Goal: Communication & Community: Answer question/provide support

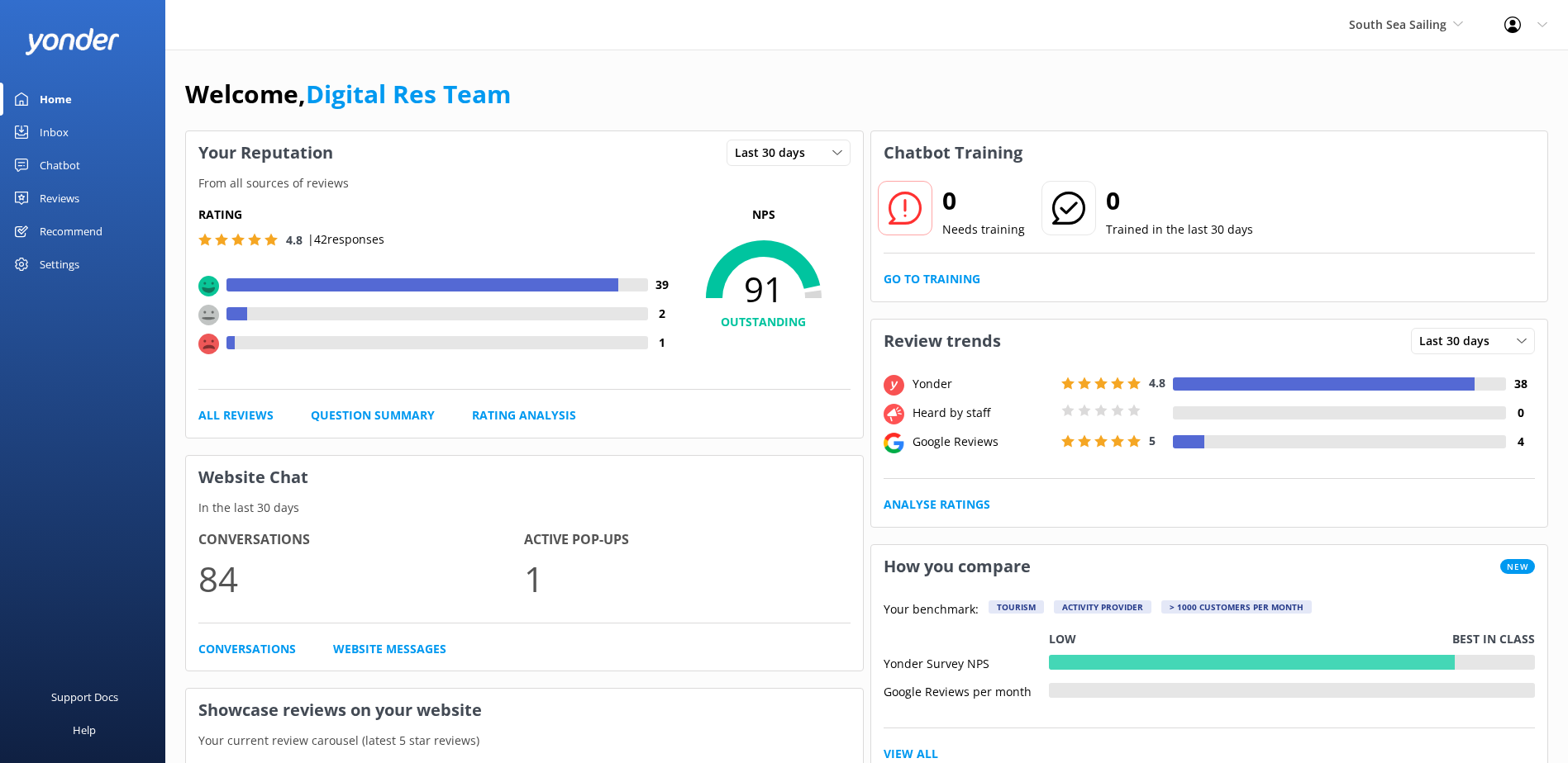
click at [939, 448] on div "Google Reviews" at bounding box center [982, 442] width 148 height 18
drag, startPoint x: 939, startPoint y: 448, endPoint x: 958, endPoint y: 507, distance: 62.0
click at [958, 507] on link "Analyse Ratings" at bounding box center [937, 505] width 106 height 18
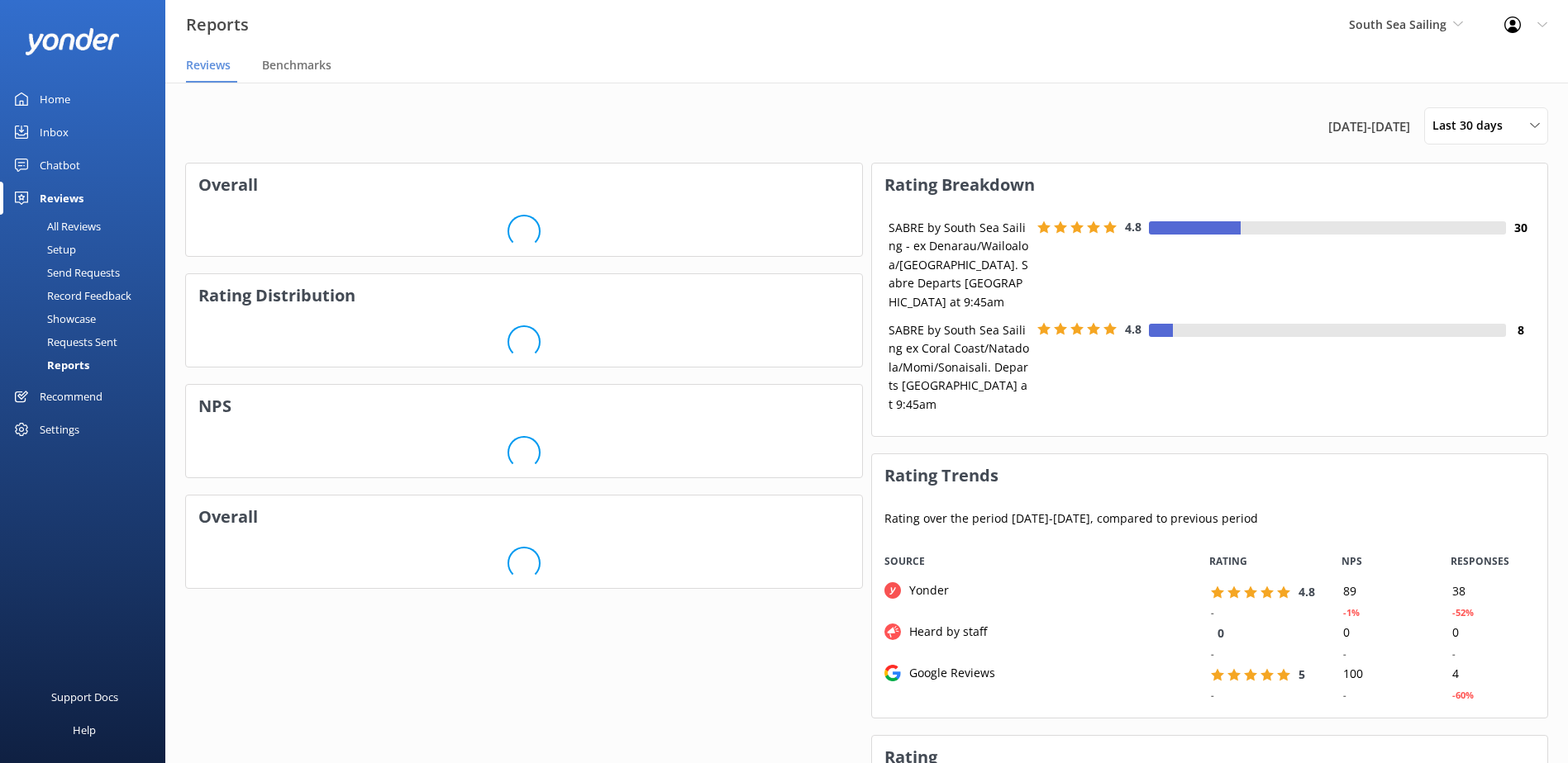
scroll to position [165, 663]
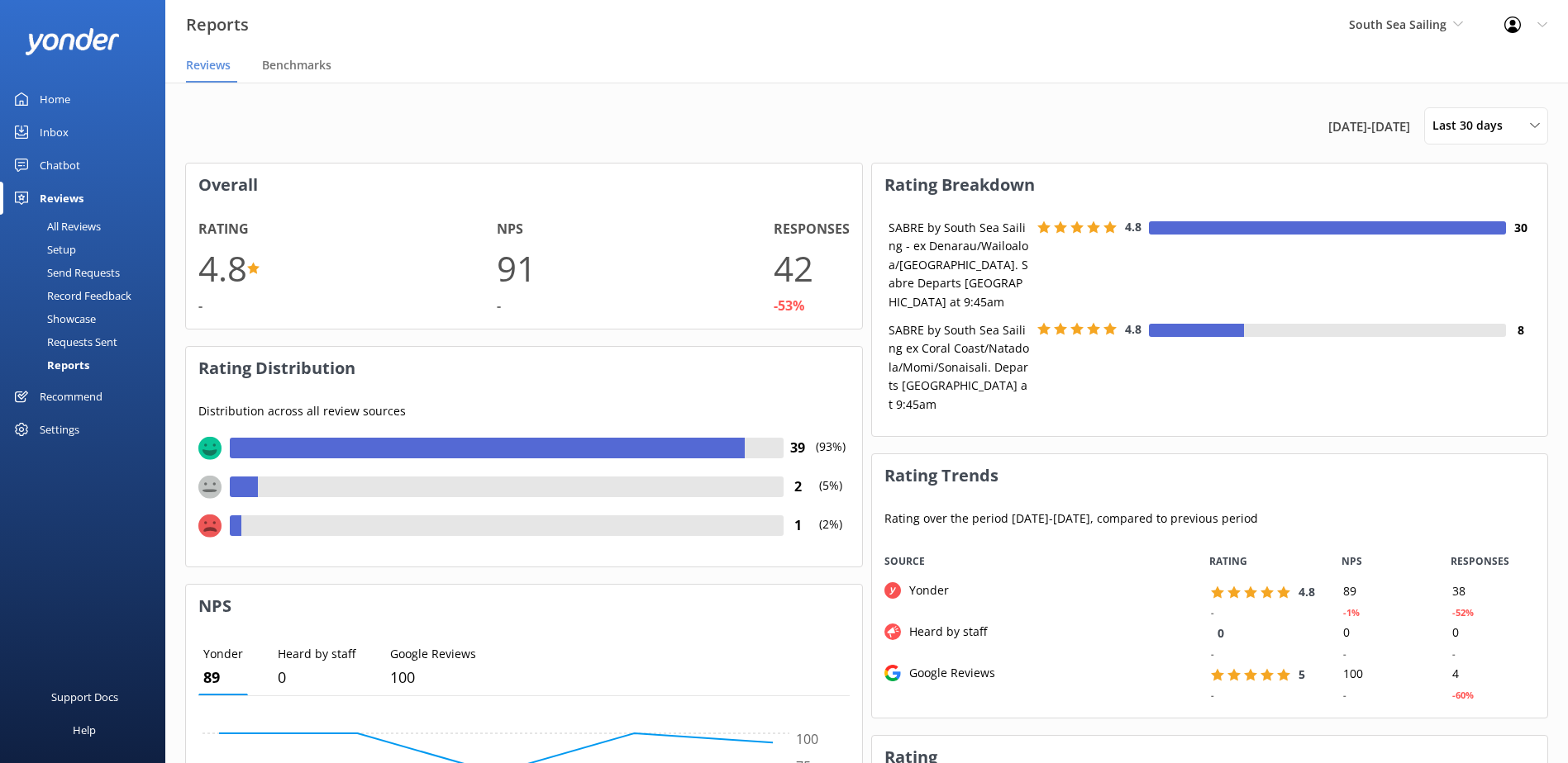
click at [72, 222] on div "All Reviews" at bounding box center [55, 226] width 91 height 23
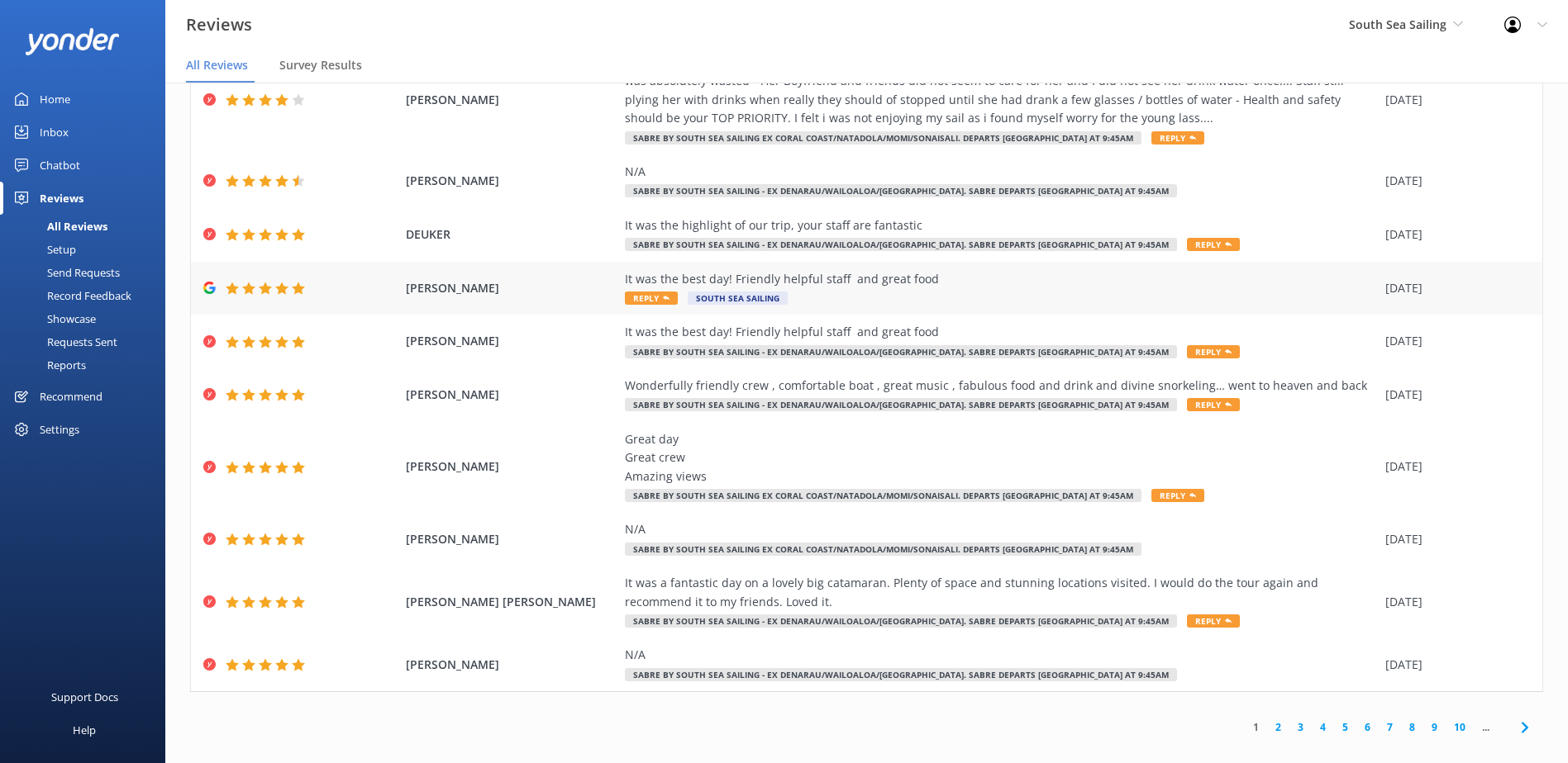
scroll to position [33, 0]
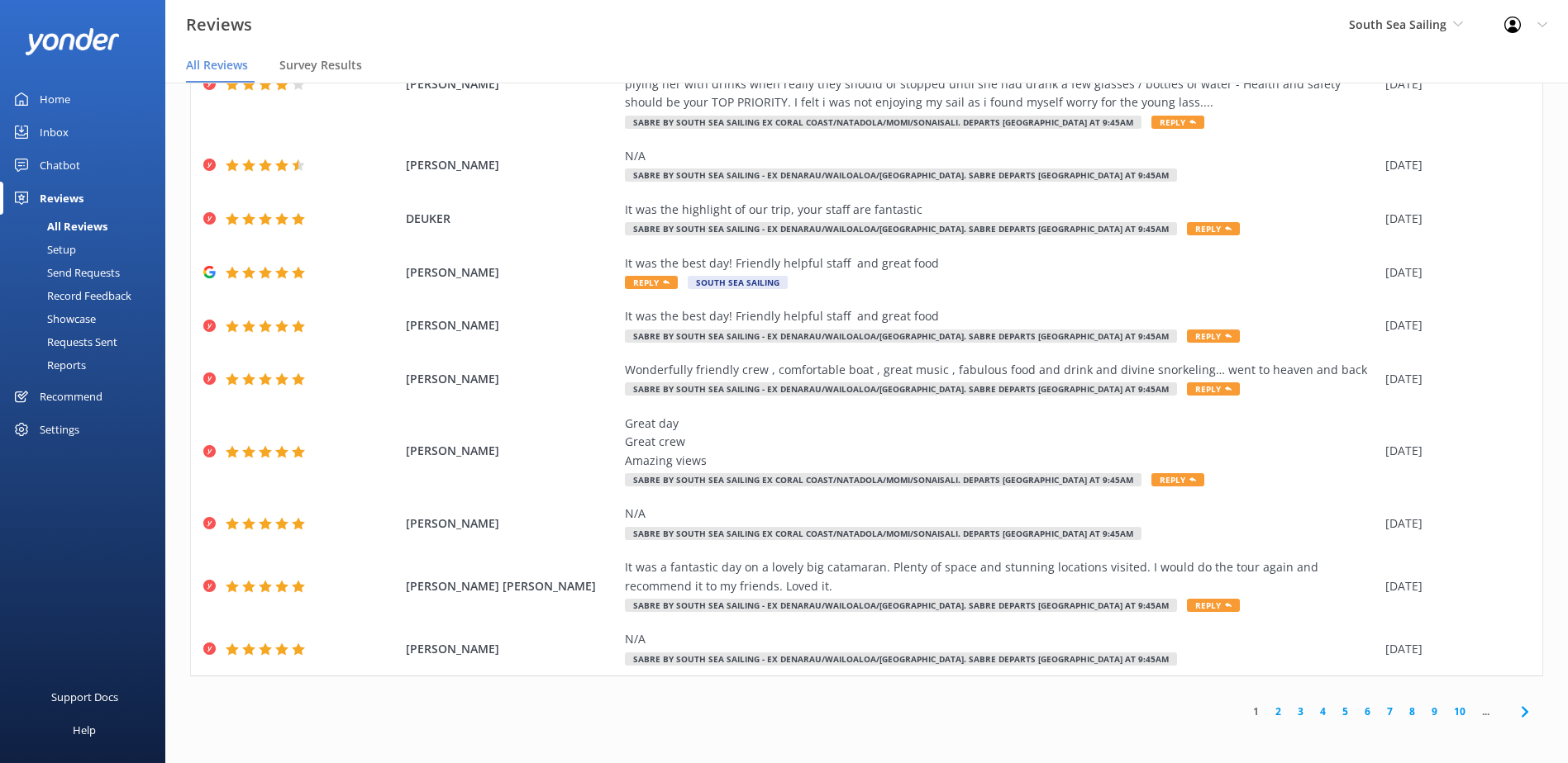
click at [1268, 711] on link "2" at bounding box center [1278, 712] width 22 height 16
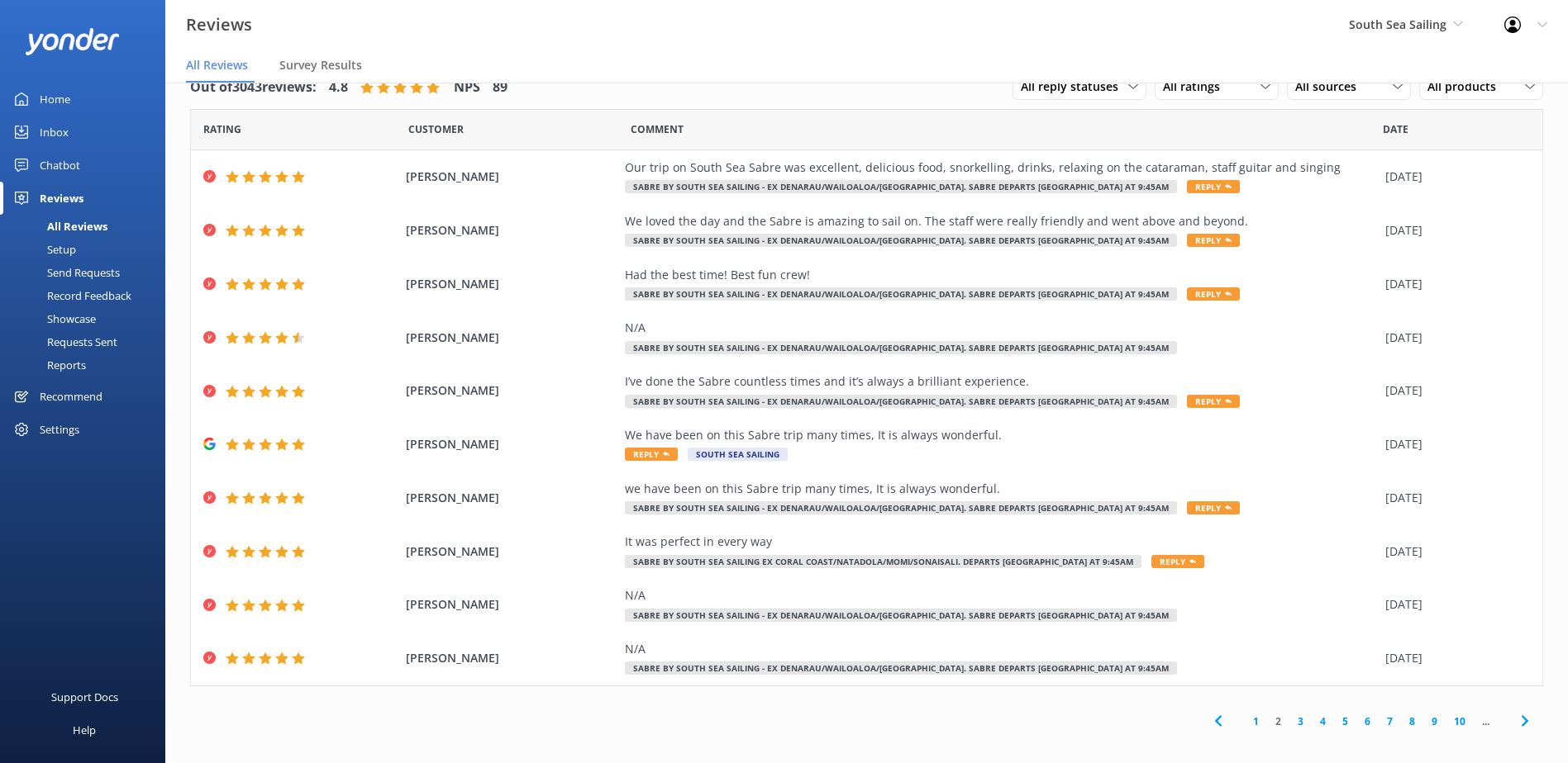
click at [1290, 725] on link "3" at bounding box center [1301, 722] width 22 height 16
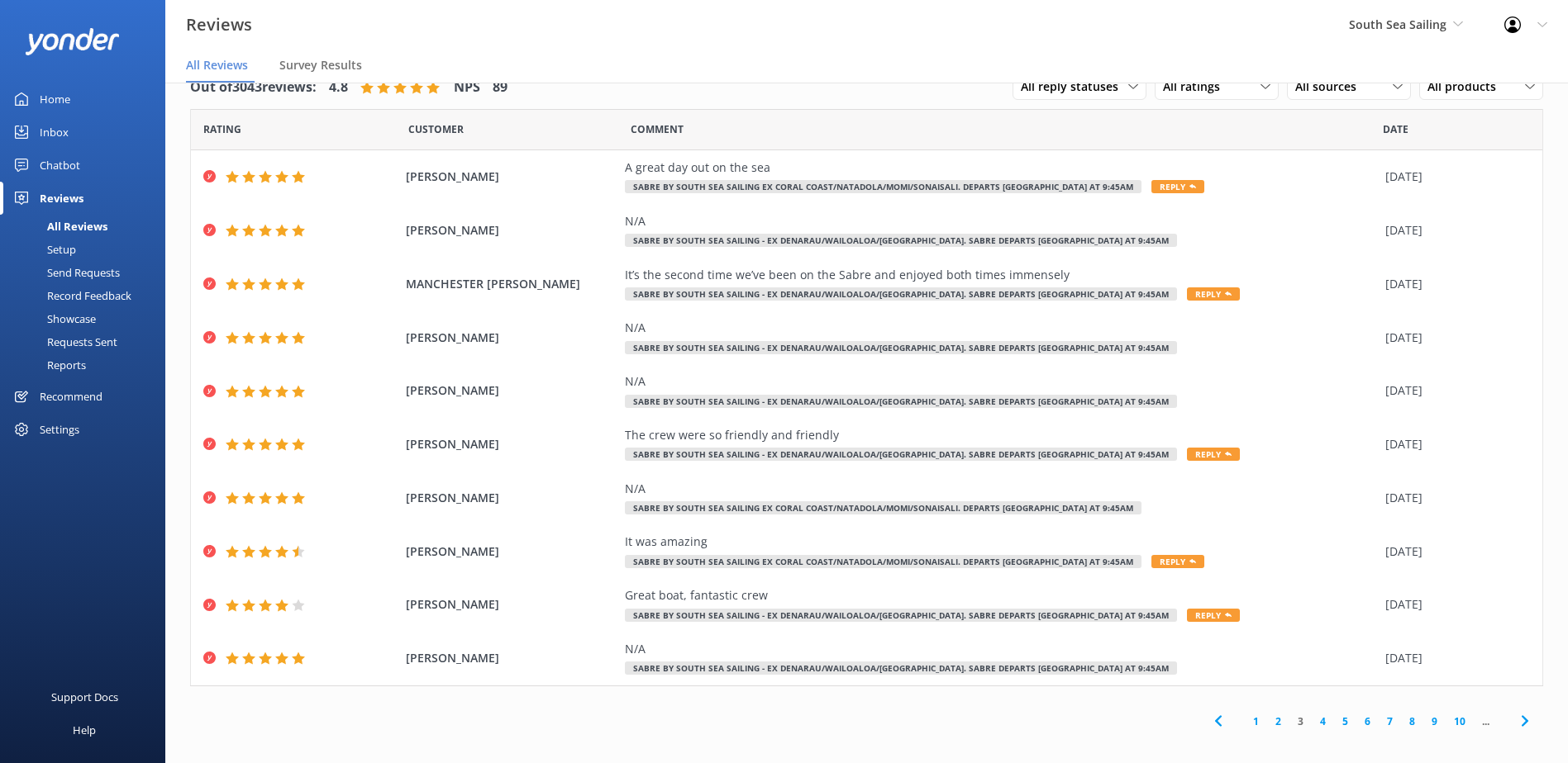
click at [1312, 719] on link "4" at bounding box center [1323, 722] width 22 height 16
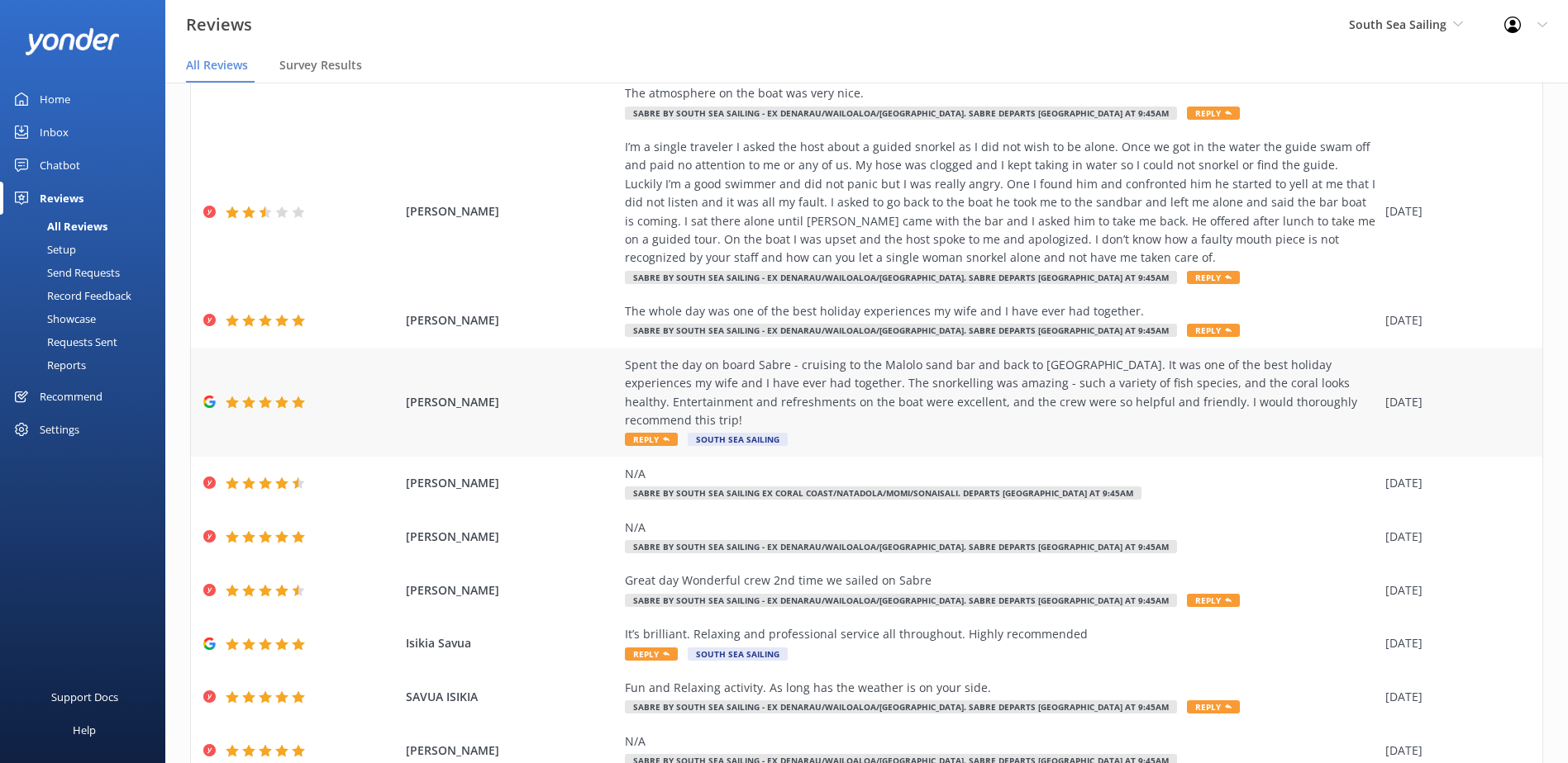
scroll to position [214, 0]
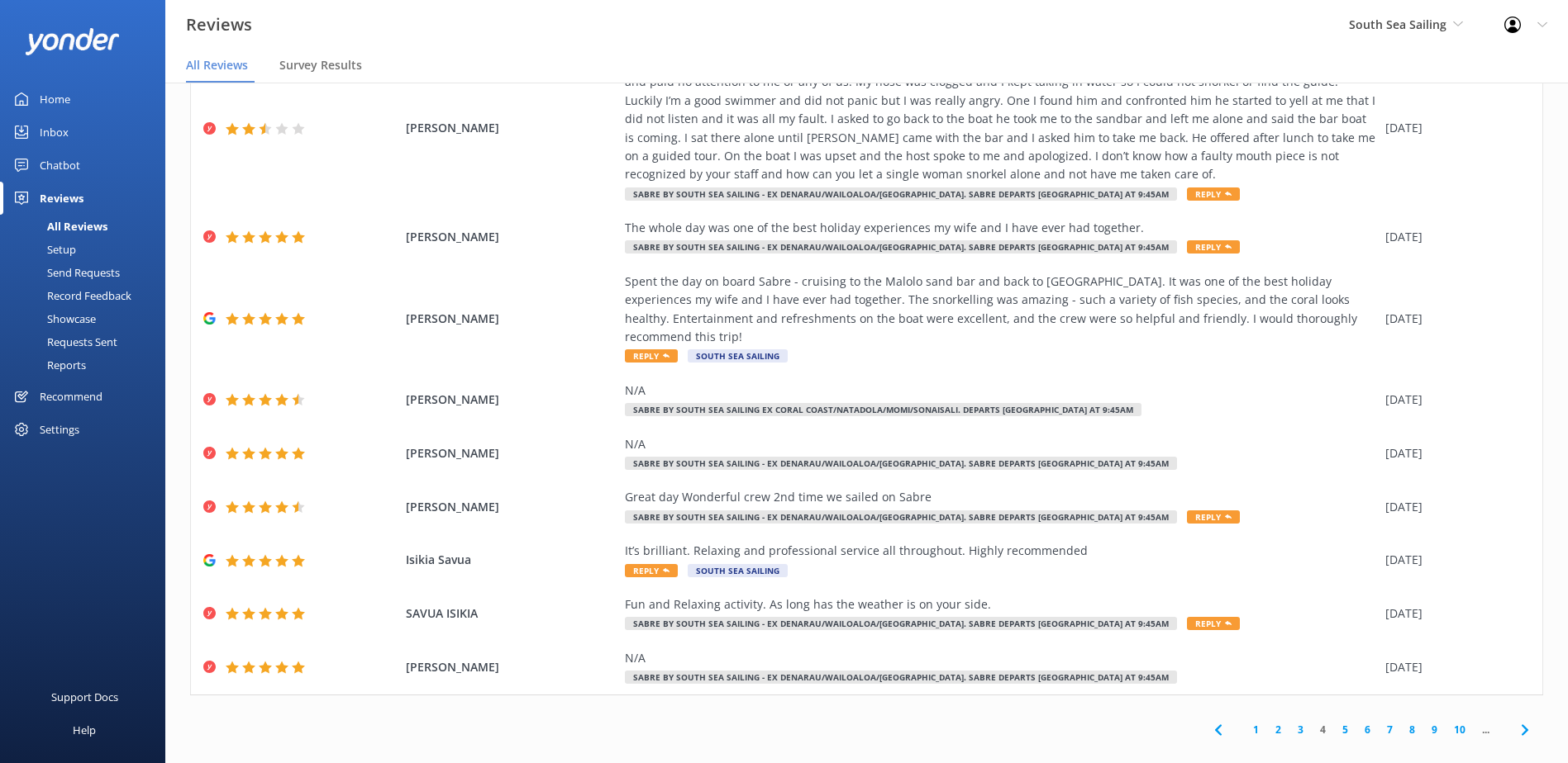
click at [1335, 722] on link "5" at bounding box center [1345, 730] width 22 height 16
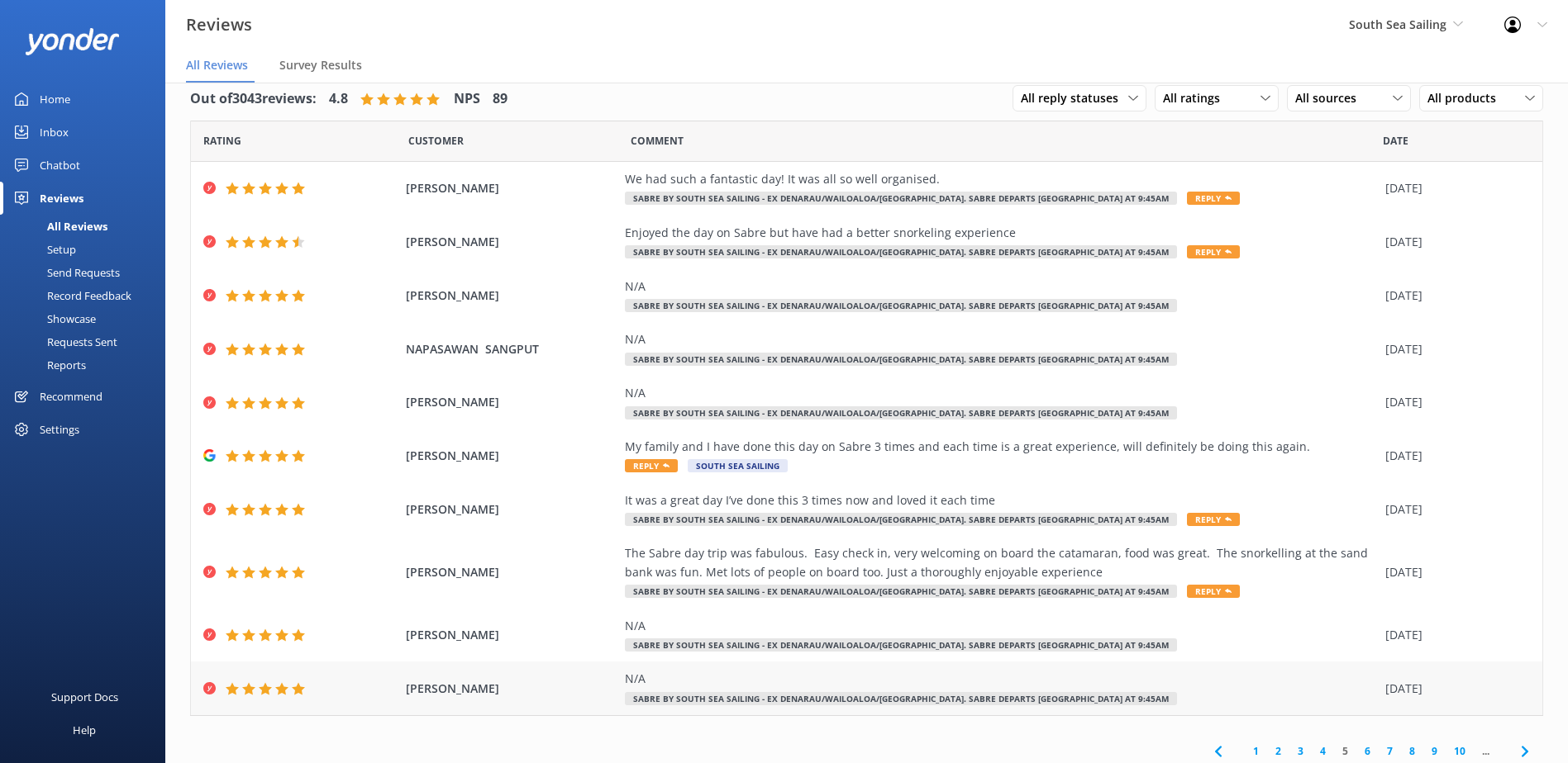
scroll to position [28, 0]
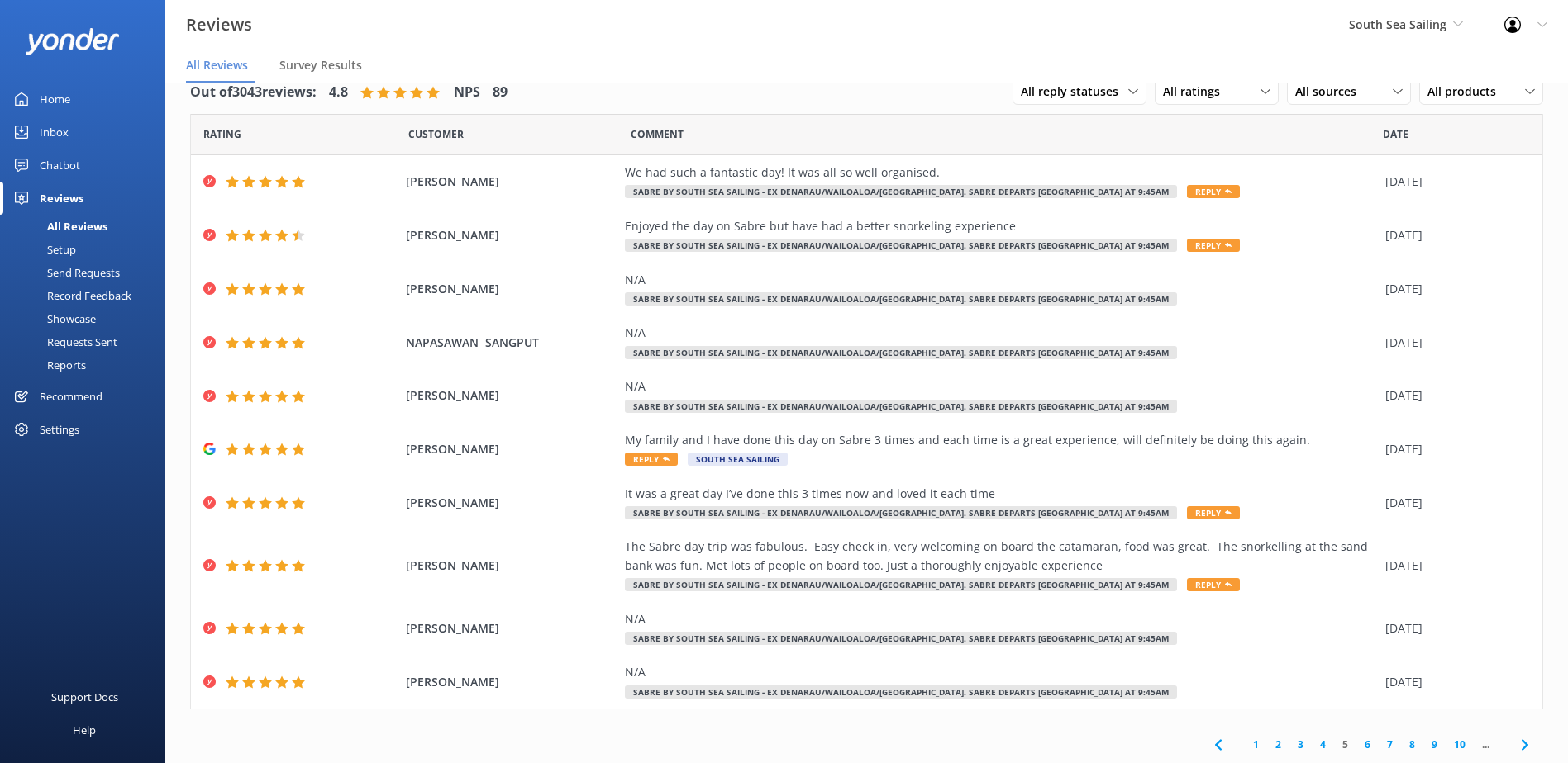
click at [1356, 742] on link "6" at bounding box center [1367, 745] width 22 height 16
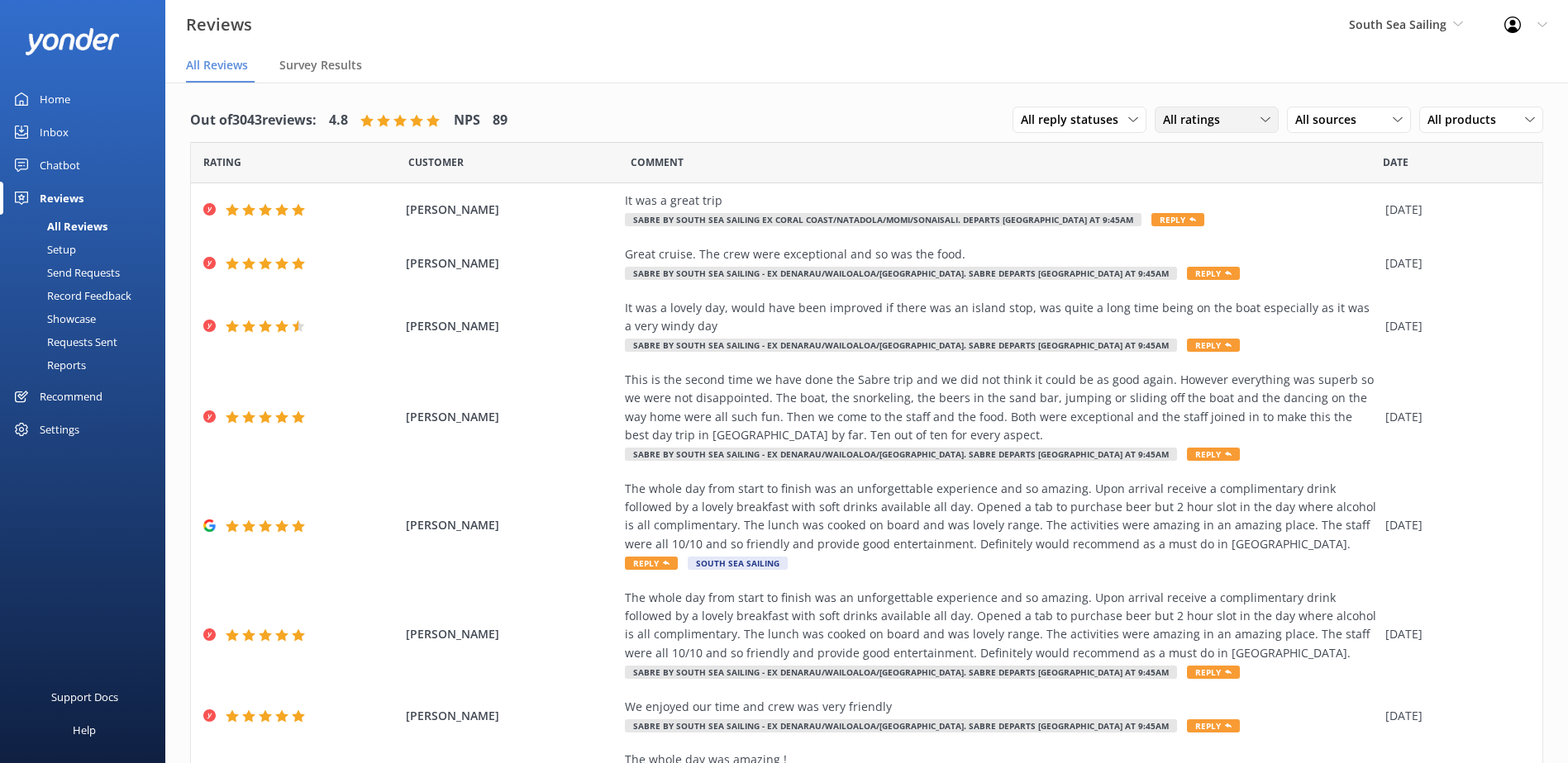
click at [1210, 108] on div "All ratings All ratings Promoters Passives Detractors" at bounding box center [1217, 120] width 124 height 27
click at [1128, 120] on icon at bounding box center [1133, 120] width 10 height 10
click at [1308, 117] on span "All sources" at bounding box center [1331, 120] width 72 height 18
click at [1455, 120] on span "All products" at bounding box center [1467, 120] width 79 height 18
click at [1456, 119] on span "All products" at bounding box center [1467, 120] width 79 height 18
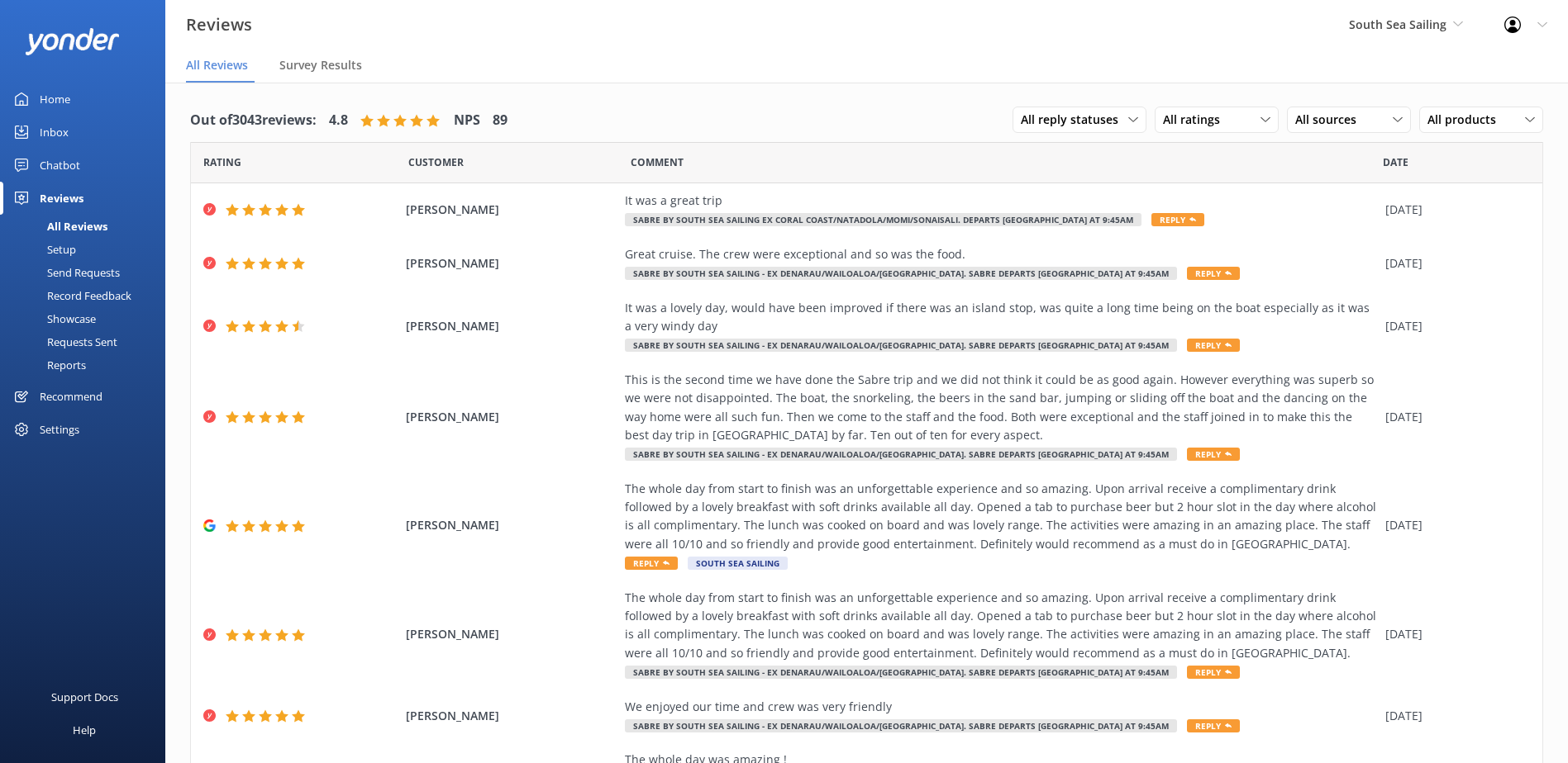
click at [374, 120] on use at bounding box center [367, 121] width 13 height 13
click at [383, 115] on div at bounding box center [400, 121] width 81 height 13
click at [325, 115] on div "Out of 3043 reviews: 4.8 NPS 89" at bounding box center [349, 121] width 317 height 43
click at [337, 115] on h4 "4.8" at bounding box center [338, 121] width 19 height 21
click at [340, 116] on h4 "4.8" at bounding box center [338, 121] width 19 height 21
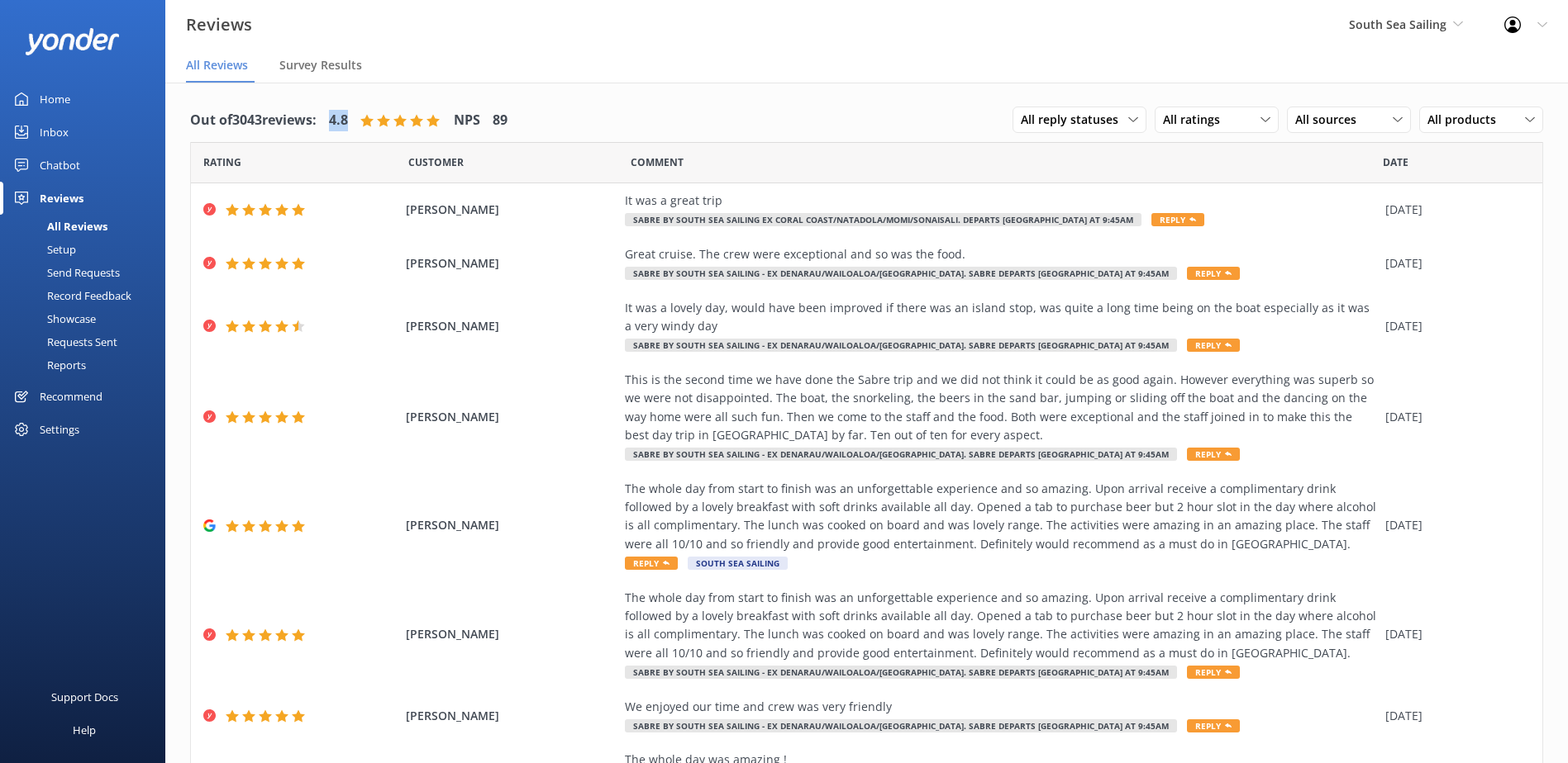
click at [348, 116] on h4 "4.8" at bounding box center [338, 121] width 19 height 21
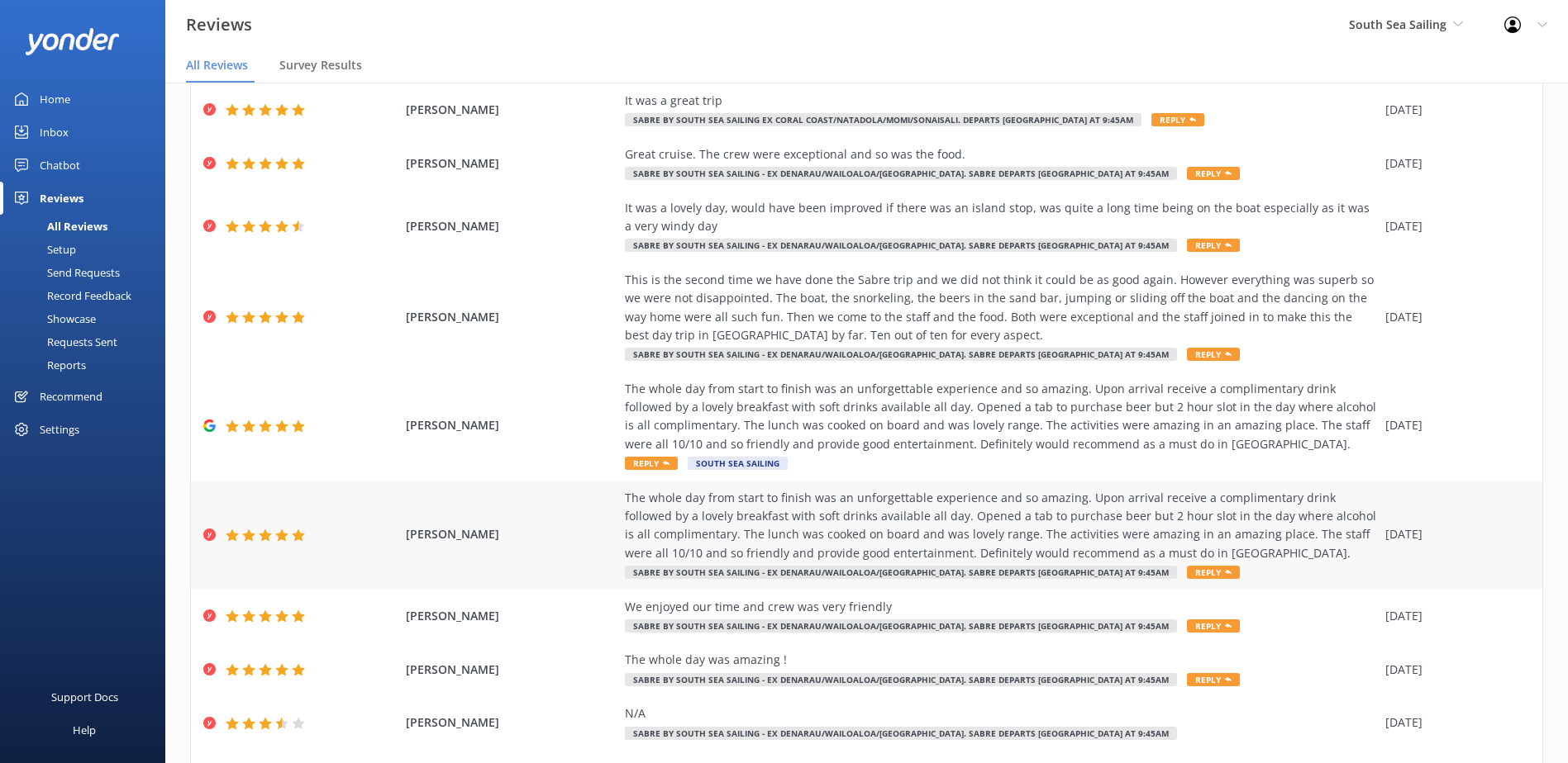
scroll to position [195, 0]
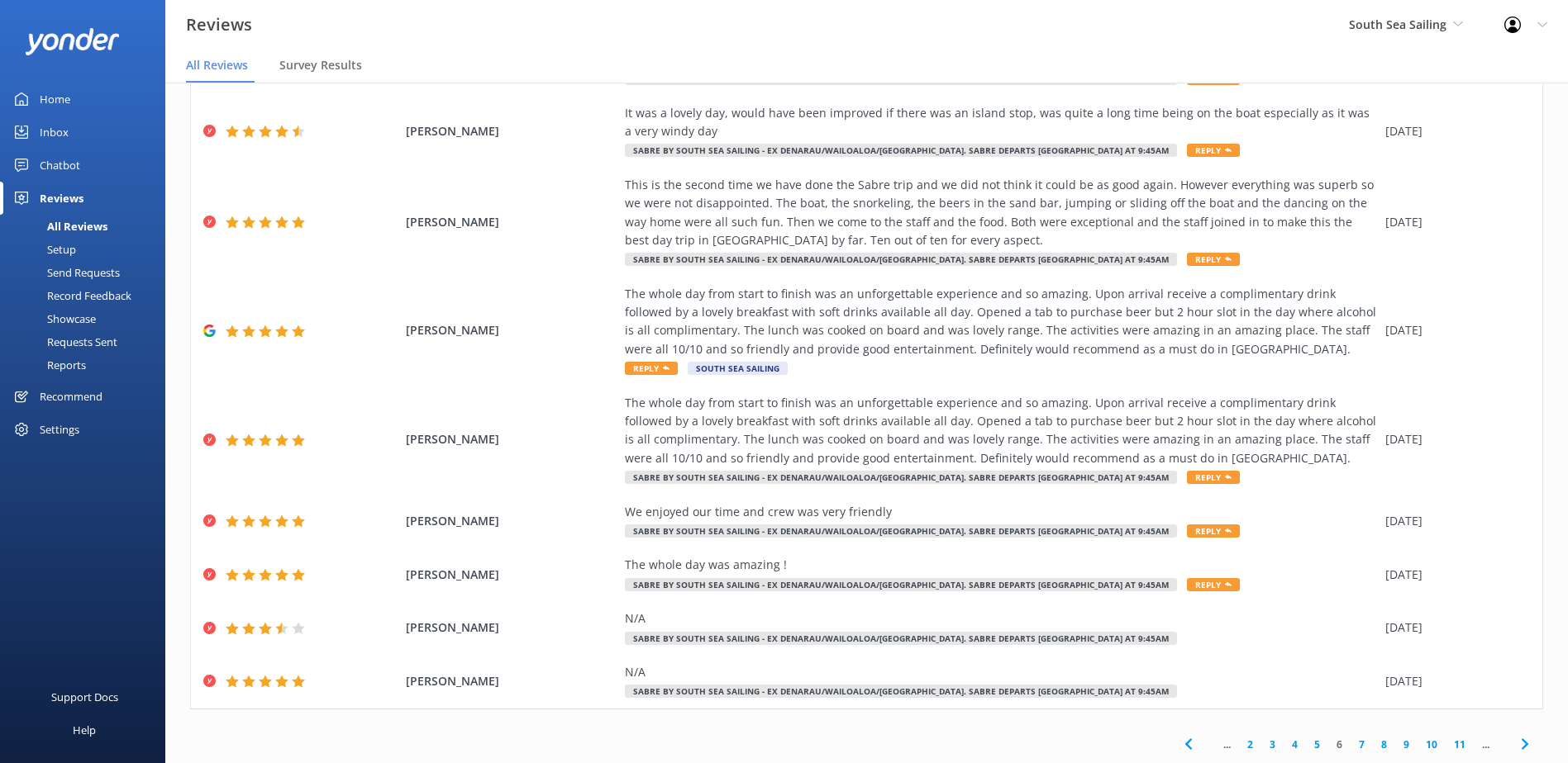
click at [1351, 748] on link "7" at bounding box center [1361, 745] width 22 height 16
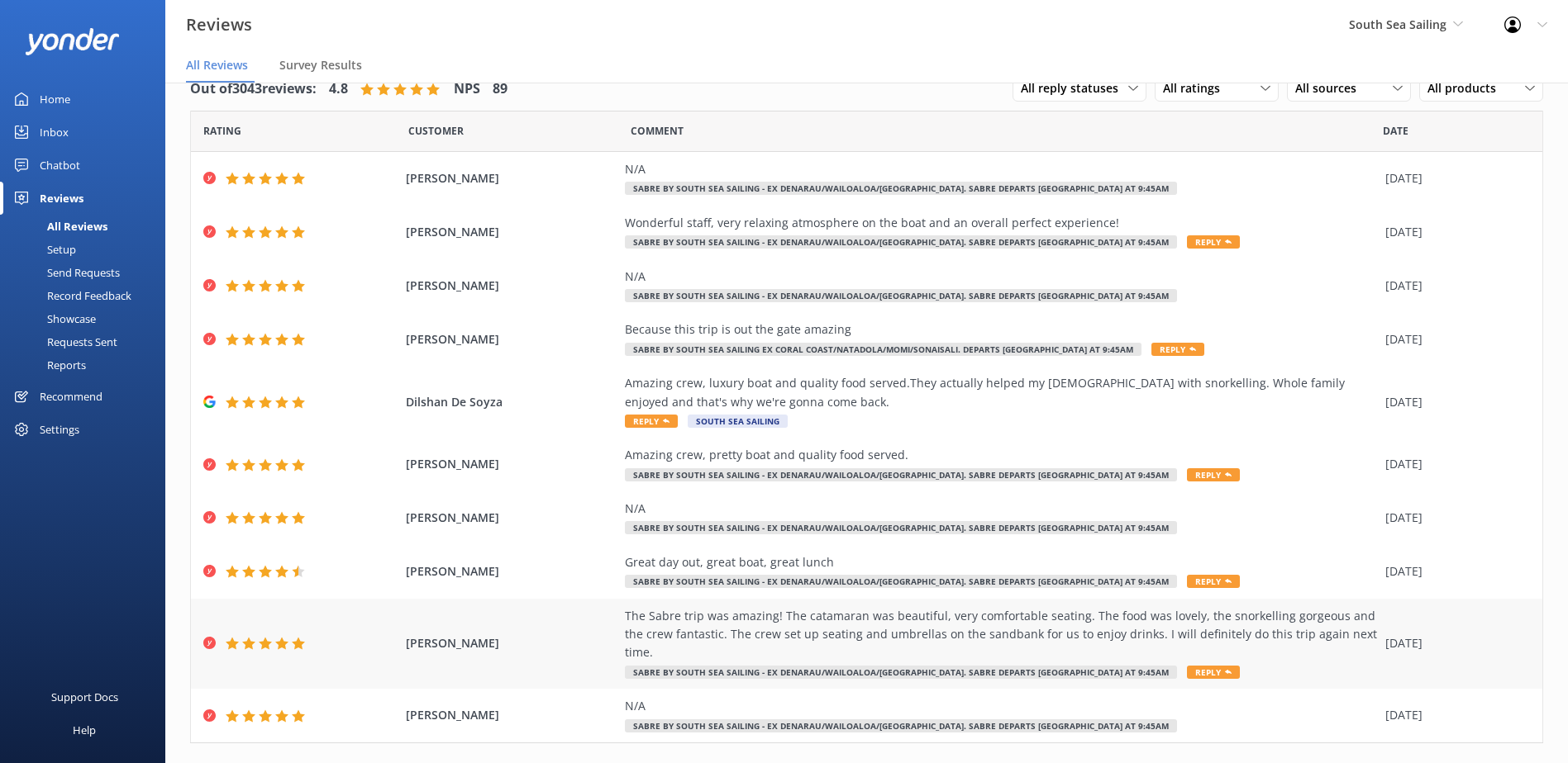
scroll to position [47, 0]
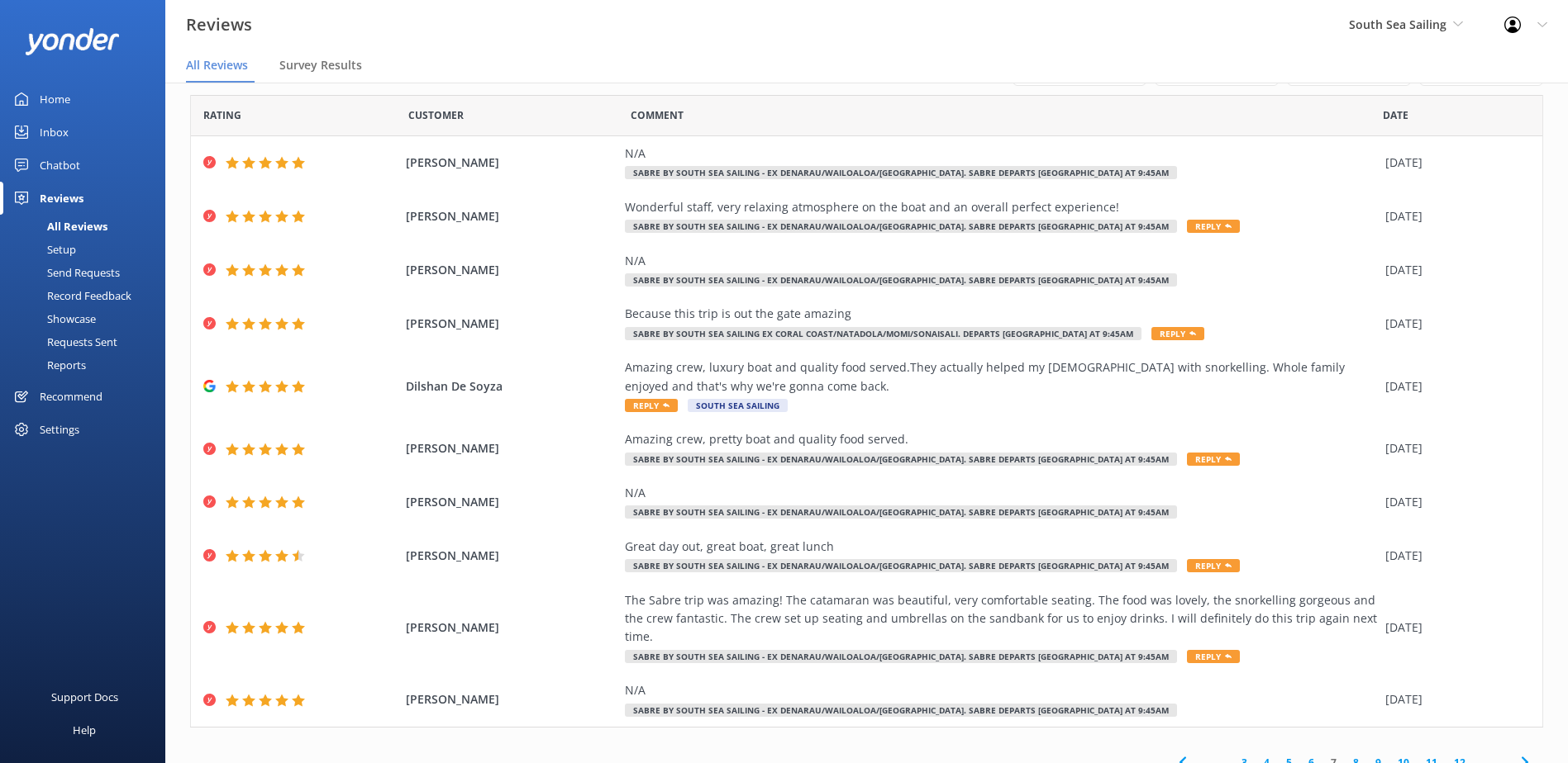
click at [1345, 755] on link "8" at bounding box center [1356, 763] width 22 height 16
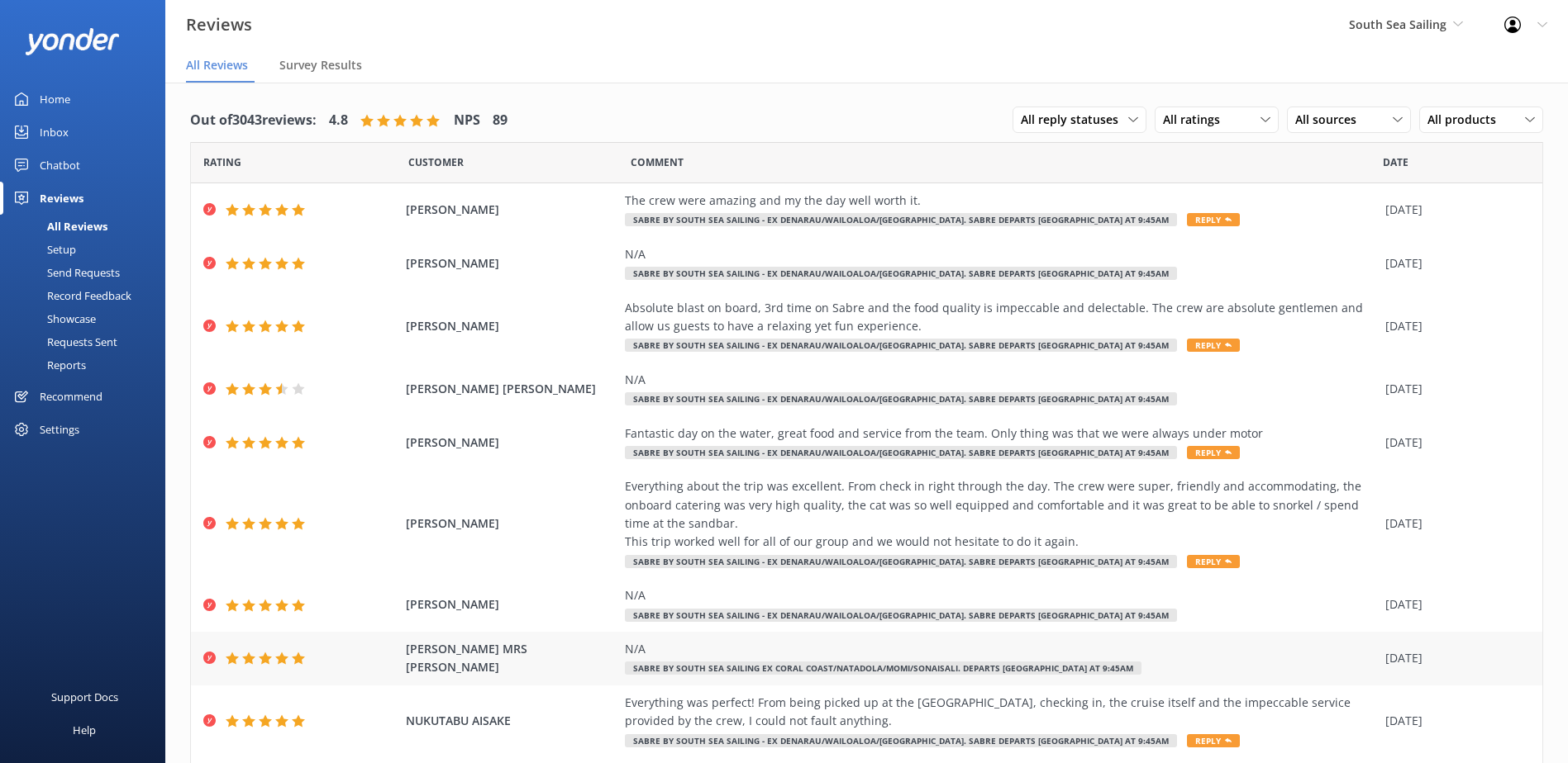
scroll to position [103, 0]
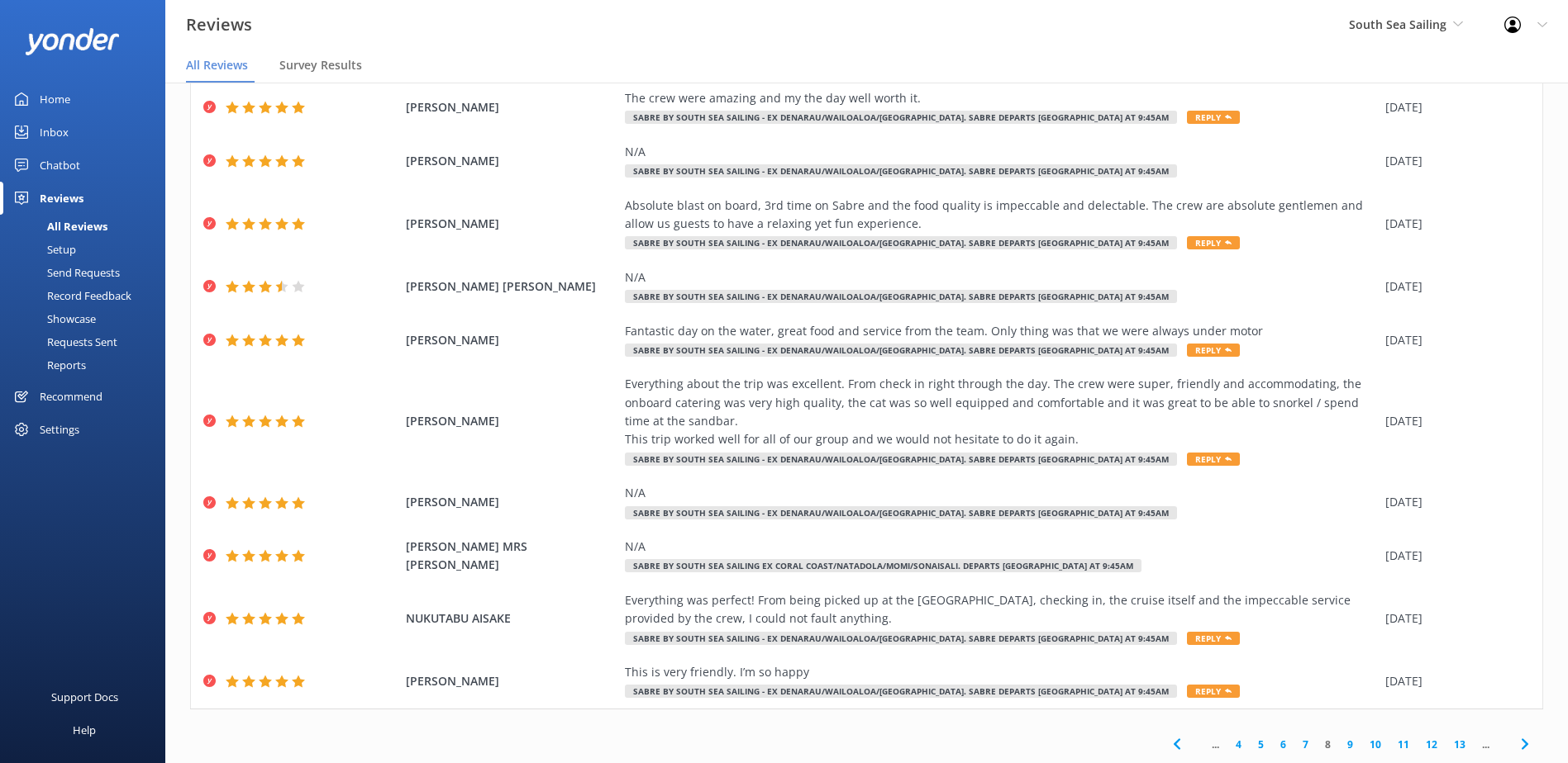
click at [1343, 747] on link "9" at bounding box center [1350, 745] width 22 height 16
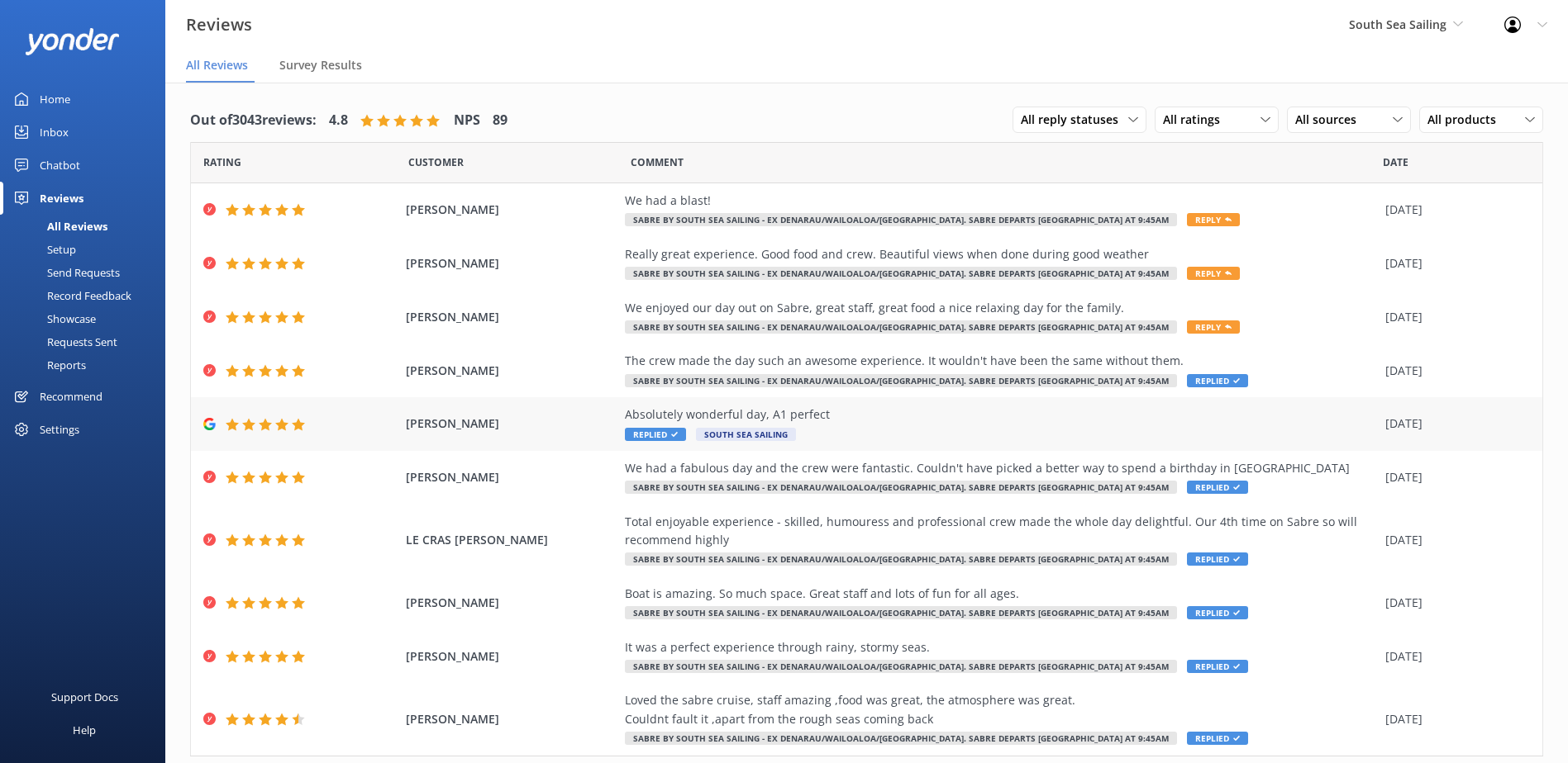
click at [679, 405] on div "Joanne Hietbrink Absolutely wonderful day, A1 perfect Replied South Sea Sailing…" at bounding box center [867, 424] width 1352 height 54
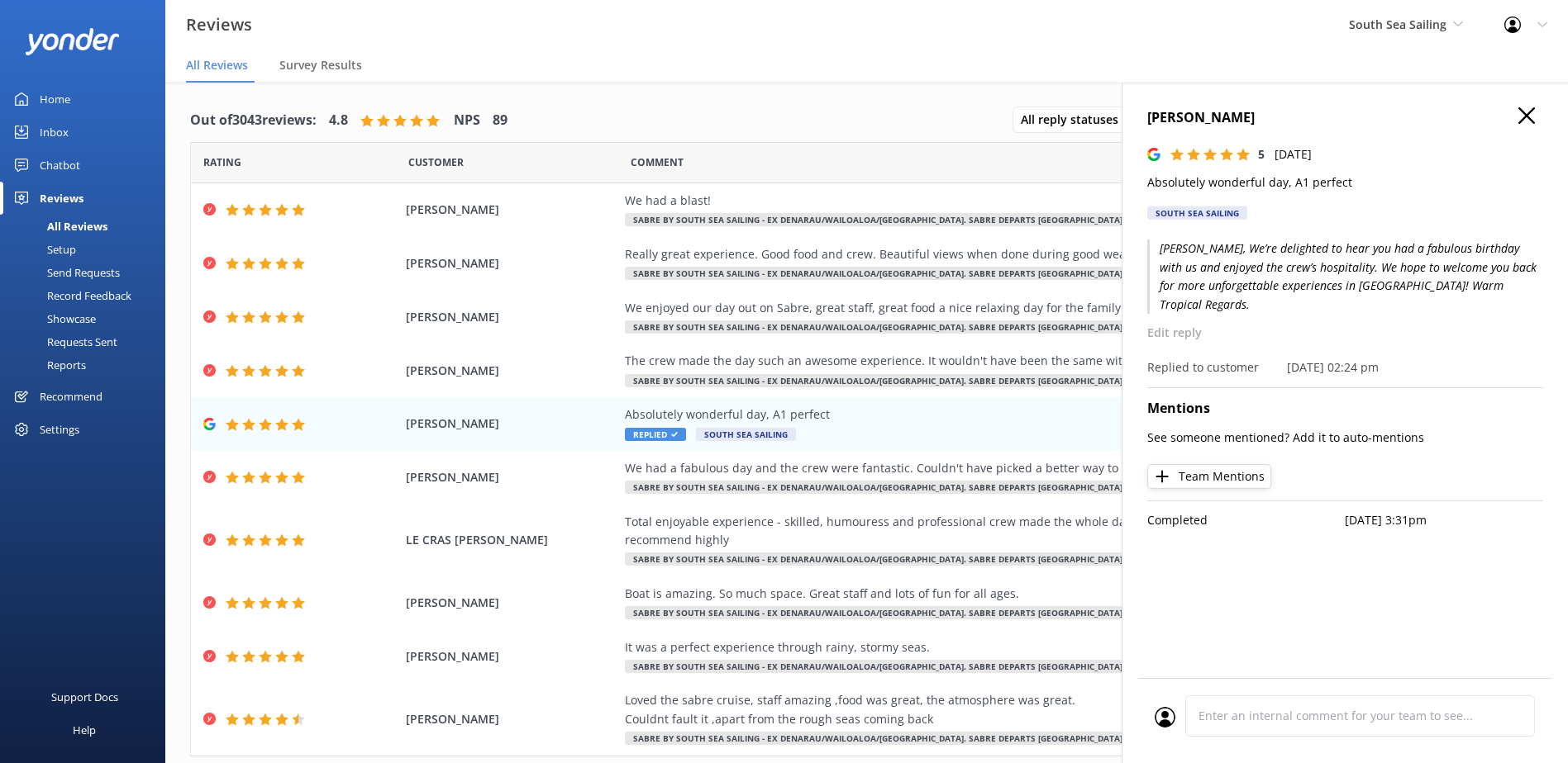
click at [29, 122] on link "Inbox" at bounding box center [82, 131] width 165 height 33
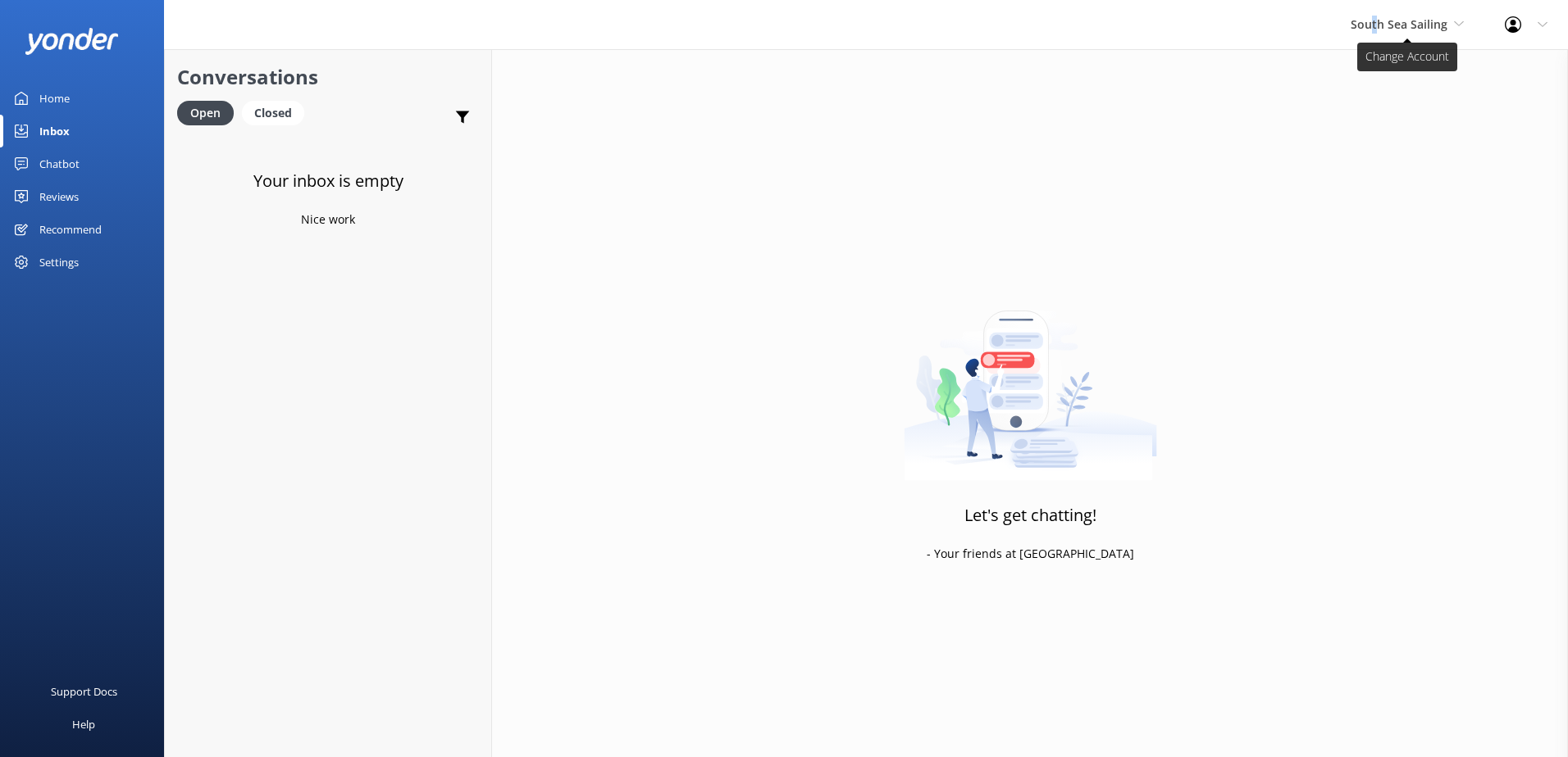
click at [1376, 22] on span "South Sea Sailing" at bounding box center [1399, 24] width 97 height 16
drag, startPoint x: 1376, startPoint y: 22, endPoint x: 1251, endPoint y: 101, distance: 147.9
click at [1249, 105] on div "Let's get chatting! - Your friends at Yonder" at bounding box center [1030, 427] width 1076 height 757
click at [1364, 29] on span "South Sea Sailing" at bounding box center [1399, 24] width 97 height 16
click at [1401, 28] on span "South Sea Sailing" at bounding box center [1399, 24] width 97 height 16
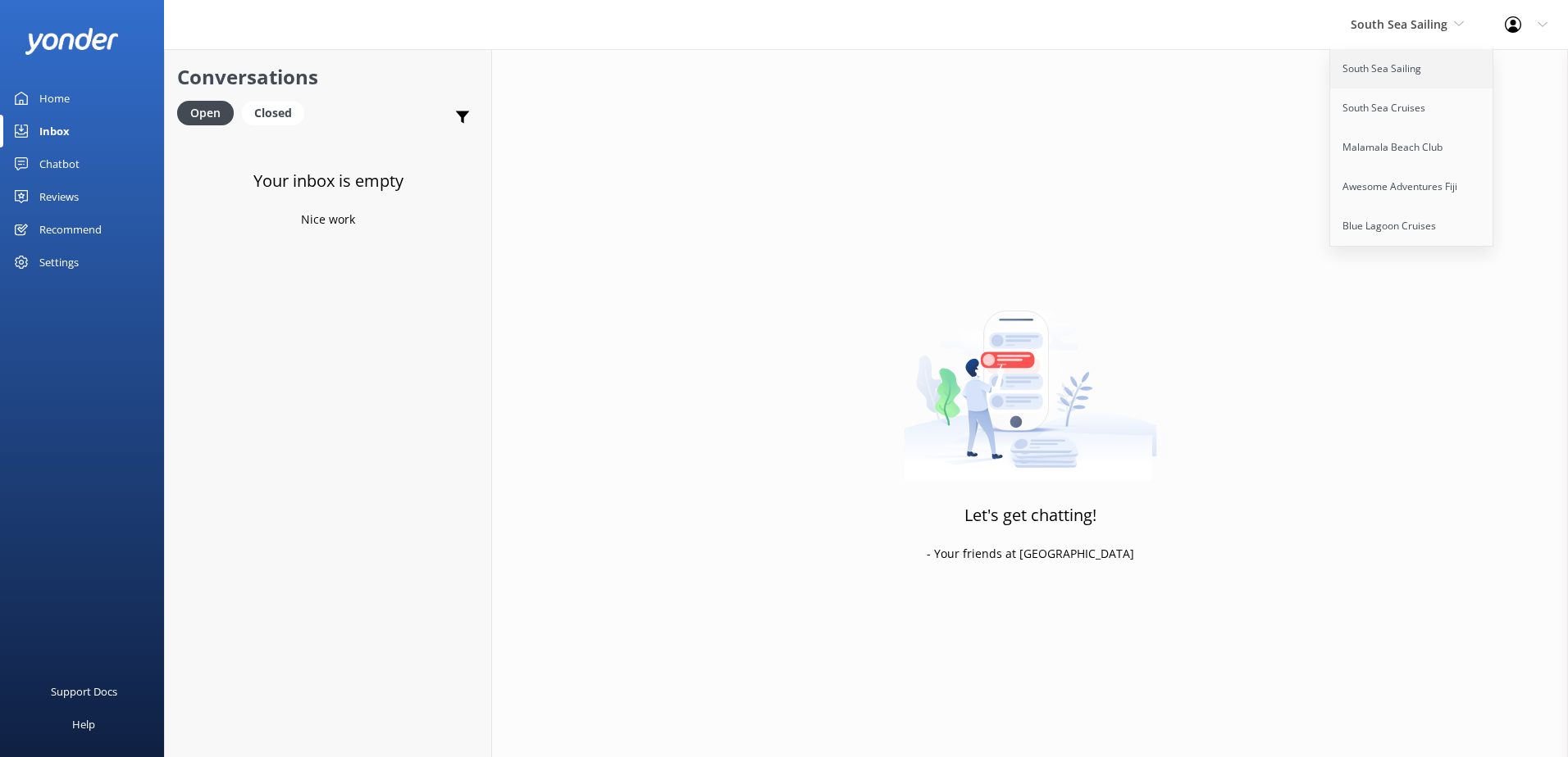
click at [1400, 72] on link "South Sea Sailing" at bounding box center [1412, 68] width 164 height 39
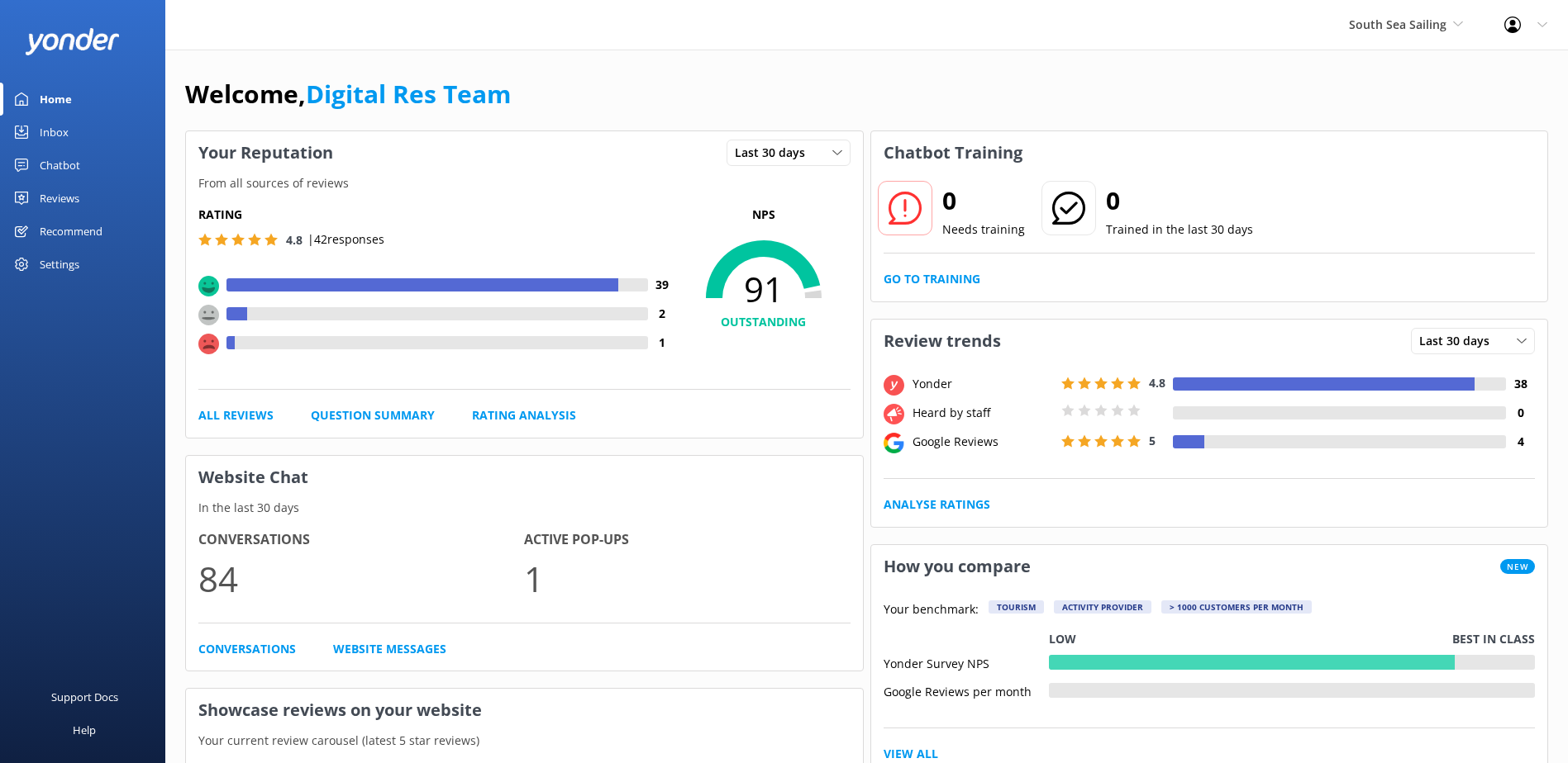
click at [83, 133] on link "Inbox" at bounding box center [82, 131] width 165 height 33
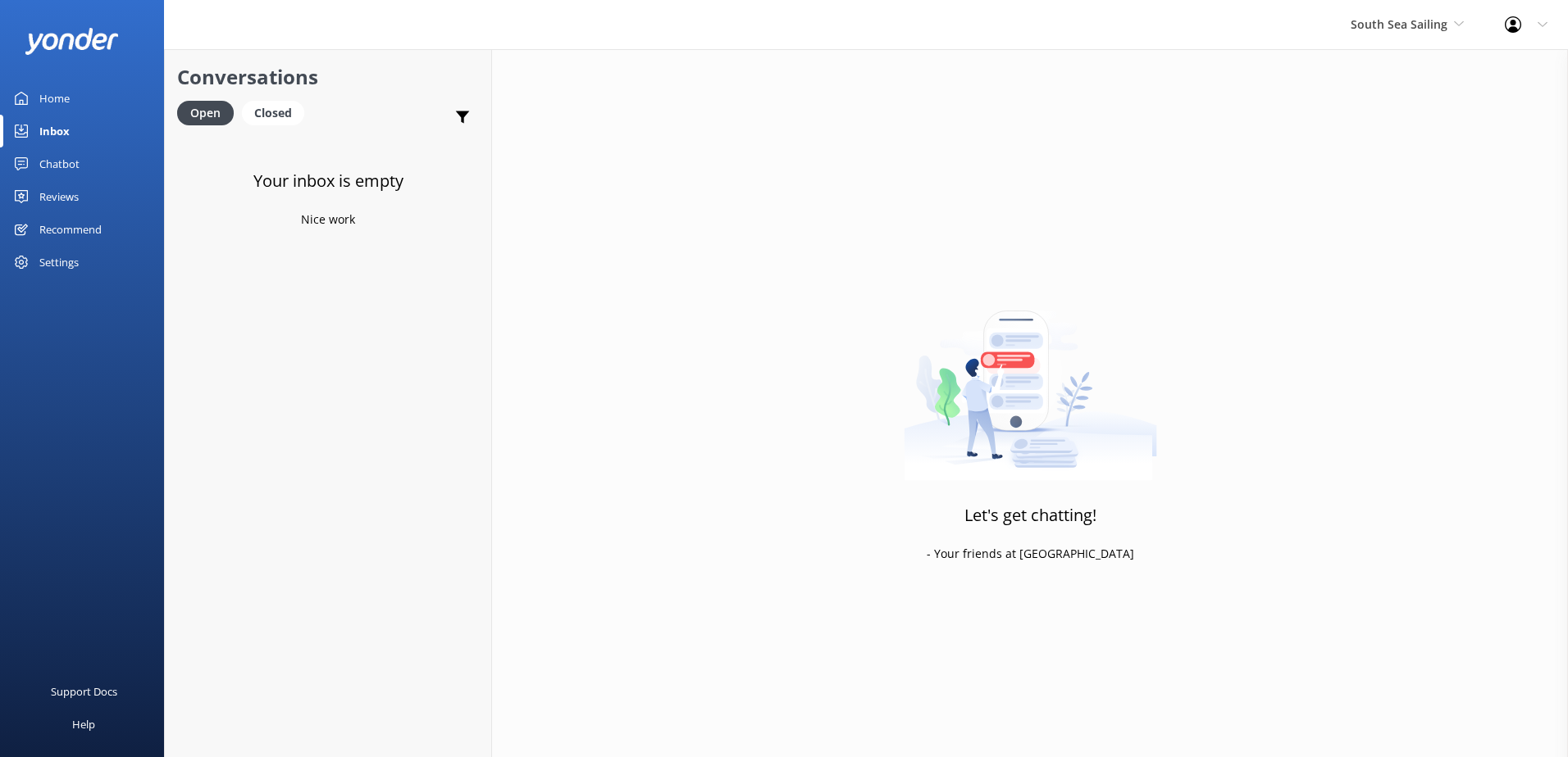
click at [1402, 43] on div "South Sea Sailing South Sea Sailing South Sea Cruises Malamala Beach Club Aweso…" at bounding box center [1407, 24] width 154 height 49
click at [1392, 95] on link "South Sea Cruises" at bounding box center [1412, 108] width 164 height 39
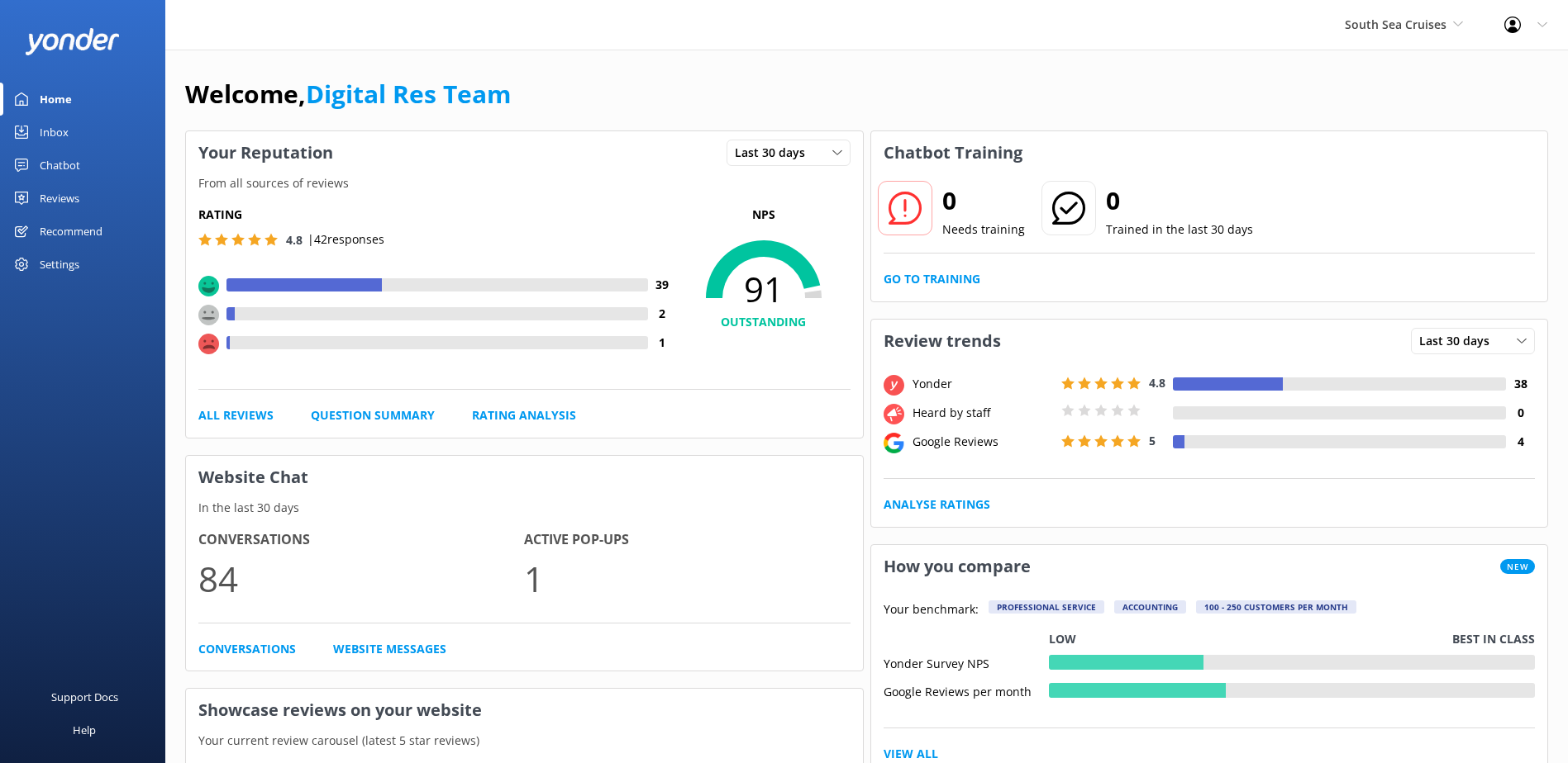
click at [67, 138] on div "Inbox" at bounding box center [54, 131] width 29 height 33
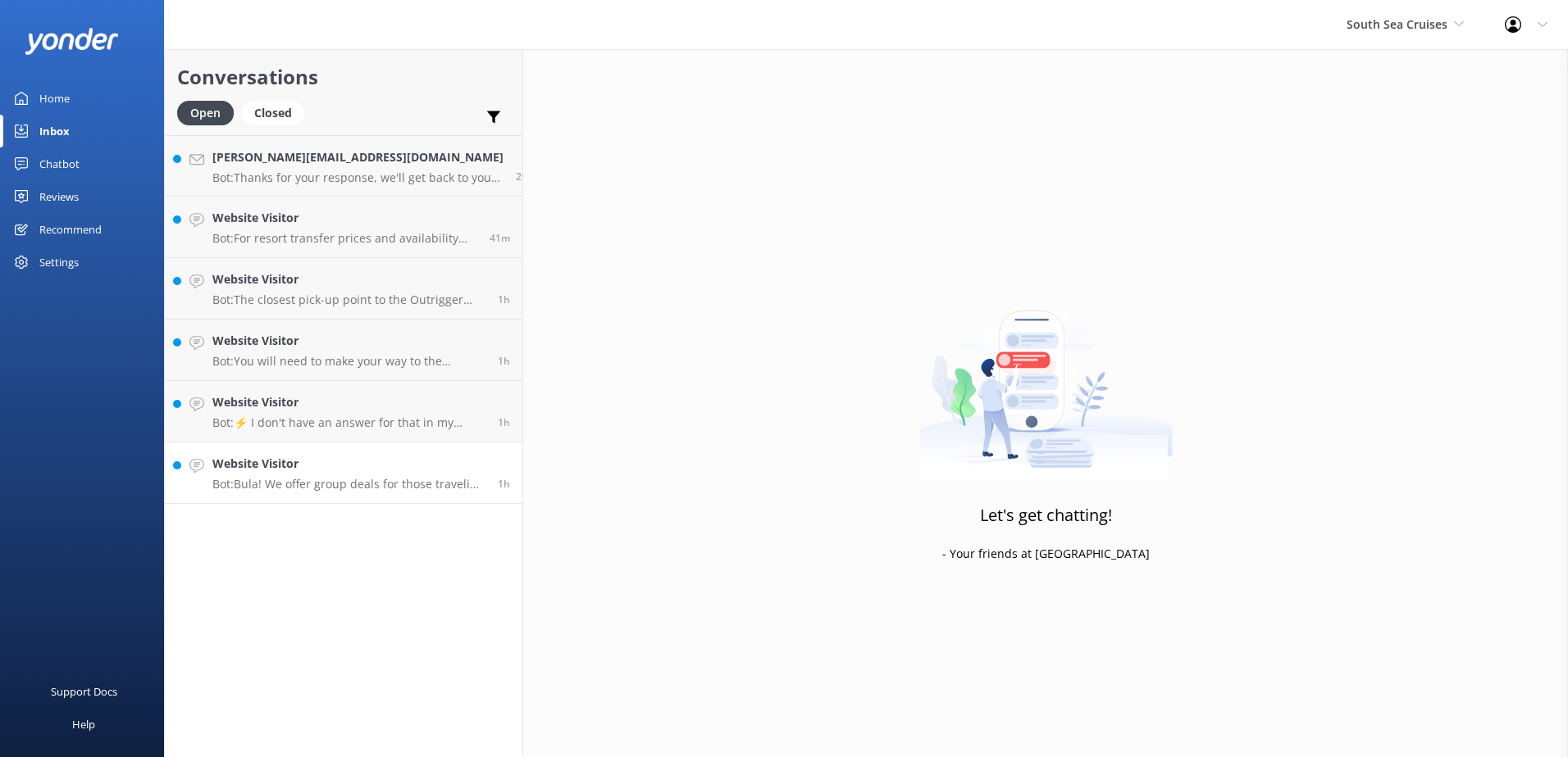
click at [357, 489] on p "Bot: Bula! We offer group deals for those traveling with 10 or more people, as …" at bounding box center [349, 484] width 273 height 15
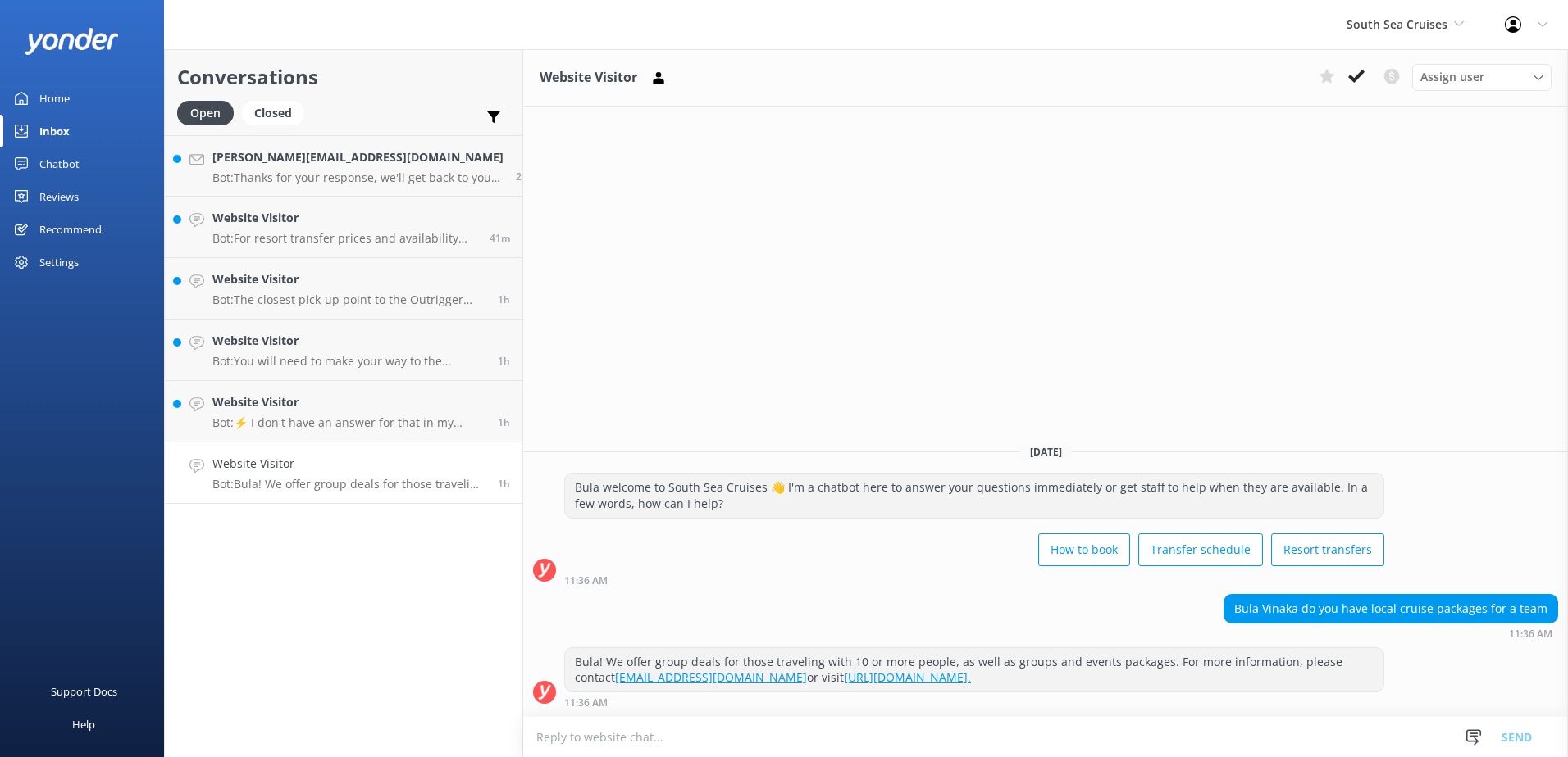
click at [1361, 61] on div "Website Visitor Assign user Alyssa Sonya Digital Res Team Brenda Fenton Asena N…" at bounding box center [1046, 77] width 1045 height 58
click at [1363, 67] on button at bounding box center [1356, 76] width 29 height 25
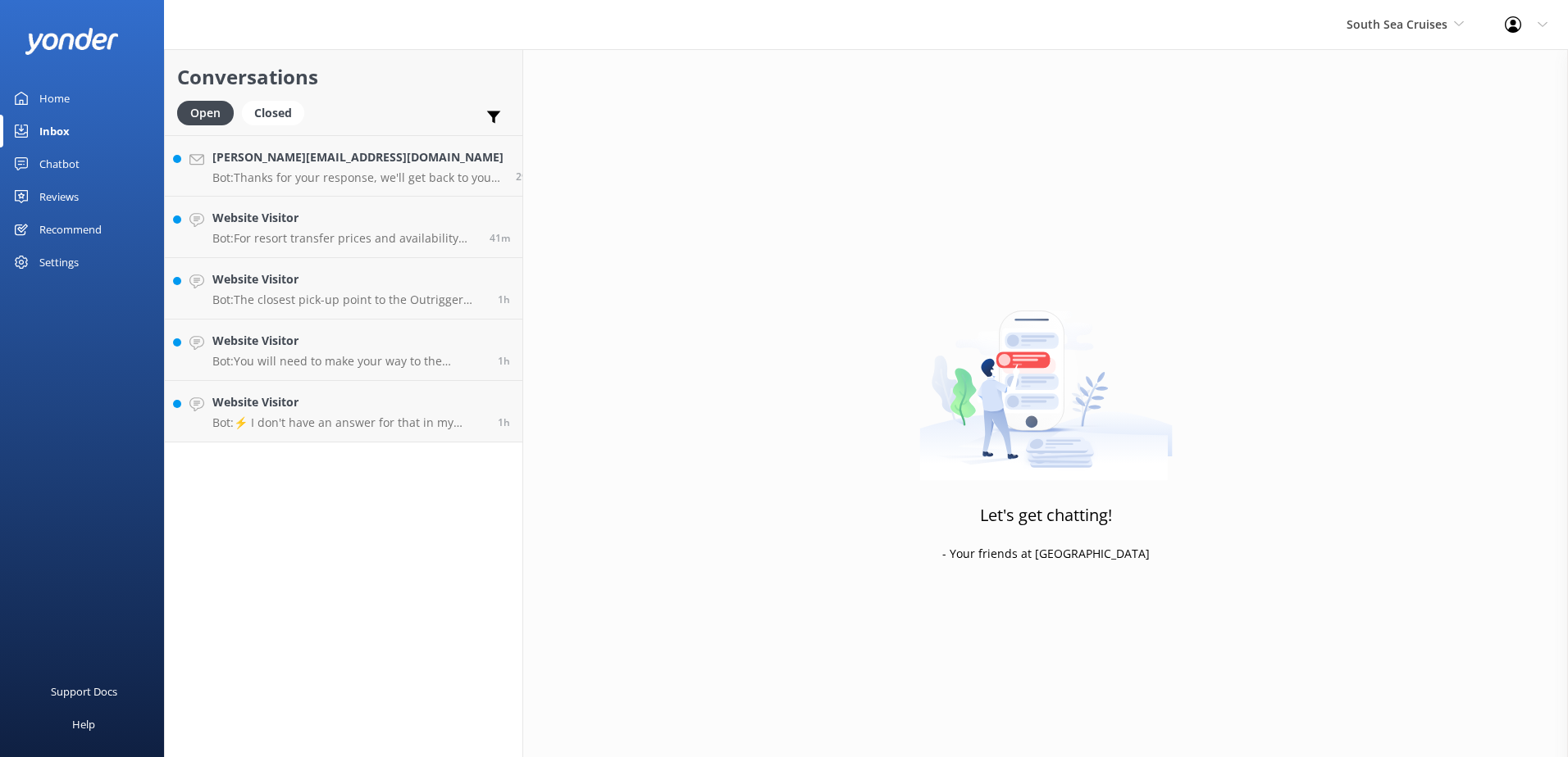
click at [375, 447] on div "Conversations Open Closed Important Converted Assigned to me Unassigned reece.b…" at bounding box center [343, 402] width 359 height 708
click at [379, 428] on p "Bot: ⚡ I don't have an answer for that in my knowledge base. Please try and rep…" at bounding box center [349, 423] width 273 height 15
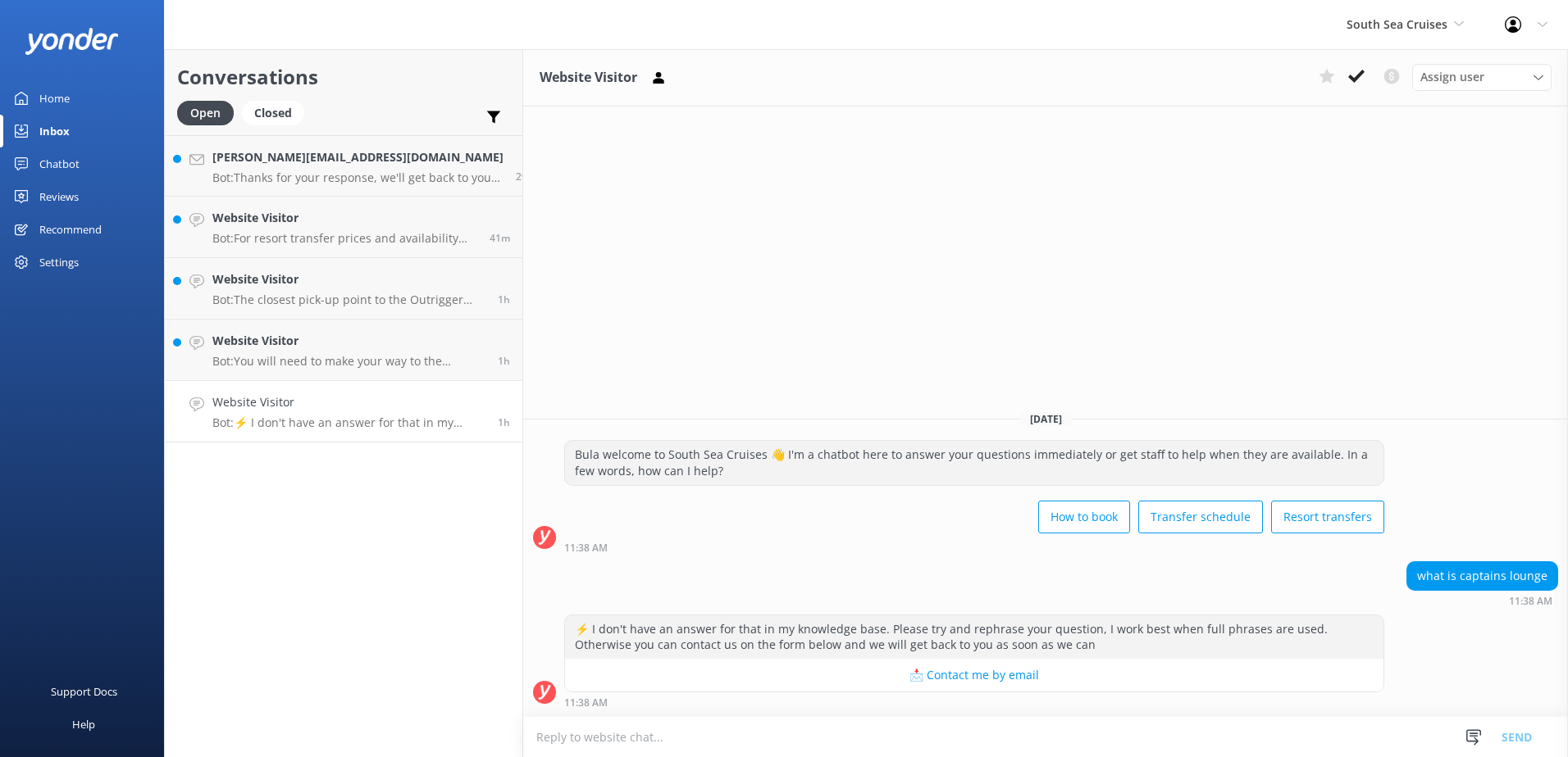
click at [783, 753] on textarea at bounding box center [1046, 737] width 1045 height 40
drag, startPoint x: 1255, startPoint y: 742, endPoint x: 154, endPoint y: 687, distance: 1102.4
click at [154, 687] on div "South Sea Cruises South Sea Sailing South Sea Cruises Malamala Beach Club Aweso…" at bounding box center [784, 402] width 1568 height 708
type textarea "A air-conditioned lounge with comlipentary snacks and drinks provided additiona…"
click at [994, 725] on textarea at bounding box center [1046, 737] width 1045 height 40
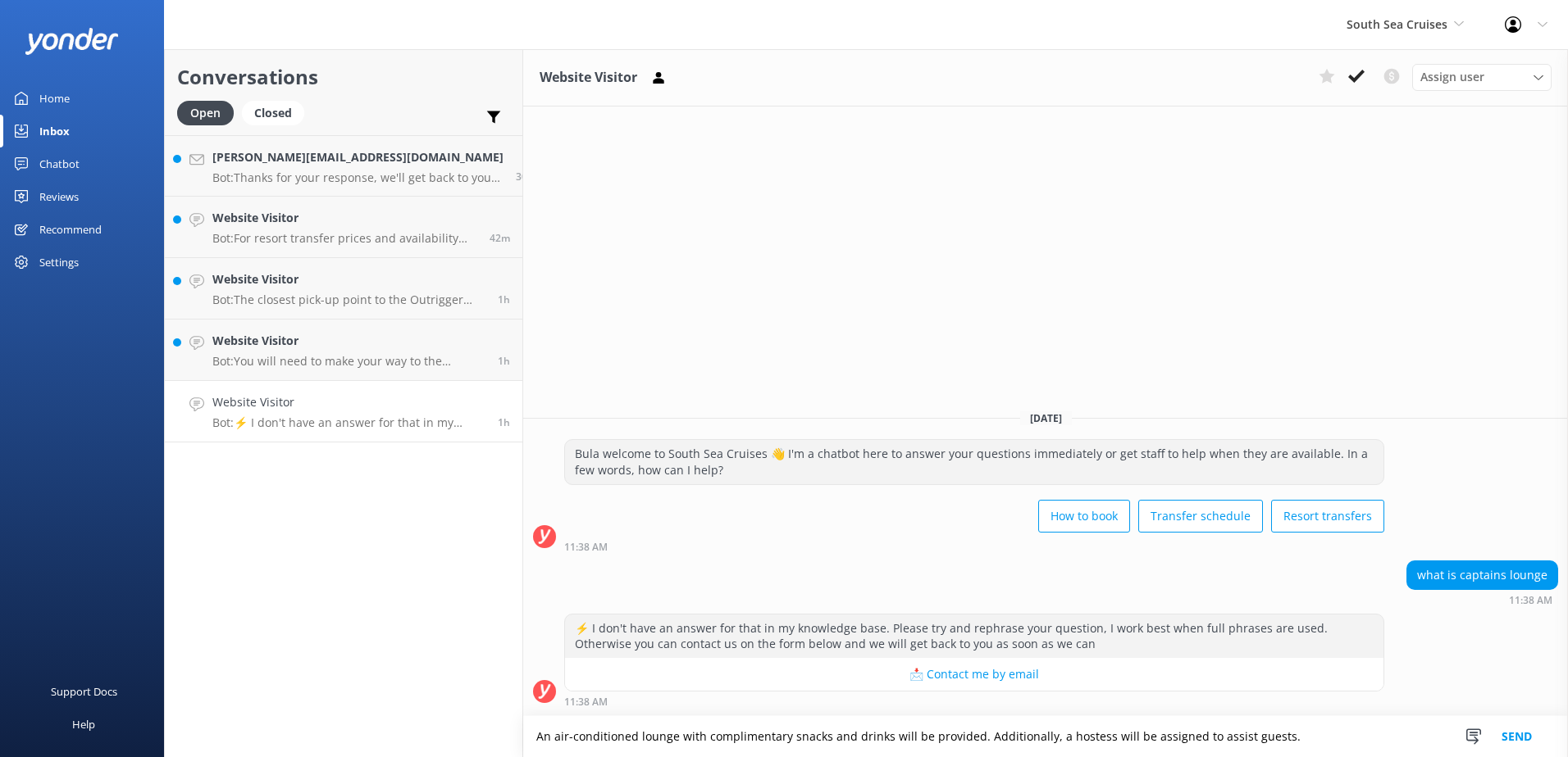
type textarea "An air-conditioned lounge with complimentary snacks and drinks will be provided…"
click at [1531, 737] on button "Send" at bounding box center [1517, 737] width 61 height 41
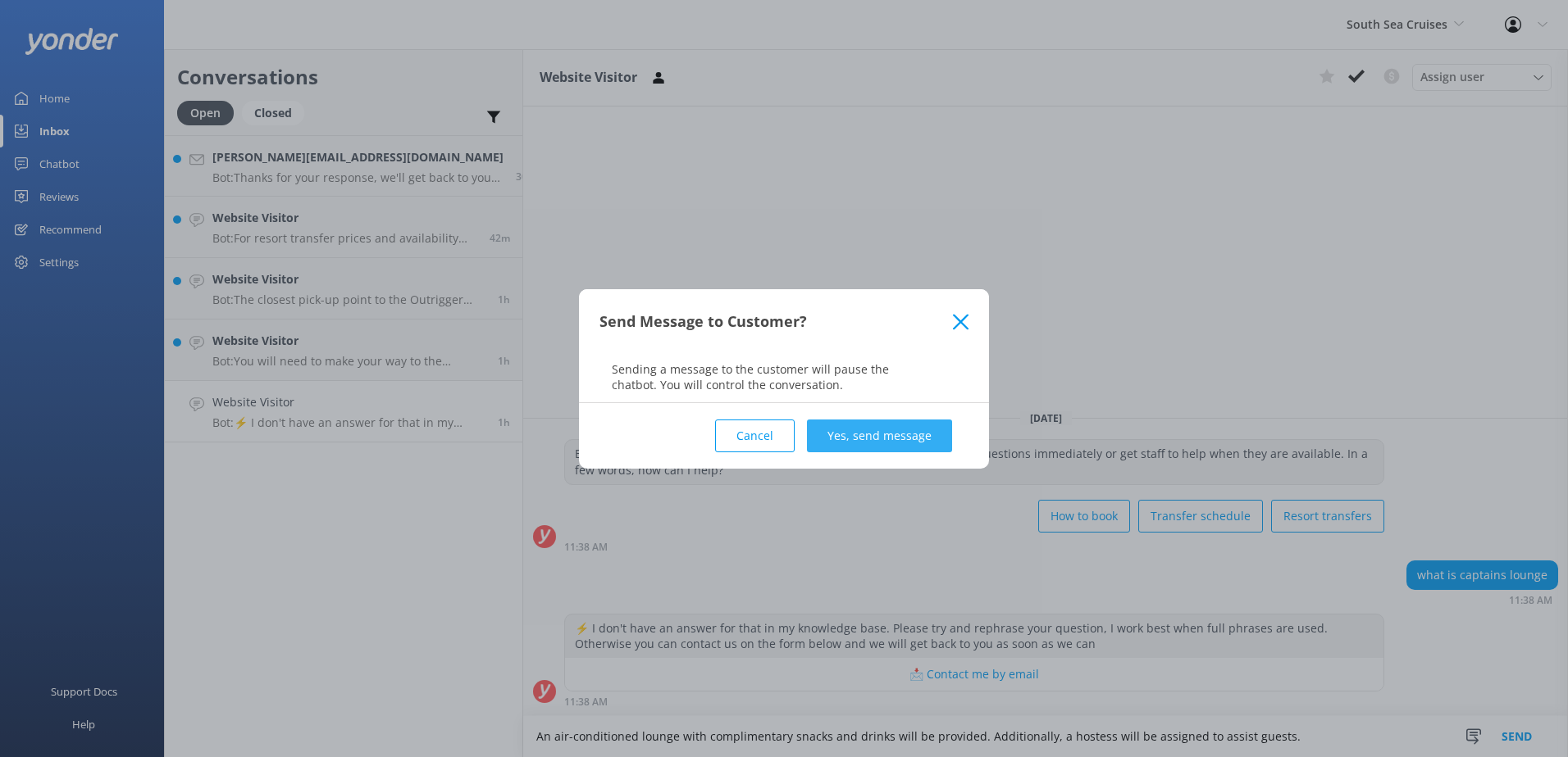
click at [893, 442] on button "Yes, send message" at bounding box center [880, 435] width 145 height 33
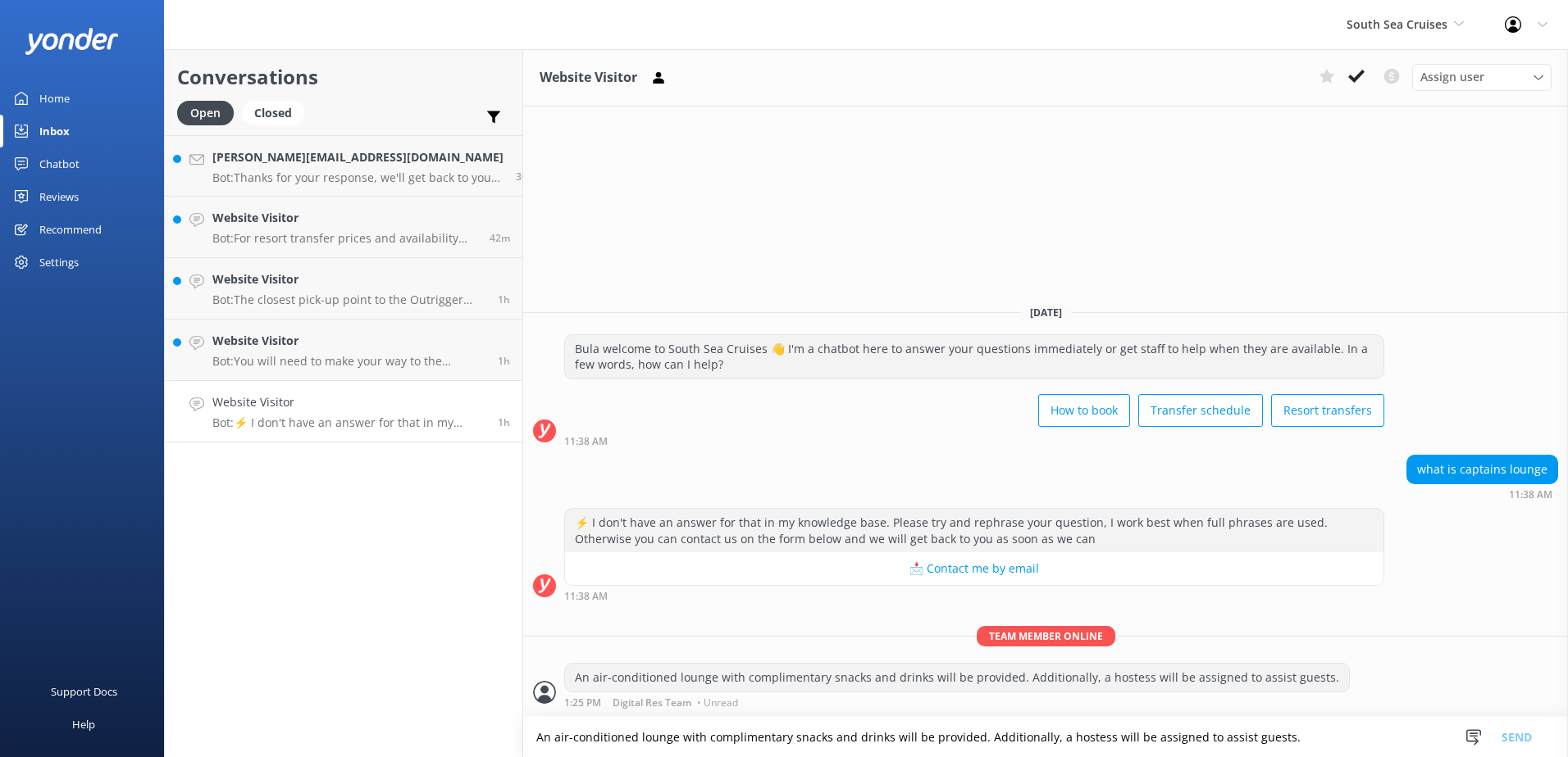
click at [1355, 77] on icon at bounding box center [1356, 76] width 16 height 16
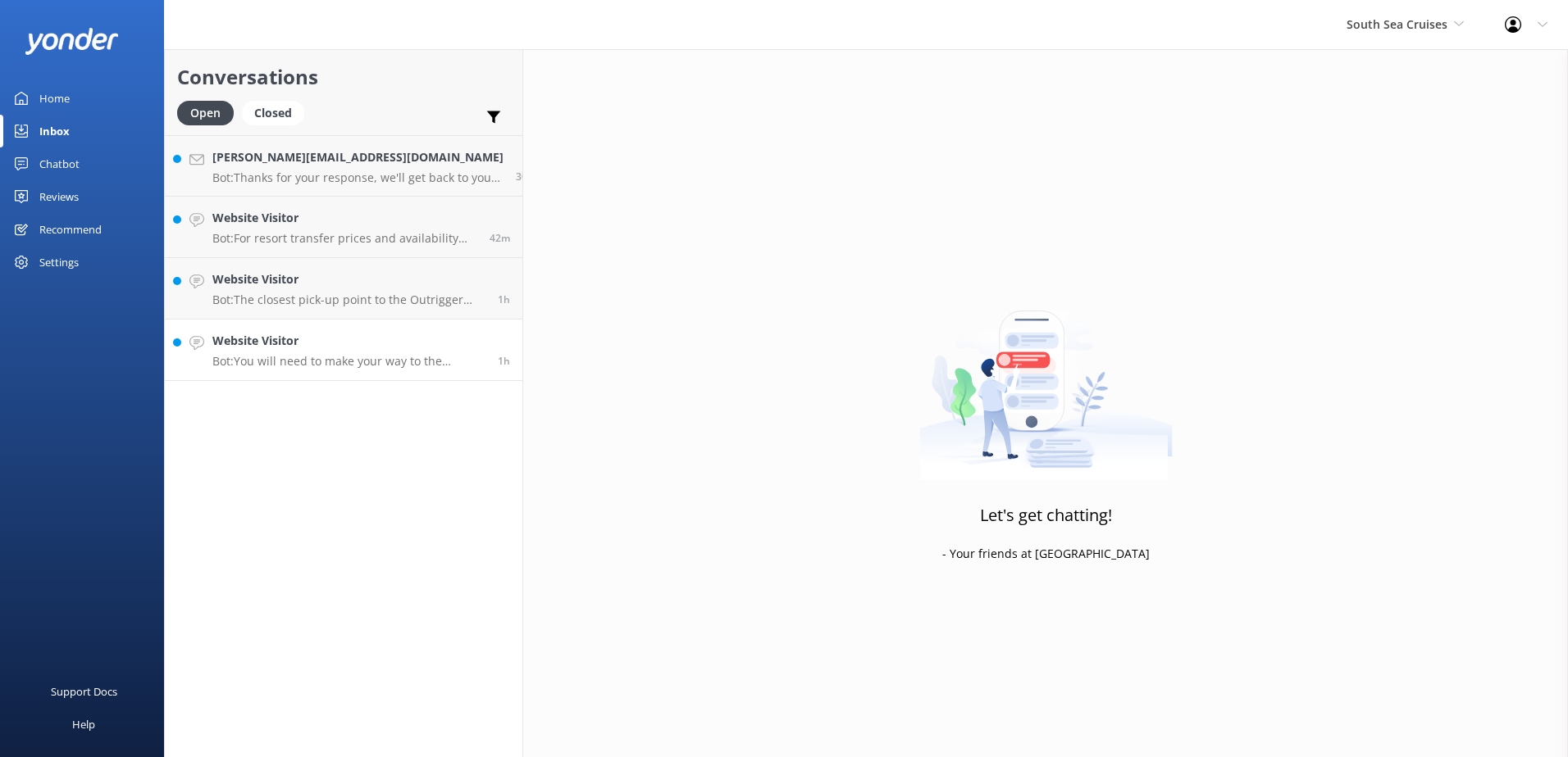
click at [396, 355] on p "Bot: You will need to make your way to the nearest resort listed to board the c…" at bounding box center [349, 361] width 273 height 15
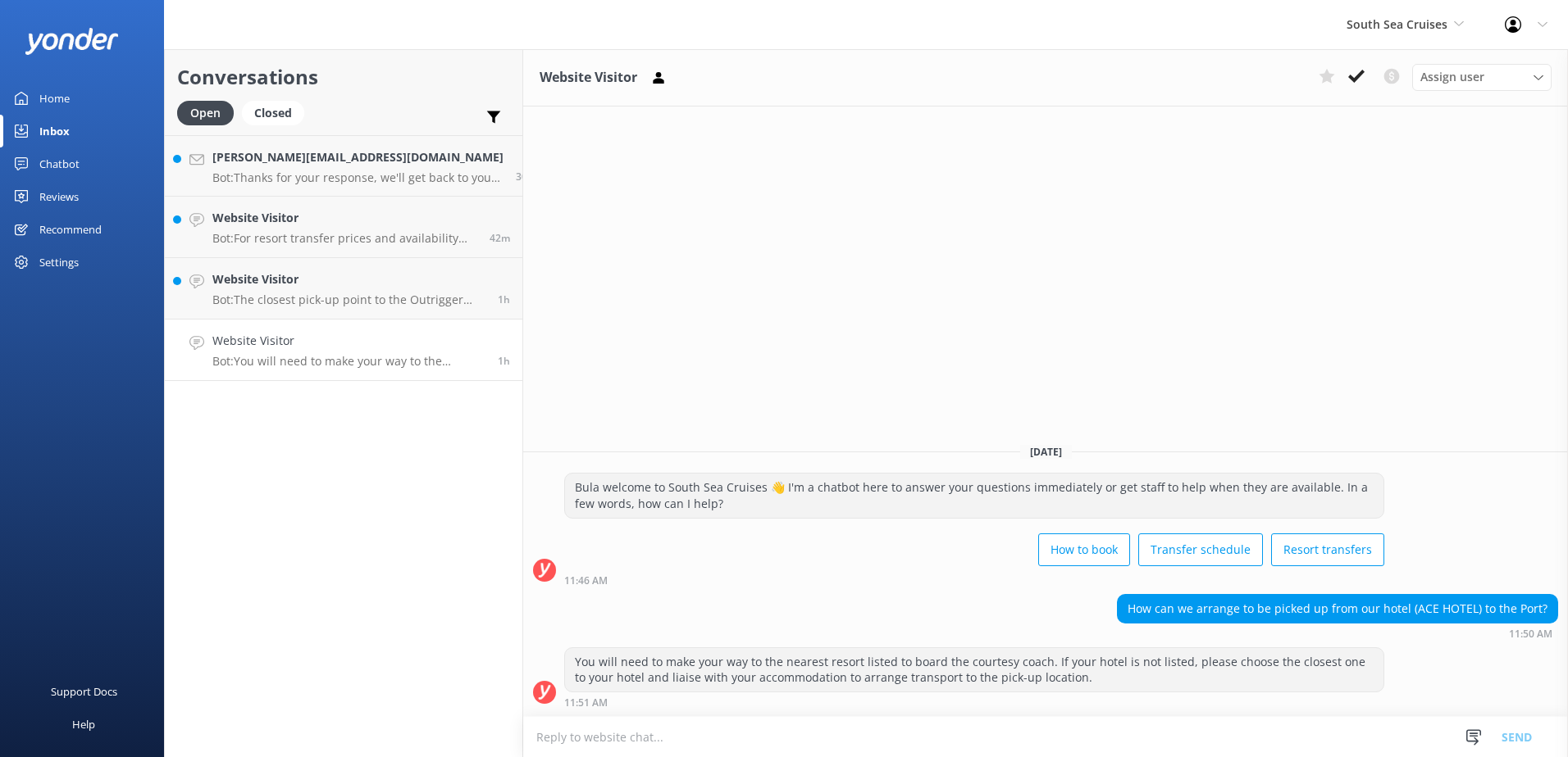
click at [770, 742] on textarea at bounding box center [1046, 737] width 1045 height 40
click at [1166, 745] on textarea at bounding box center [1046, 737] width 1045 height 40
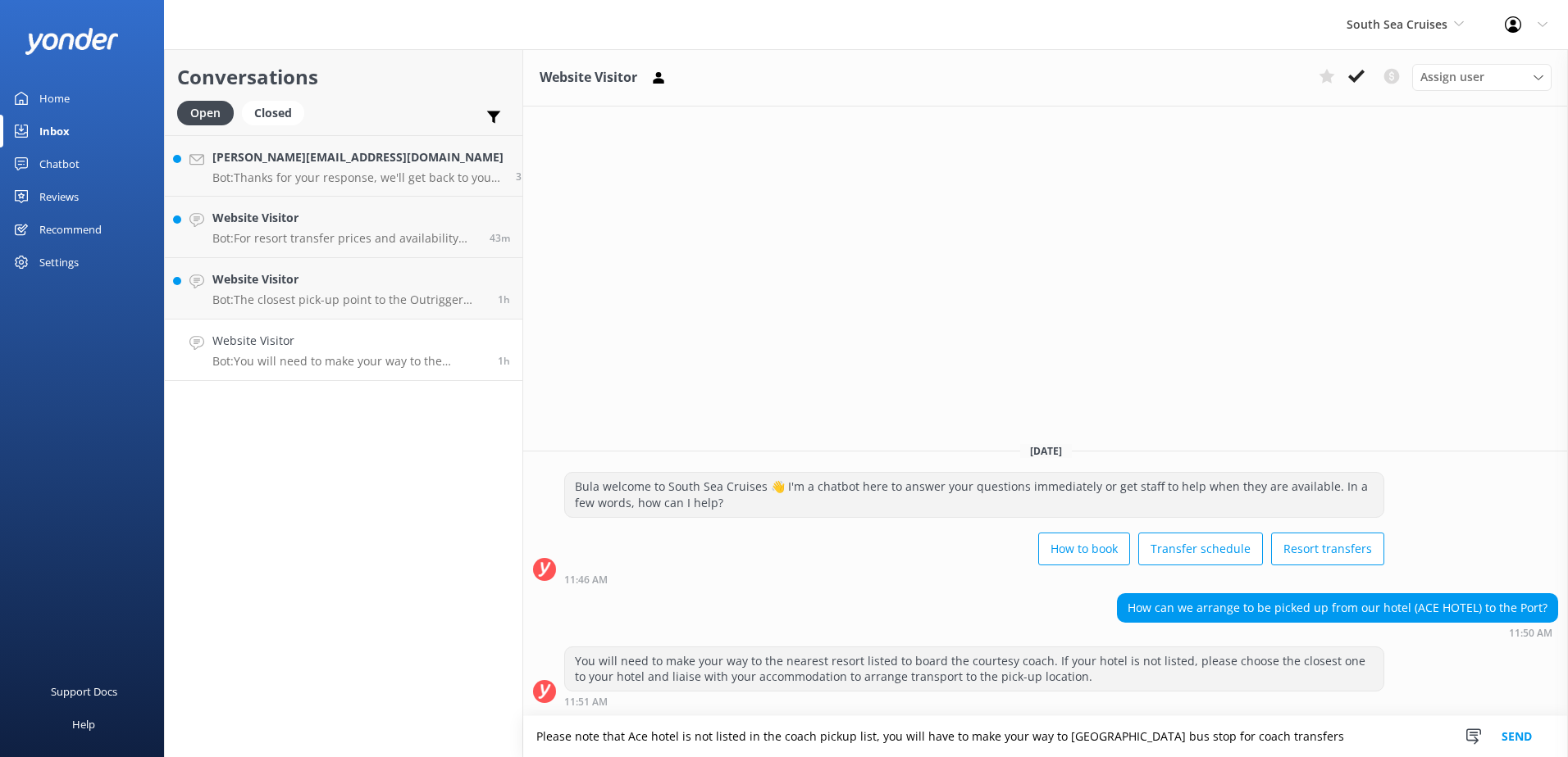
click at [1312, 737] on textarea "Please note that Ace hotel is not listed in the coach pickup list, you will hav…" at bounding box center [1046, 737] width 1045 height 41
type textarea "Please note that Ace hotel is not listed in the coach pickup list, you will hav…"
click at [1513, 741] on button "Send" at bounding box center [1517, 737] width 61 height 41
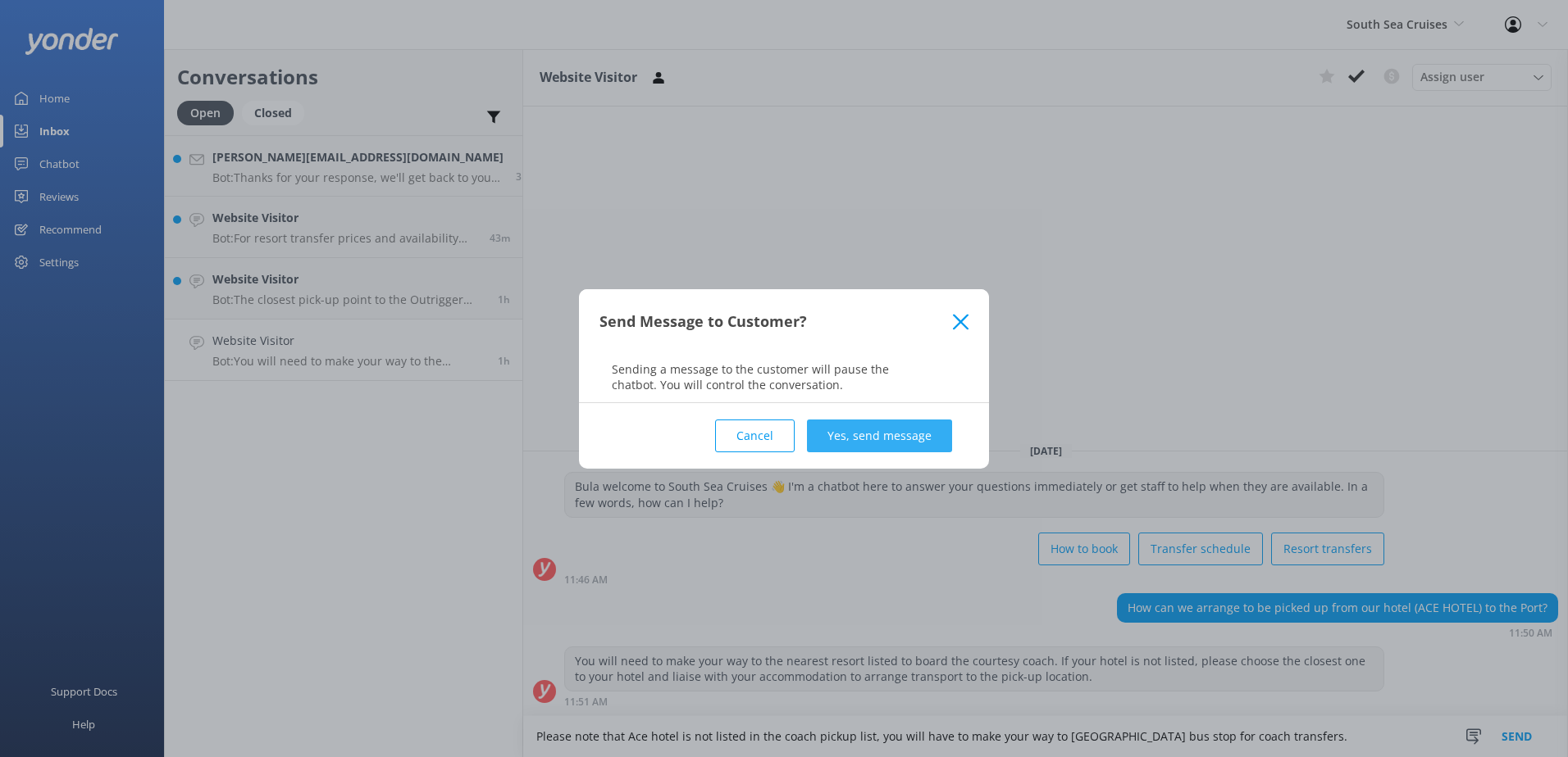
click at [882, 439] on button "Yes, send message" at bounding box center [880, 435] width 145 height 33
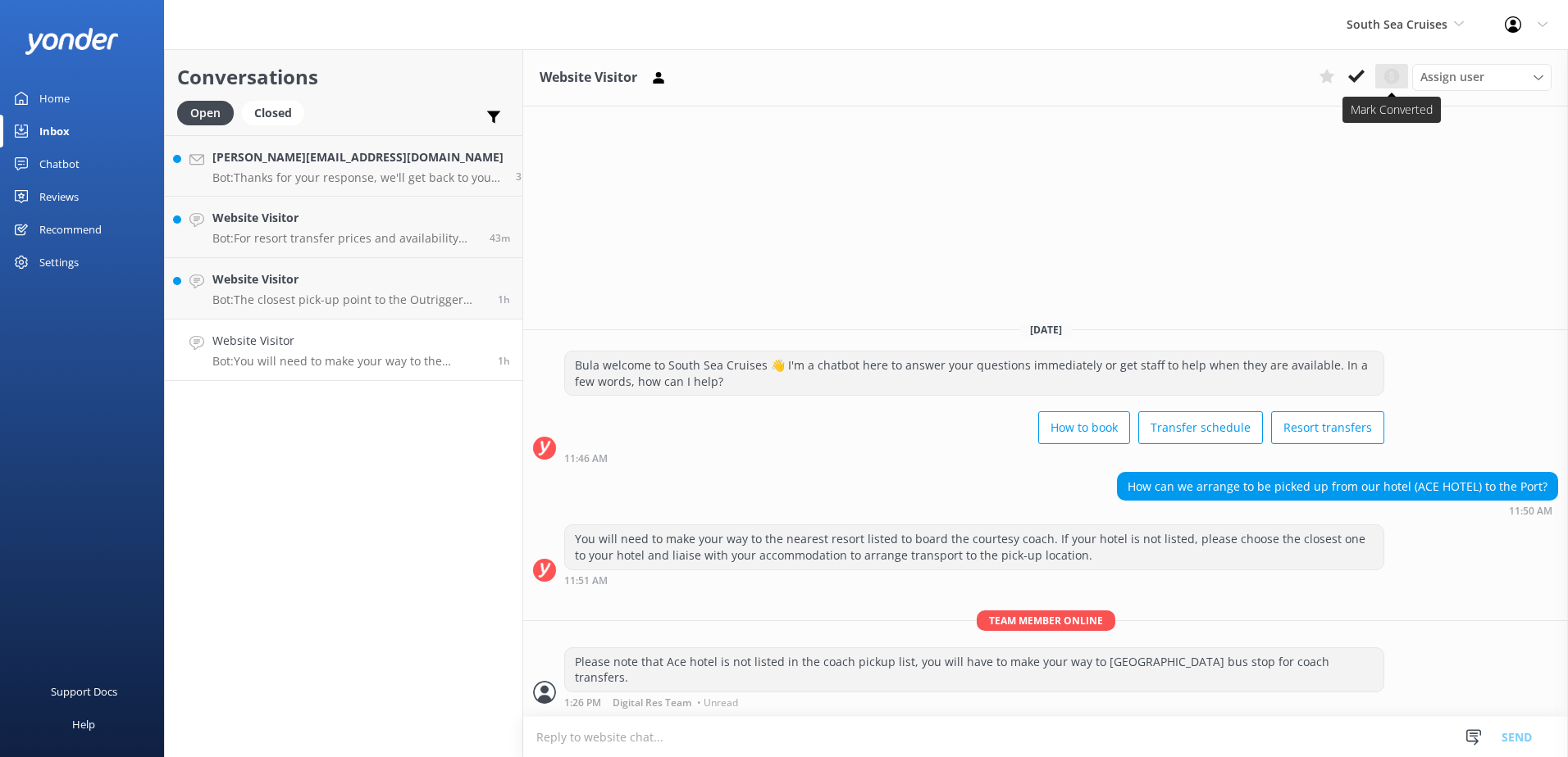
click at [1381, 79] on button at bounding box center [1392, 76] width 33 height 25
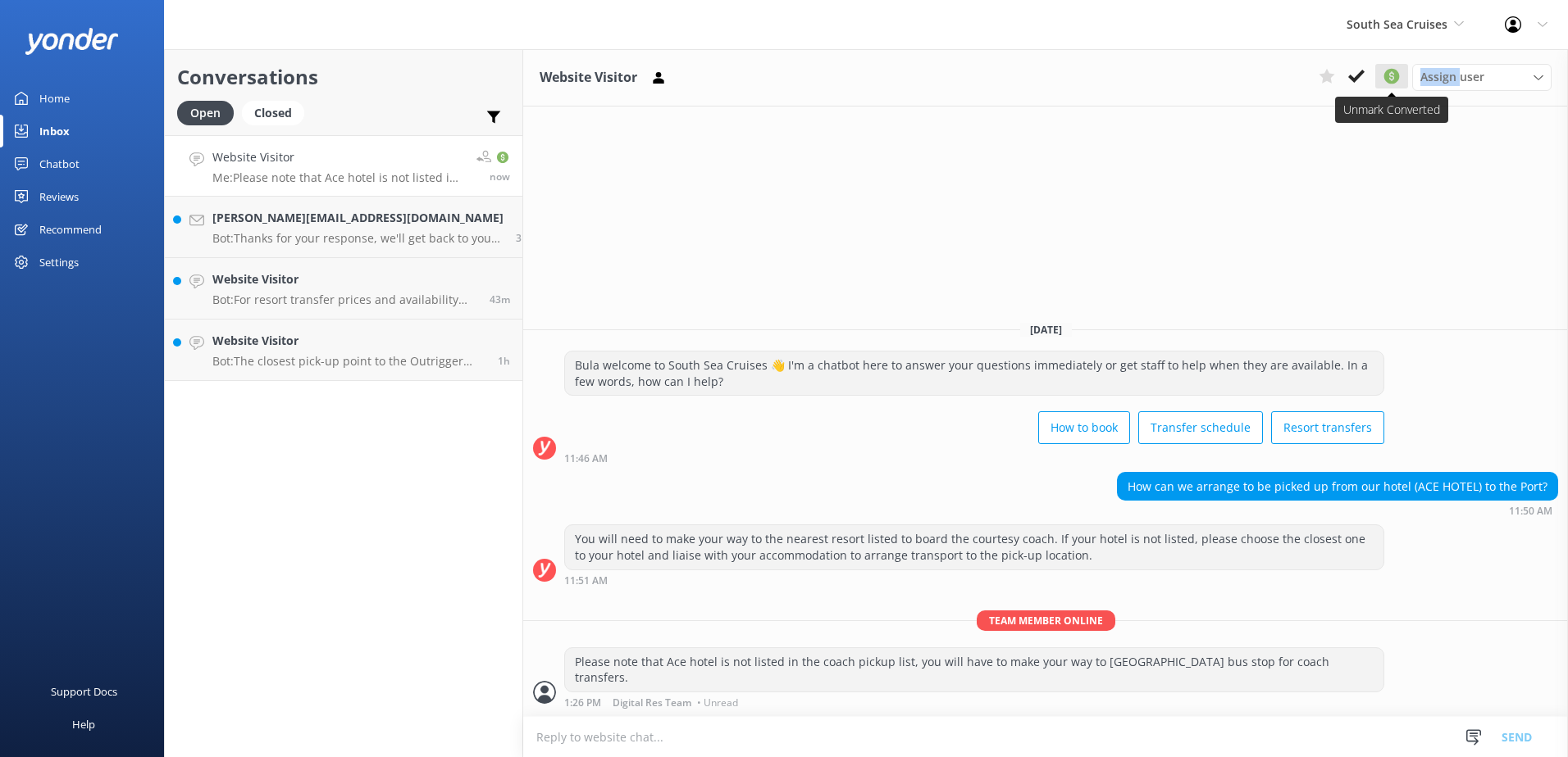
click at [1381, 79] on div "Assign user Alyssa Sonya Digital Res Team Brenda Fenton Asena Naweilulu Miri Ko…" at bounding box center [1432, 77] width 239 height 27
click at [1384, 79] on icon at bounding box center [1392, 76] width 20 height 20
click at [1396, 72] on use at bounding box center [1392, 77] width 16 height 16
click at [1352, 77] on use at bounding box center [1356, 76] width 16 height 13
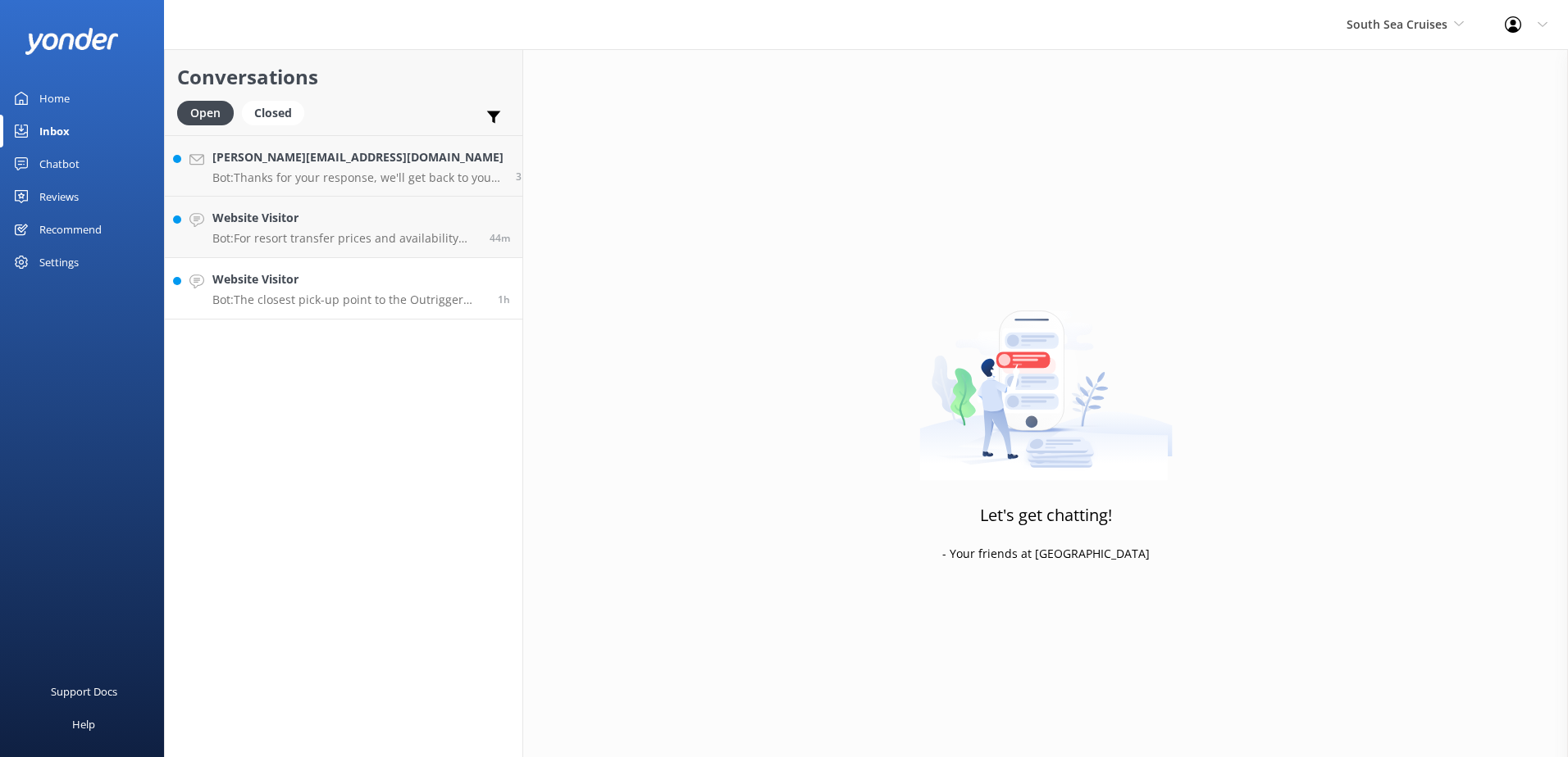
click at [396, 263] on link "Website Visitor Bot: The closest pick-up point to the Outrigger that our pre-bo…" at bounding box center [343, 288] width 357 height 61
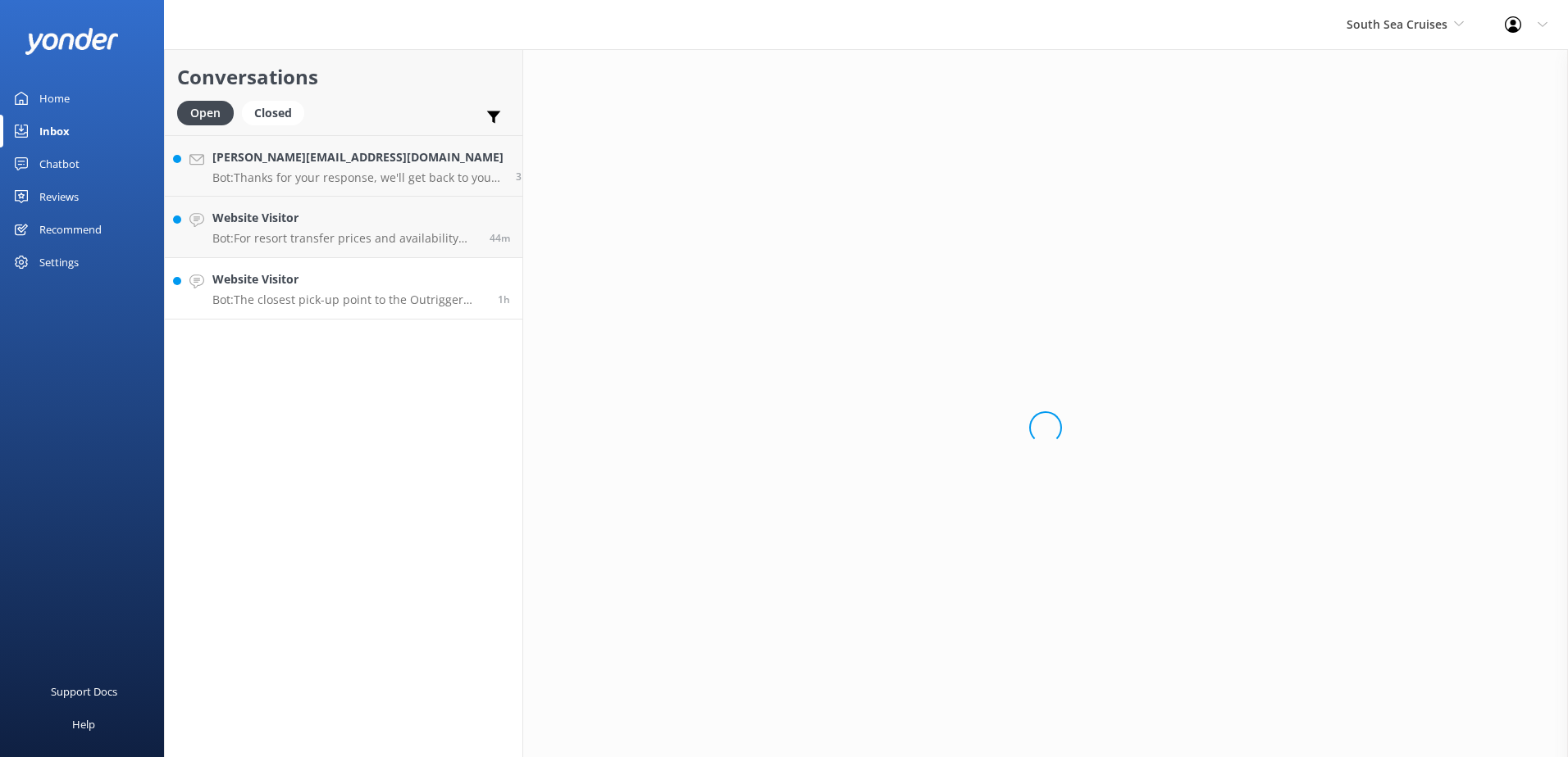
click at [395, 283] on h4 "Website Visitor" at bounding box center [349, 279] width 273 height 18
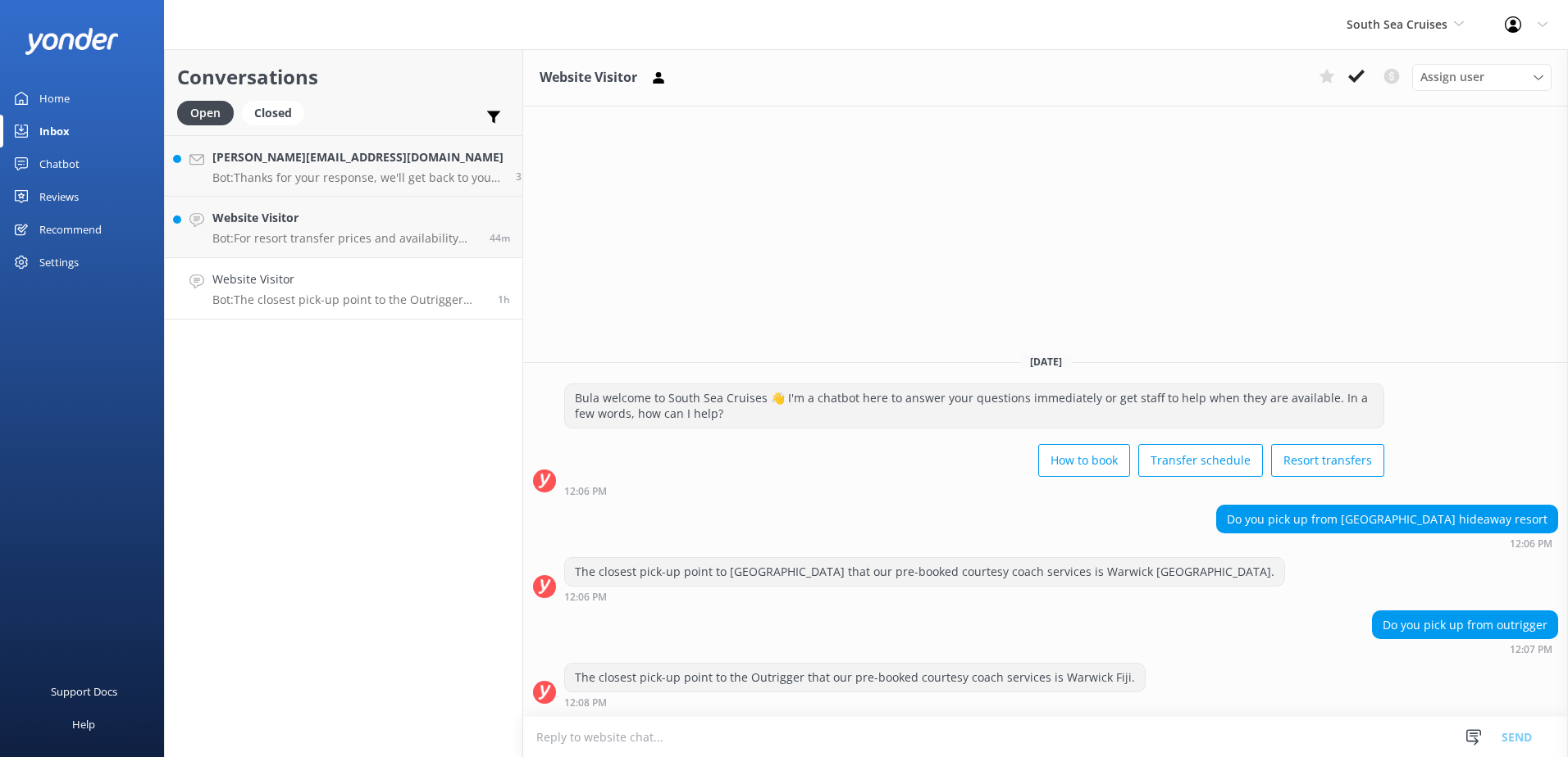
click at [605, 727] on textarea at bounding box center [1046, 737] width 1045 height 40
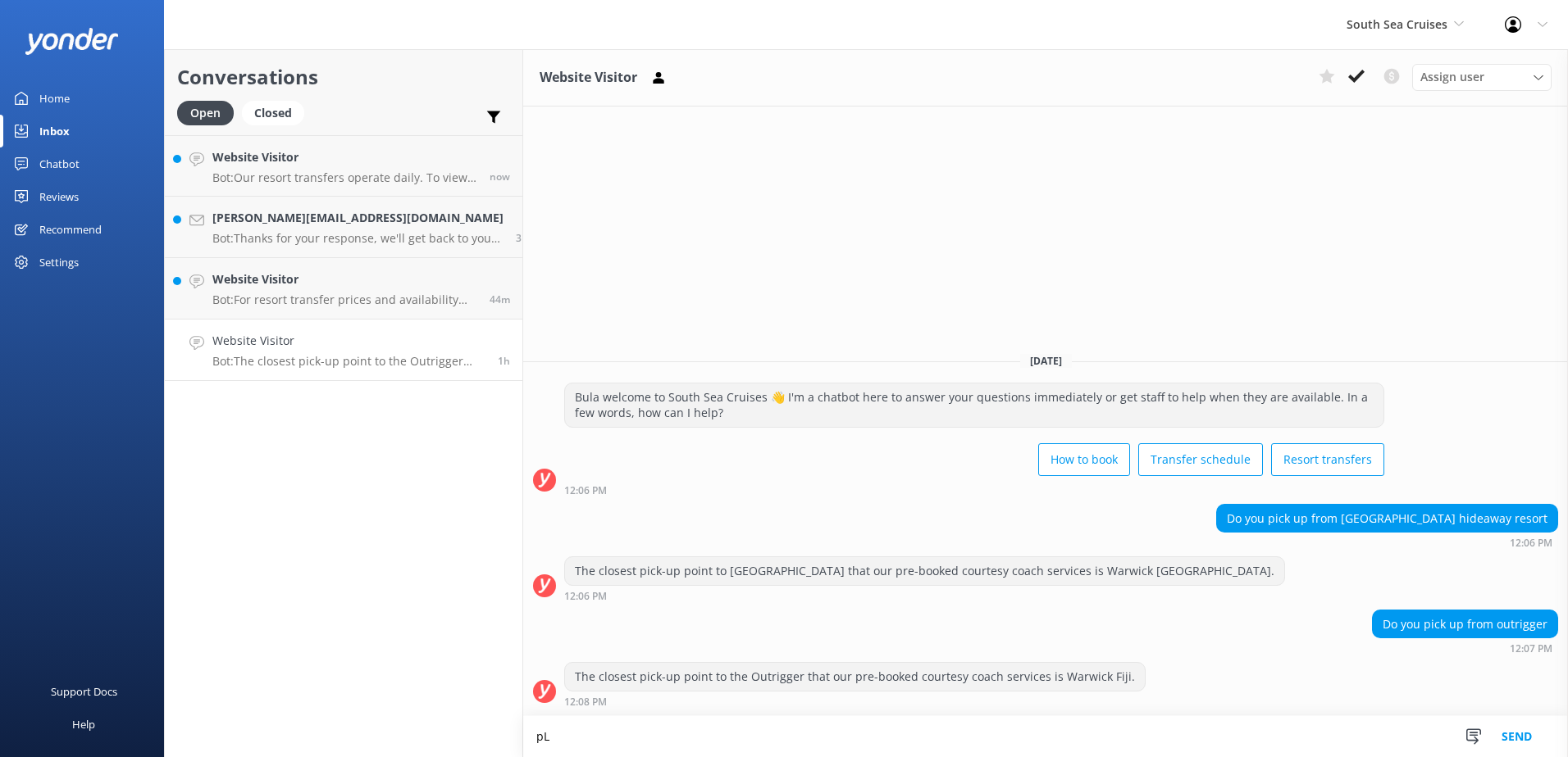
type textarea "p"
type textarea "Please disregard the above messages. We do offer coach transfers to both of the…"
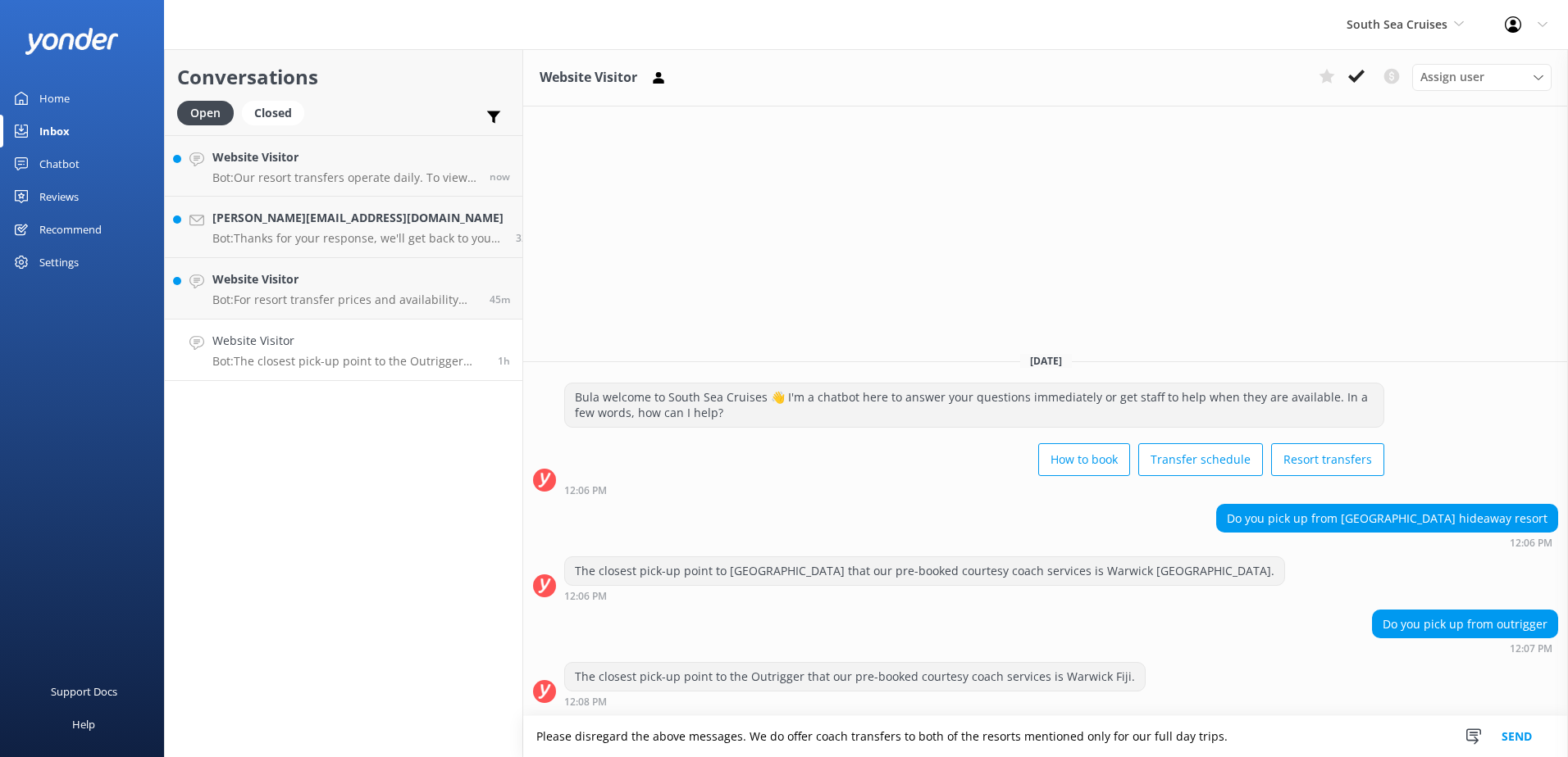
click at [1525, 724] on button "Send" at bounding box center [1517, 737] width 61 height 41
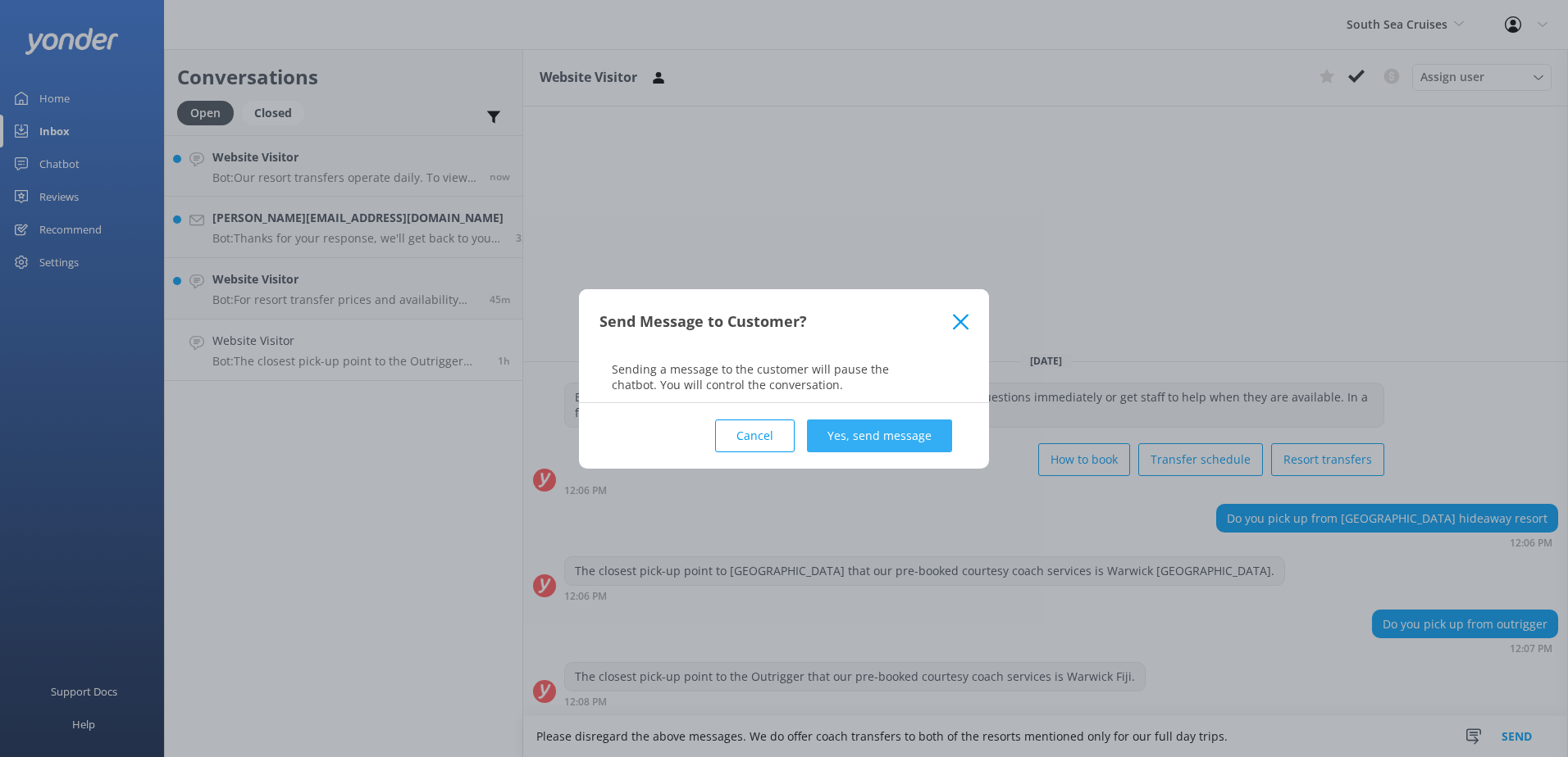
click at [904, 431] on button "Yes, send message" at bounding box center [880, 435] width 145 height 33
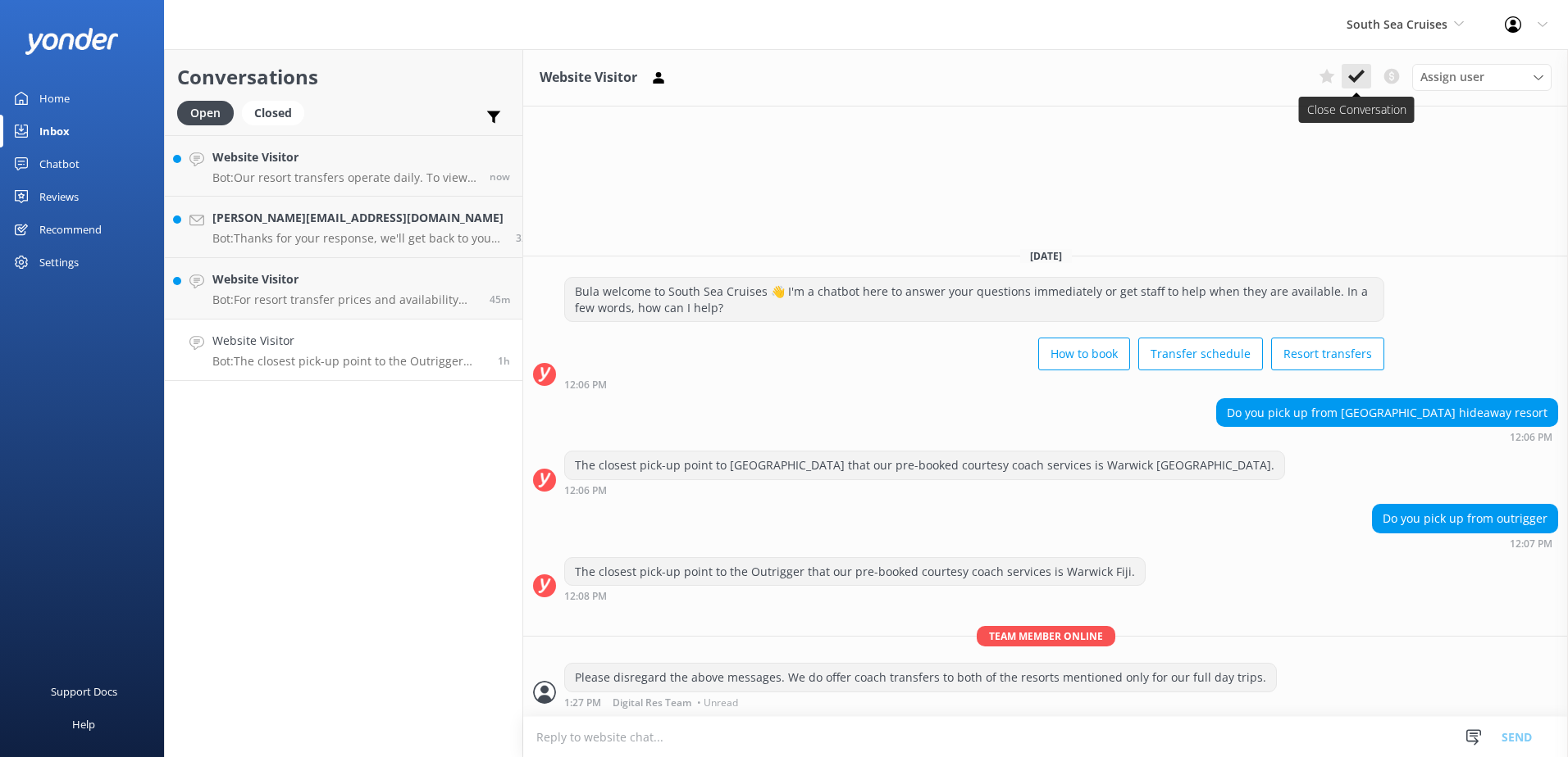
click at [1361, 70] on icon at bounding box center [1356, 76] width 16 height 16
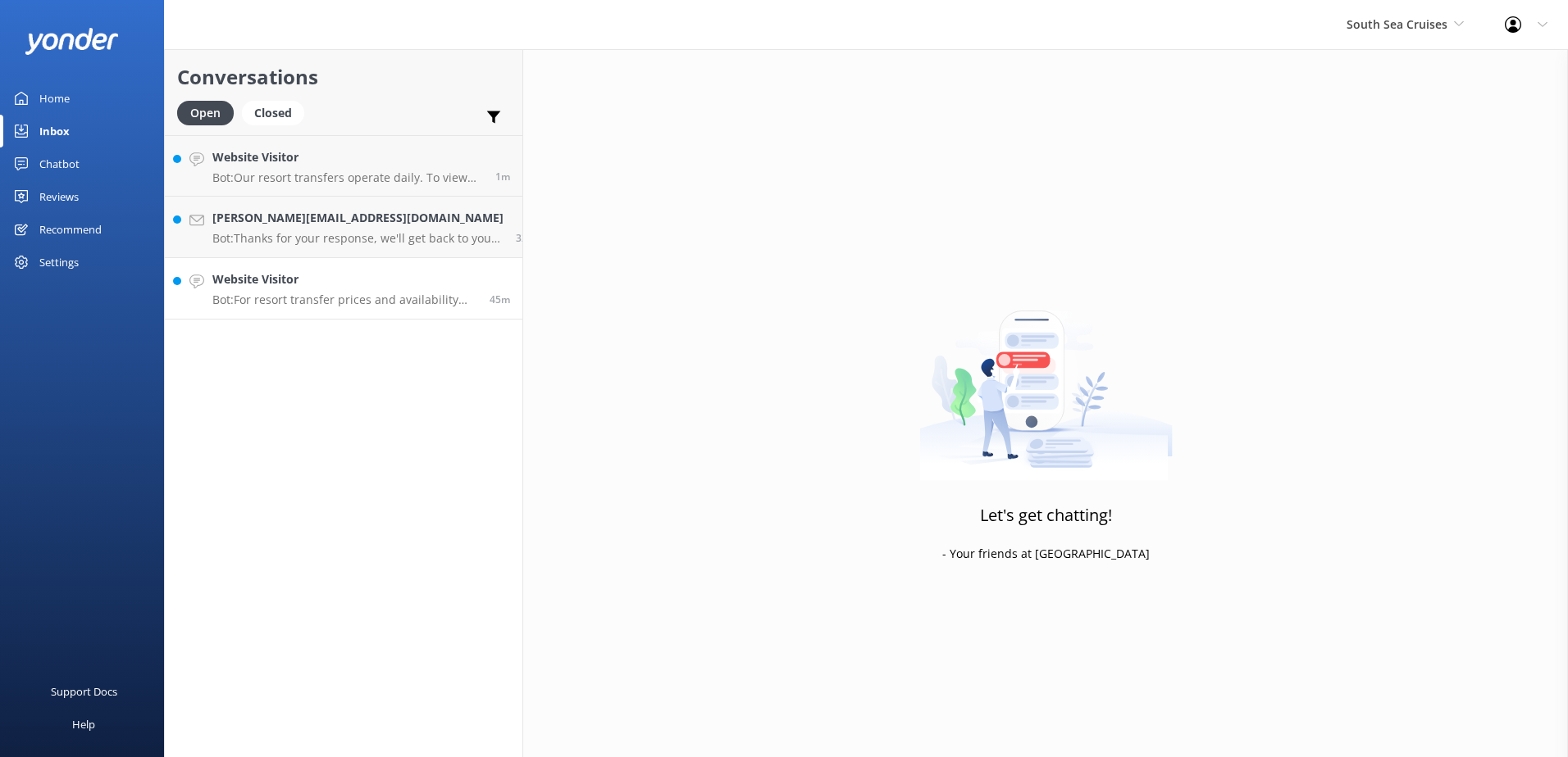
click at [357, 303] on p "Bot: For resort transfer prices and availability from Port Denarau to Serenity …" at bounding box center [345, 300] width 265 height 15
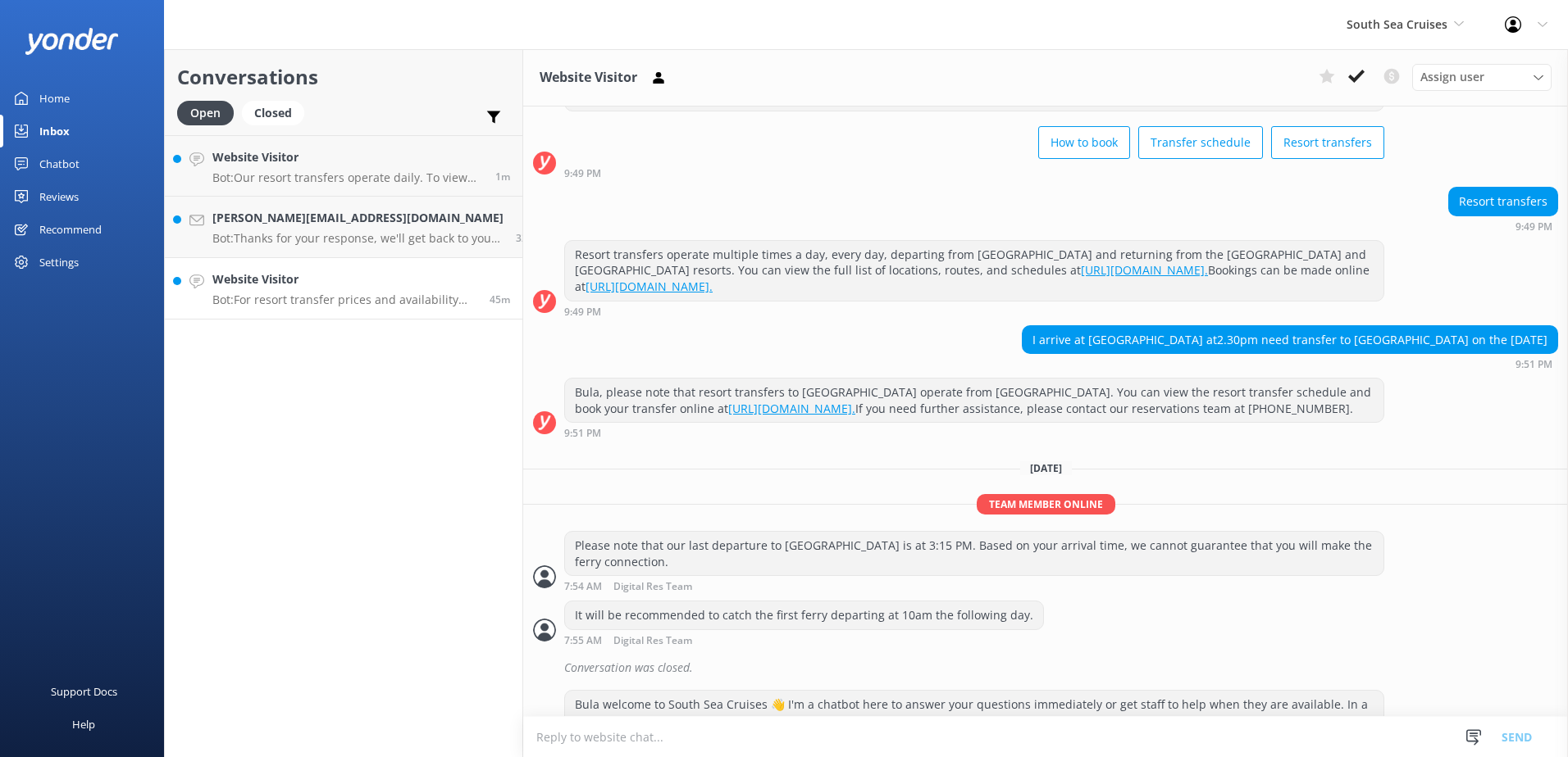
scroll to position [300, 0]
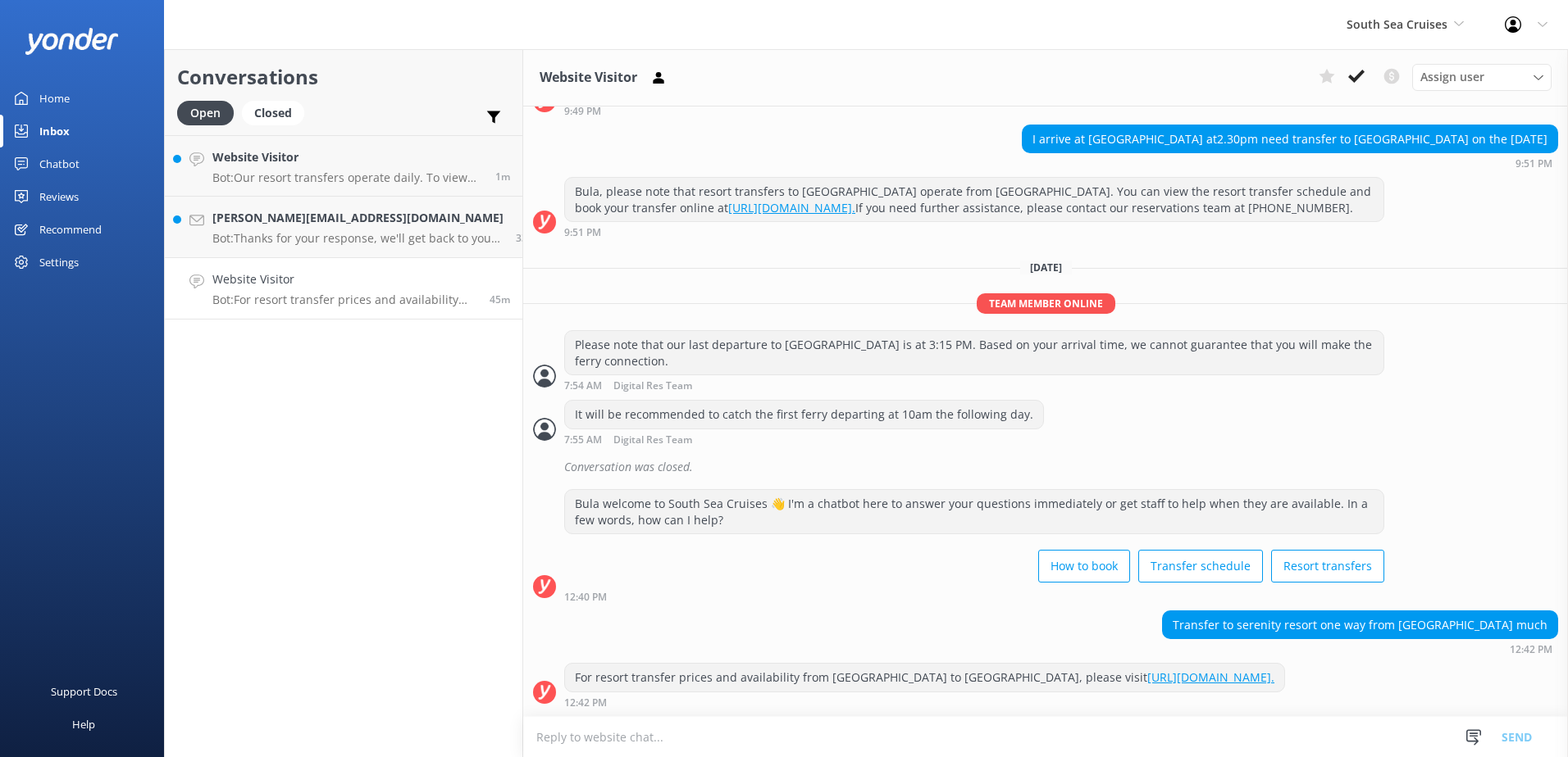
click at [600, 720] on textarea at bounding box center [1046, 737] width 1045 height 40
type textarea "A one-way ferry to serenity is $123.00 FJD per adult."
click at [1519, 736] on button "Send" at bounding box center [1517, 737] width 61 height 41
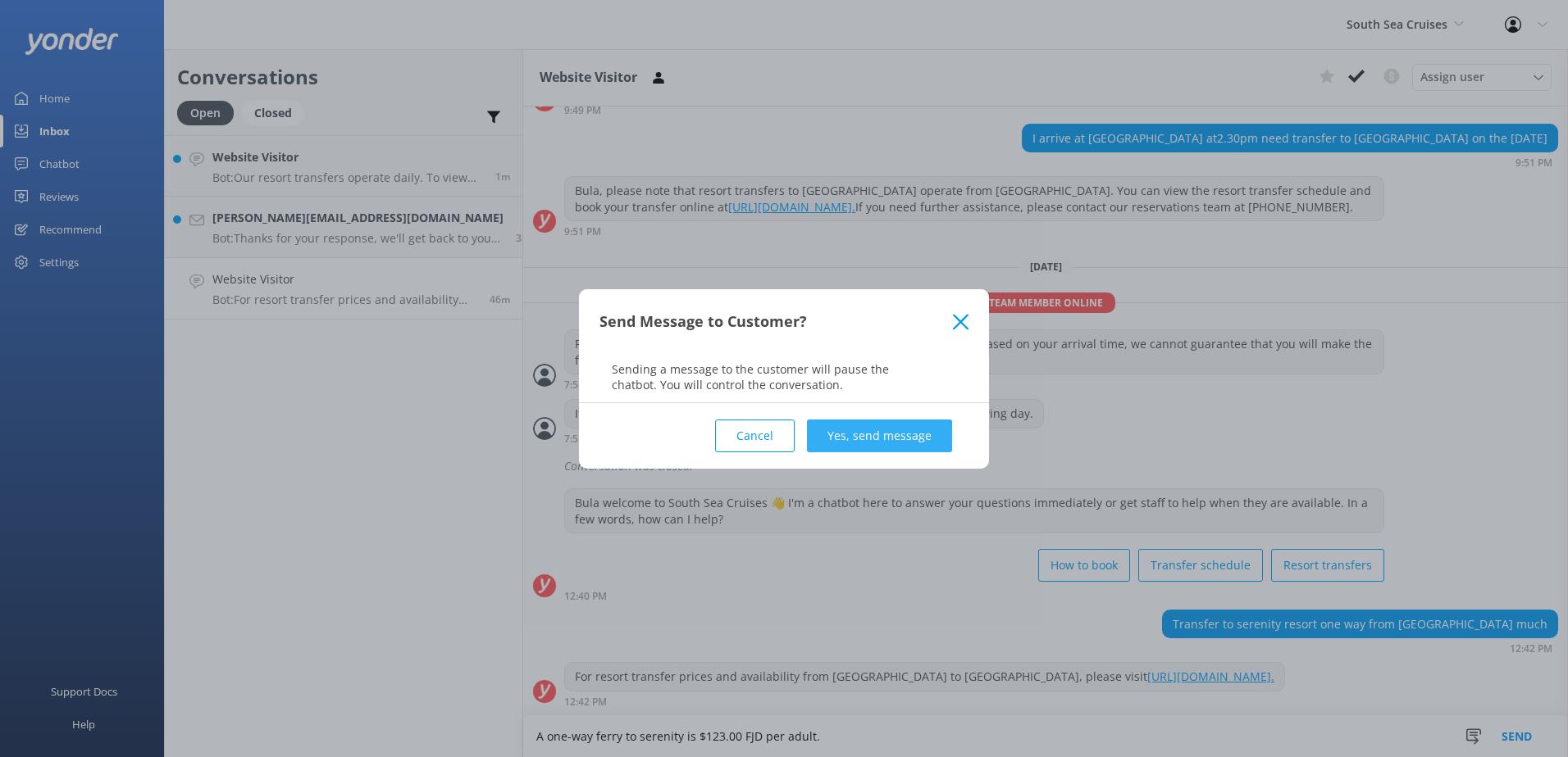
click at [897, 439] on button "Yes, send message" at bounding box center [880, 435] width 145 height 33
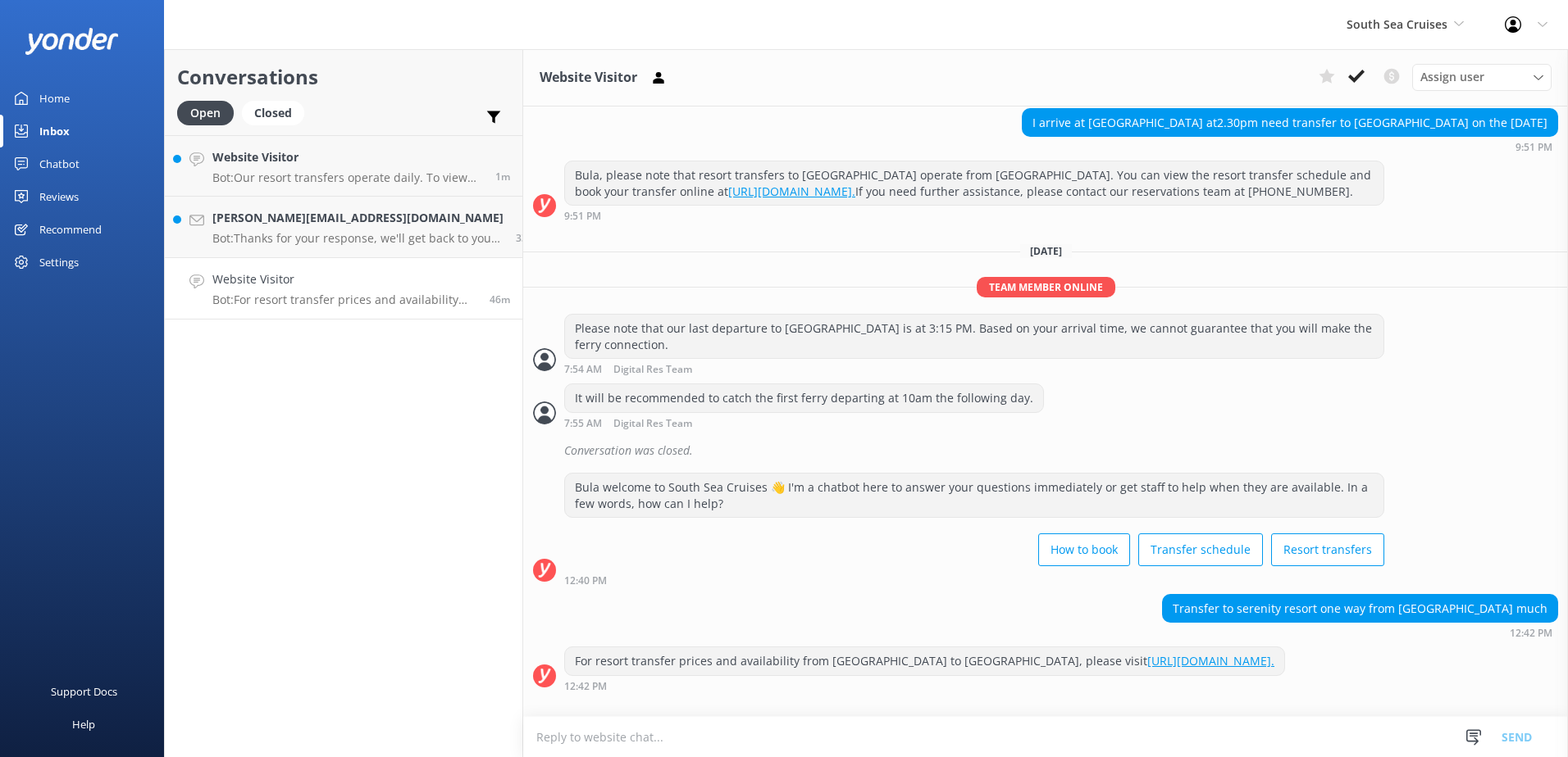
scroll to position [407, 0]
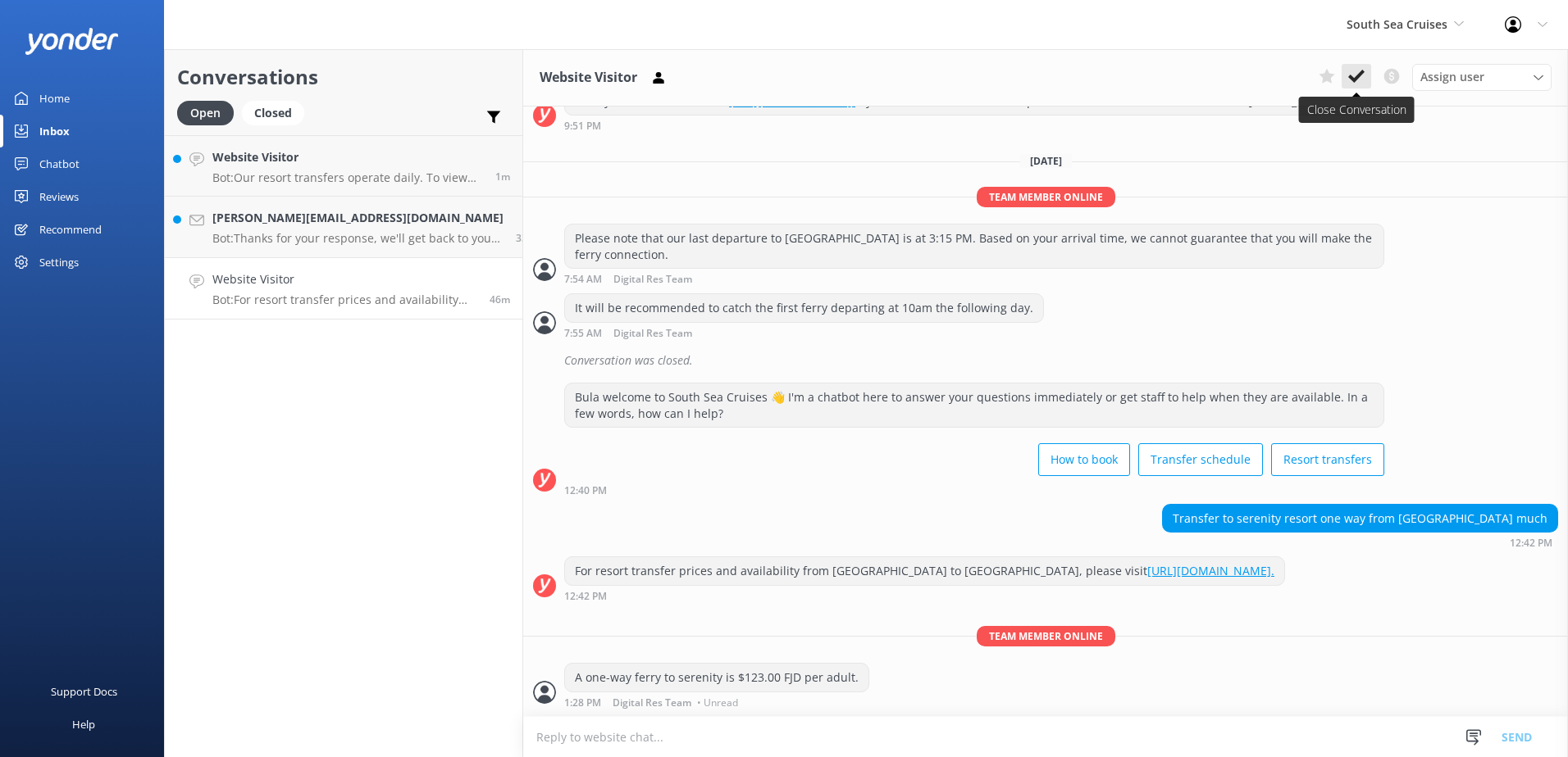
click at [1361, 72] on use at bounding box center [1356, 76] width 16 height 13
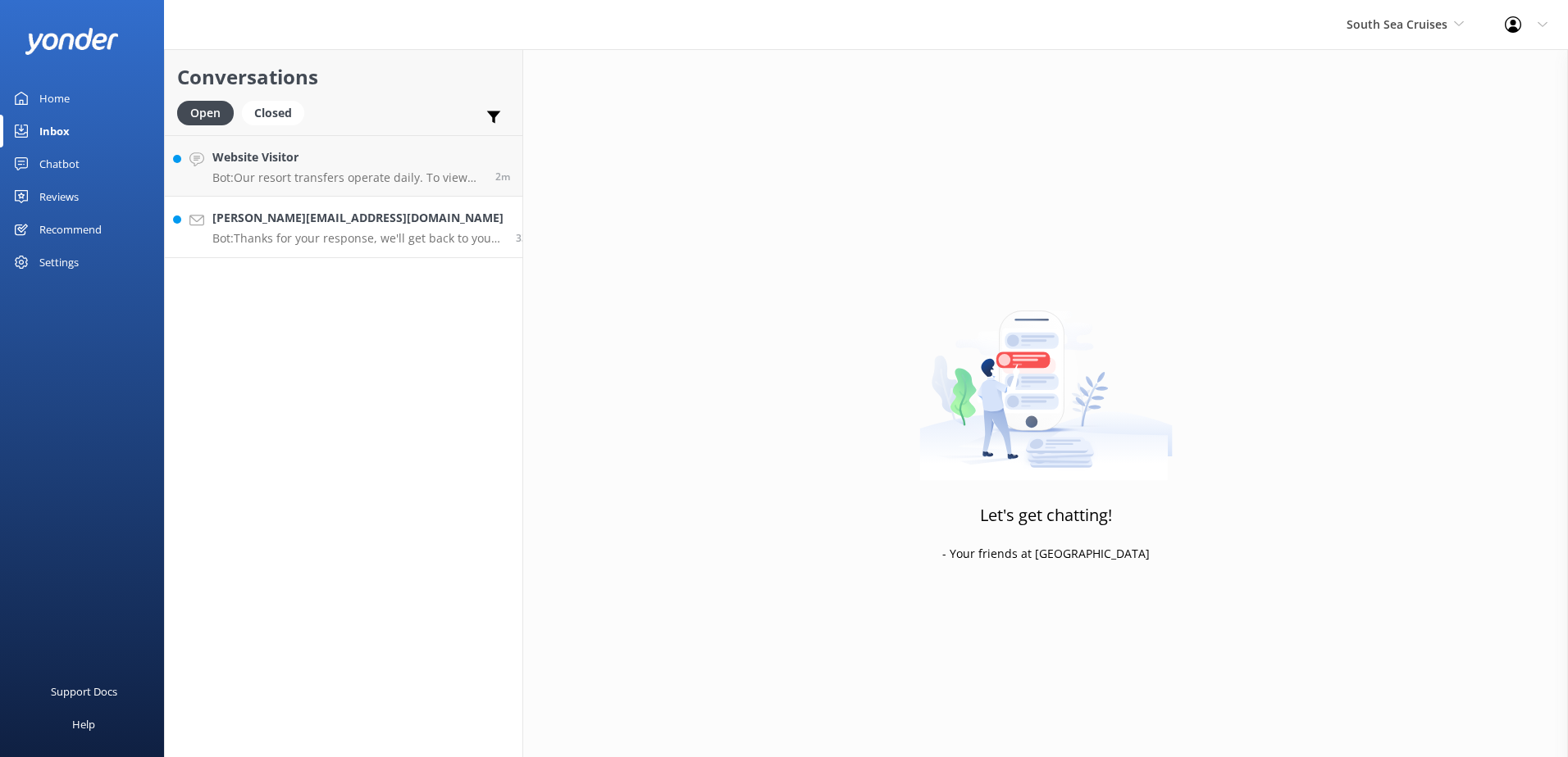
click at [358, 249] on link "reece.buck@xtra.co.nz Bot: Thanks for your response, we'll get back to you as s…" at bounding box center [343, 227] width 357 height 61
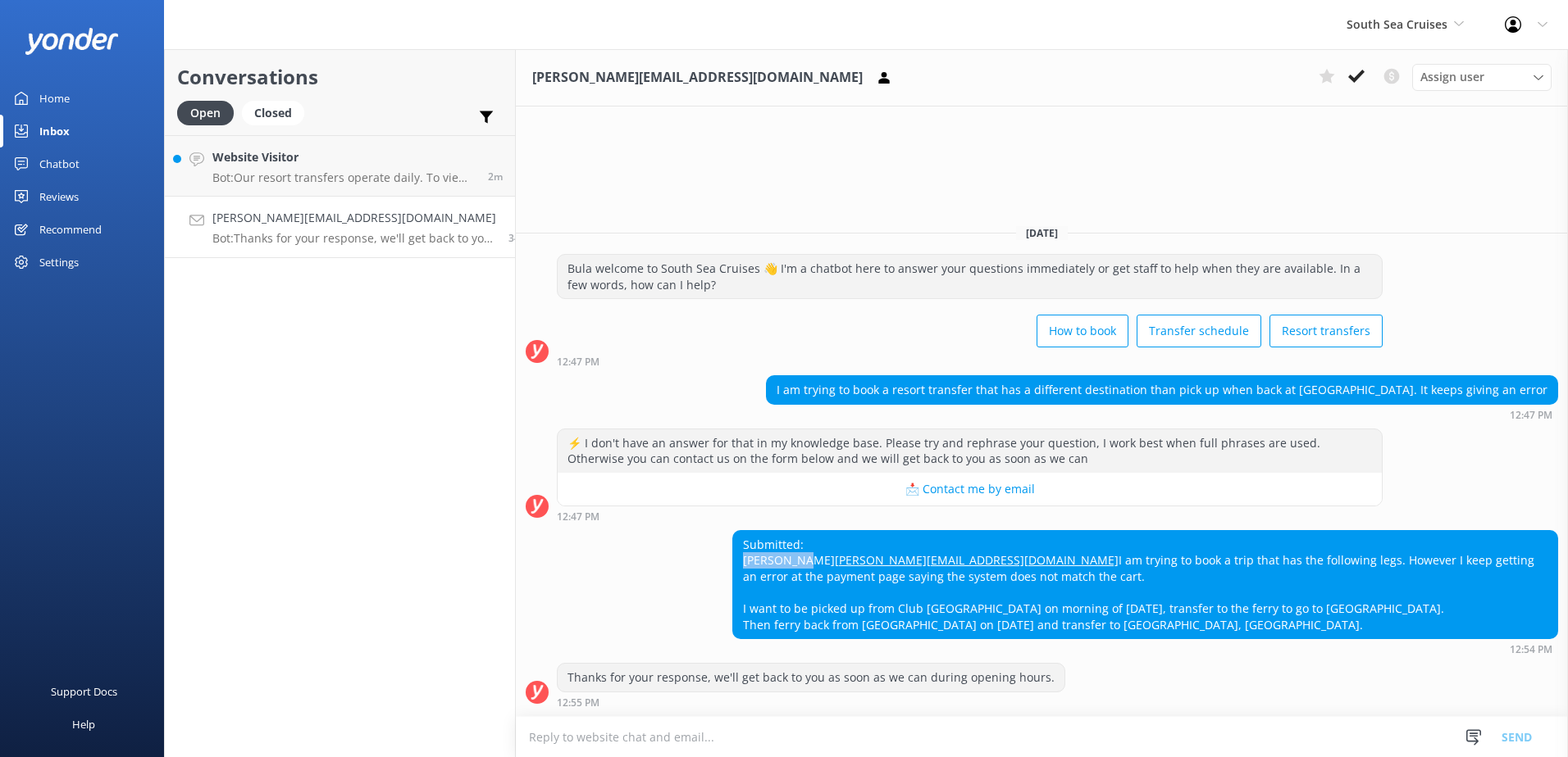
drag, startPoint x: 835, startPoint y: 538, endPoint x: 741, endPoint y: 549, distance: 94.6
click at [741, 549] on div "Submitted: Reece Buck reece.buck@xtra.co.nz I am trying to book a trip that has…" at bounding box center [1145, 585] width 826 height 110
copy div "[PERSON_NAME]"
click at [1404, 745] on textarea at bounding box center [1042, 737] width 1052 height 40
paste textarea "Please contact & liaise directly with our South Sea Cruises Reservations team, …"
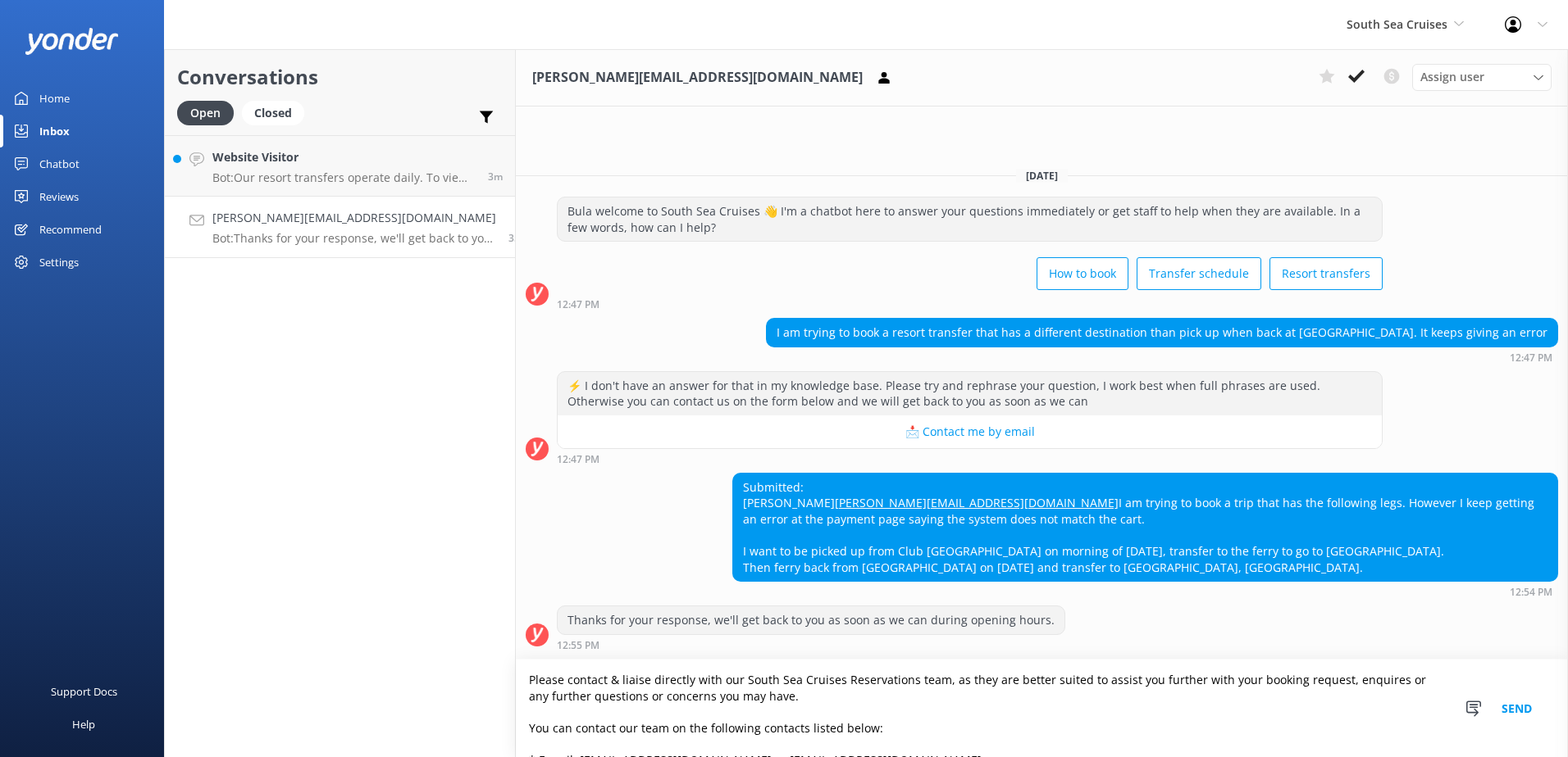
type textarea "Please contact & liaise directly with our South Sea Cruises Reservations team, …"
click at [1507, 707] on button "Send" at bounding box center [1517, 708] width 61 height 98
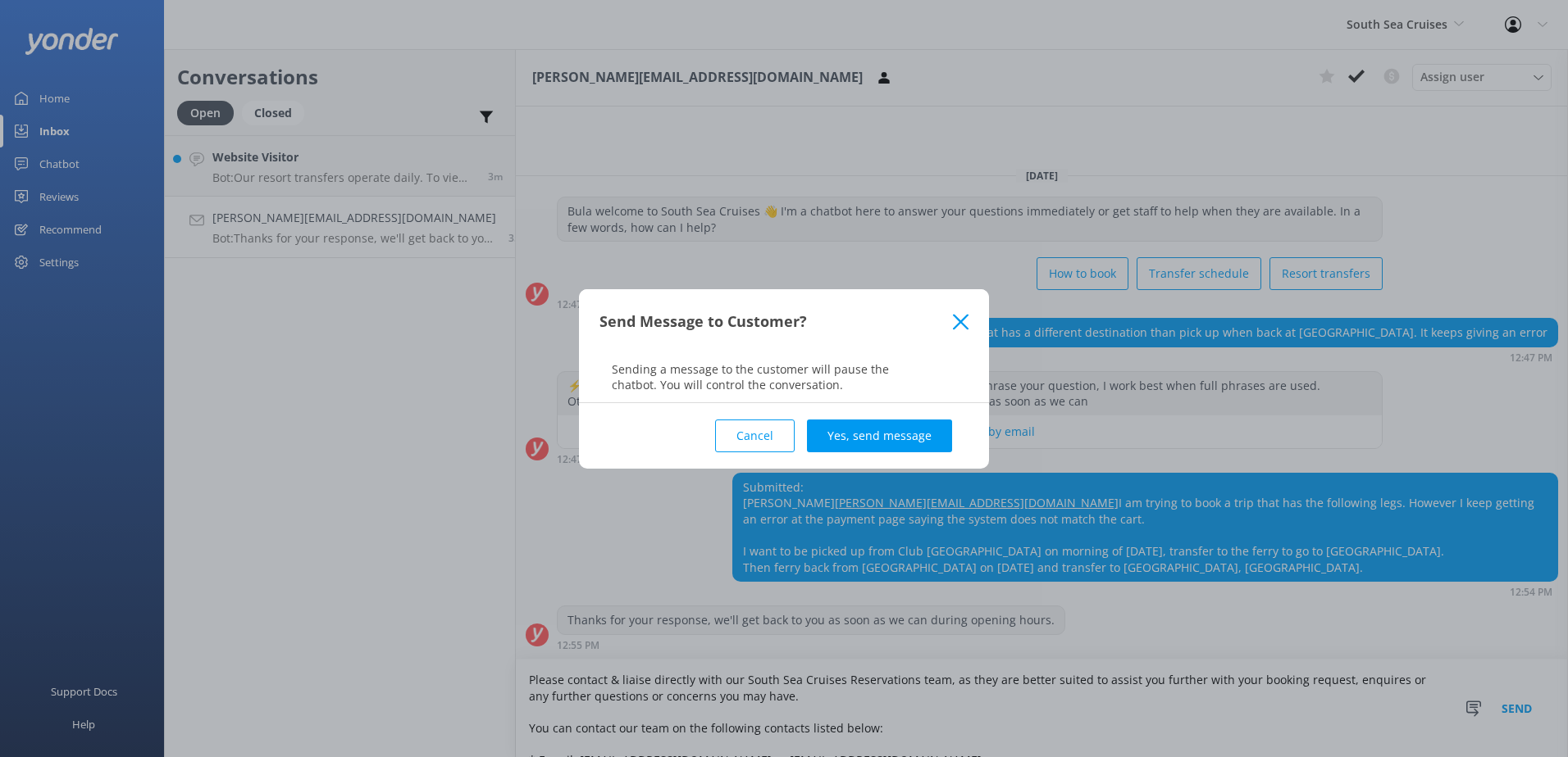
click at [867, 451] on button "Yes, send message" at bounding box center [880, 435] width 145 height 33
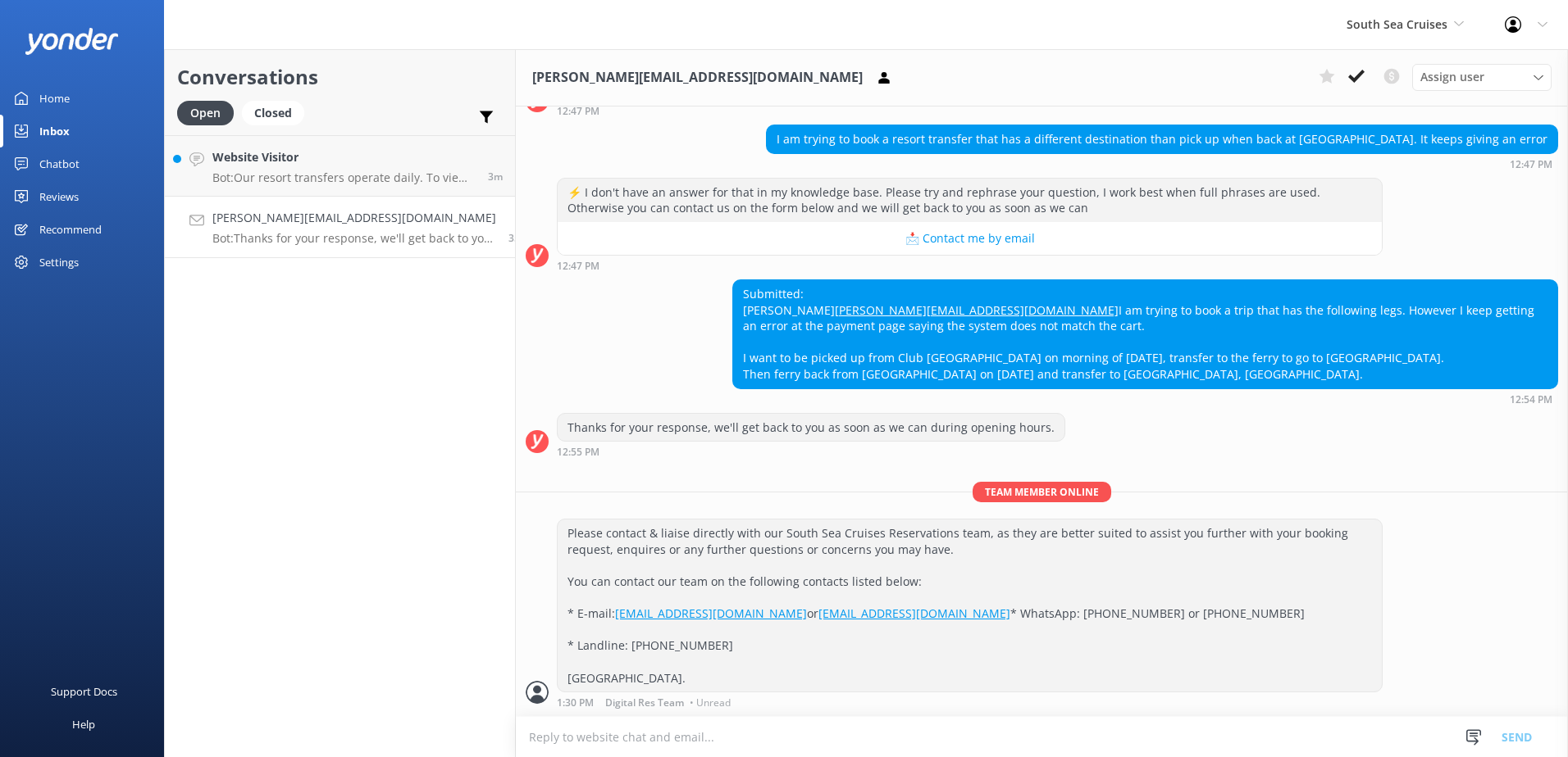
scroll to position [194, 0]
click at [1360, 72] on icon at bounding box center [1356, 76] width 16 height 16
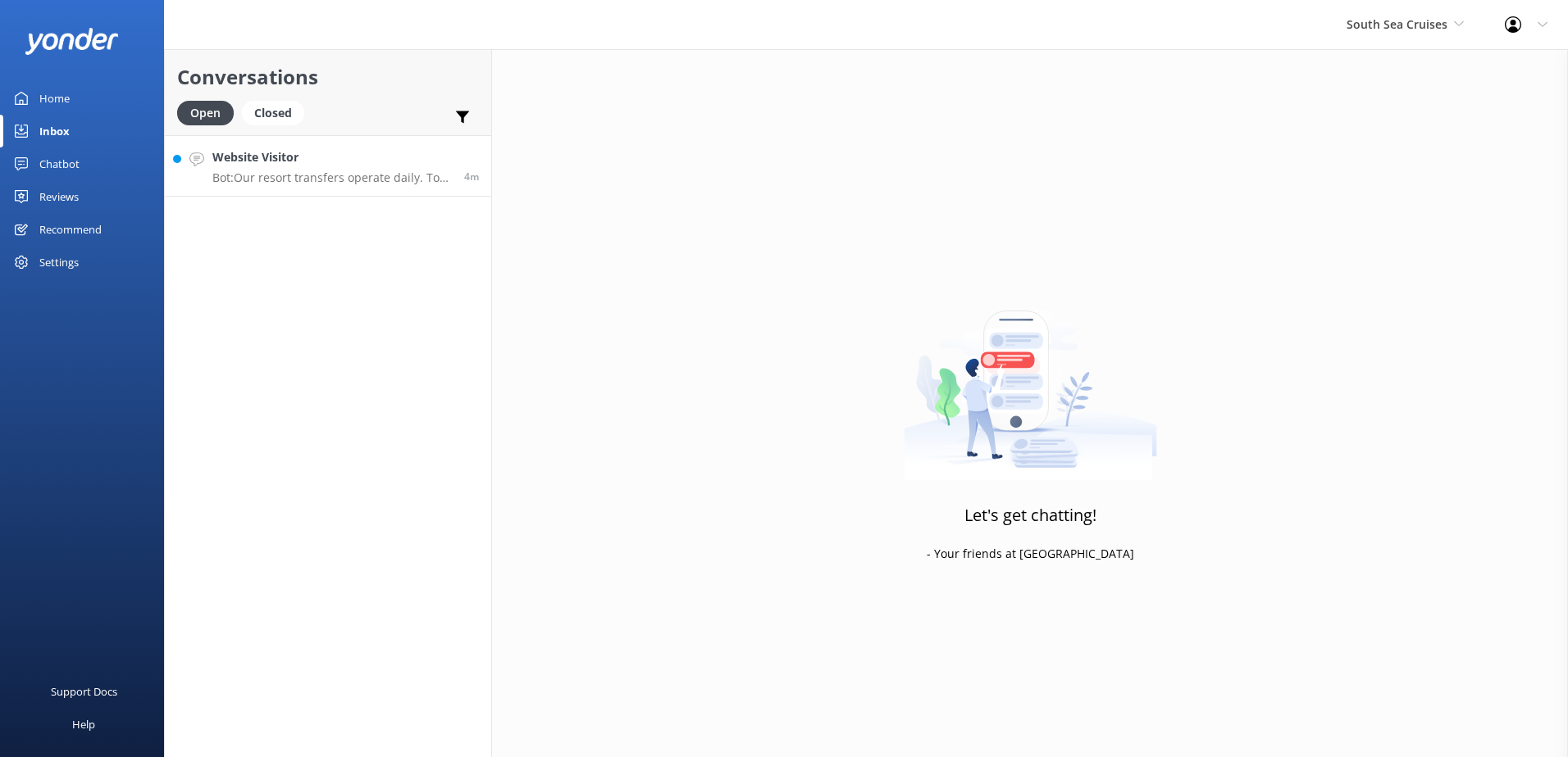
click at [368, 189] on link "Website Visitor Bot: Our resort transfers operate daily. To view the resort tra…" at bounding box center [328, 166] width 326 height 61
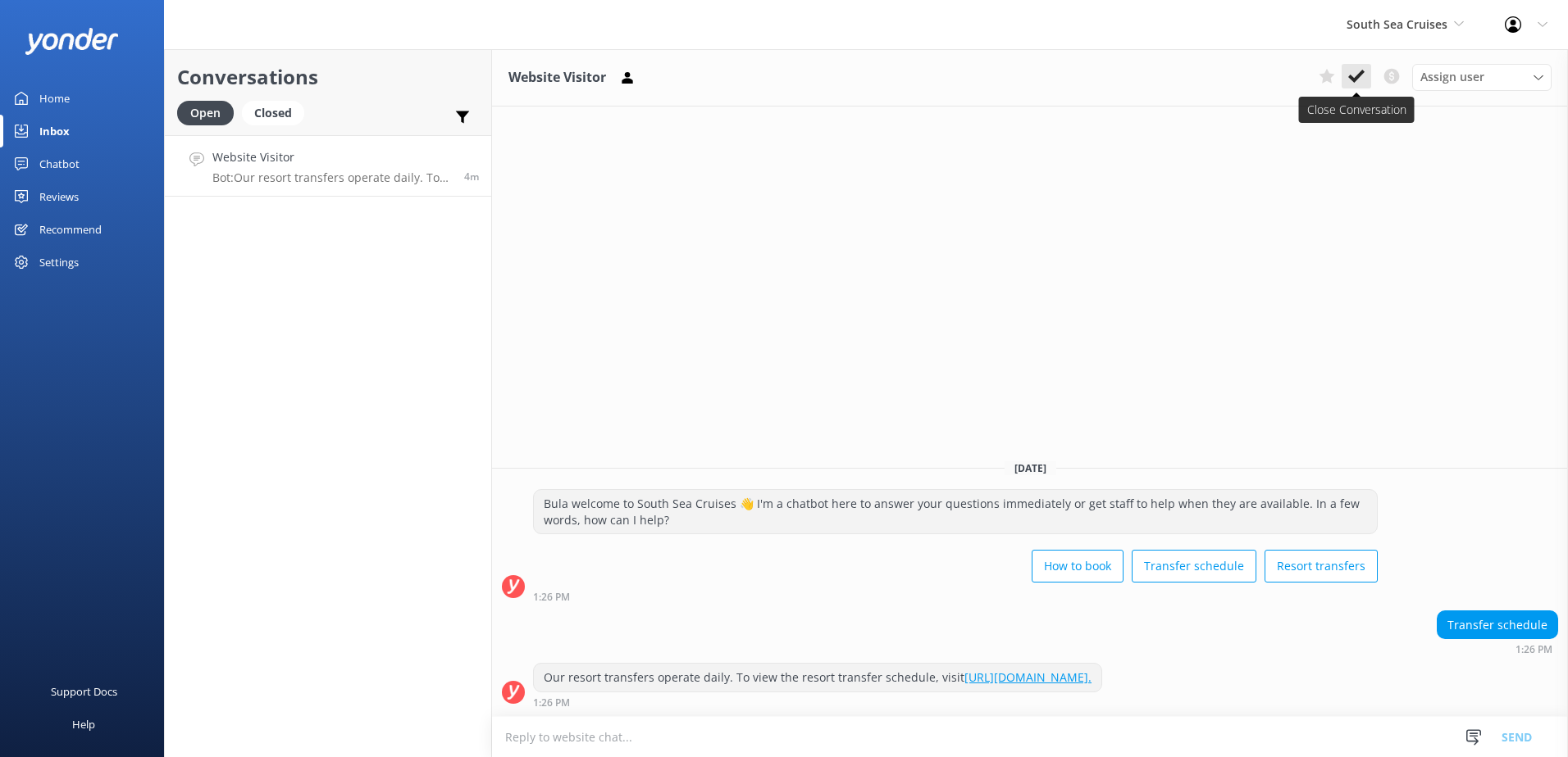
click at [1360, 67] on button at bounding box center [1356, 76] width 29 height 25
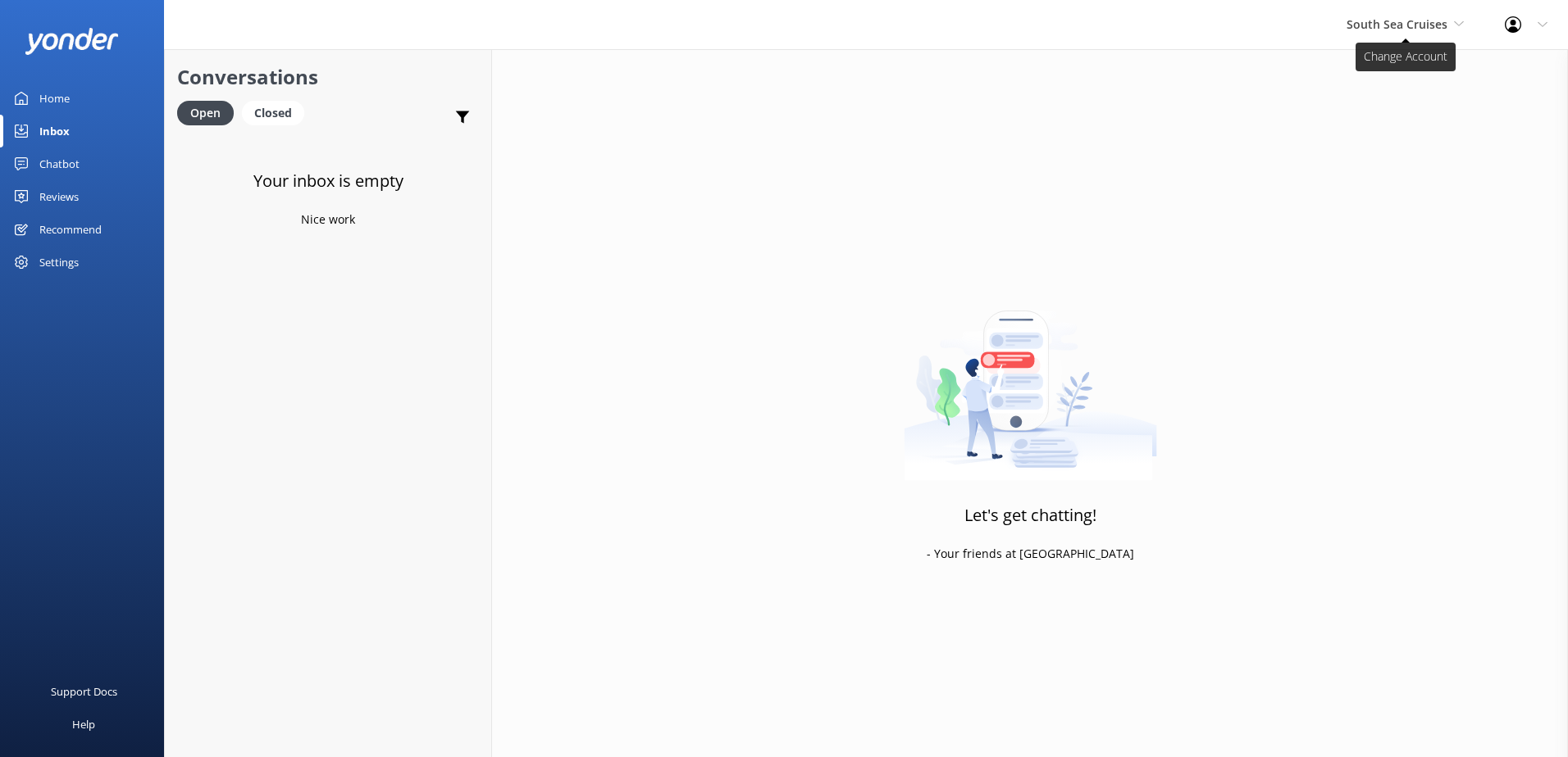
click at [1415, 25] on span "South Sea Cruises" at bounding box center [1397, 24] width 101 height 16
click at [1397, 154] on link "Malamala Beach Club" at bounding box center [1407, 147] width 164 height 39
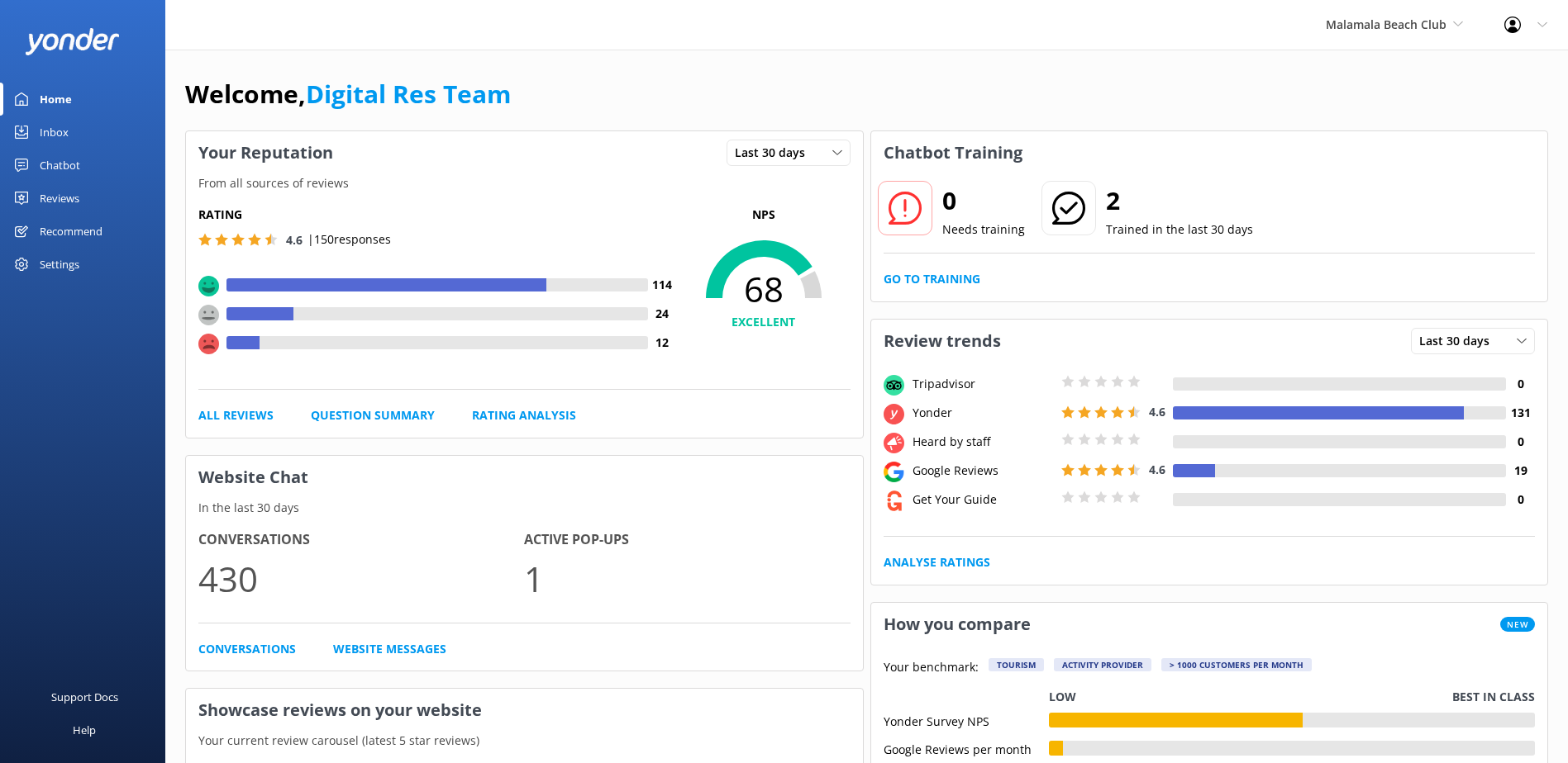
click at [89, 142] on link "Inbox" at bounding box center [82, 131] width 165 height 33
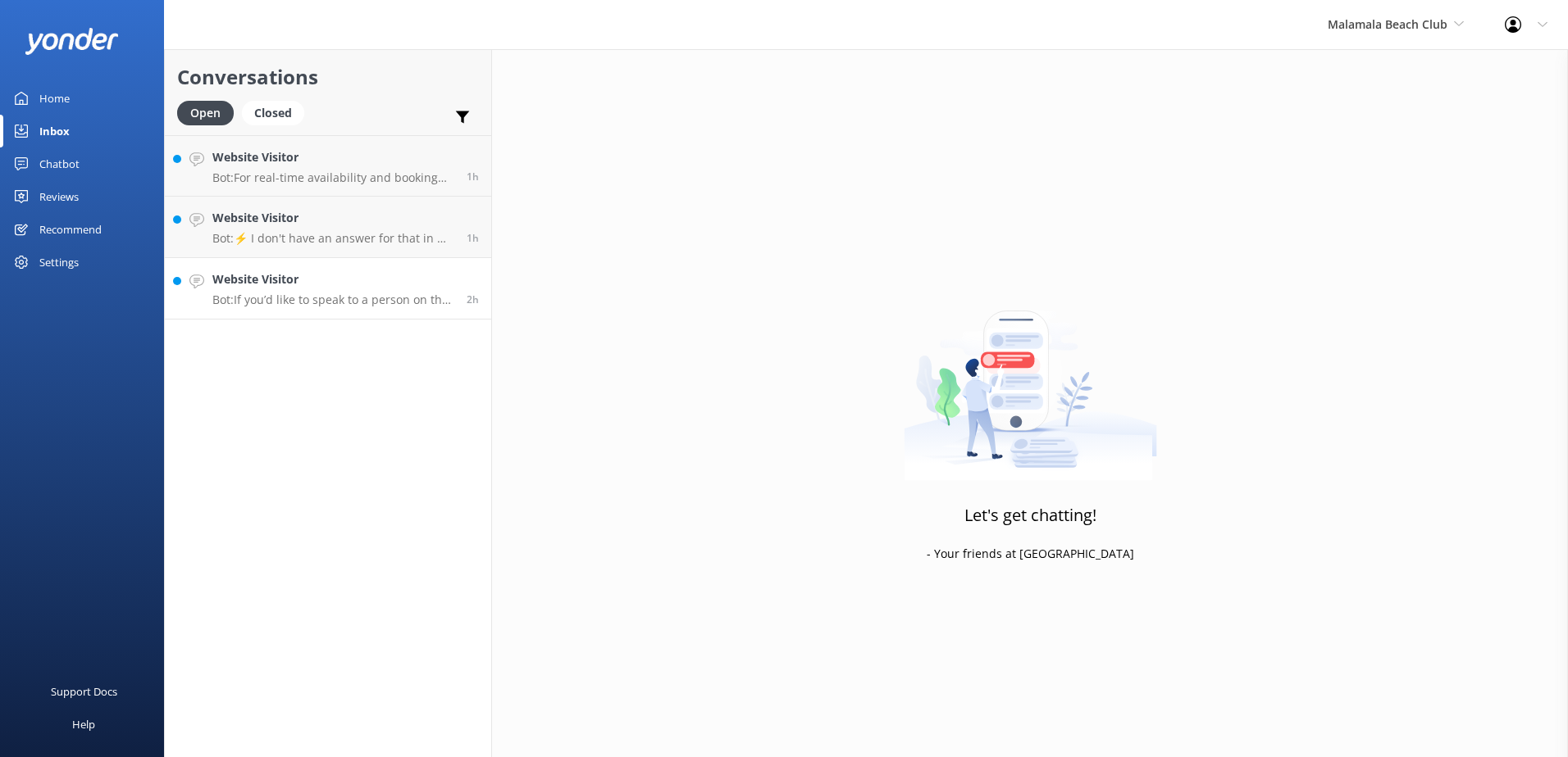
click at [343, 289] on h4 "Website Visitor" at bounding box center [333, 279] width 242 height 18
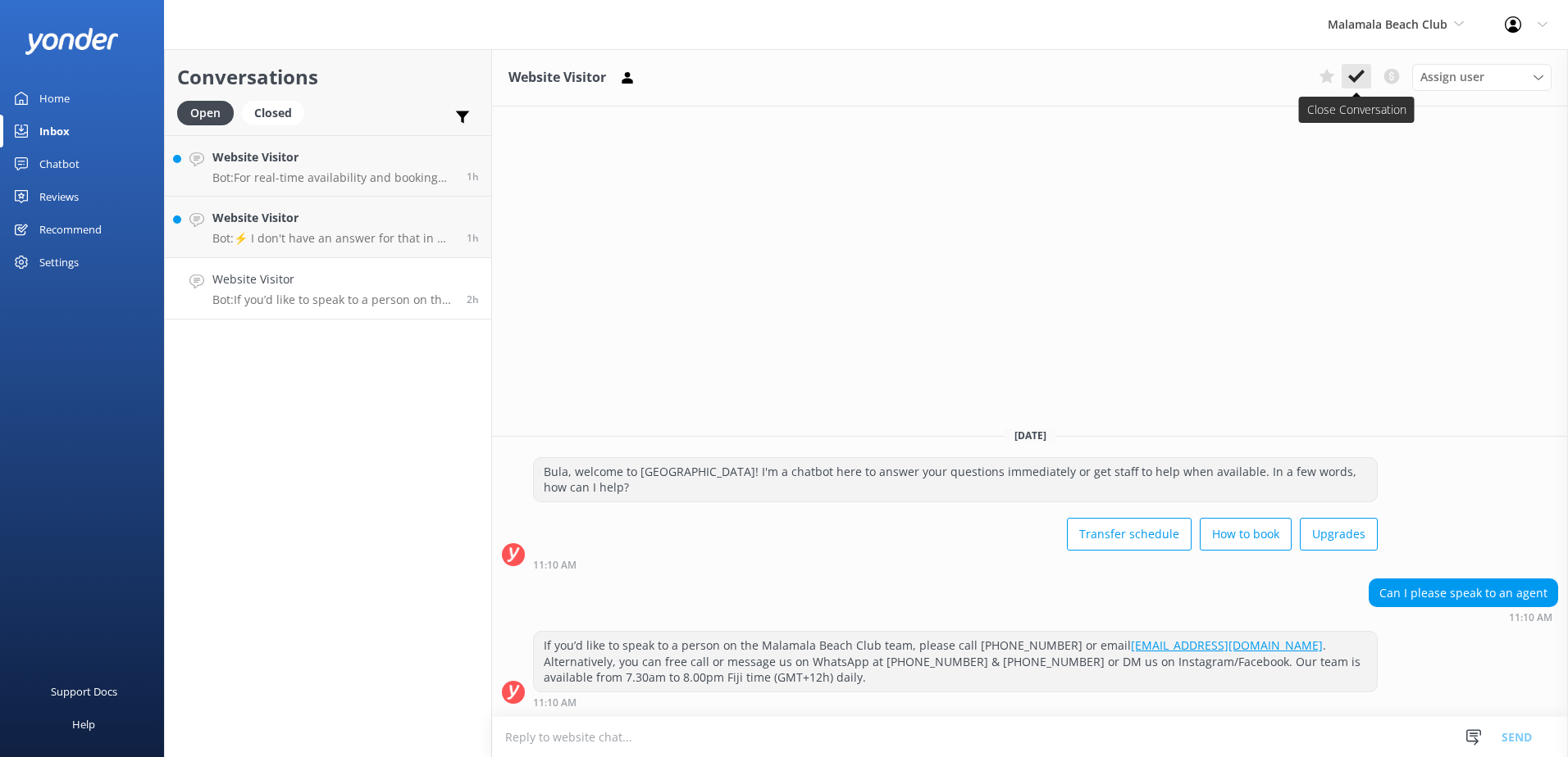
click at [1360, 74] on use at bounding box center [1356, 76] width 16 height 13
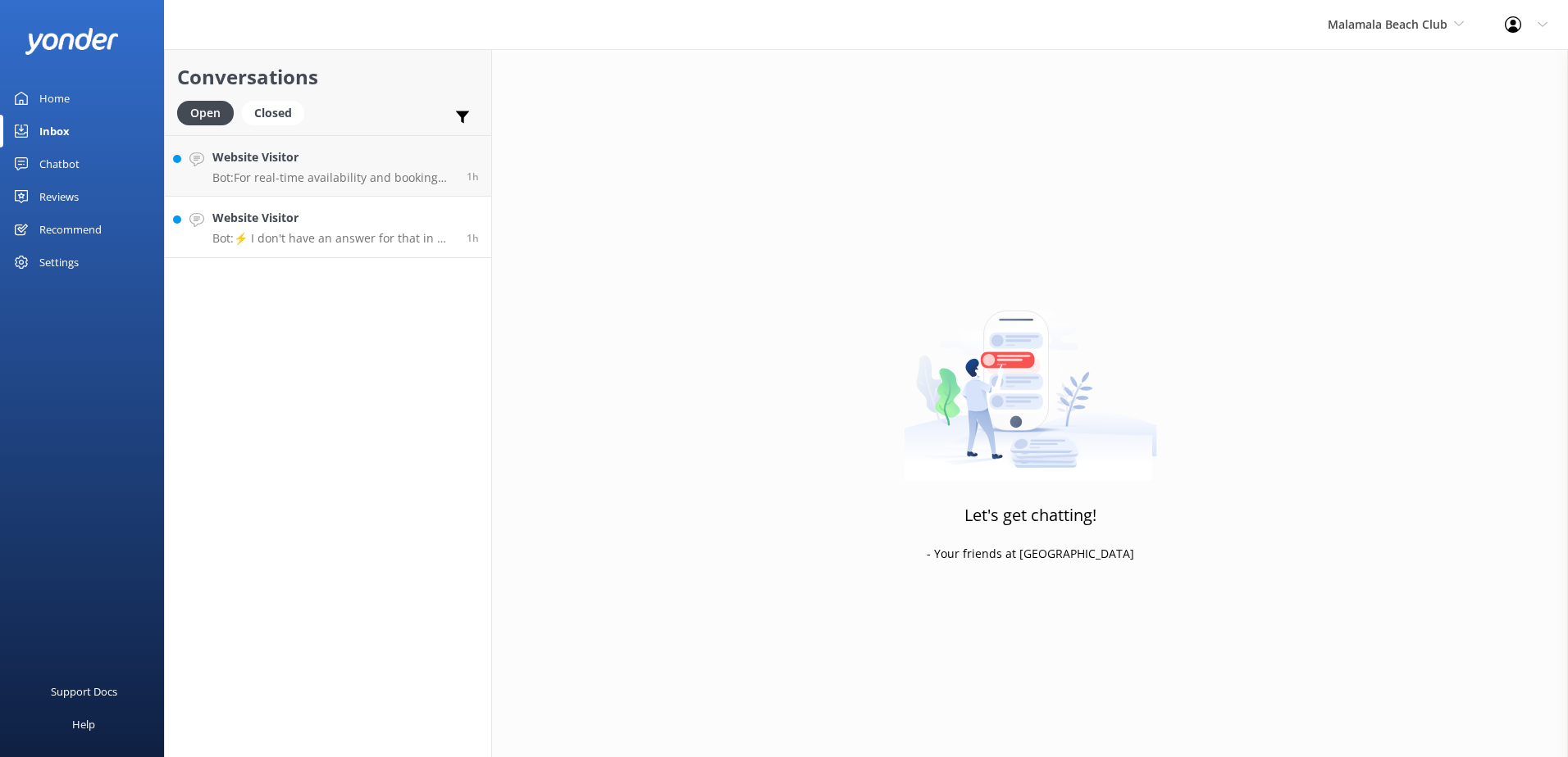
click at [419, 228] on div "Website Visitor Bot: ⚡ I don't have an answer for that in my knowledge base. Pl…" at bounding box center [333, 227] width 242 height 36
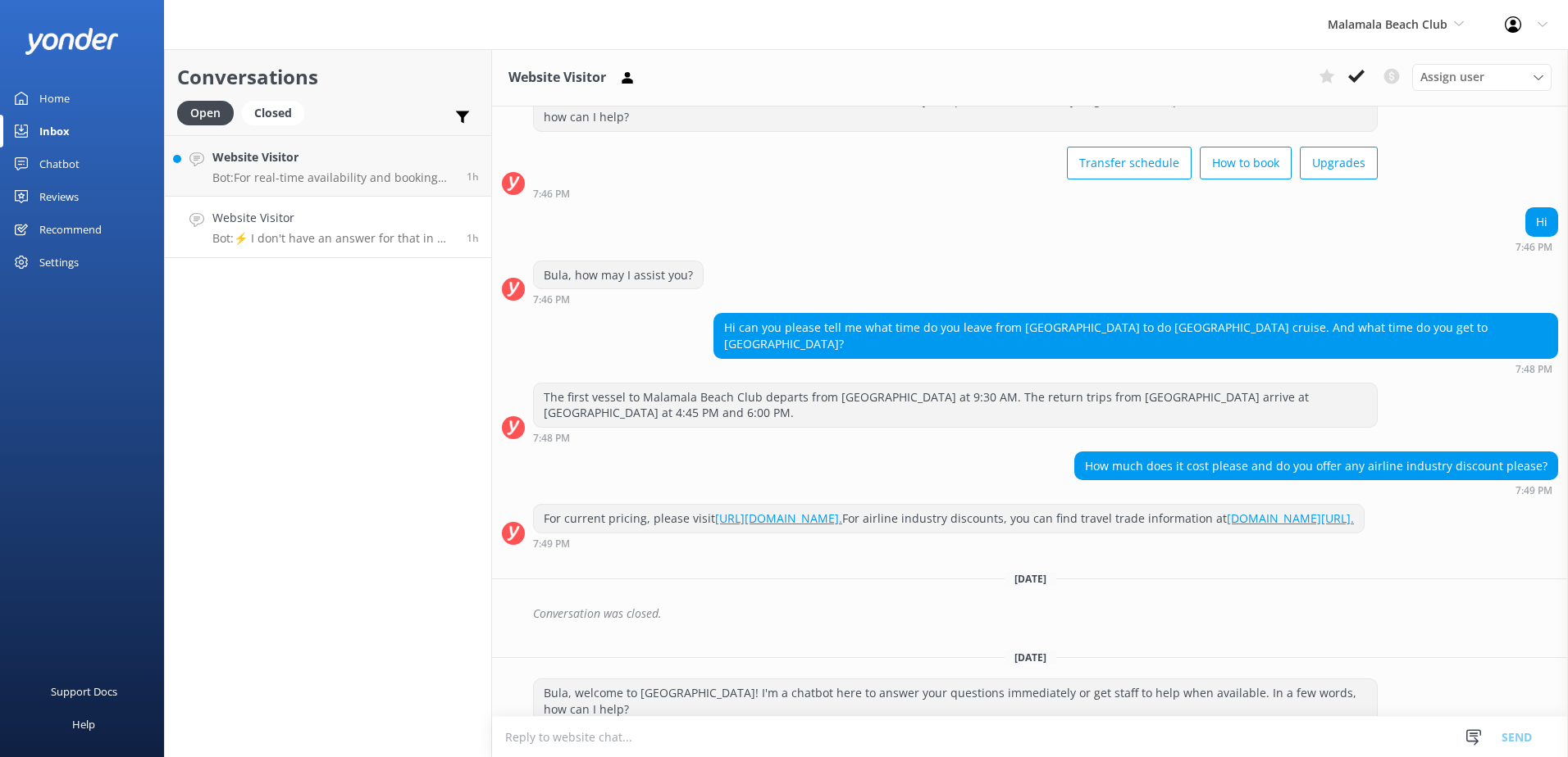
scroll to position [391, 0]
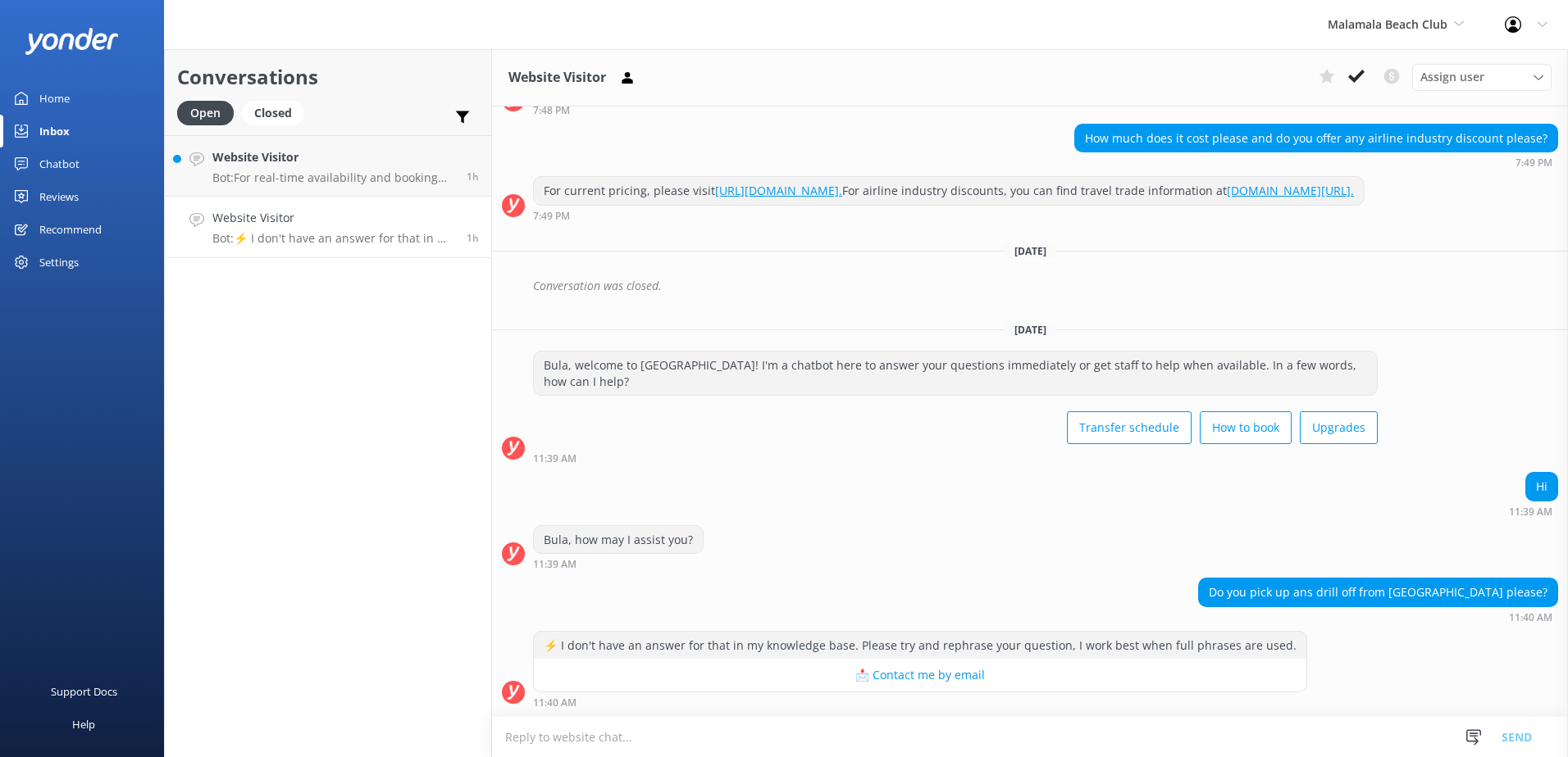
click at [906, 737] on textarea at bounding box center [1030, 737] width 1076 height 40
type textarea "y"
type textarea "We do offer coach transfers to/from Nalagi resort."
click at [1531, 745] on button "Send" at bounding box center [1517, 737] width 61 height 41
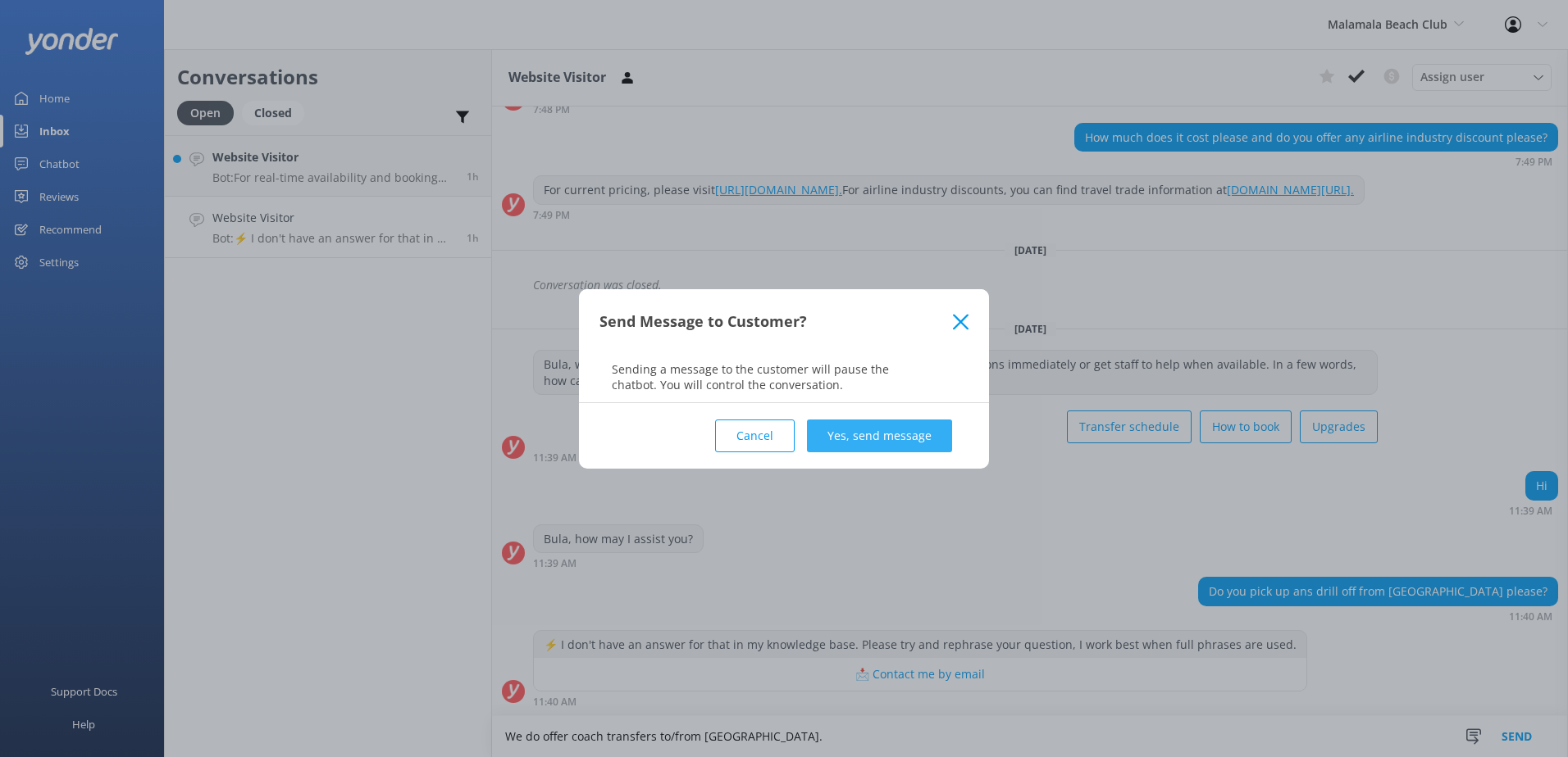
click at [907, 436] on button "Yes, send message" at bounding box center [880, 435] width 145 height 33
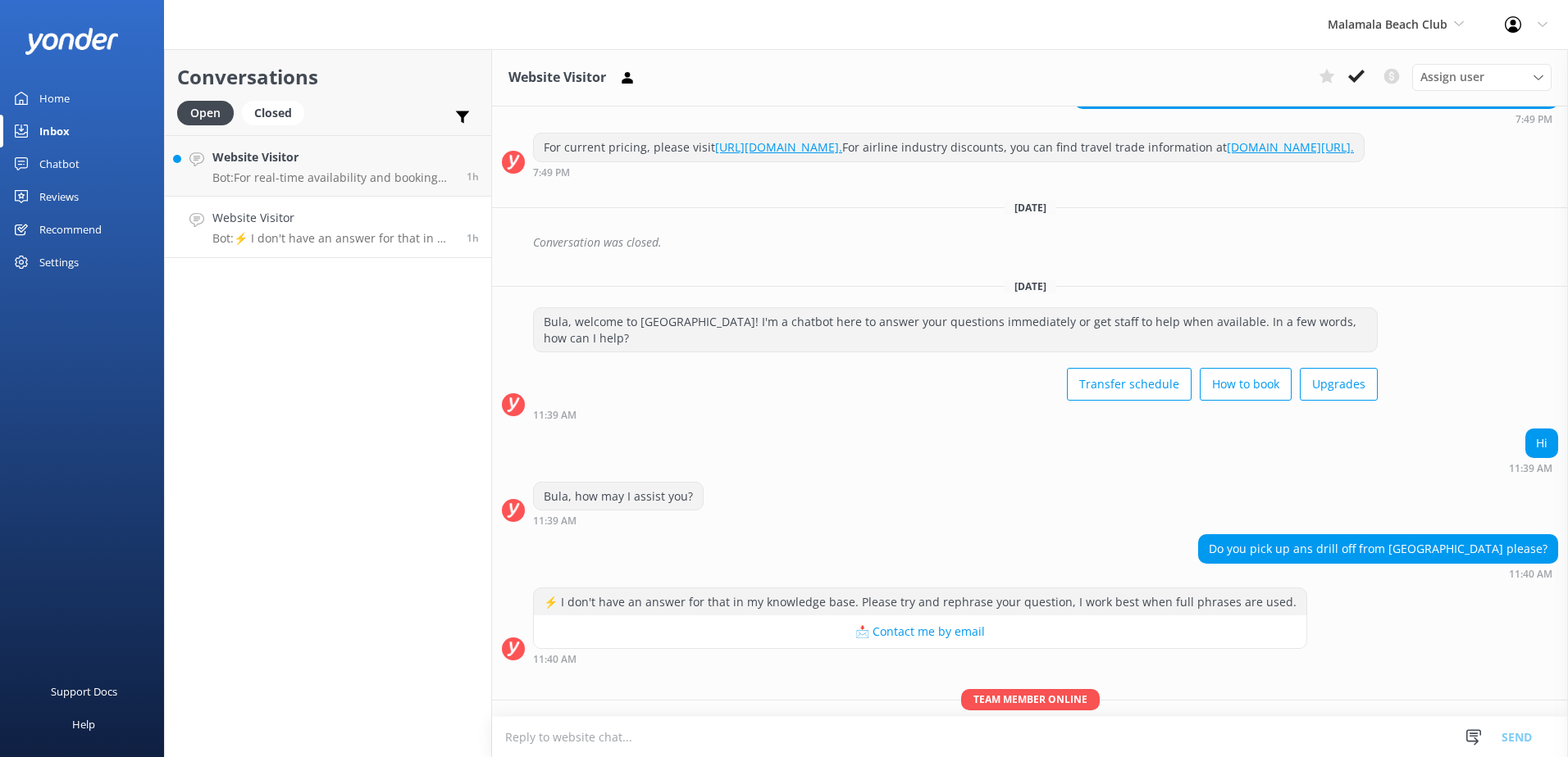
scroll to position [497, 0]
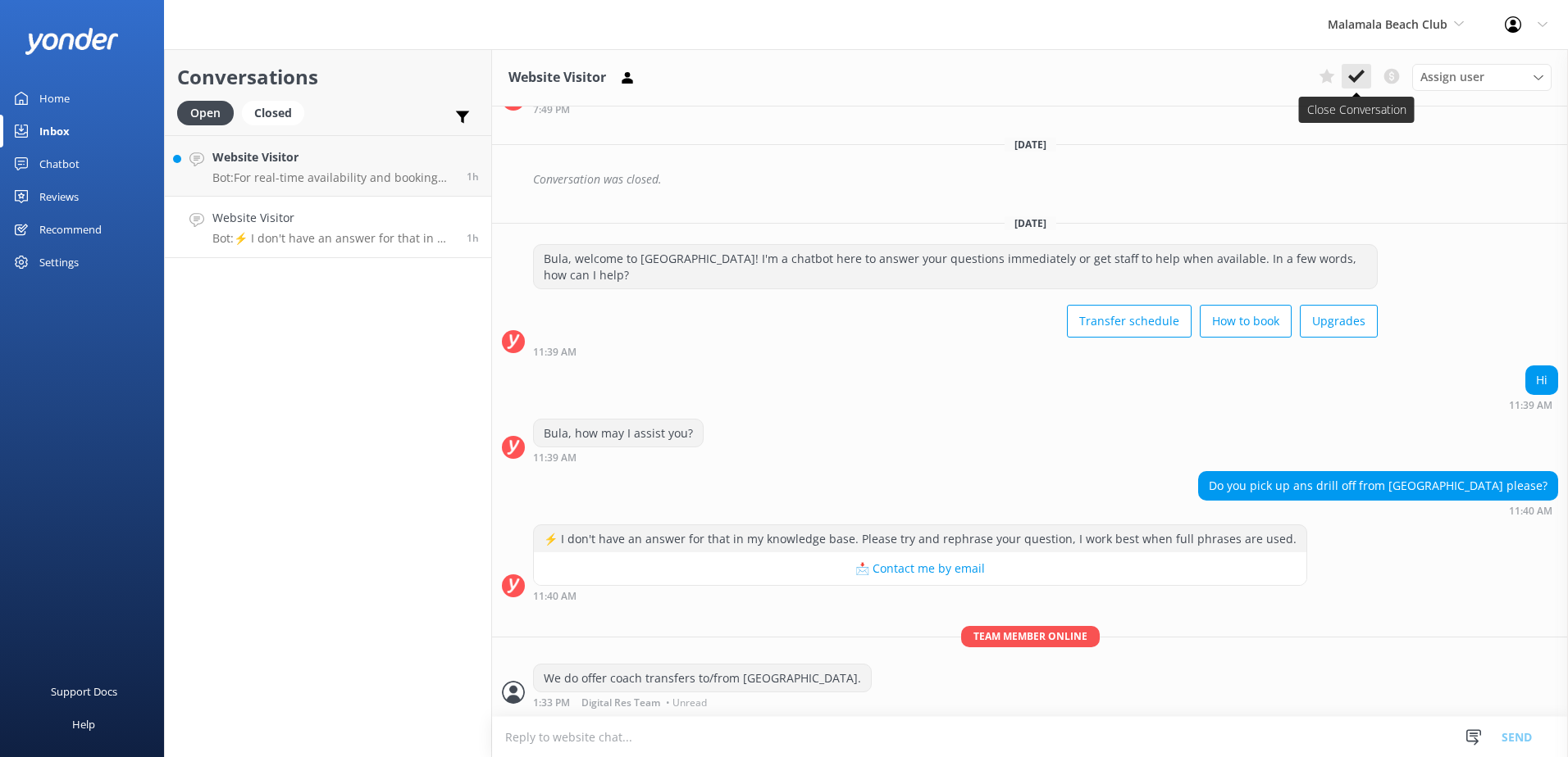
click at [1367, 88] on button at bounding box center [1356, 76] width 29 height 25
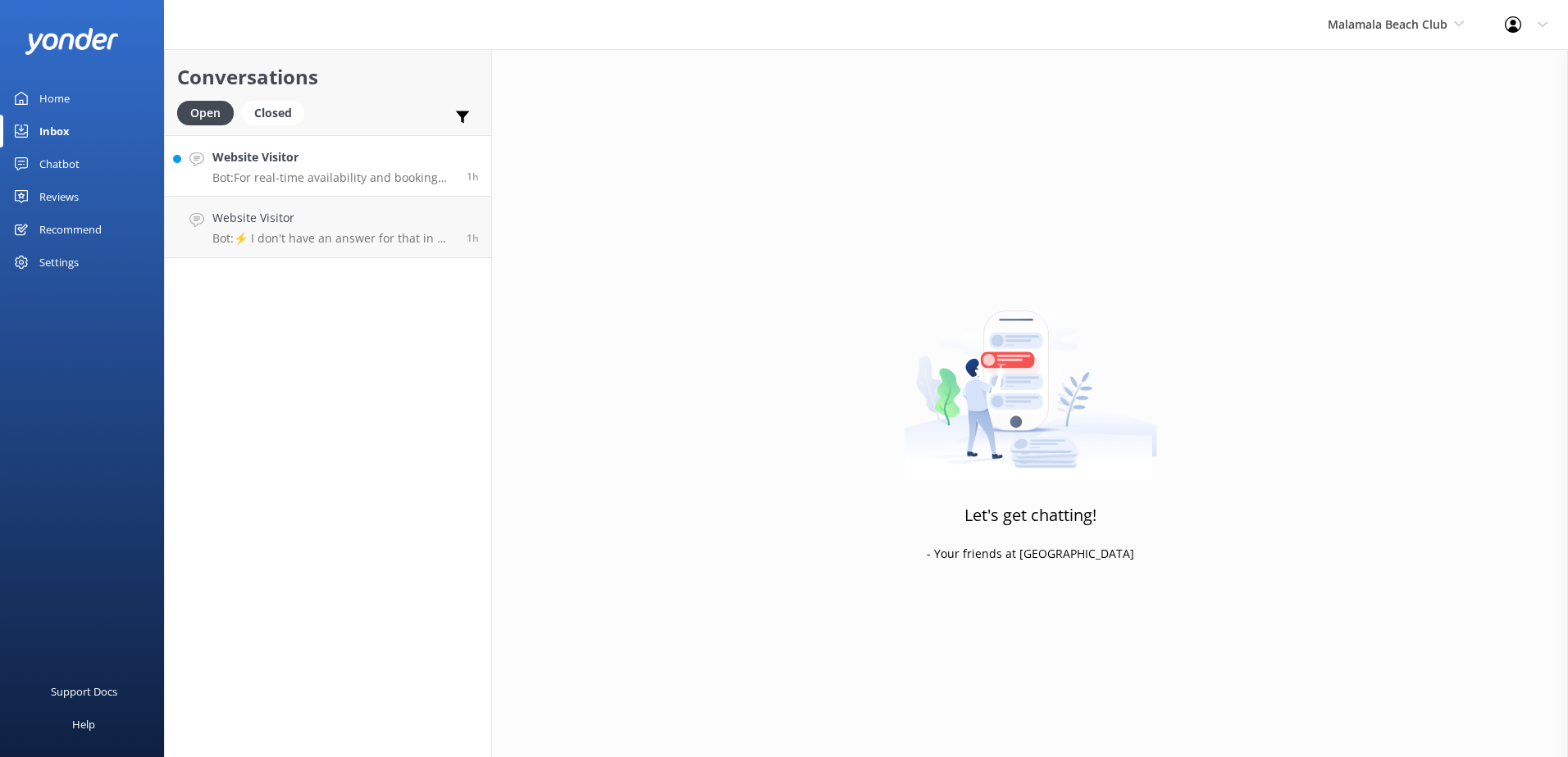
click at [340, 180] on p "Bot: For real-time availability and booking details, please visit: https://www.…" at bounding box center [333, 177] width 242 height 15
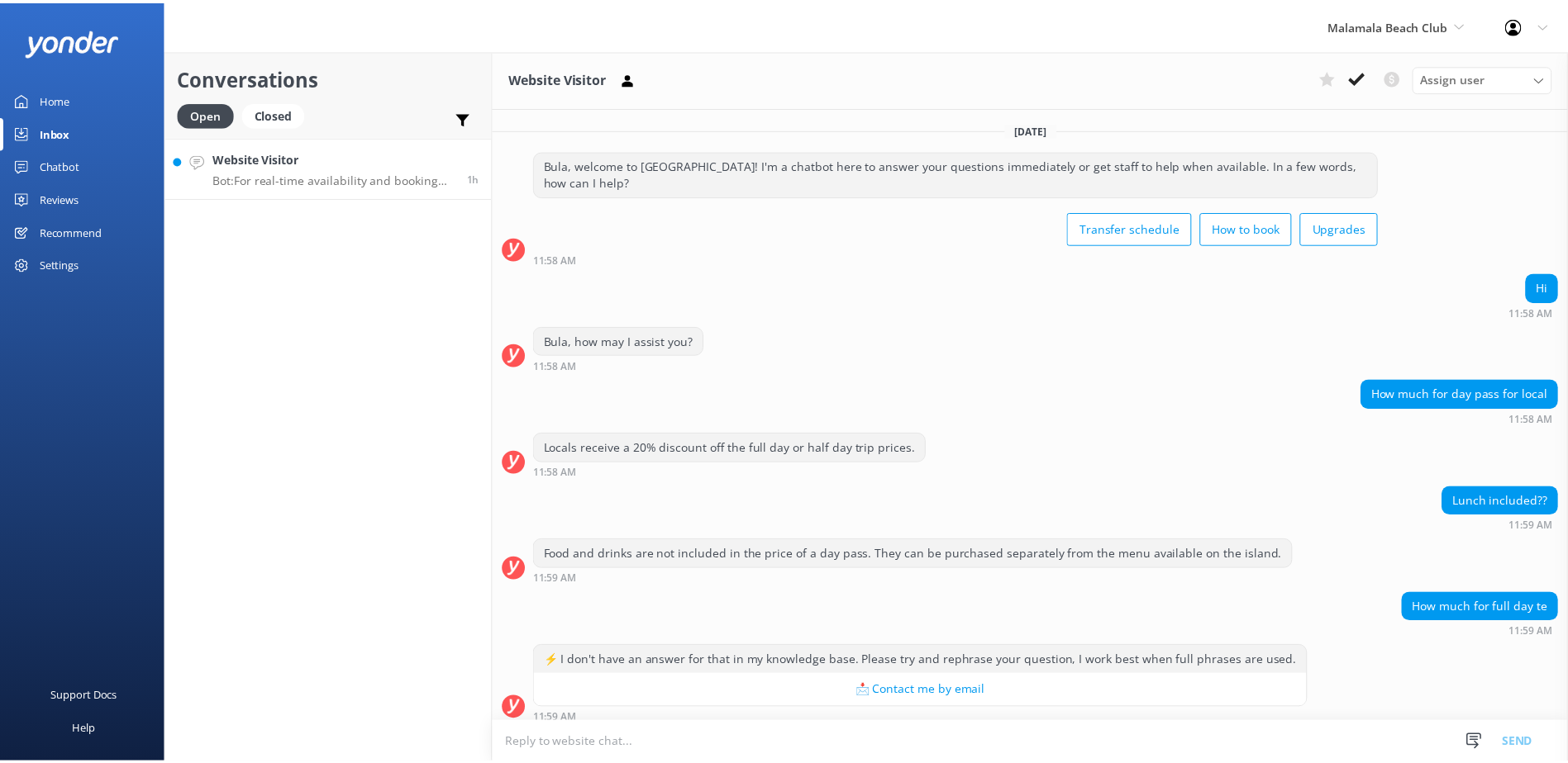
scroll to position [117, 0]
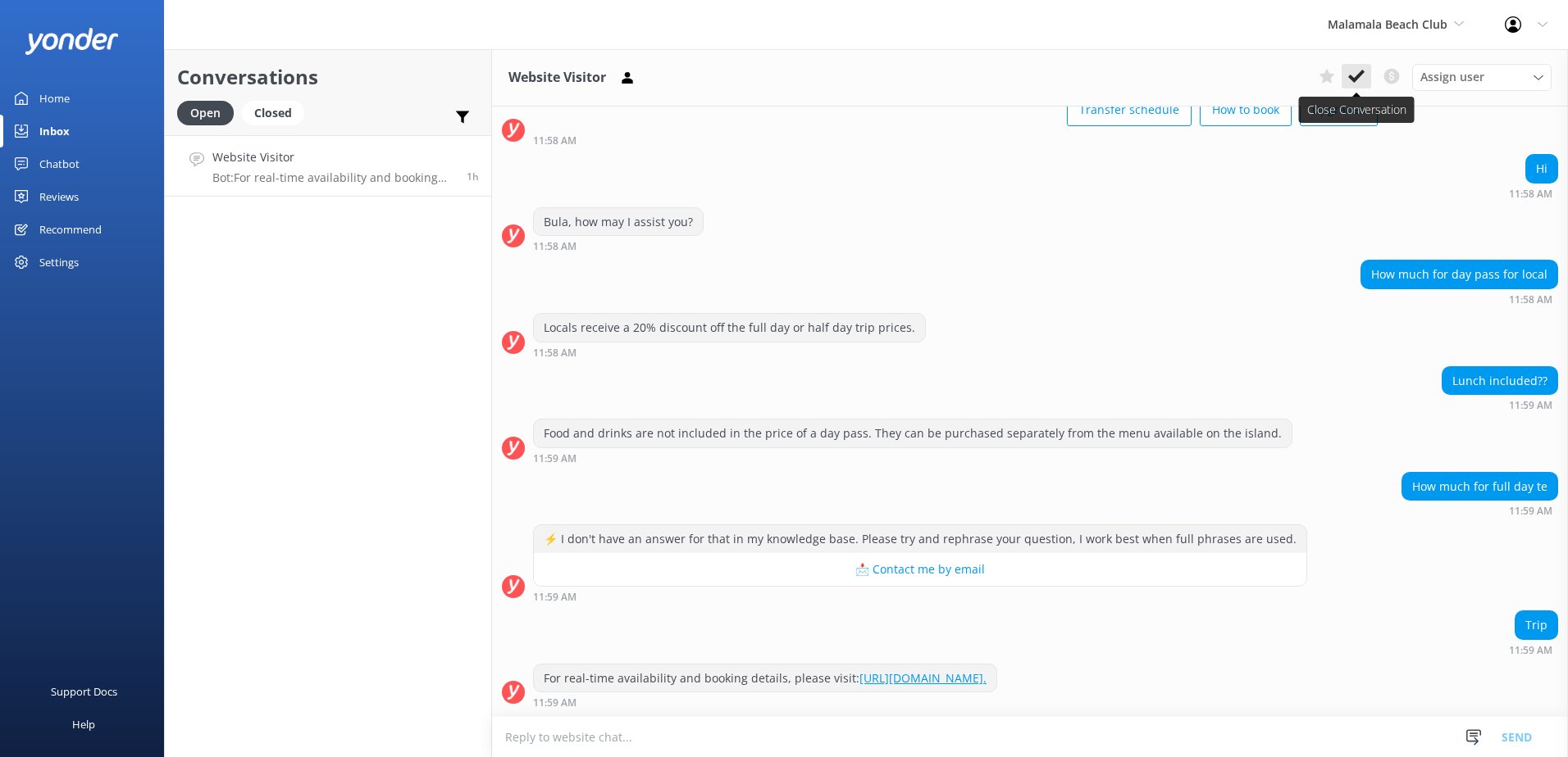
click at [1356, 82] on icon at bounding box center [1356, 76] width 16 height 16
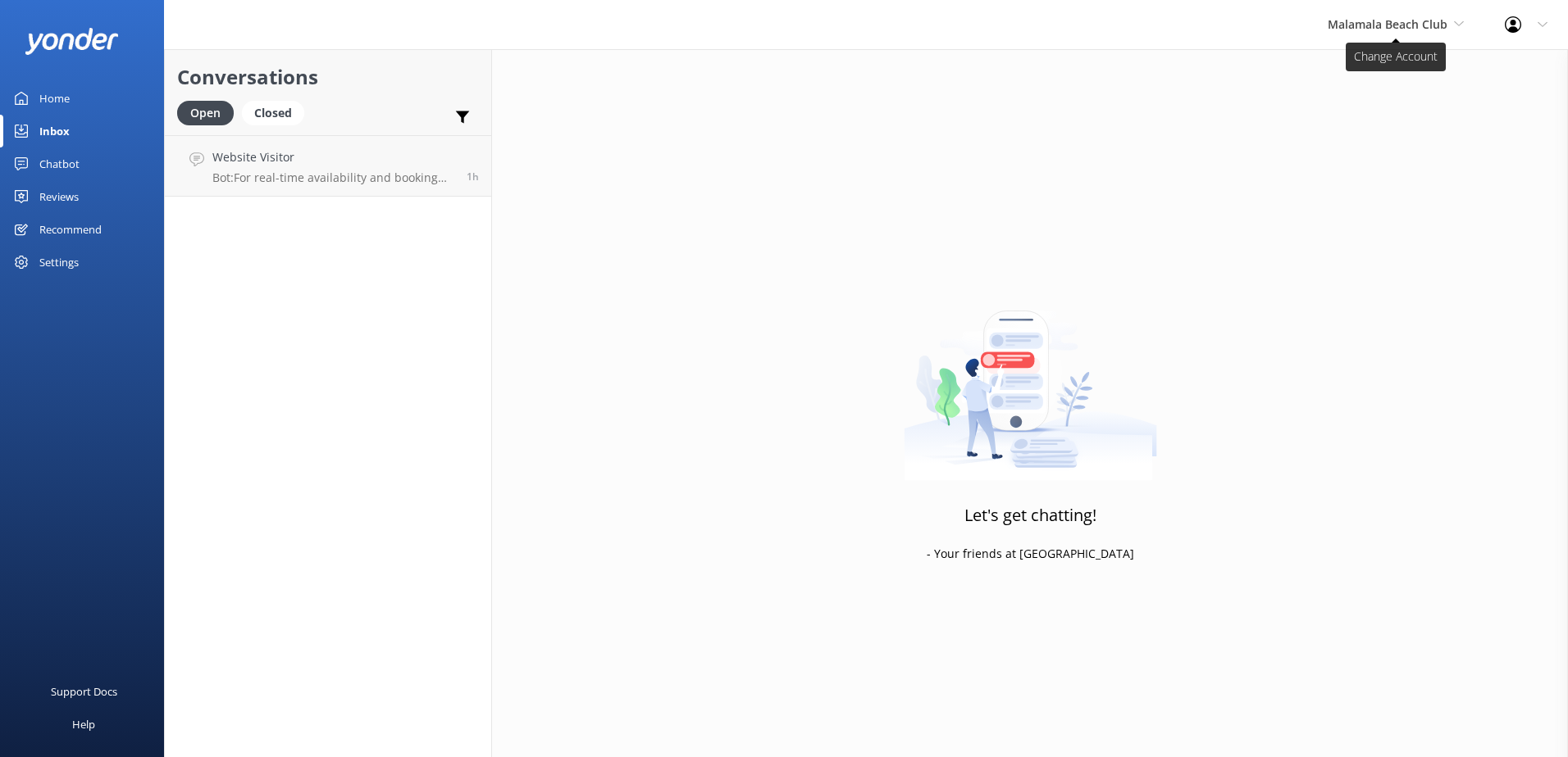
click at [1392, 22] on span "Malamala Beach Club" at bounding box center [1387, 24] width 120 height 16
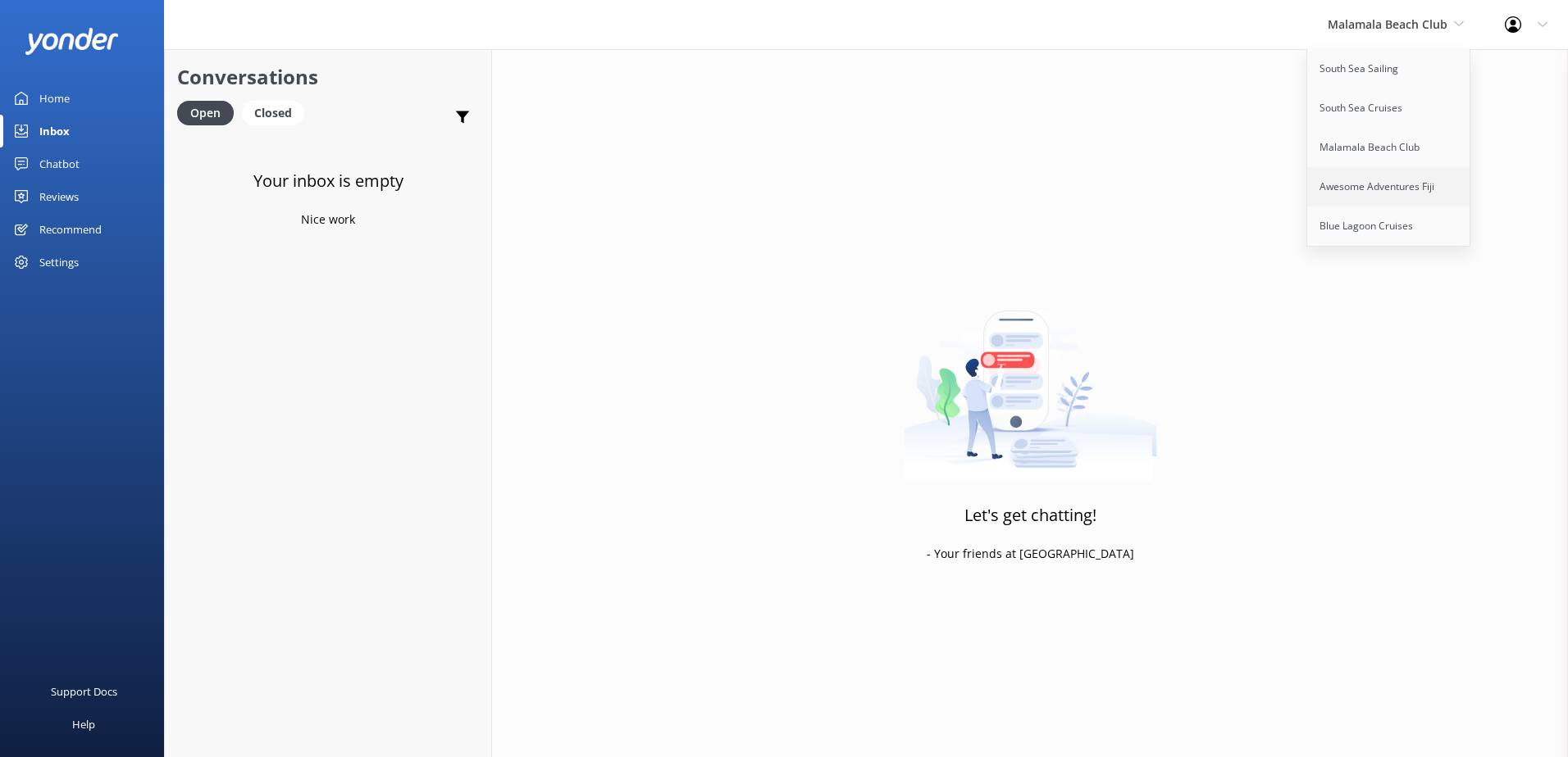
click at [1401, 176] on link "Awesome Adventures Fiji" at bounding box center [1389, 187] width 164 height 39
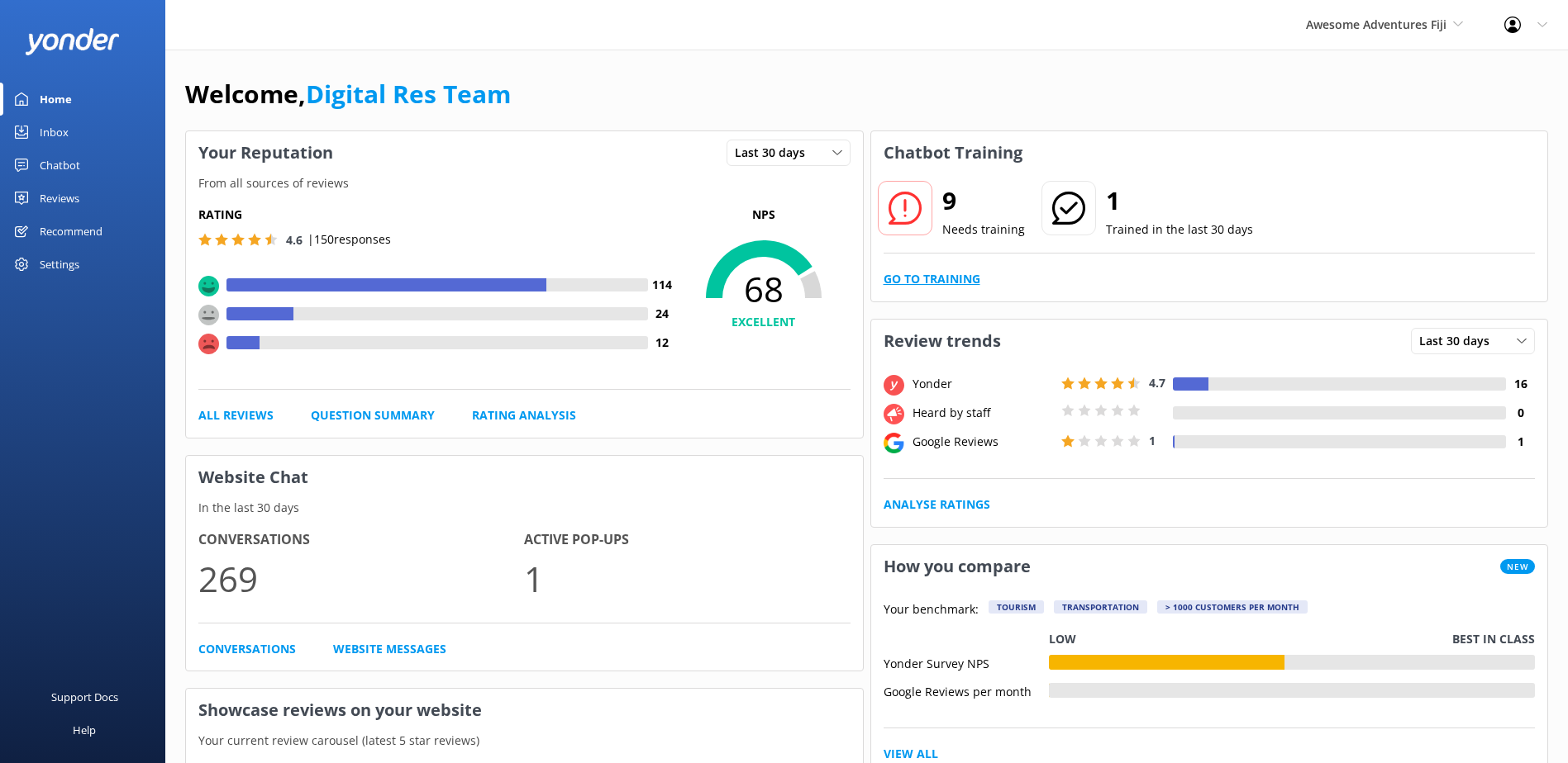
click at [945, 271] on link "Go to Training" at bounding box center [932, 279] width 97 height 18
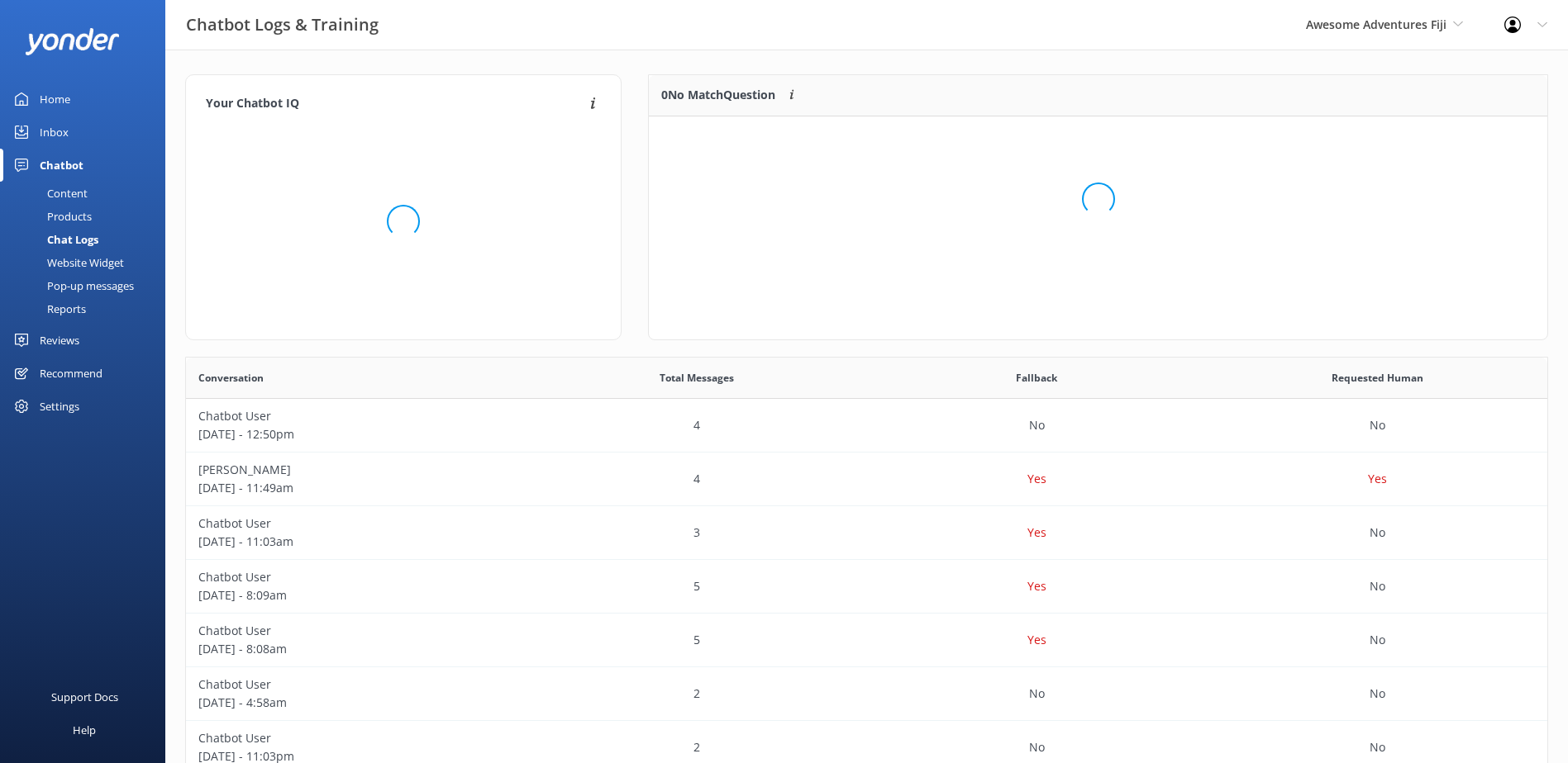
scroll to position [566, 1349]
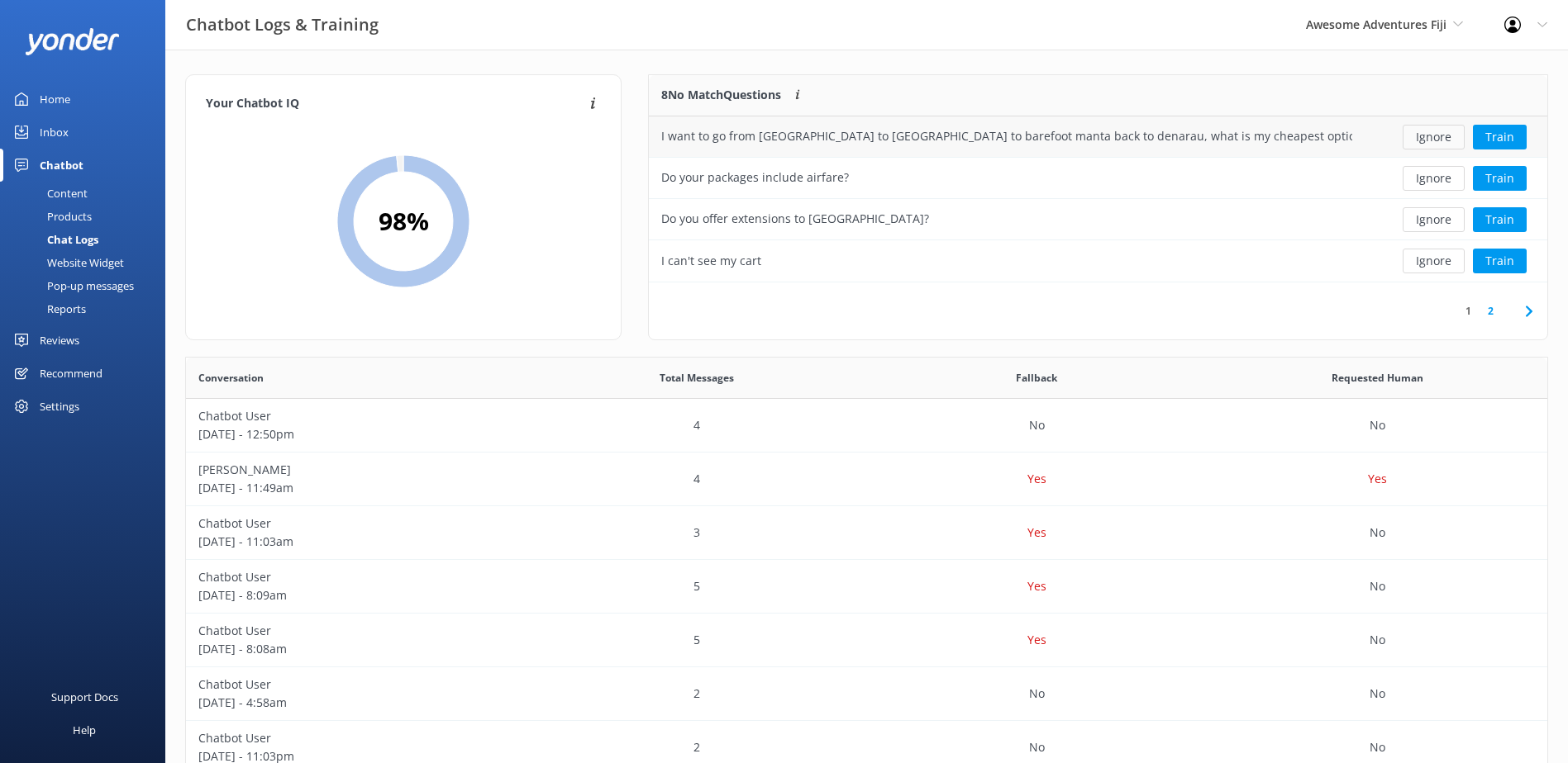
click at [1422, 138] on button "Ignore" at bounding box center [1433, 138] width 62 height 25
click at [1438, 138] on button "Ignore" at bounding box center [1433, 138] width 62 height 25
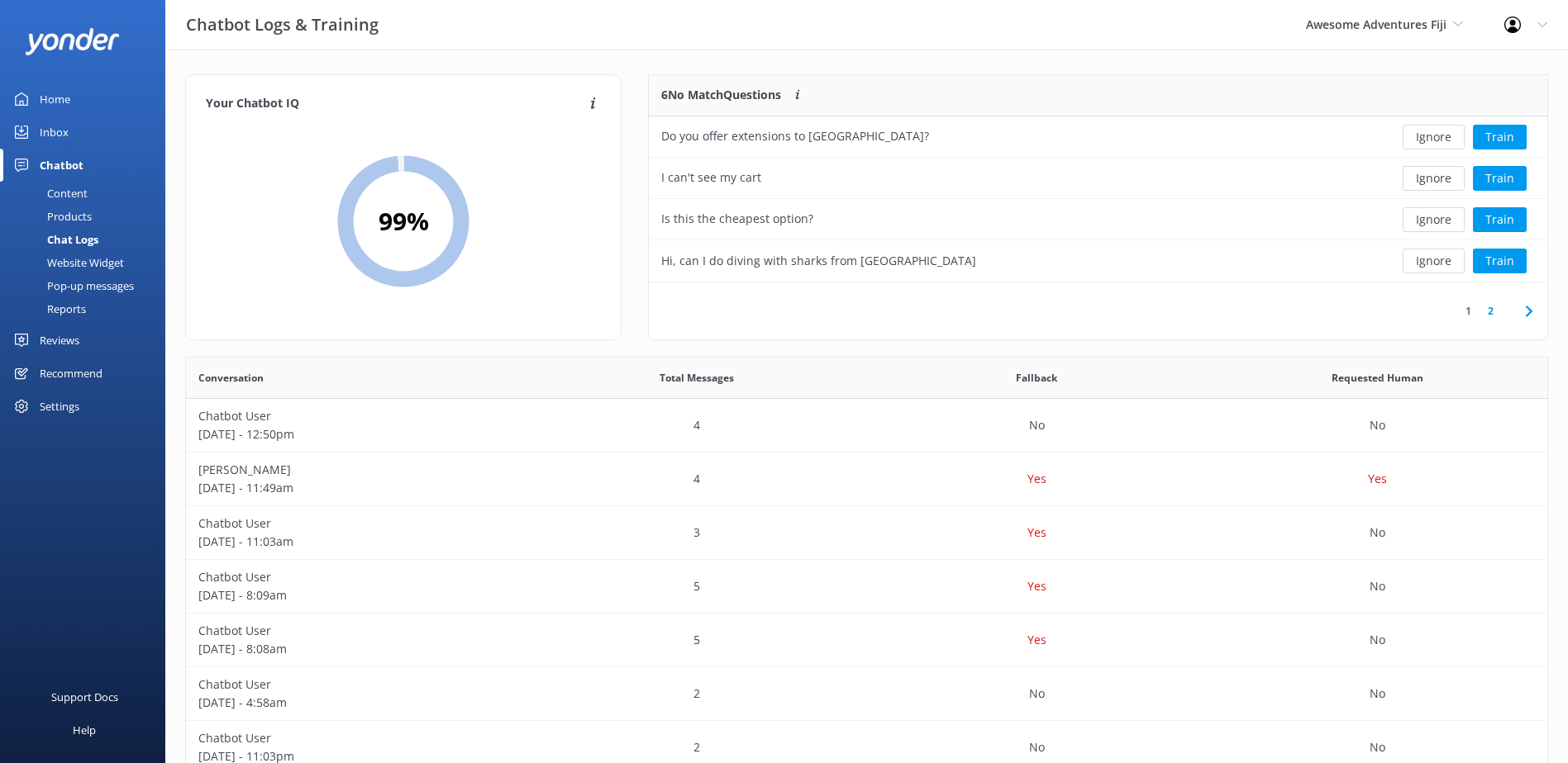
click at [1438, 138] on button "Ignore" at bounding box center [1433, 138] width 62 height 25
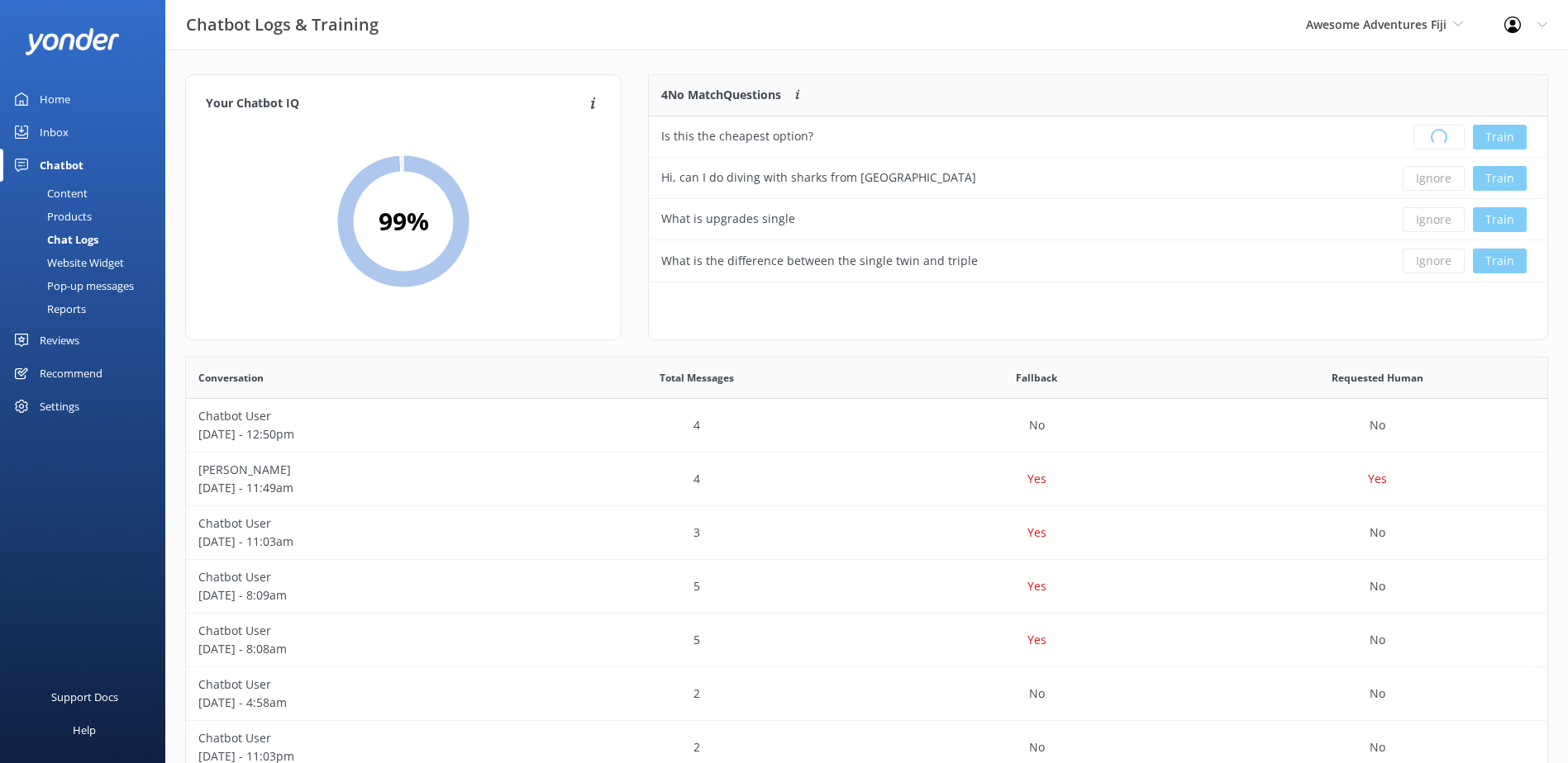
click at [1438, 138] on div "Loading.. Train" at bounding box center [1456, 138] width 158 height 25
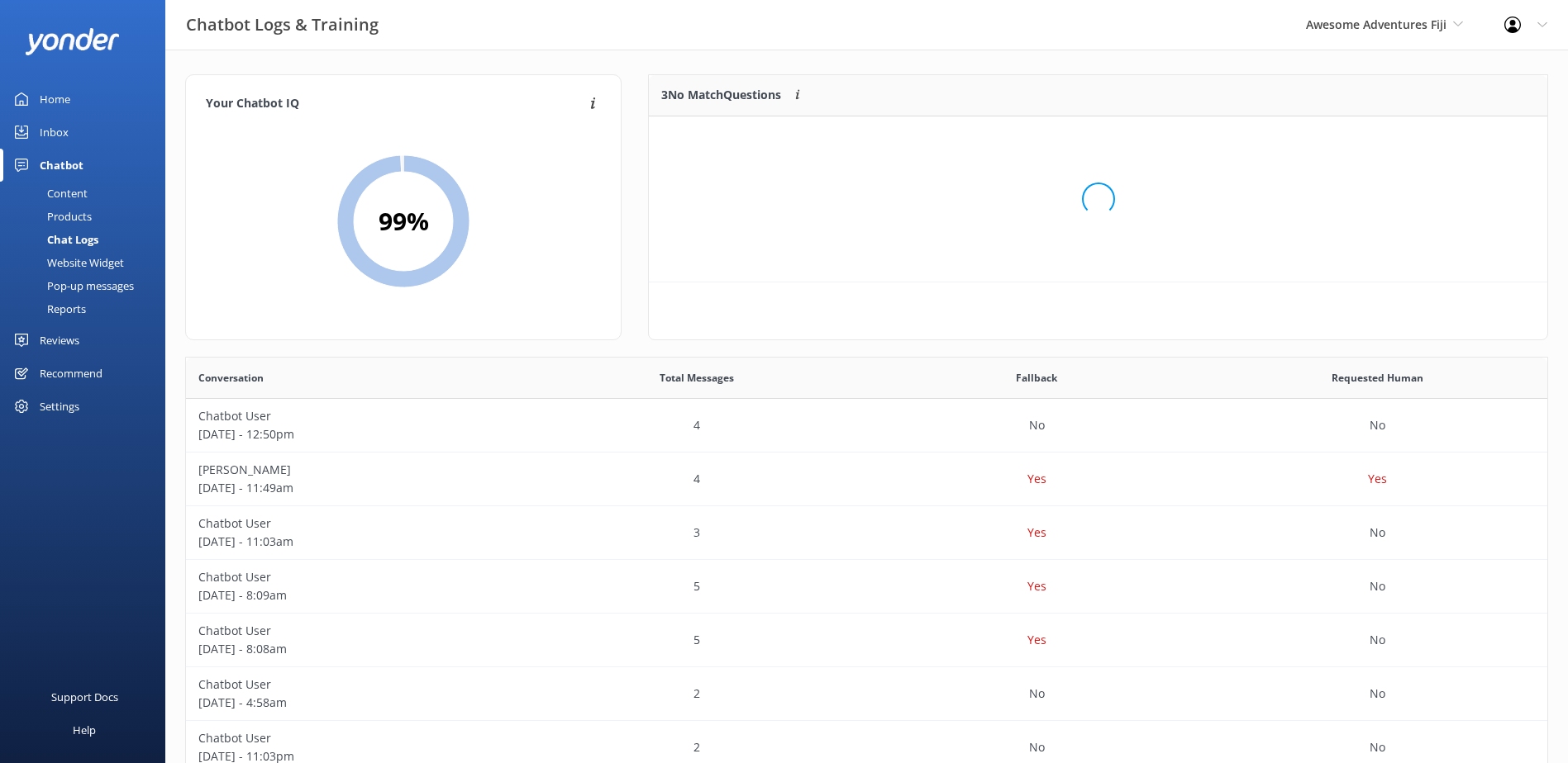
scroll to position [154, 885]
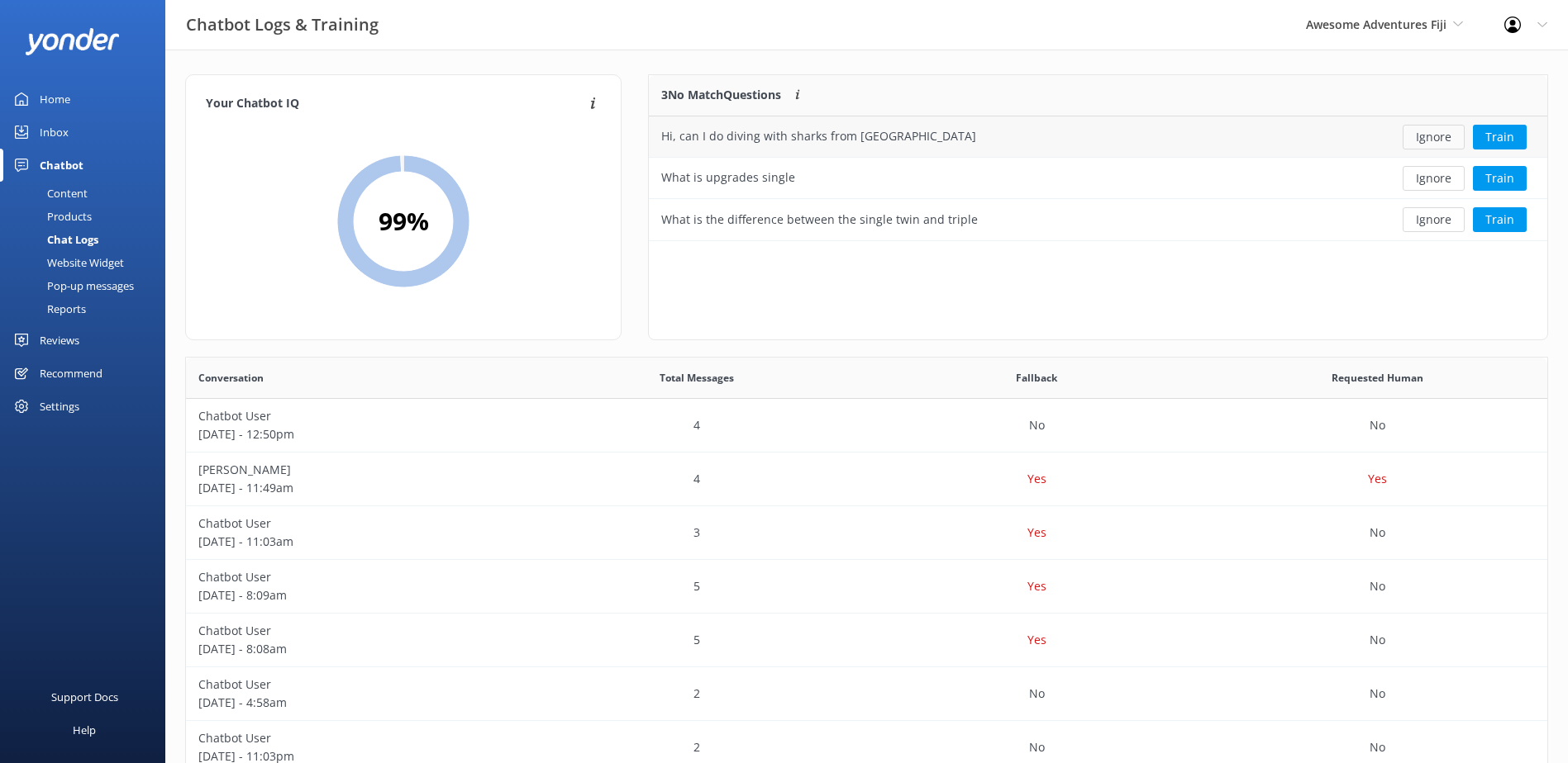
click at [1451, 140] on button "Ignore" at bounding box center [1433, 138] width 62 height 25
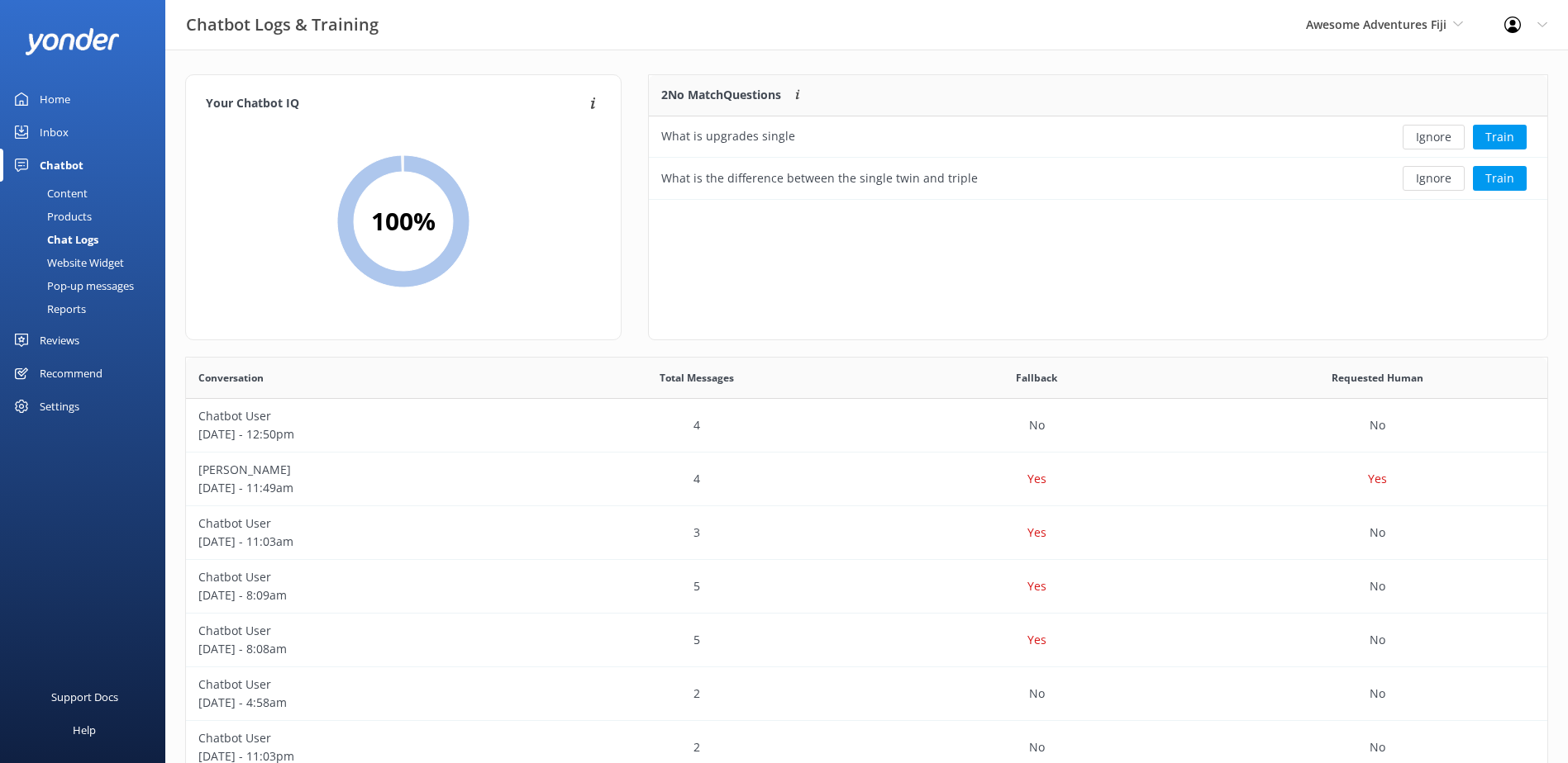
scroll to position [113, 885]
click at [1451, 140] on button "Ignore" at bounding box center [1433, 138] width 62 height 25
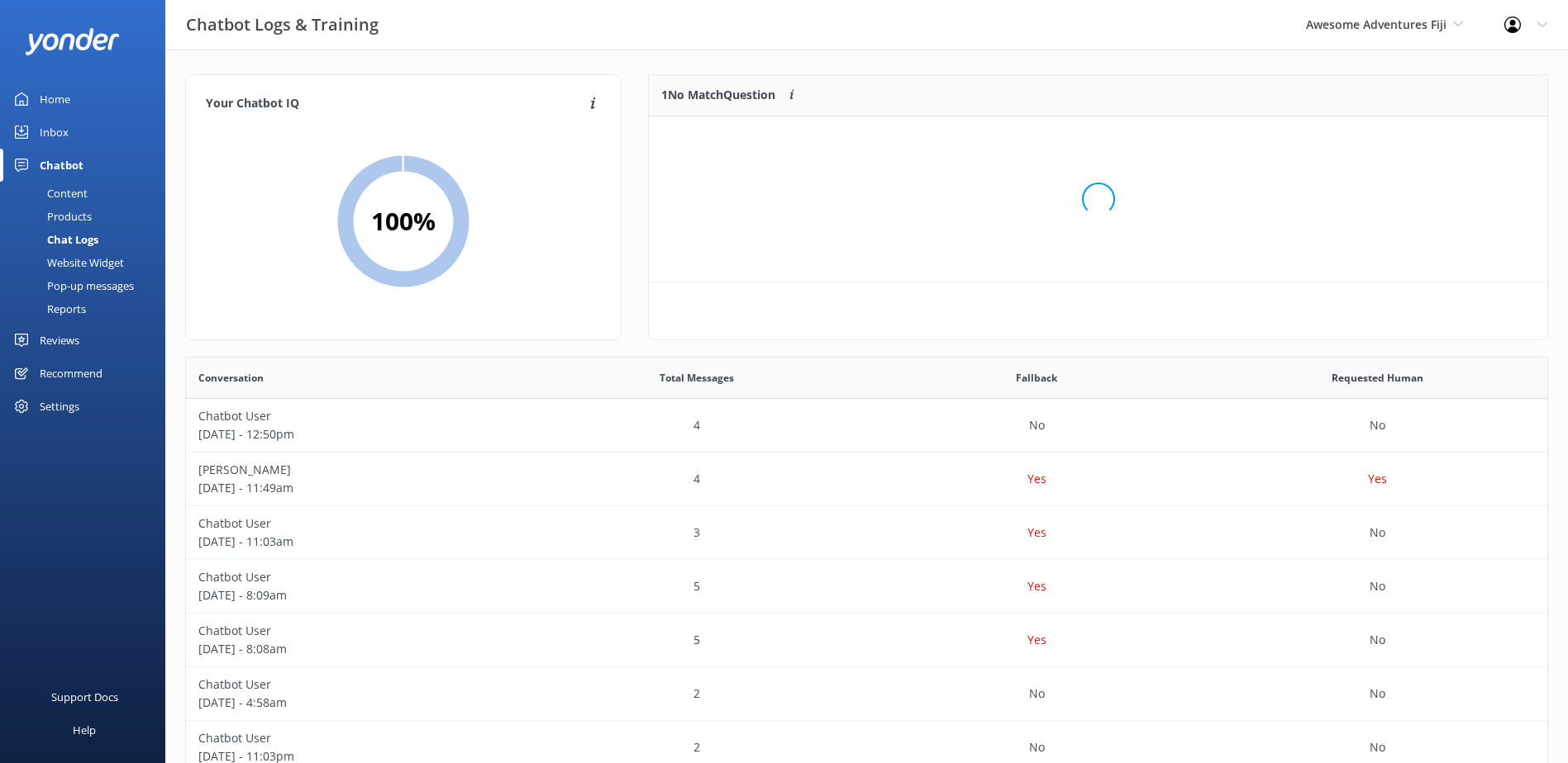
scroll to position [71, 885]
click at [1451, 140] on button "Ignore" at bounding box center [1433, 138] width 62 height 25
click at [50, 139] on div "Inbox" at bounding box center [54, 131] width 29 height 33
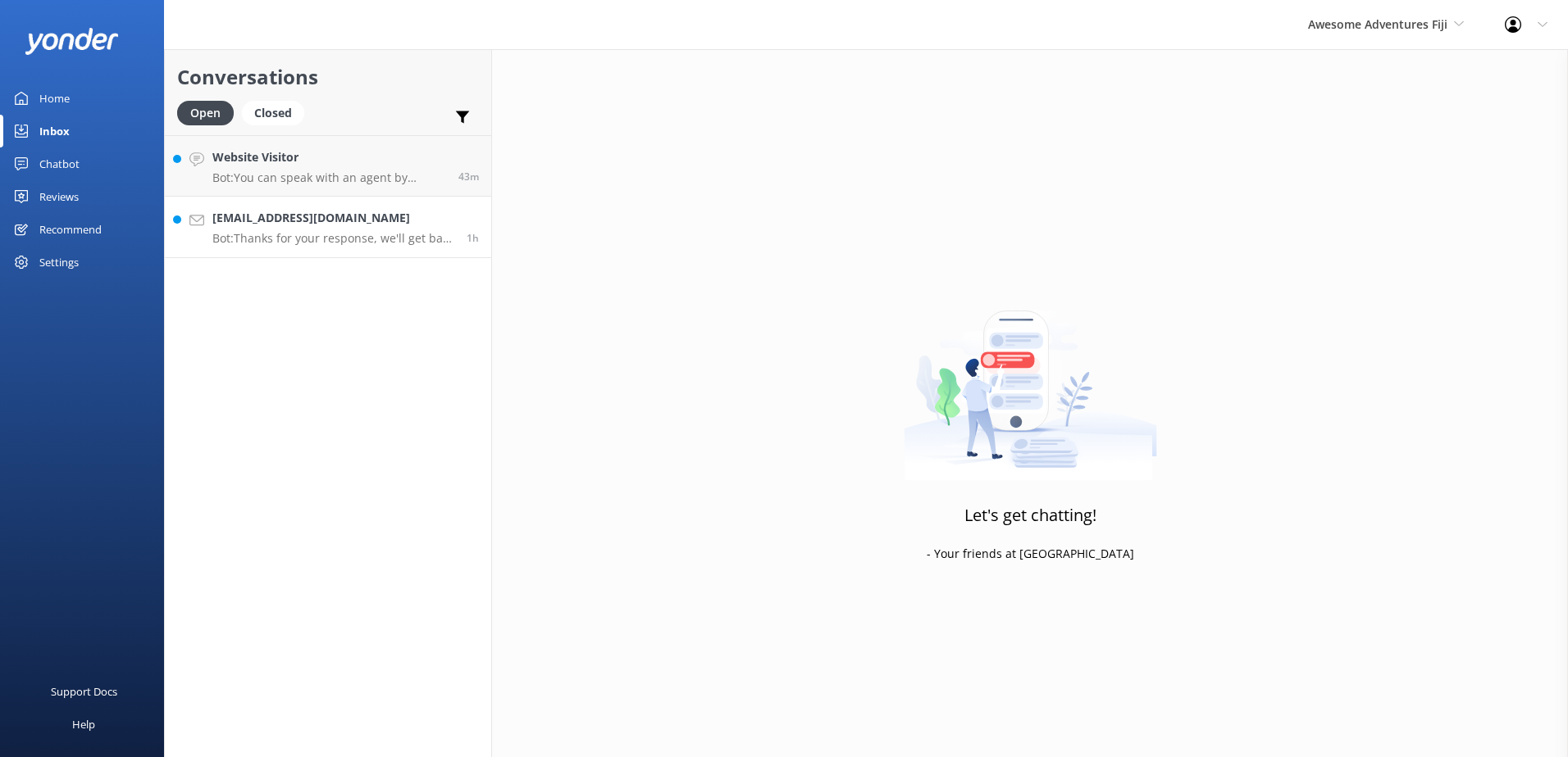
click at [300, 238] on p "Bot: Thanks for your response, we'll get back to you as soon as we can during o…" at bounding box center [333, 238] width 242 height 15
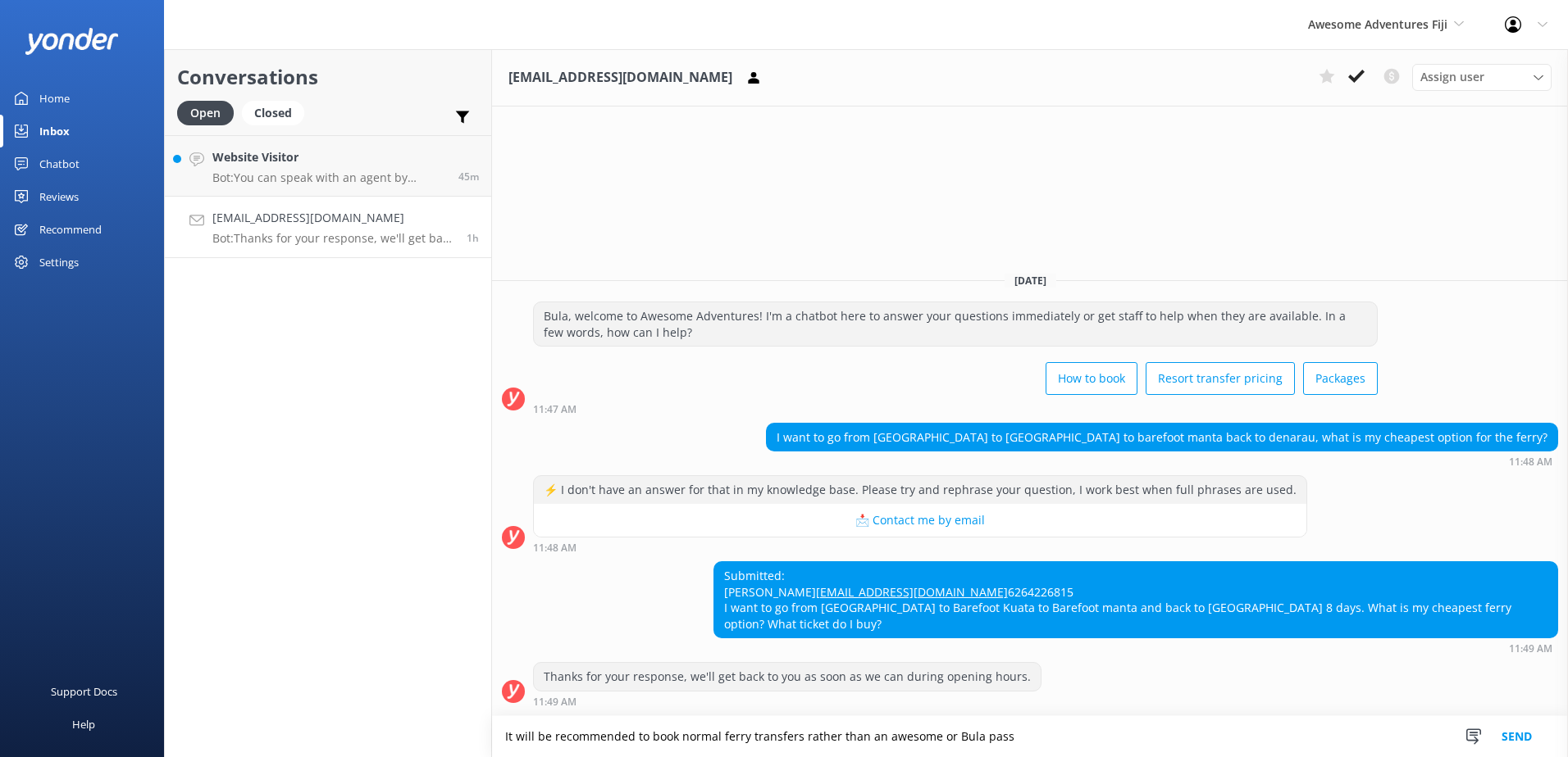
click at [1039, 731] on textarea "It will be recommended to book normal ferry transfers rather than an awesome or…" at bounding box center [1030, 737] width 1076 height 41
type textarea "It will be recommended to book normal ferry transfers rather than an awesome or…"
click at [1510, 733] on button "Send" at bounding box center [1517, 737] width 61 height 41
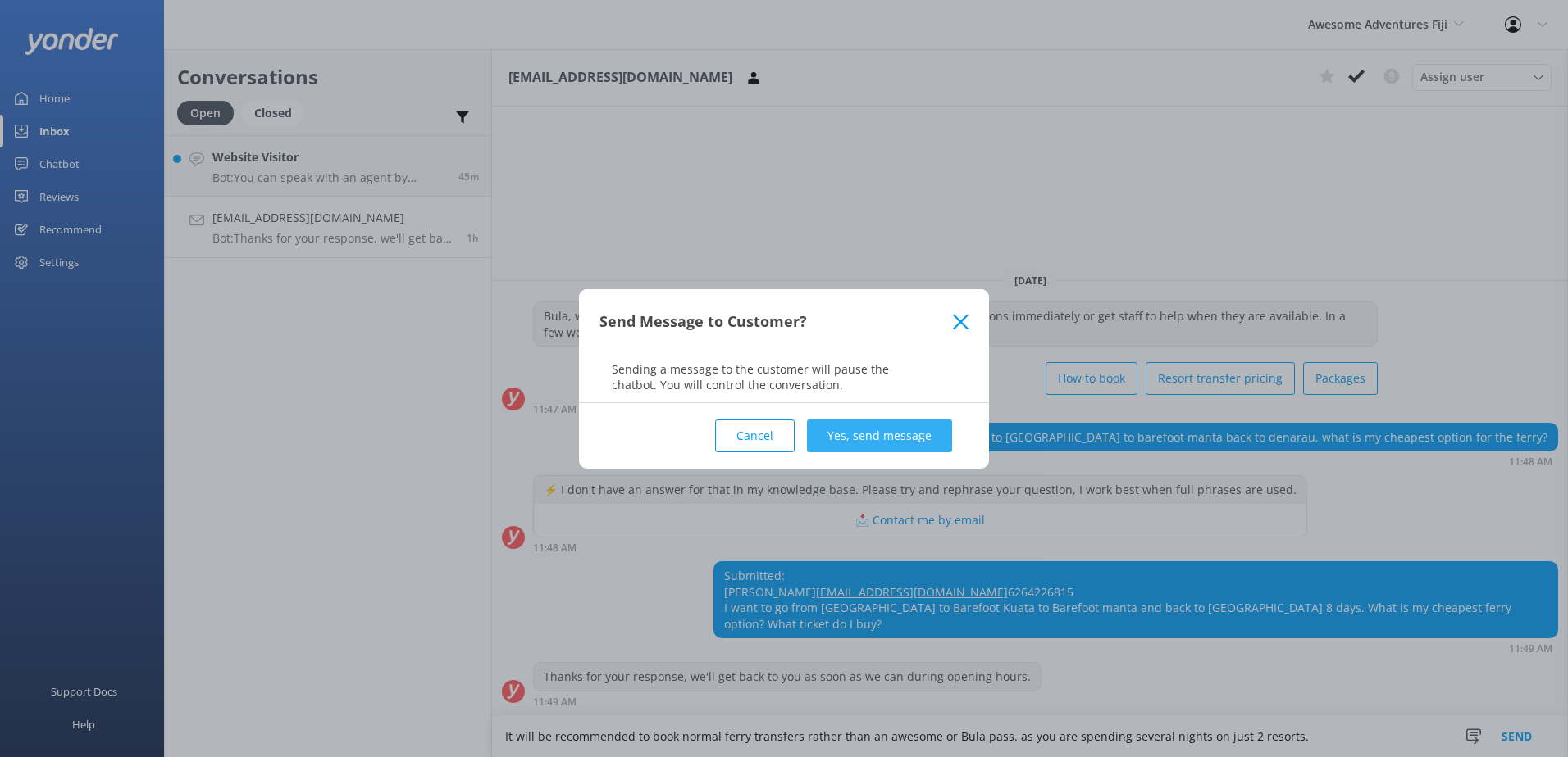
click at [843, 433] on button "Yes, send message" at bounding box center [880, 435] width 145 height 33
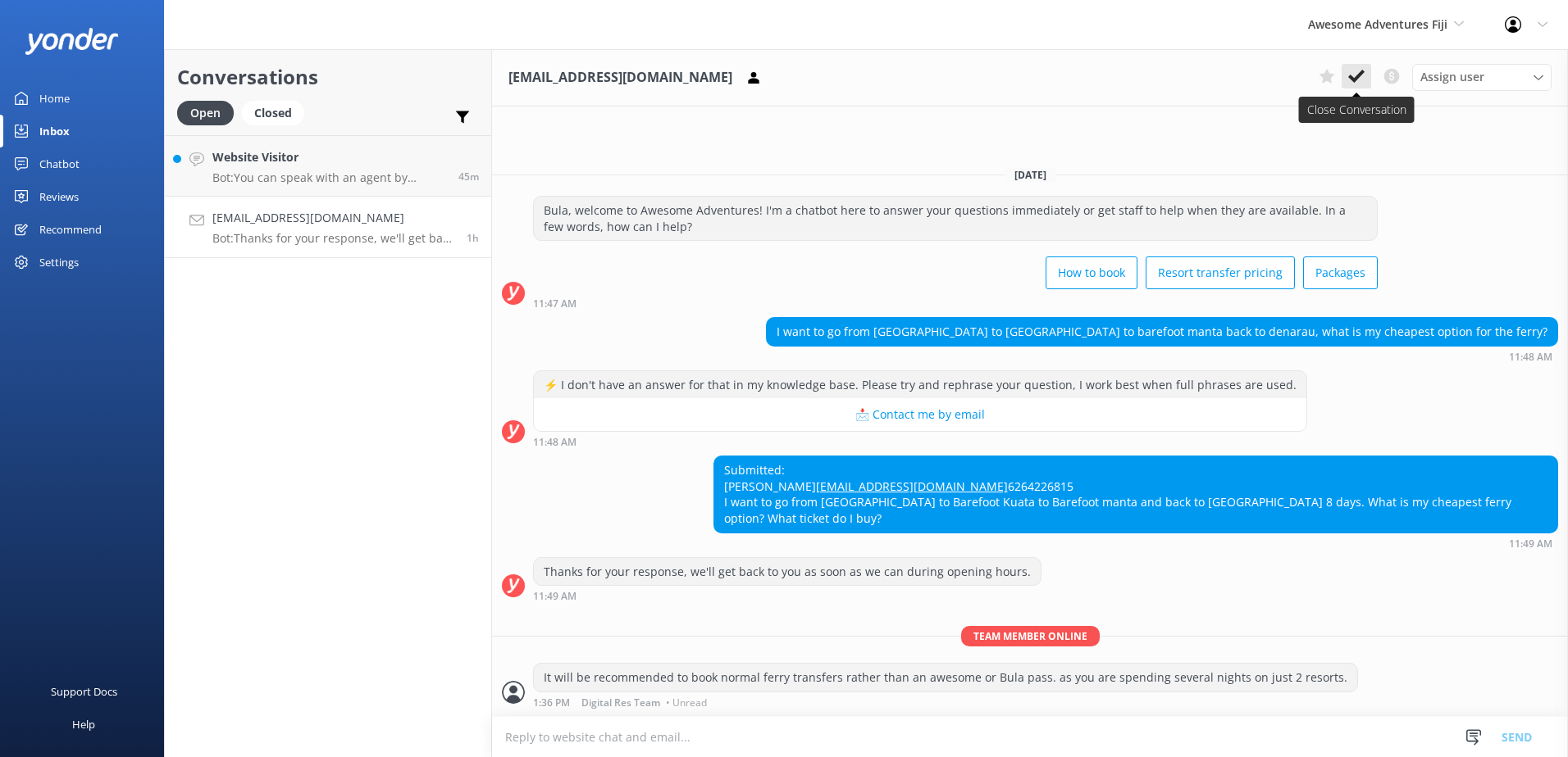
click at [1362, 80] on icon at bounding box center [1356, 76] width 16 height 16
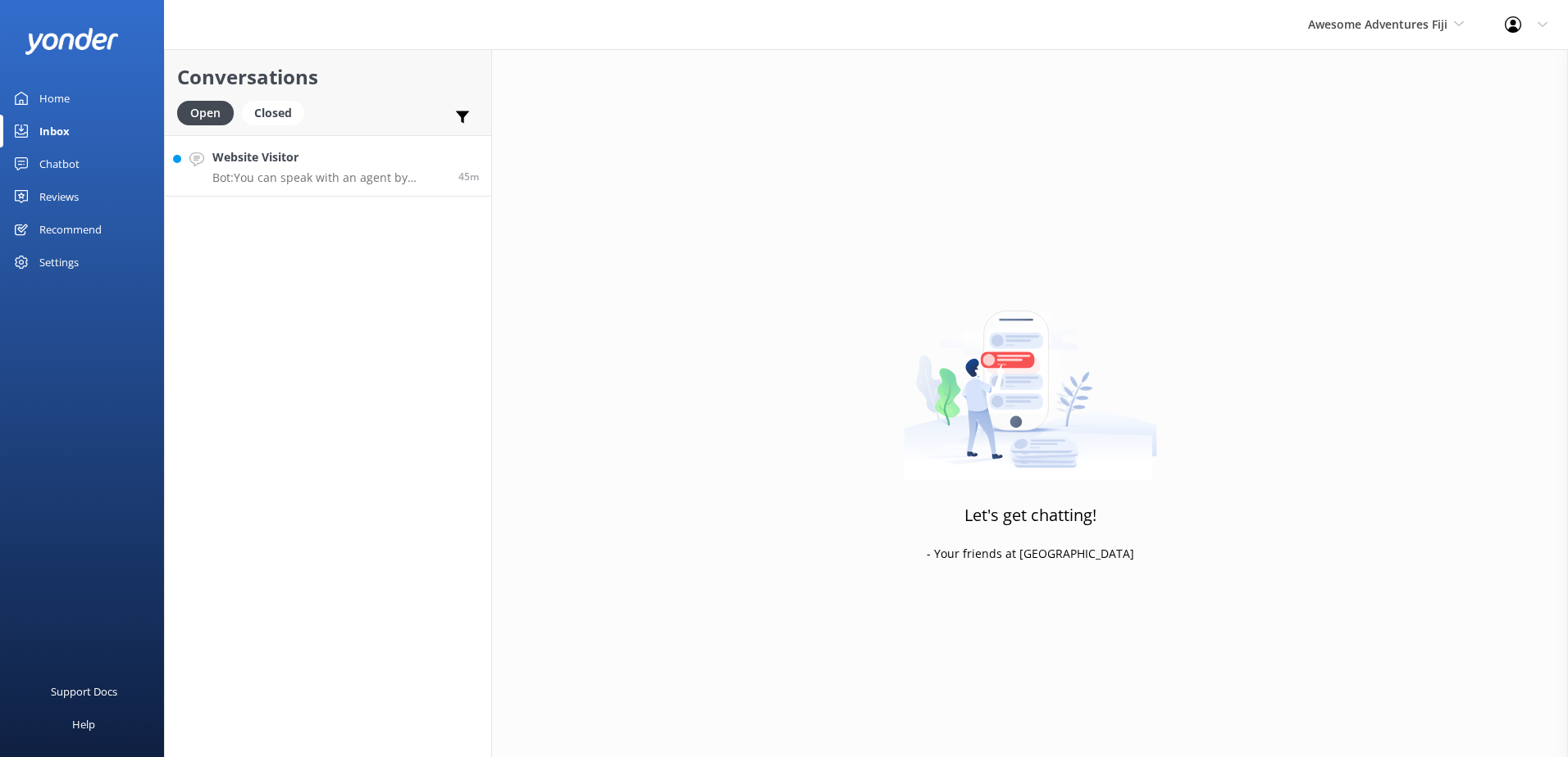
click at [361, 172] on p "Bot: You can speak with an agent by calling +679 9995512 or emailing info@aweso…" at bounding box center [330, 177] width 234 height 15
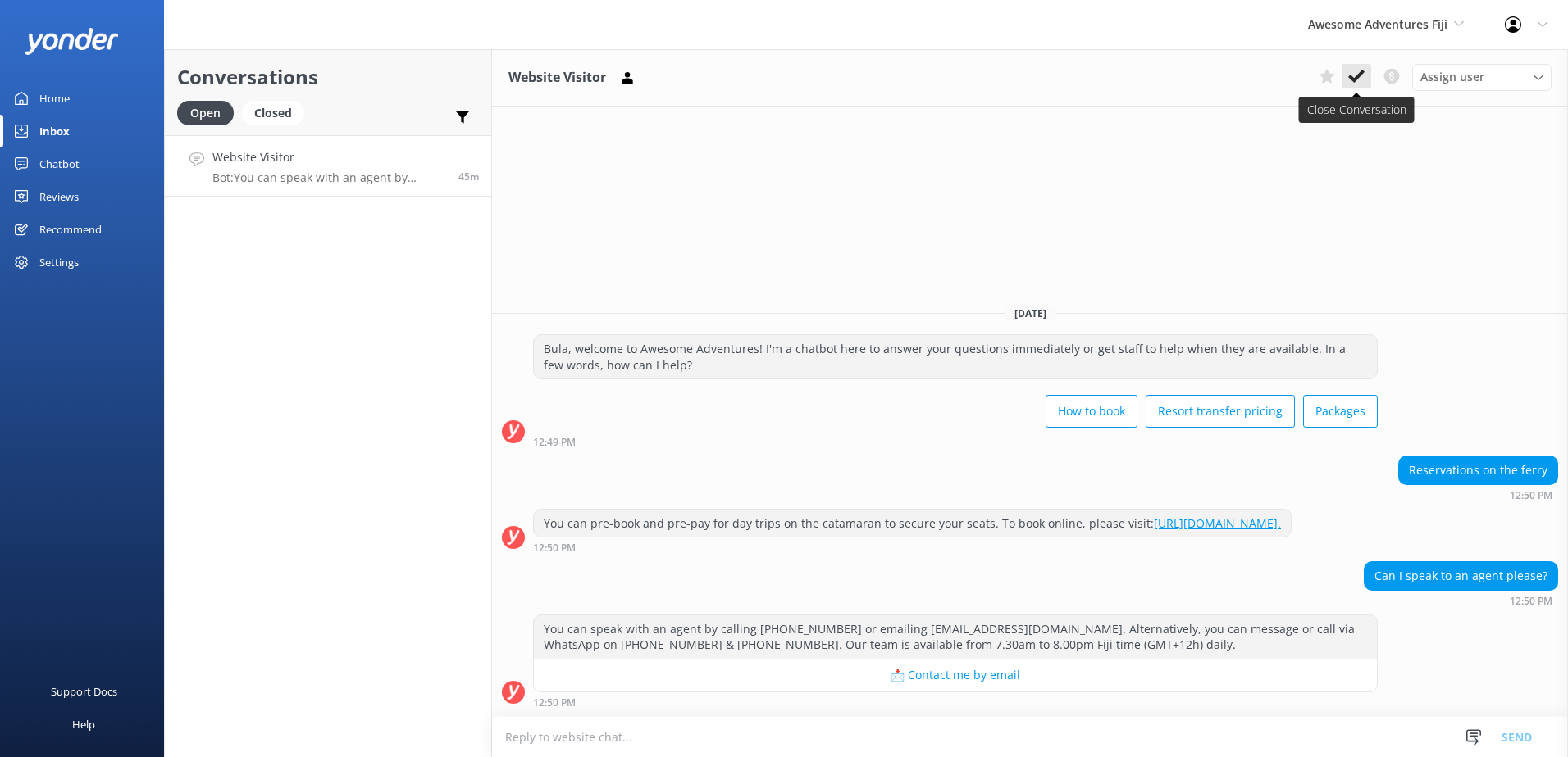
click at [1368, 71] on button at bounding box center [1356, 76] width 29 height 25
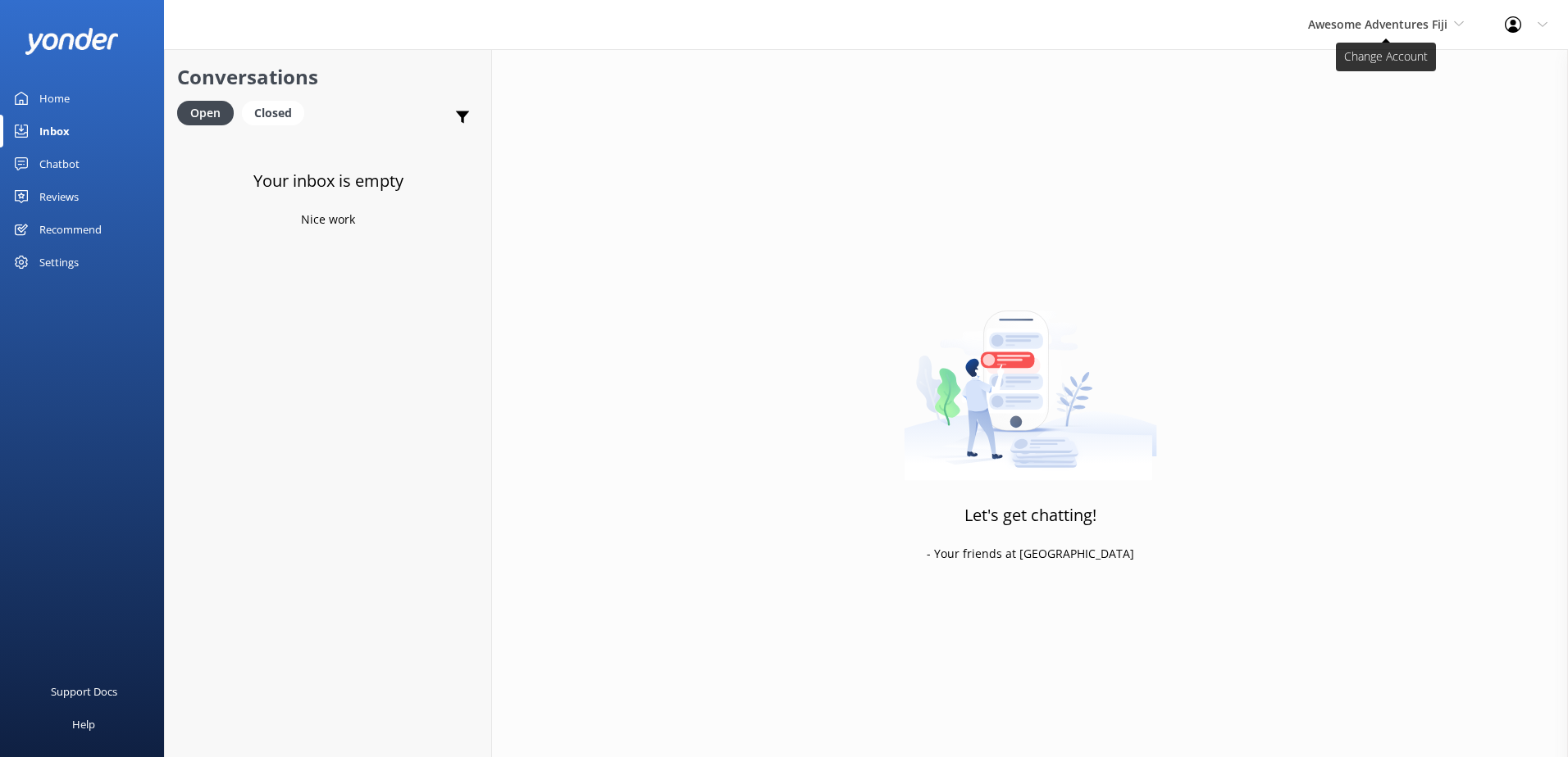
click at [1418, 18] on span "Awesome Adventures Fiji" at bounding box center [1377, 24] width 139 height 16
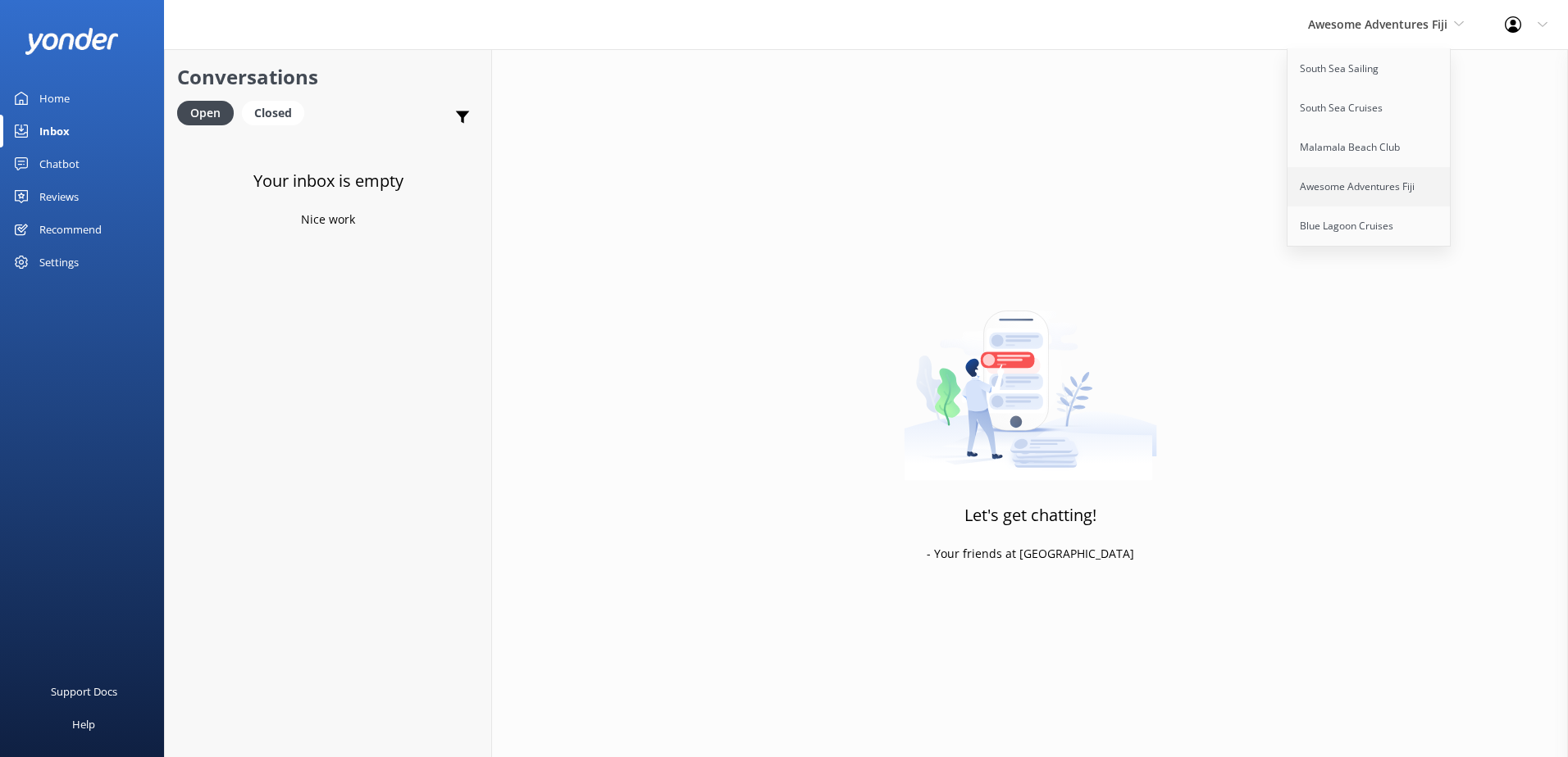
click at [1376, 206] on link "Awesome Adventures Fiji" at bounding box center [1369, 187] width 164 height 39
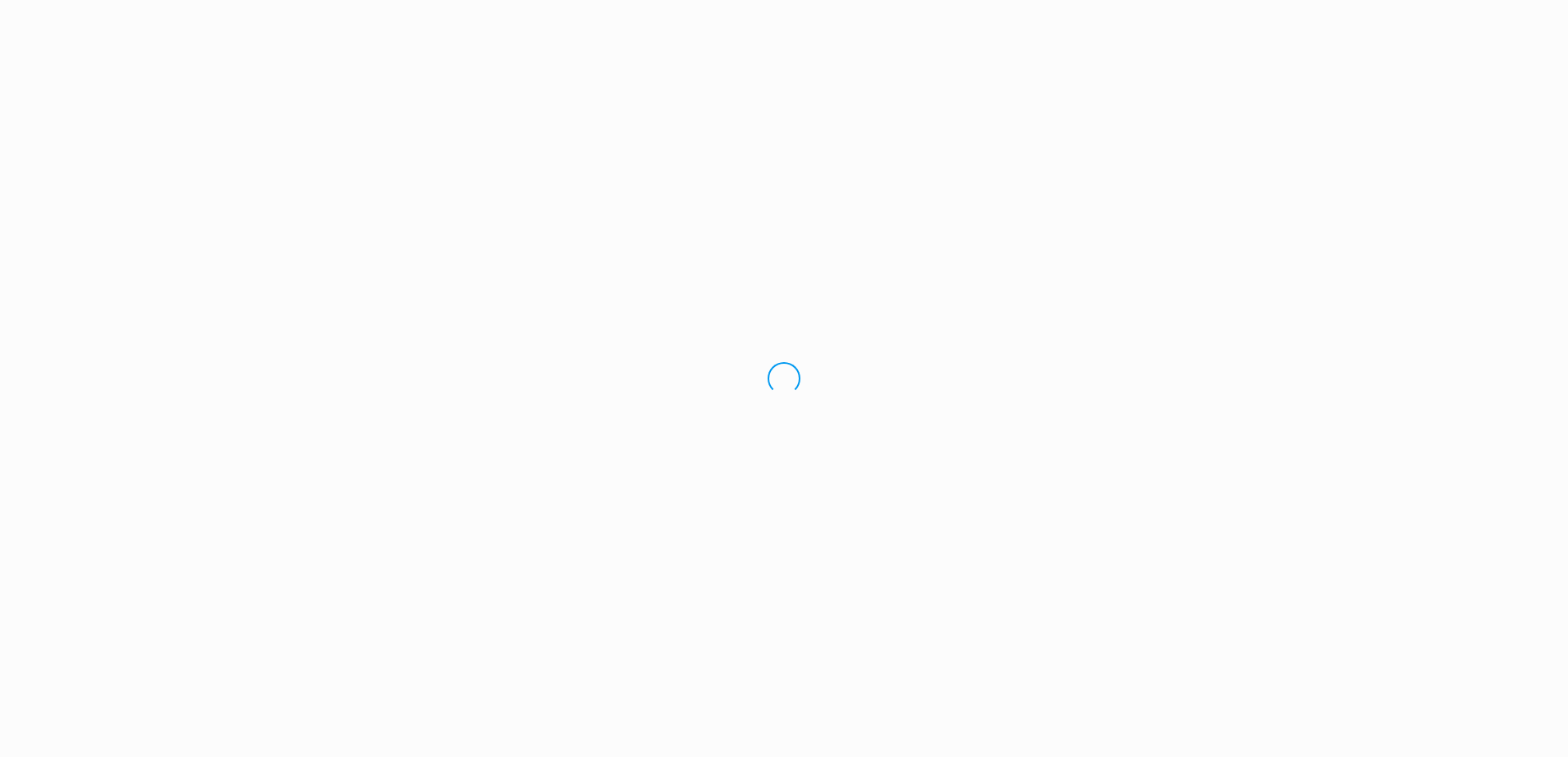
click at [1378, 207] on div "Loading.." at bounding box center [784, 378] width 1568 height 757
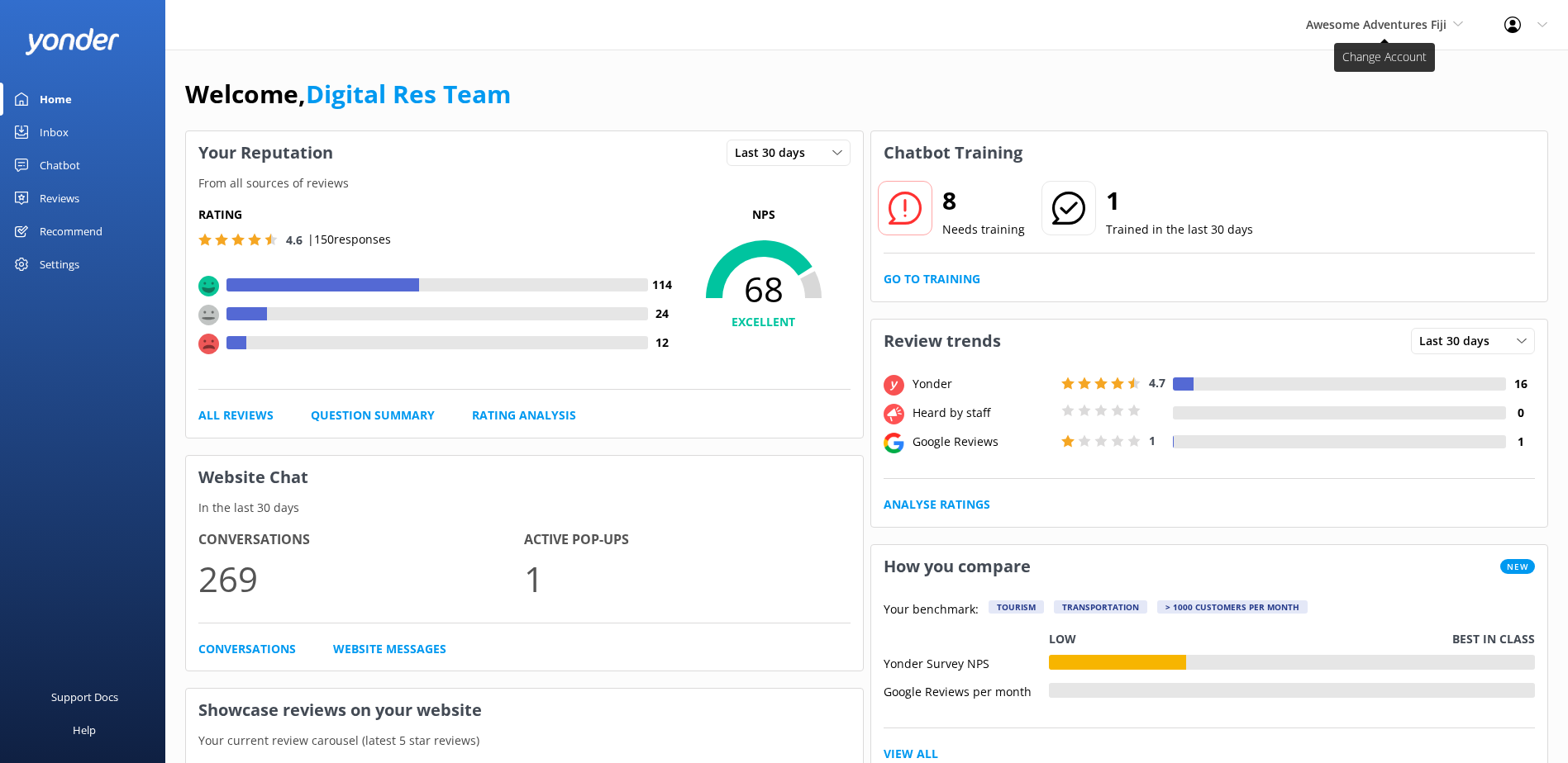
click at [1398, 30] on span "Awesome Adventures Fiji" at bounding box center [1376, 24] width 140 height 16
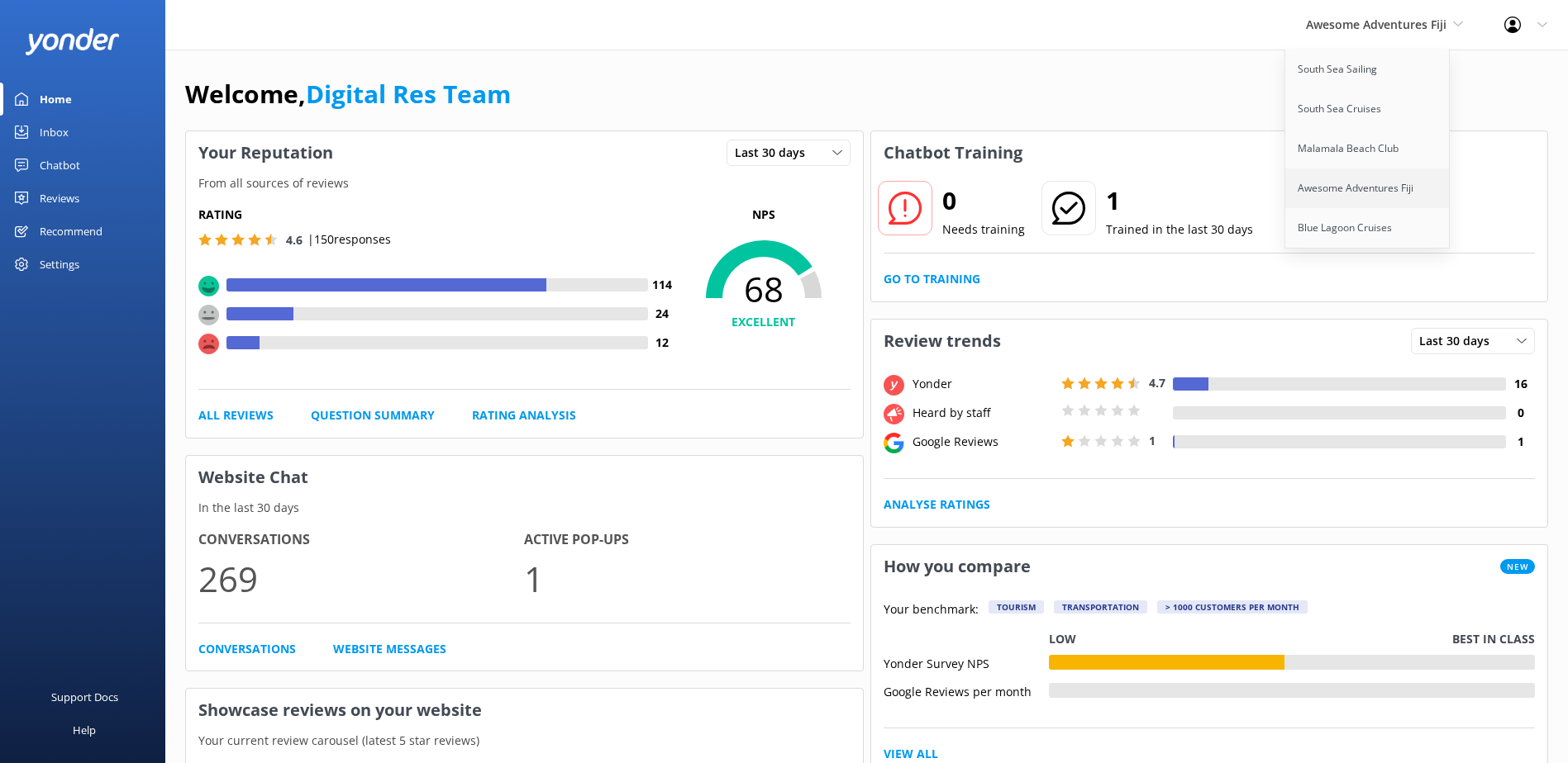
click at [1336, 206] on link "Awesome Adventures Fiji" at bounding box center [1368, 189] width 165 height 39
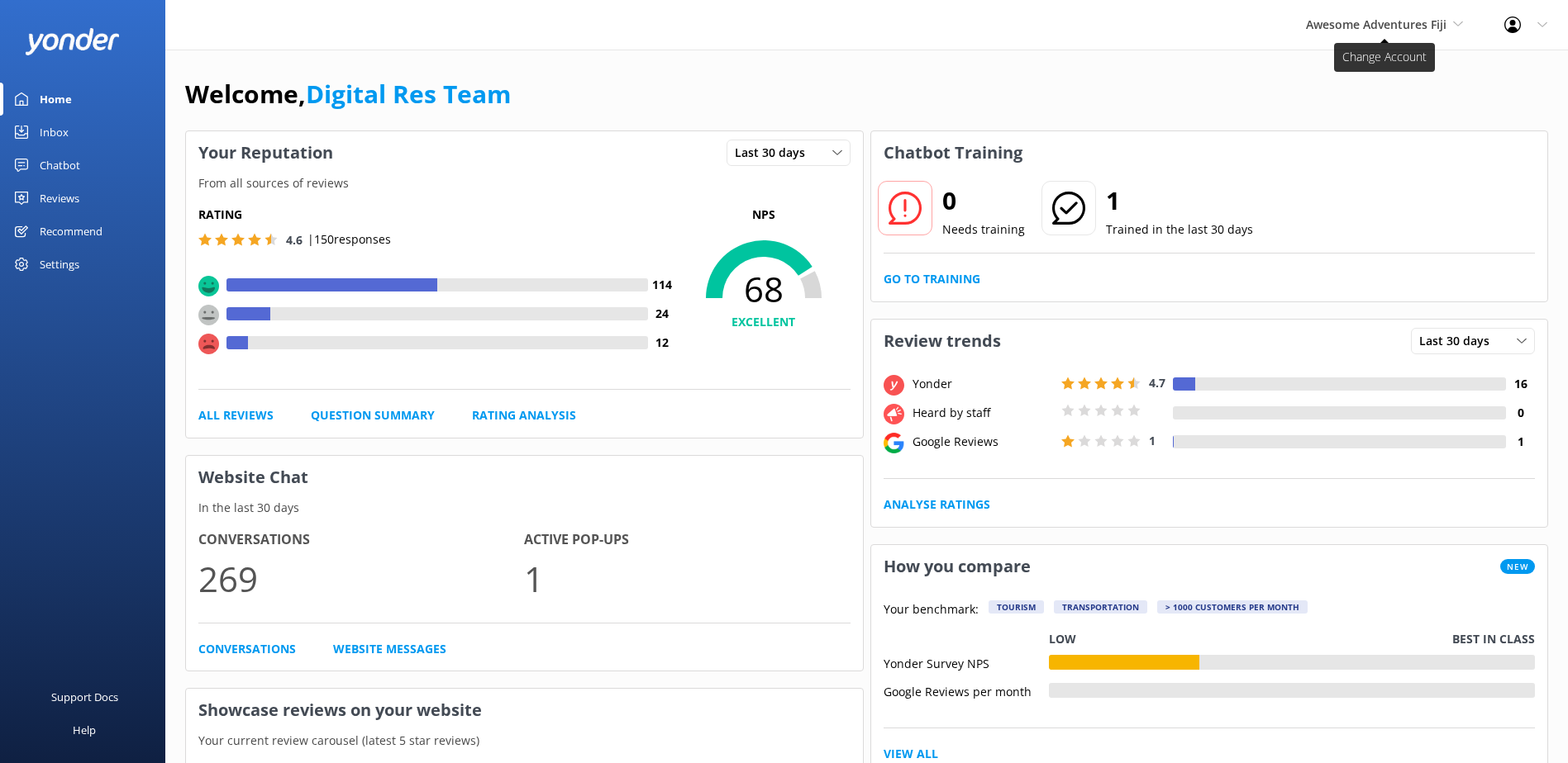
click at [1395, 33] on span "Awesome Adventures Fiji" at bounding box center [1385, 25] width 157 height 18
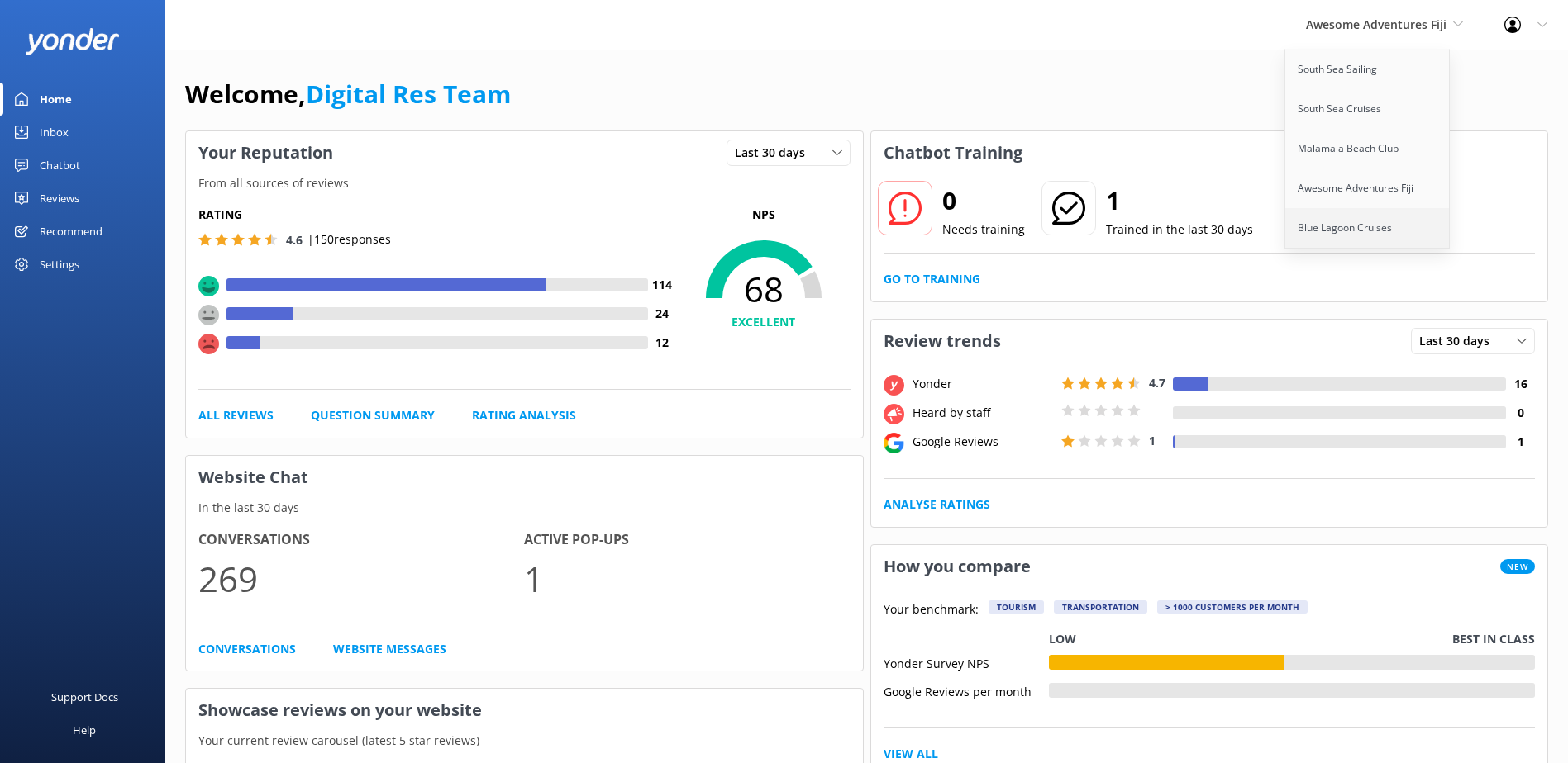
click at [1342, 229] on link "Blue Lagoon Cruises" at bounding box center [1368, 228] width 165 height 39
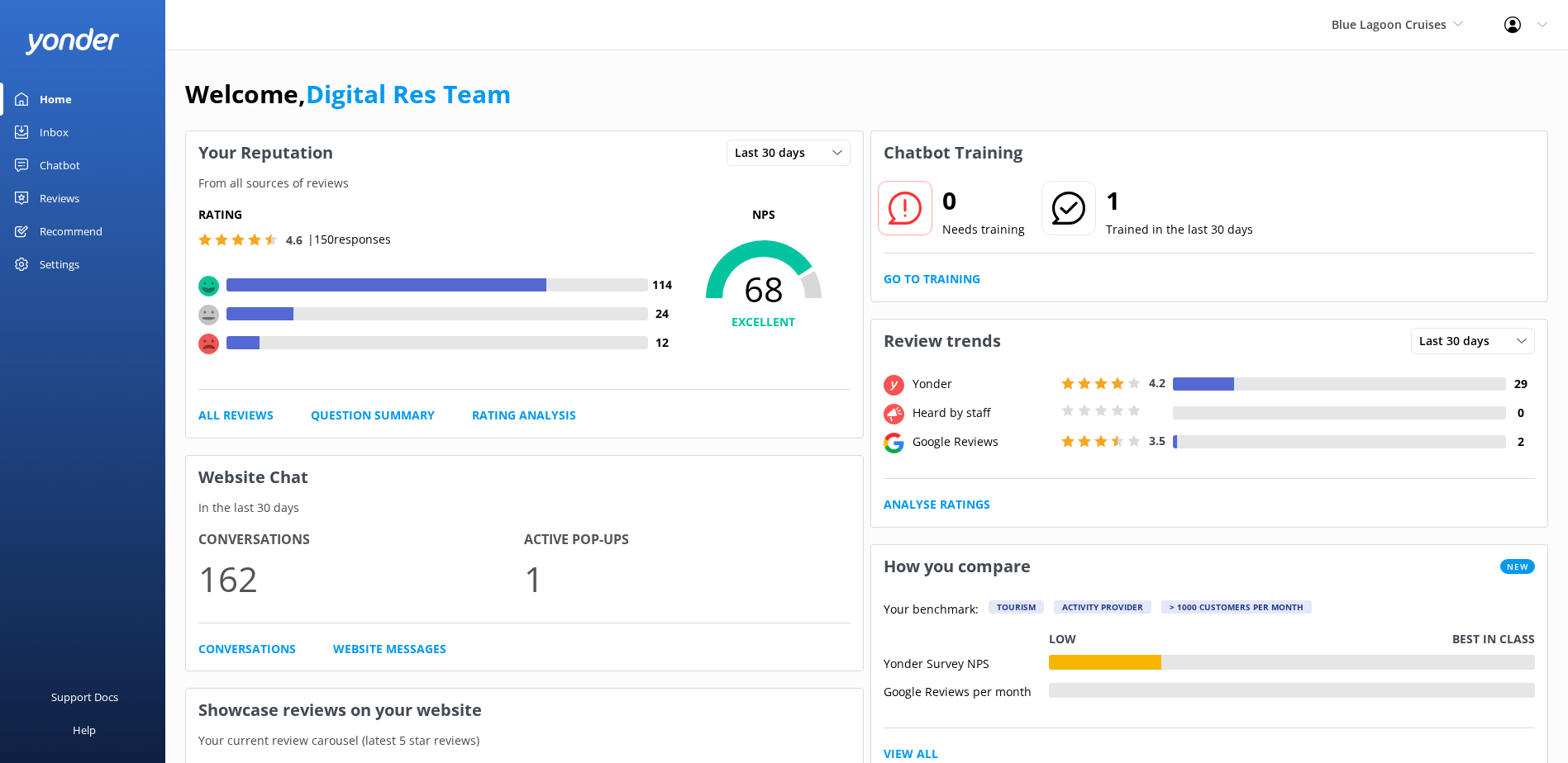
click at [37, 133] on link "Inbox" at bounding box center [82, 131] width 165 height 33
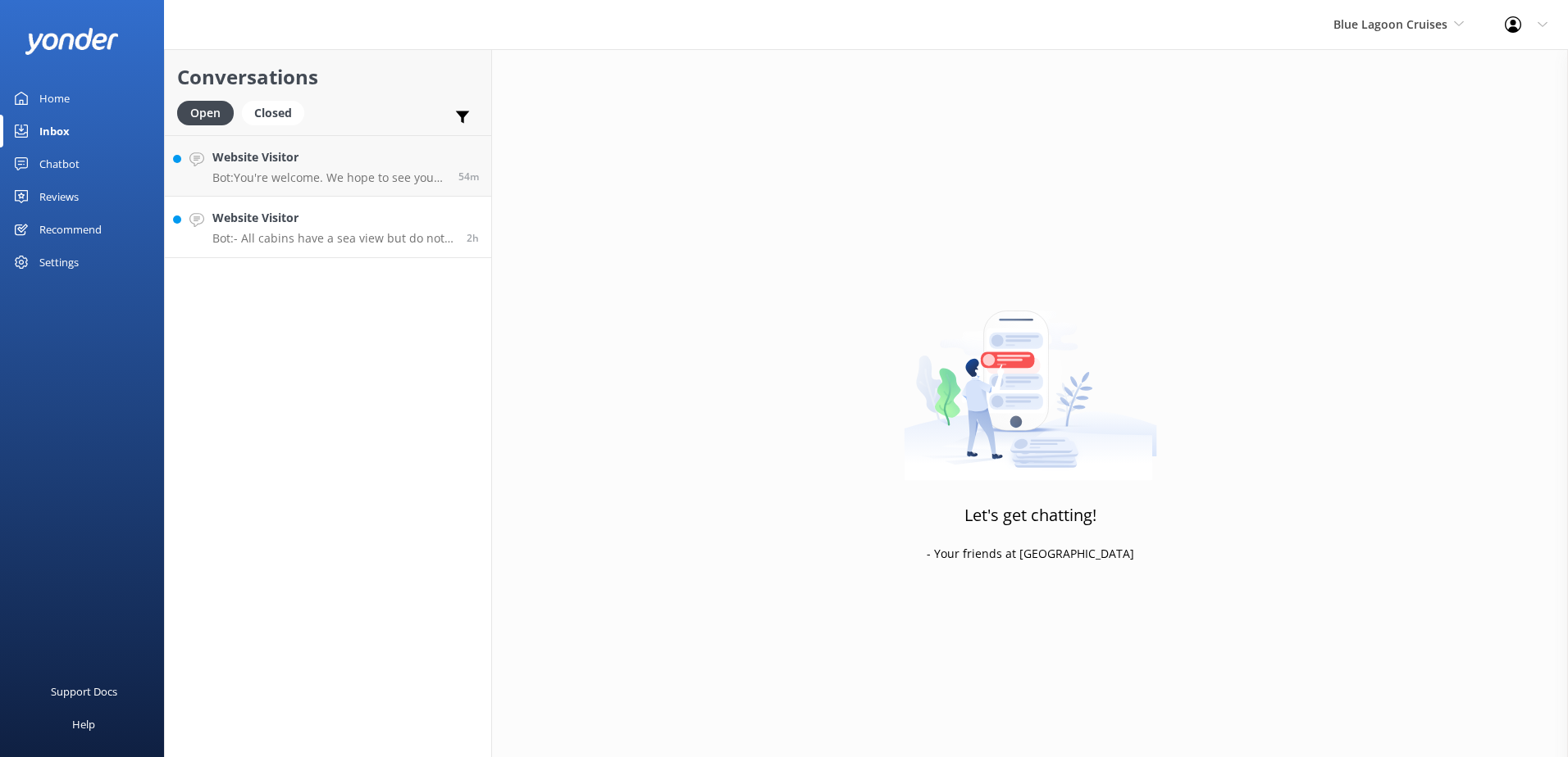
click at [333, 247] on link "Website Visitor Bot: - All cabins have a sea view but do not have private balco…" at bounding box center [328, 227] width 326 height 61
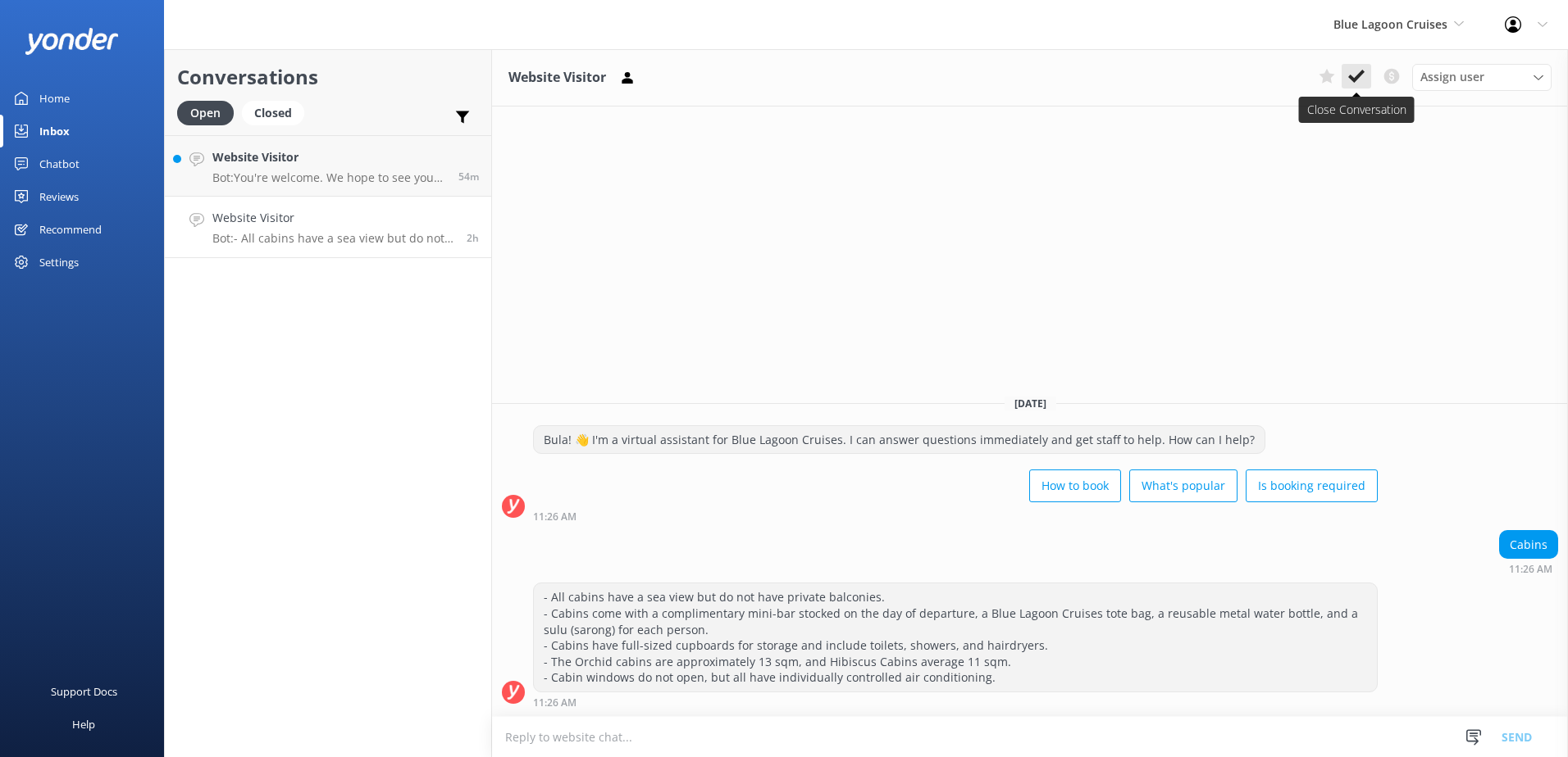
click at [1363, 72] on use at bounding box center [1356, 76] width 16 height 13
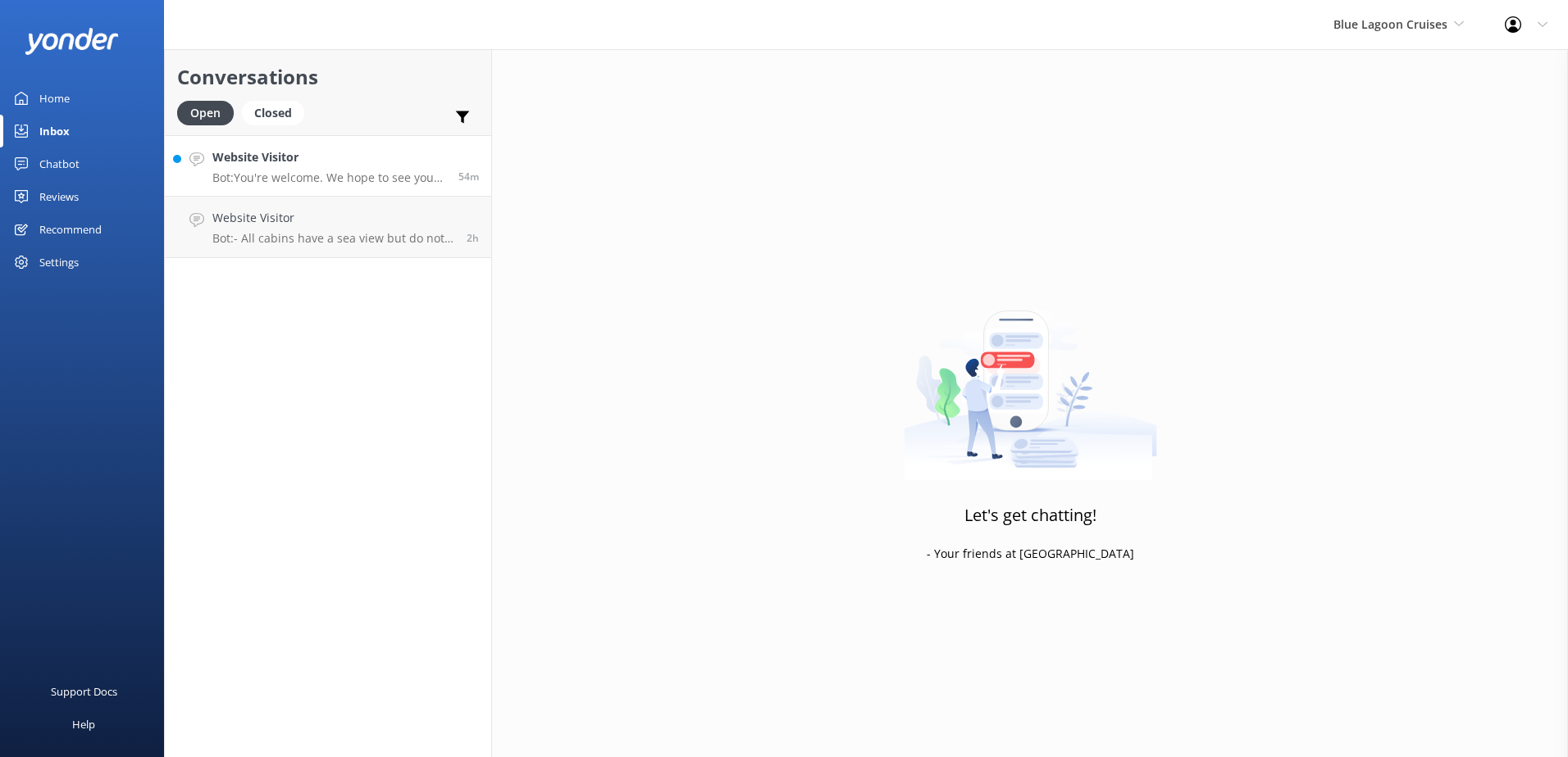
click at [402, 174] on p "Bot: You're welcome. We hope to see you soon!" at bounding box center [330, 177] width 234 height 15
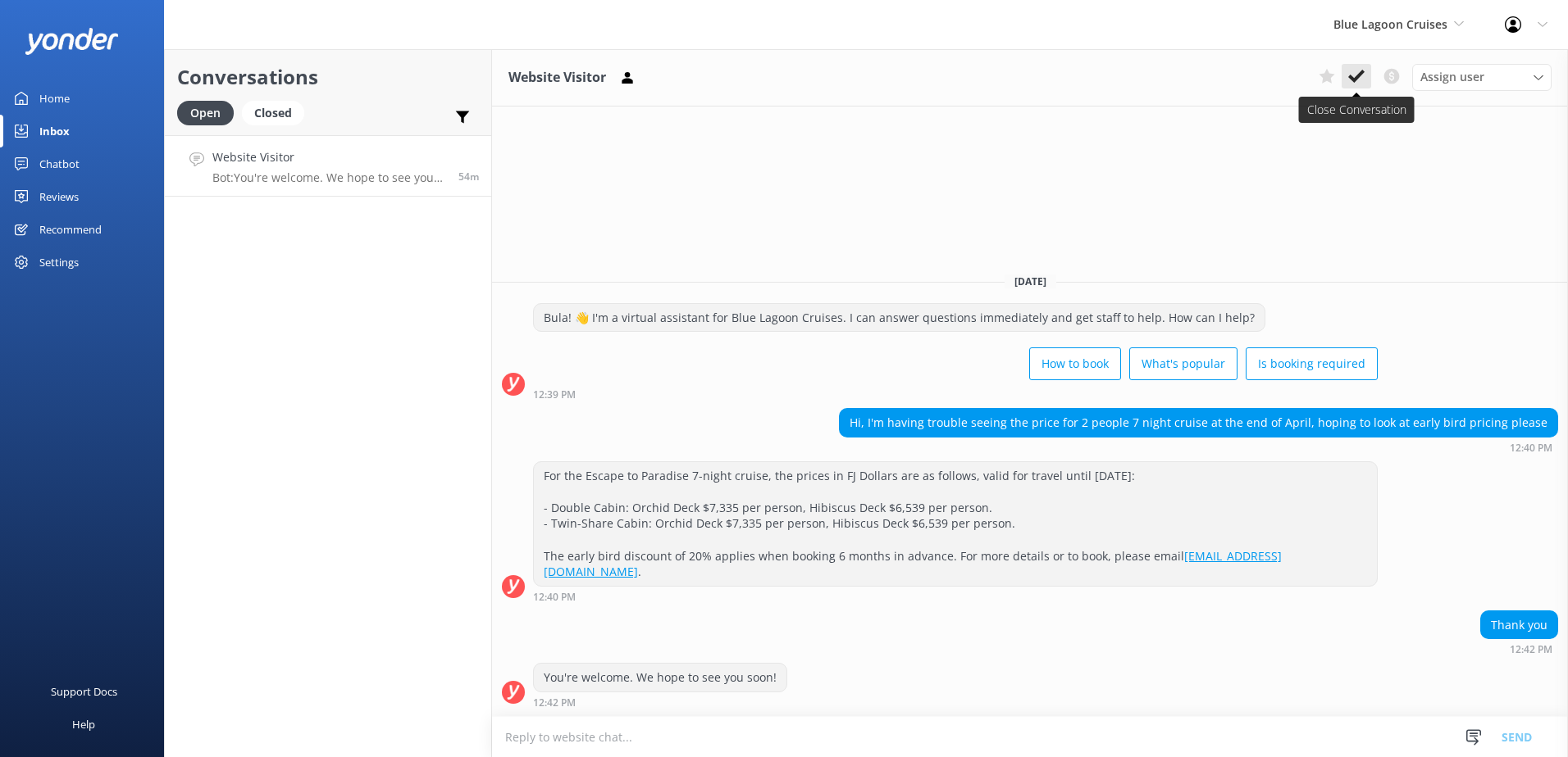
click at [1355, 74] on icon at bounding box center [1356, 76] width 16 height 16
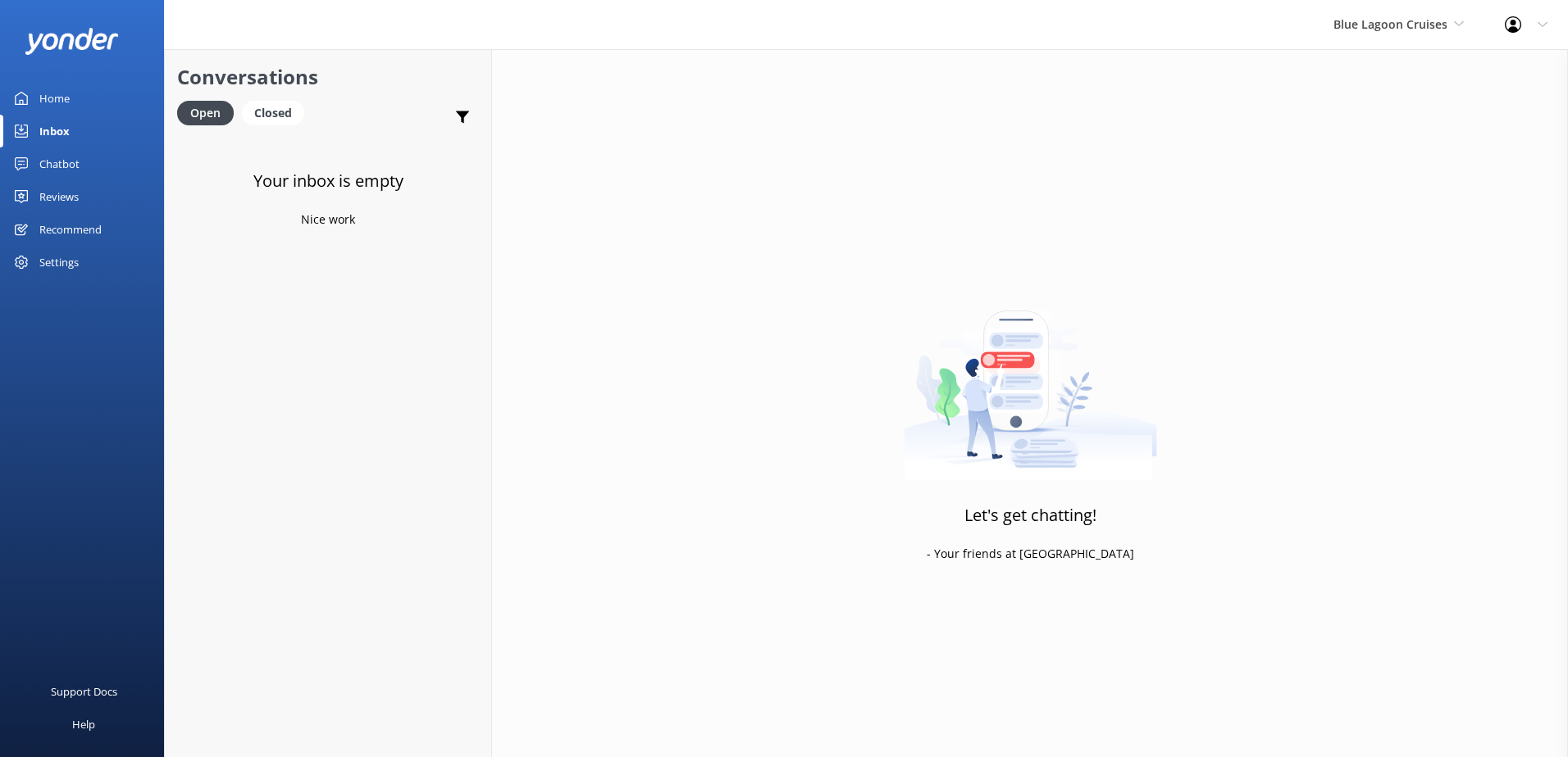
click at [58, 168] on div "Chatbot" at bounding box center [59, 163] width 40 height 33
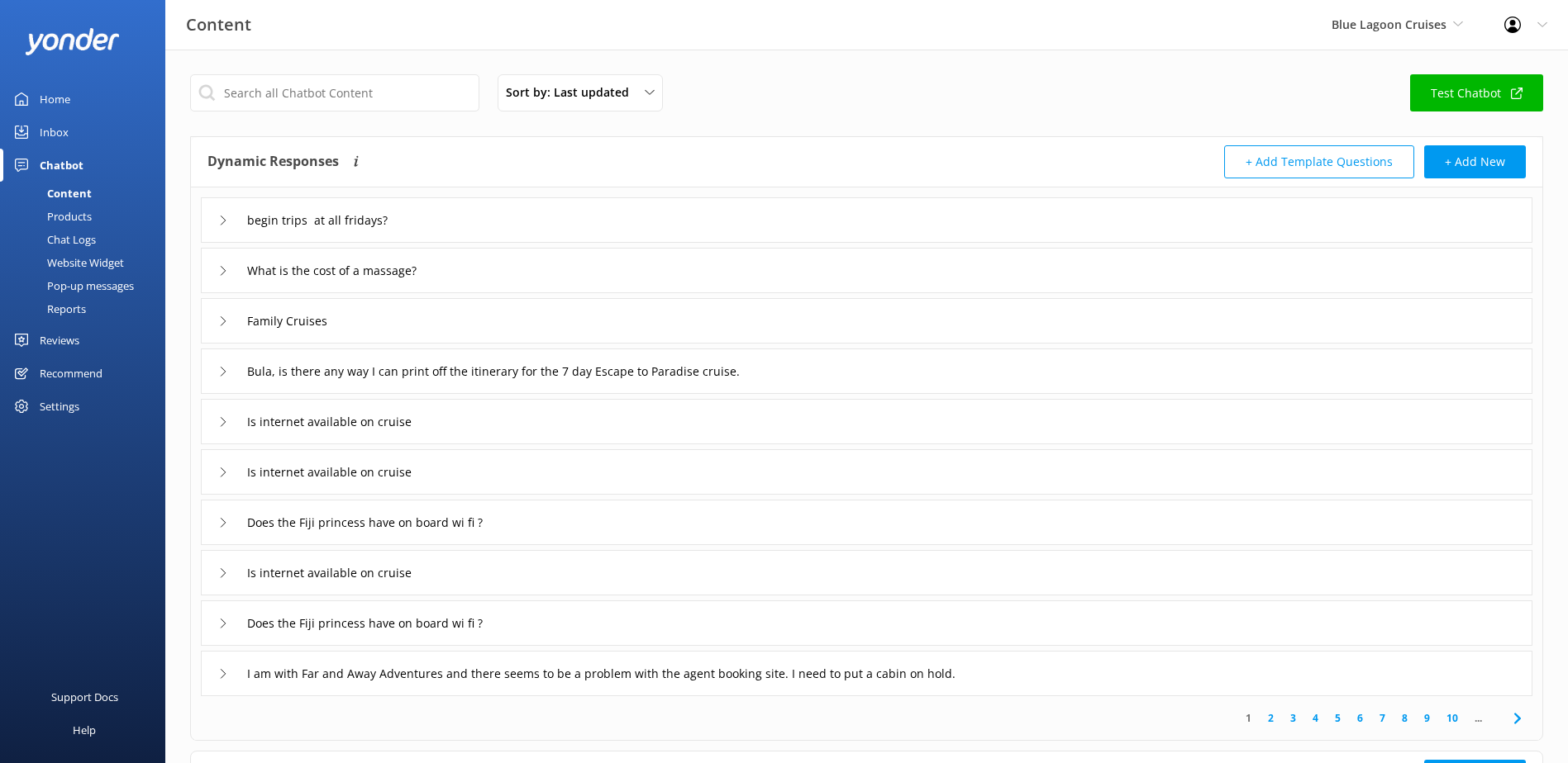
click at [66, 232] on div "Chat Logs" at bounding box center [53, 239] width 86 height 23
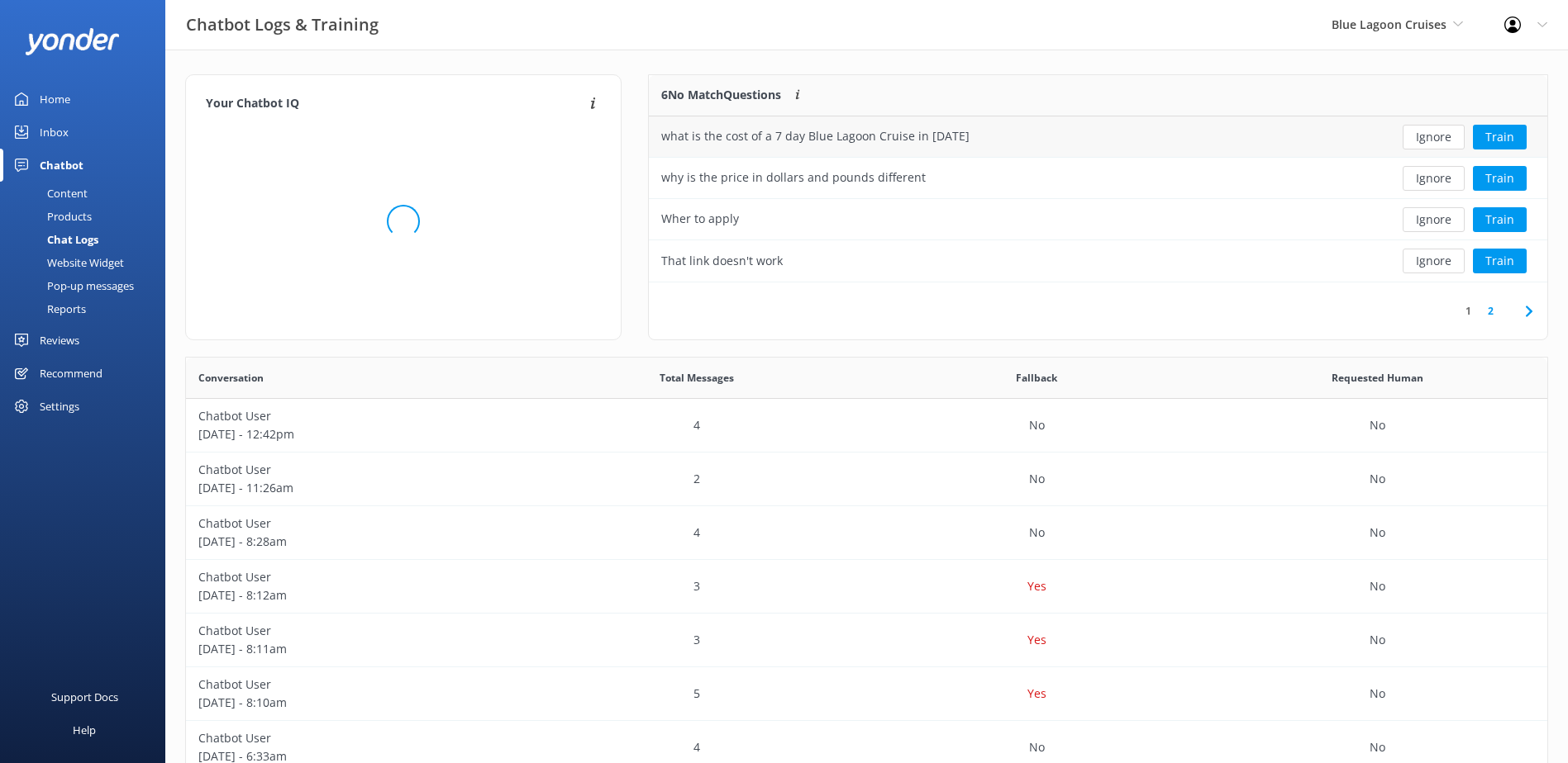
scroll to position [195, 885]
click at [1431, 130] on button "Ignore" at bounding box center [1433, 138] width 62 height 25
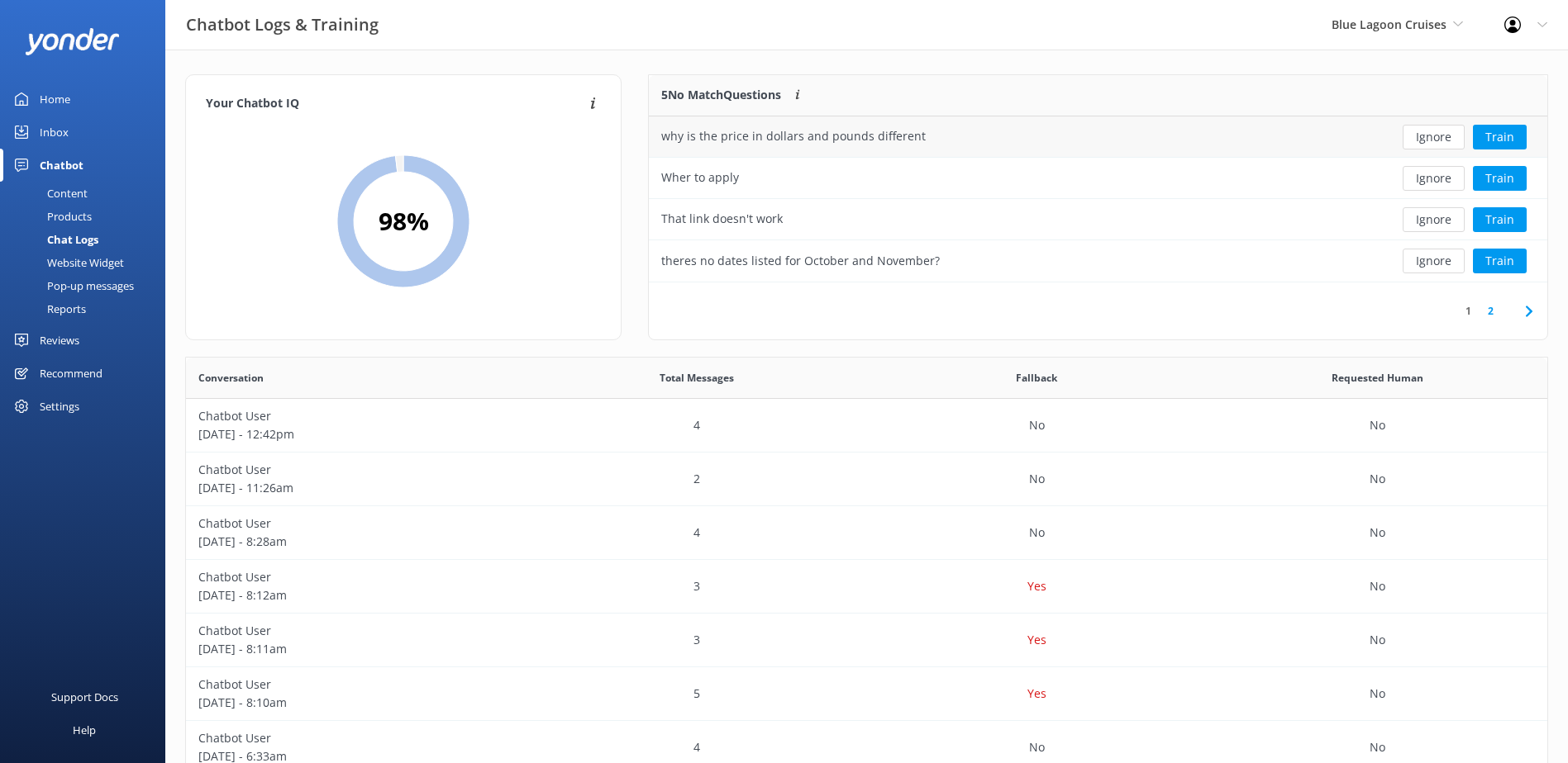
click at [1432, 130] on button "Ignore" at bounding box center [1433, 138] width 62 height 25
click at [1433, 130] on button "Ignore" at bounding box center [1433, 138] width 62 height 25
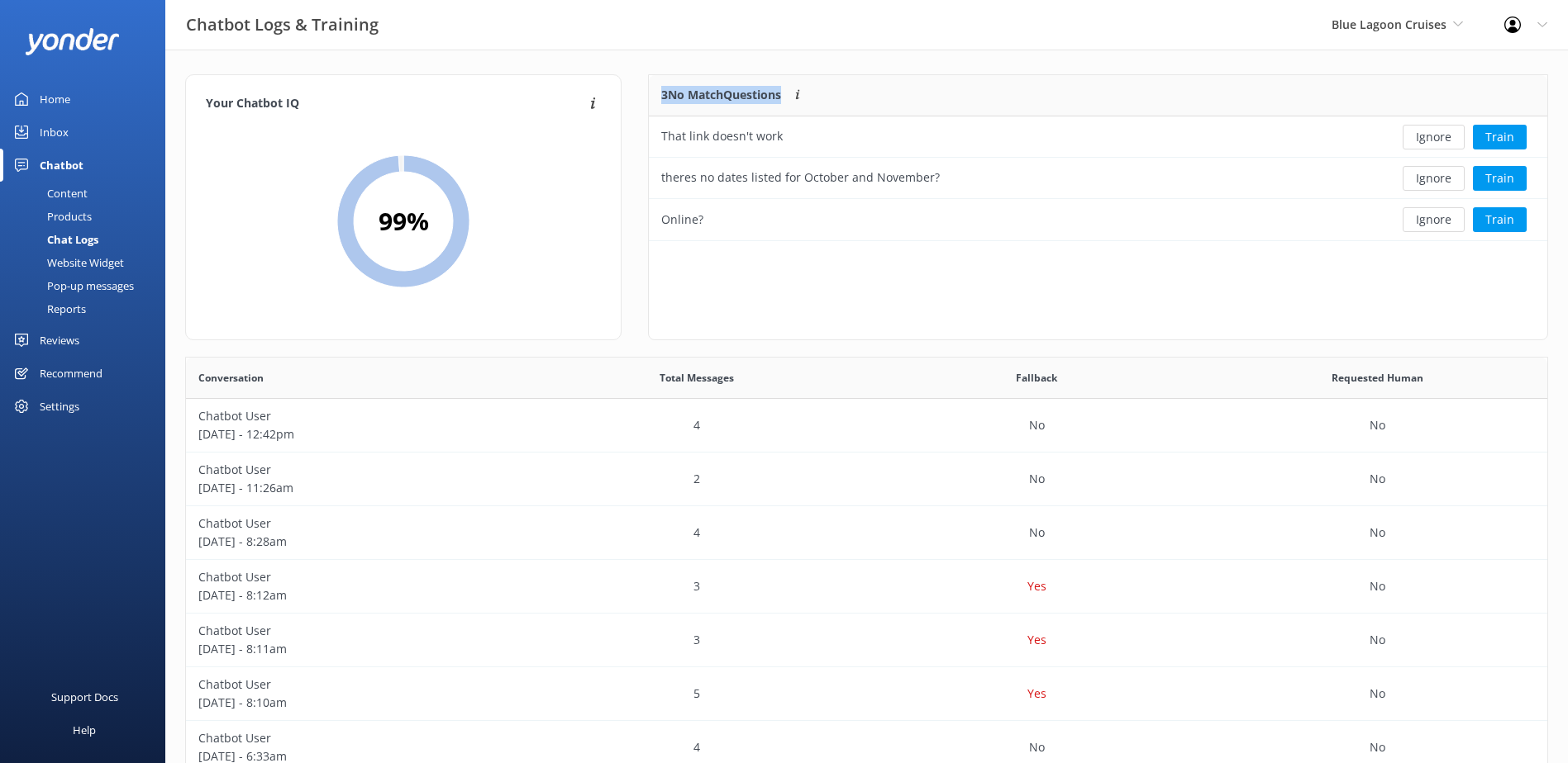
scroll to position [154, 885]
click at [1433, 130] on button "Ignore" at bounding box center [1433, 138] width 62 height 25
click at [1439, 132] on button "Ignore" at bounding box center [1433, 138] width 62 height 25
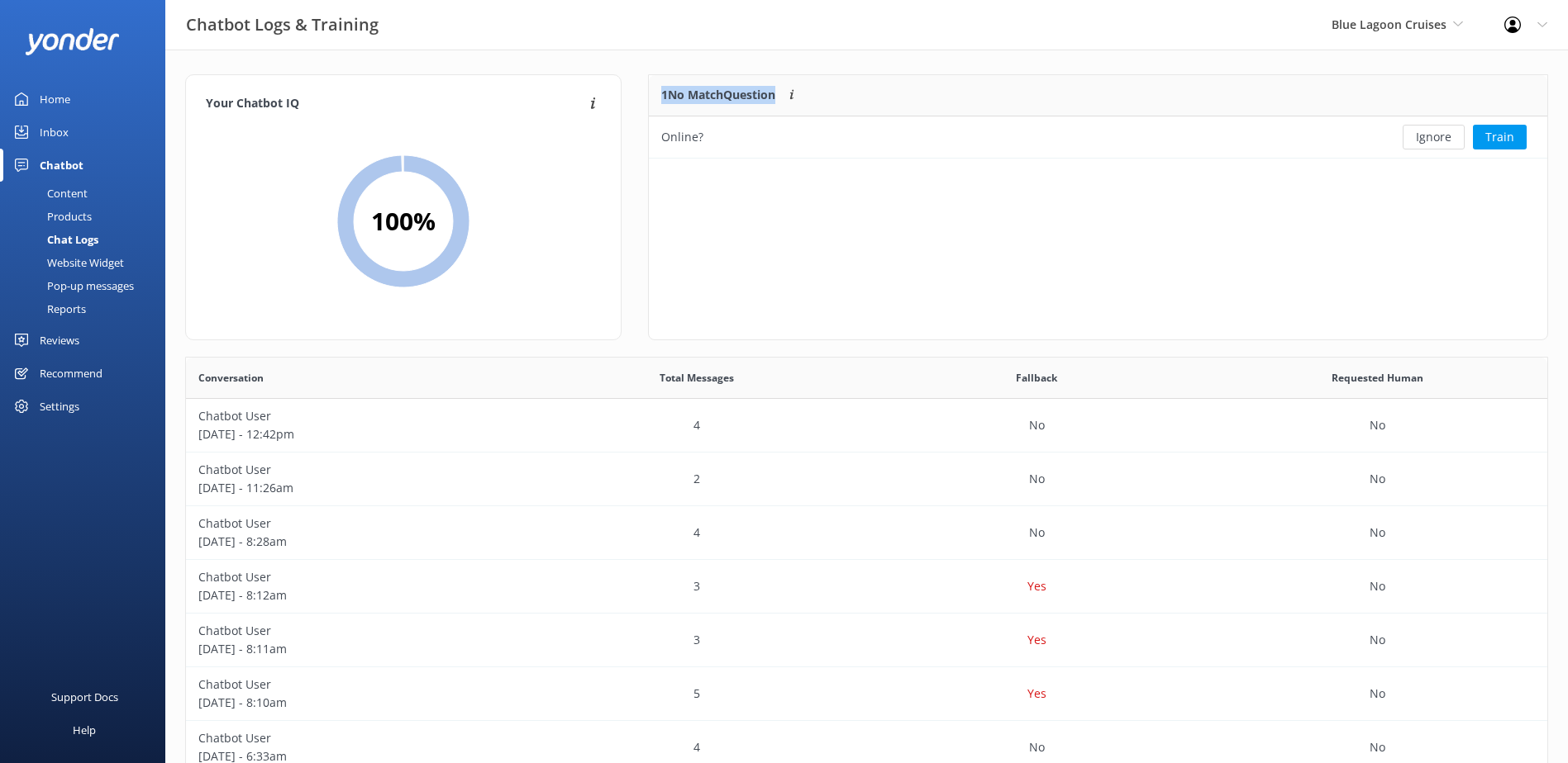
scroll to position [71, 885]
click at [1441, 128] on button "Ignore" at bounding box center [1433, 138] width 62 height 25
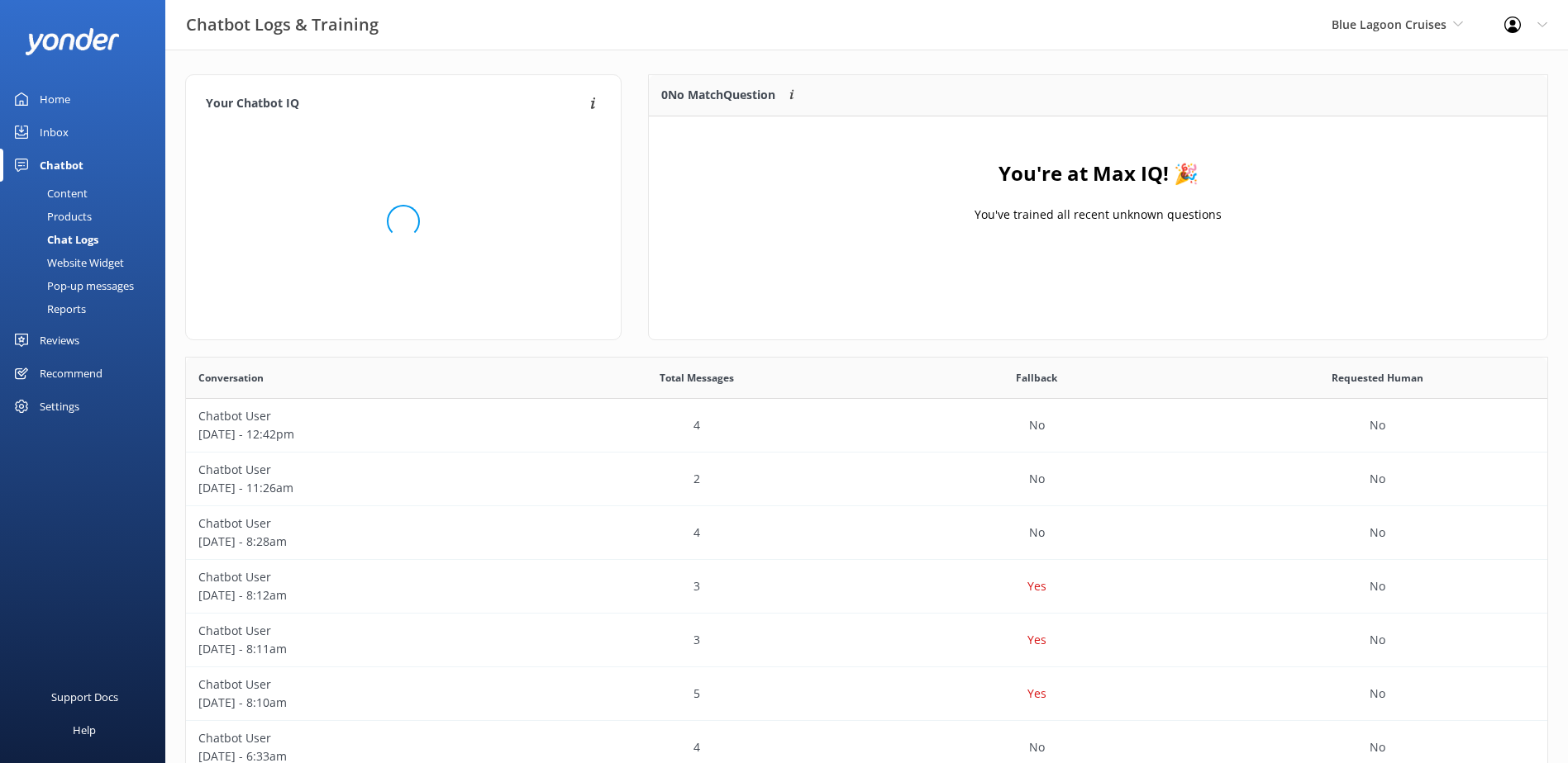
scroll to position [194, 885]
drag, startPoint x: 0, startPoint y: 0, endPoint x: 50, endPoint y: 130, distance: 139.3
click at [50, 130] on div "Inbox" at bounding box center [54, 131] width 29 height 33
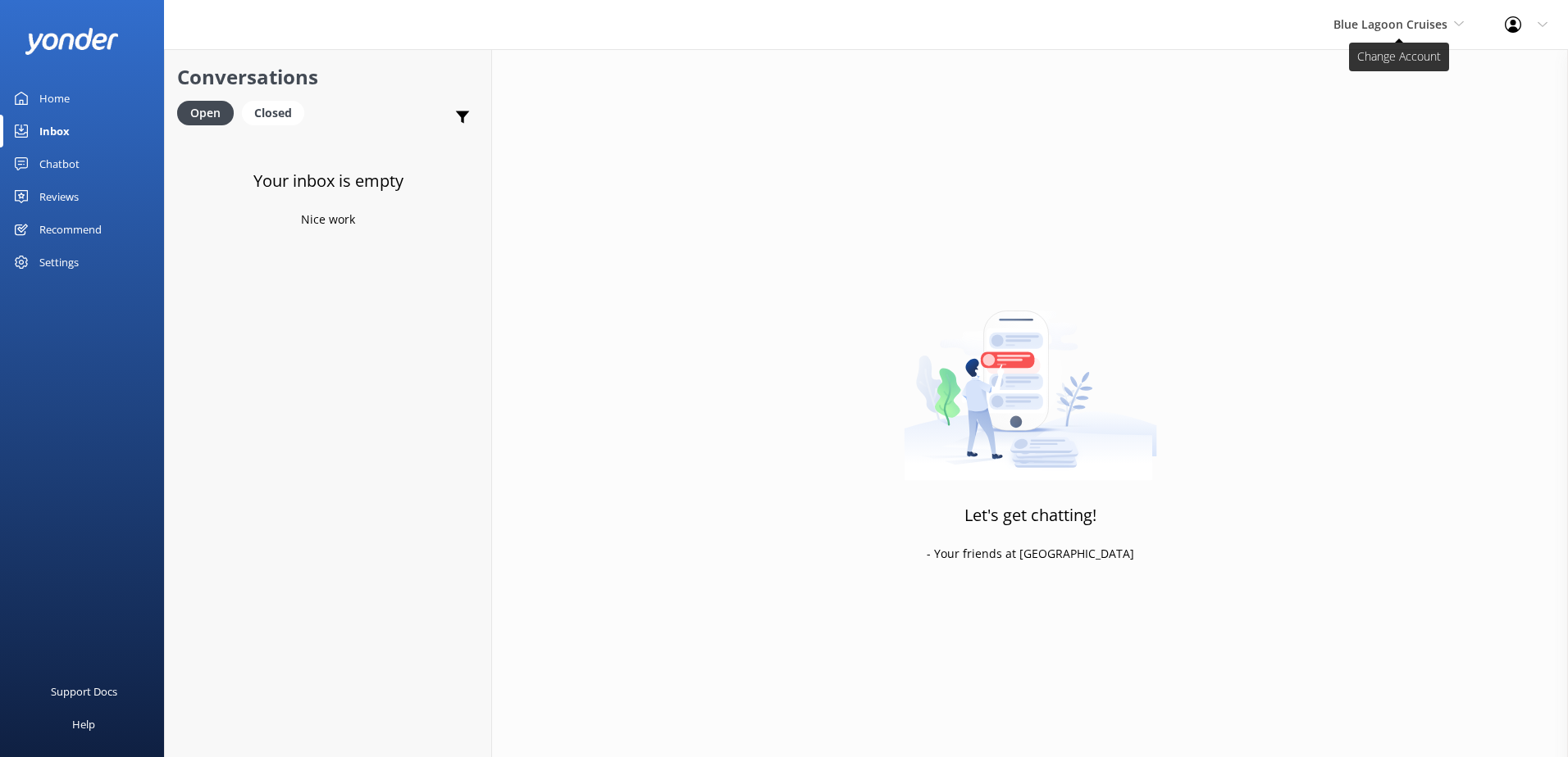
click at [1435, 16] on span "Blue Lagoon Cruises" at bounding box center [1399, 25] width 130 height 18
click at [1423, 147] on link "Malamala Beach Club" at bounding box center [1394, 147] width 164 height 39
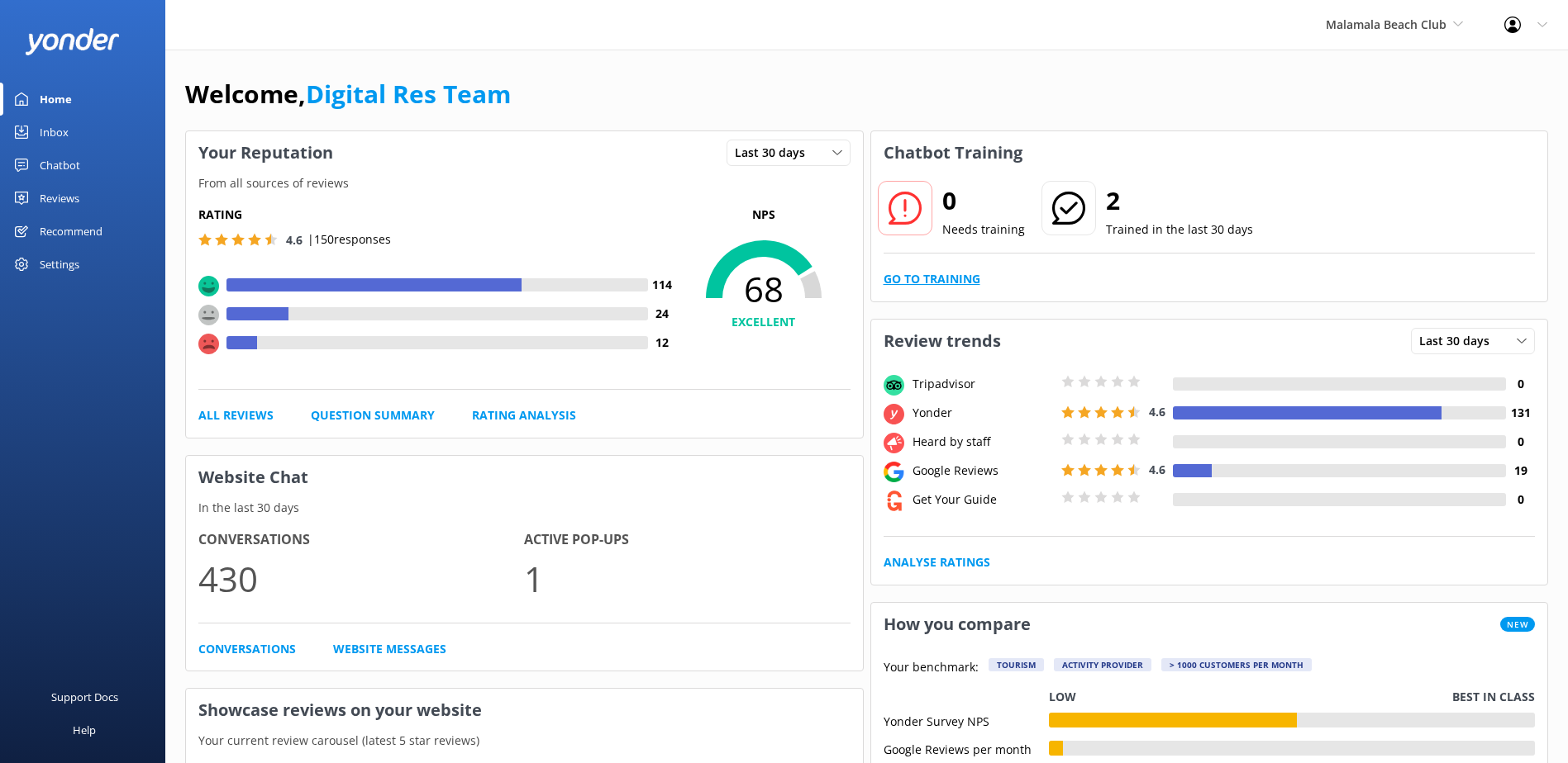
click at [937, 274] on link "Go to Training" at bounding box center [932, 279] width 97 height 18
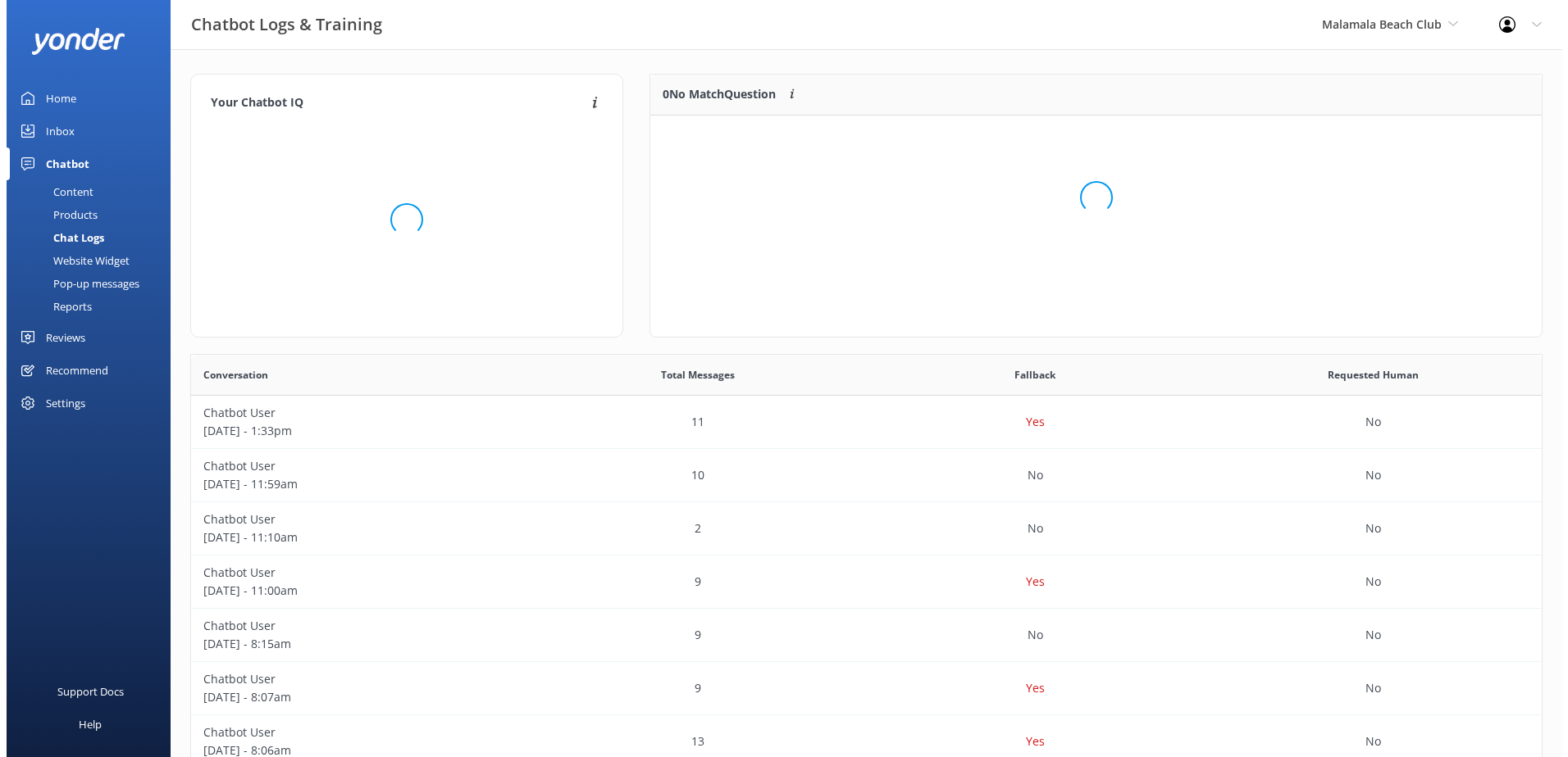
scroll to position [193, 878]
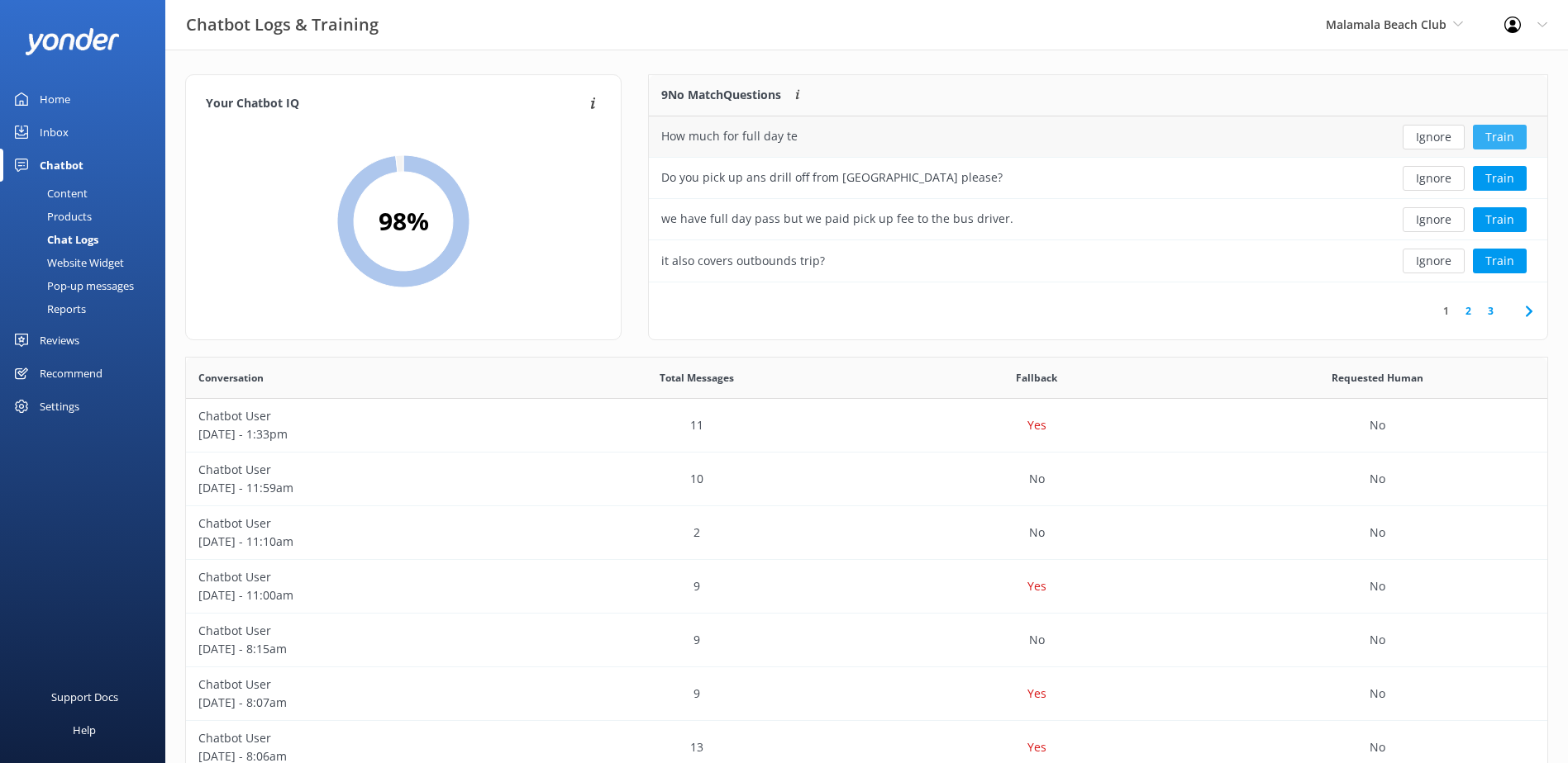
click at [1504, 130] on button "Train" at bounding box center [1500, 138] width 54 height 25
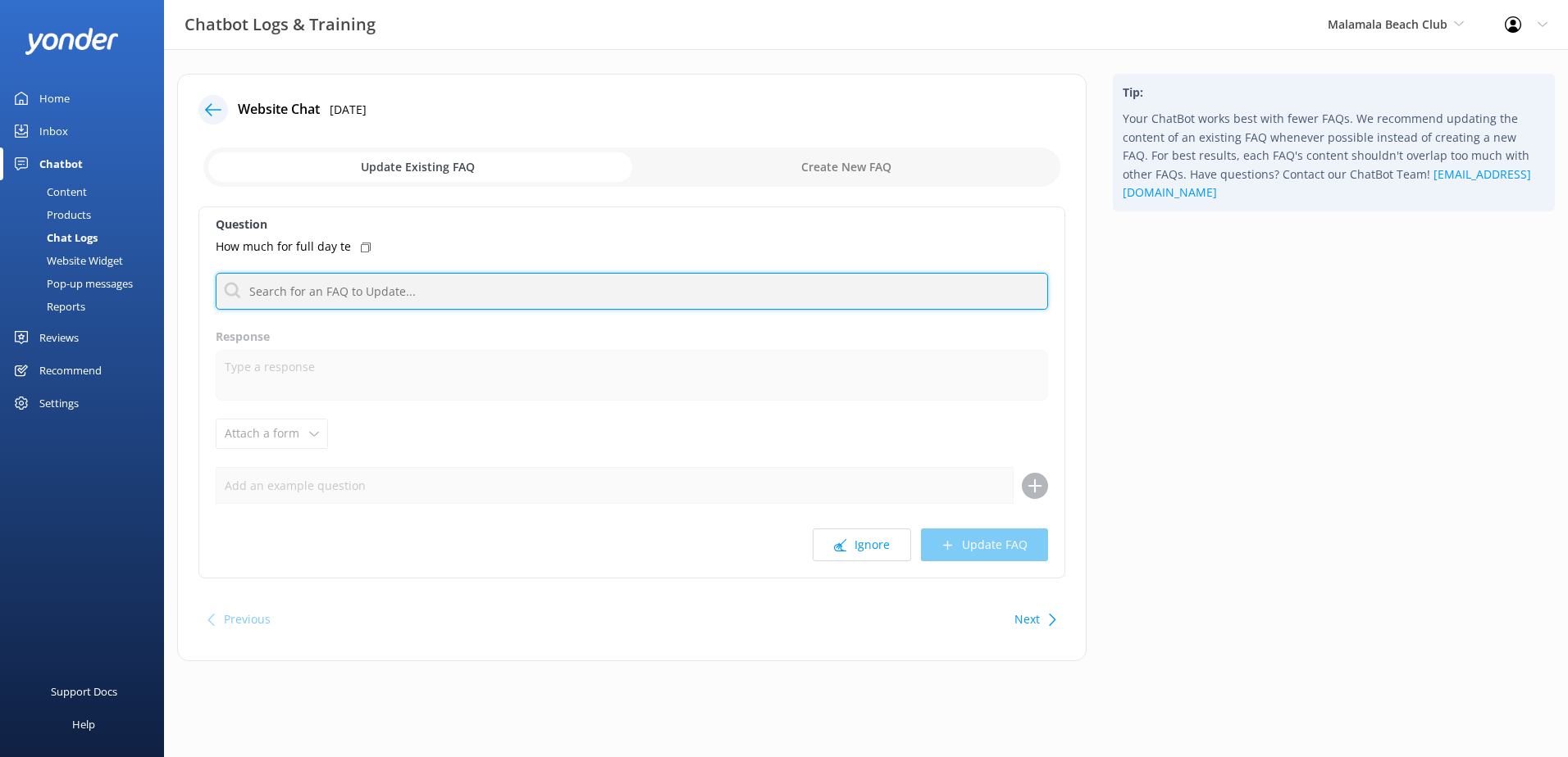
click at [354, 302] on input "text" at bounding box center [631, 292] width 833 height 37
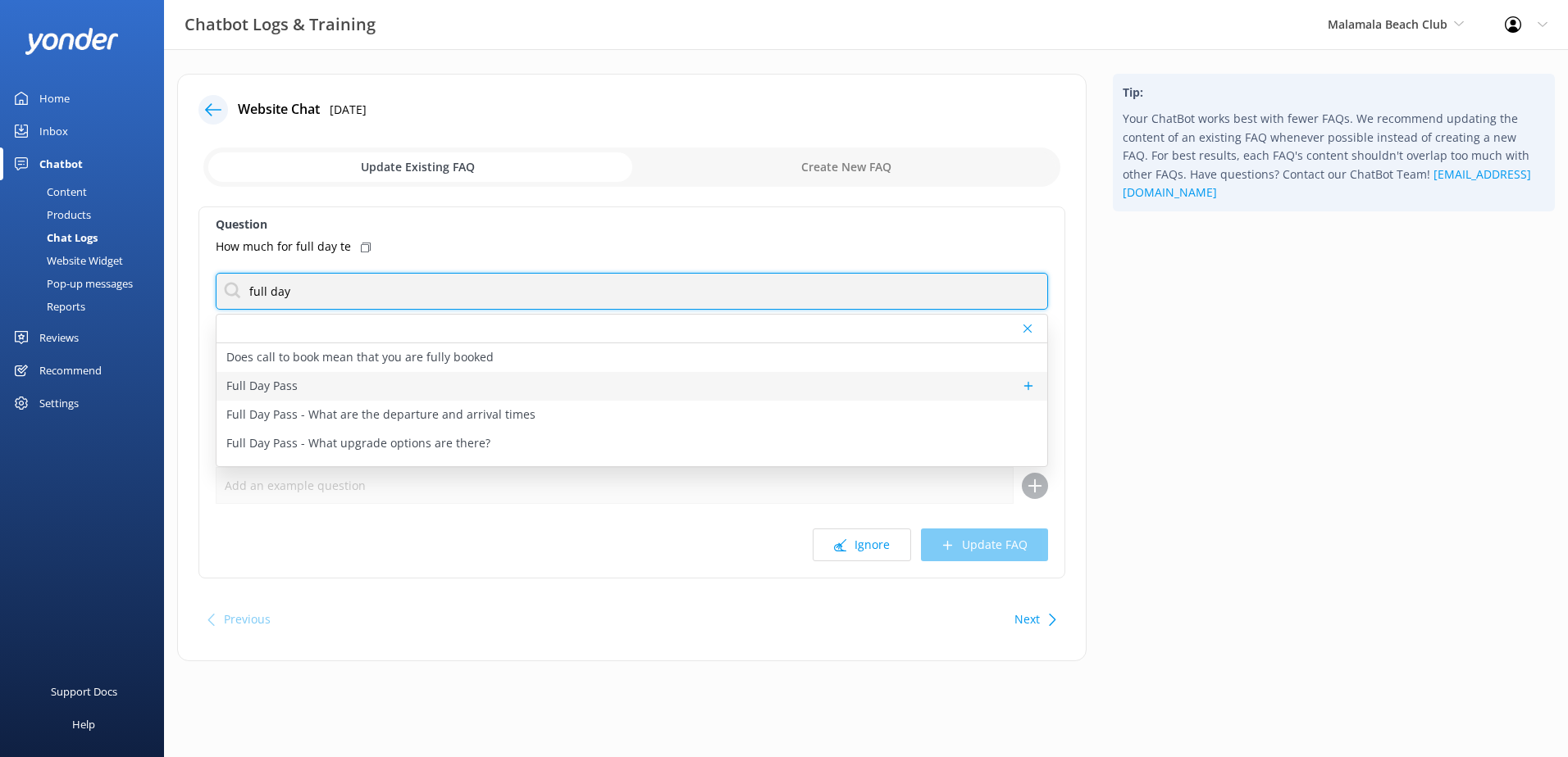
type input "full day"
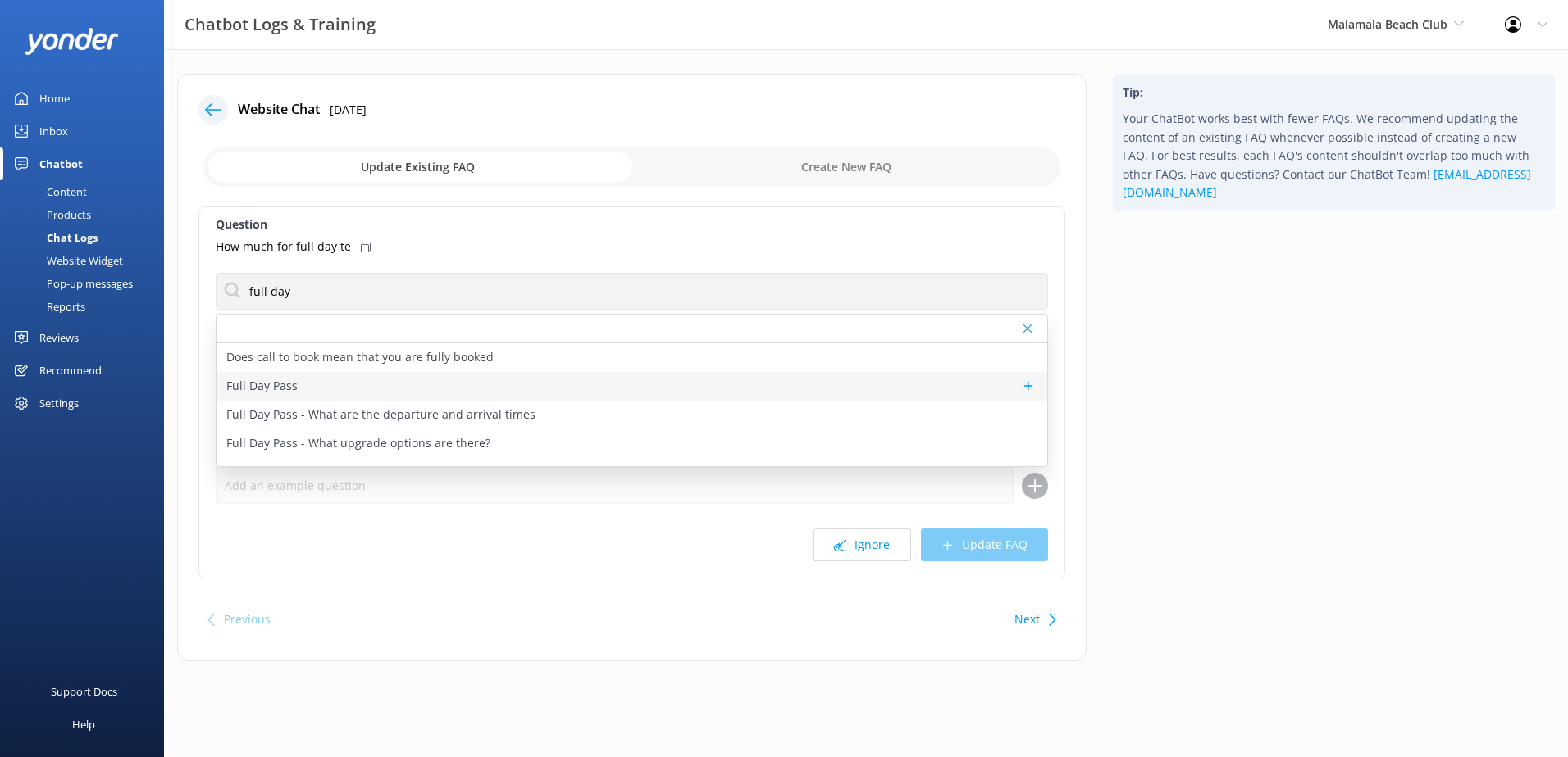
click at [420, 387] on div "Full Day Pass" at bounding box center [631, 386] width 831 height 28
type textarea "Surrounded by Fiji’s famous crystal-clear waters, Malamala Beach Club is the wo…"
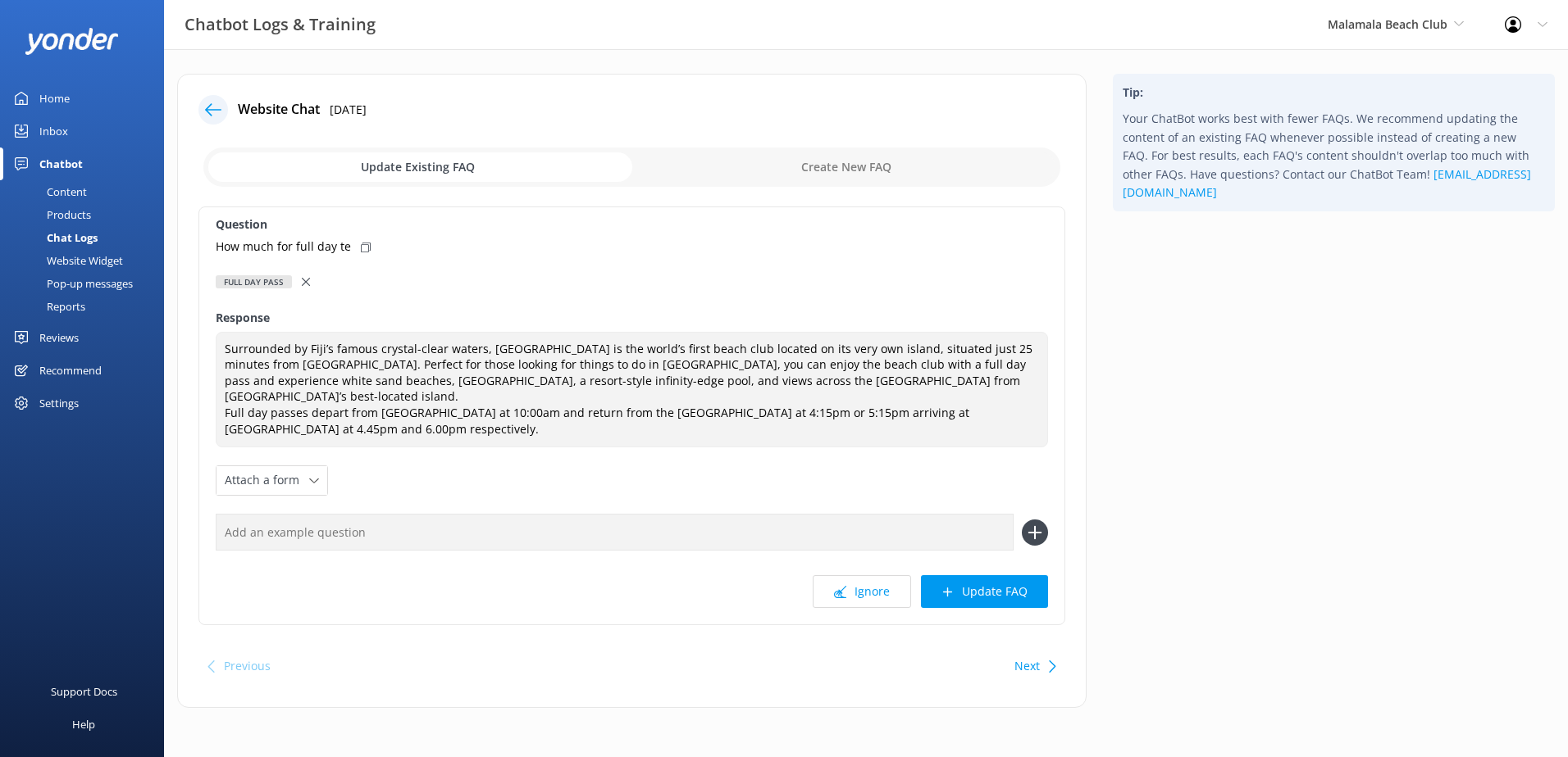
click at [307, 277] on icon at bounding box center [305, 281] width 8 height 8
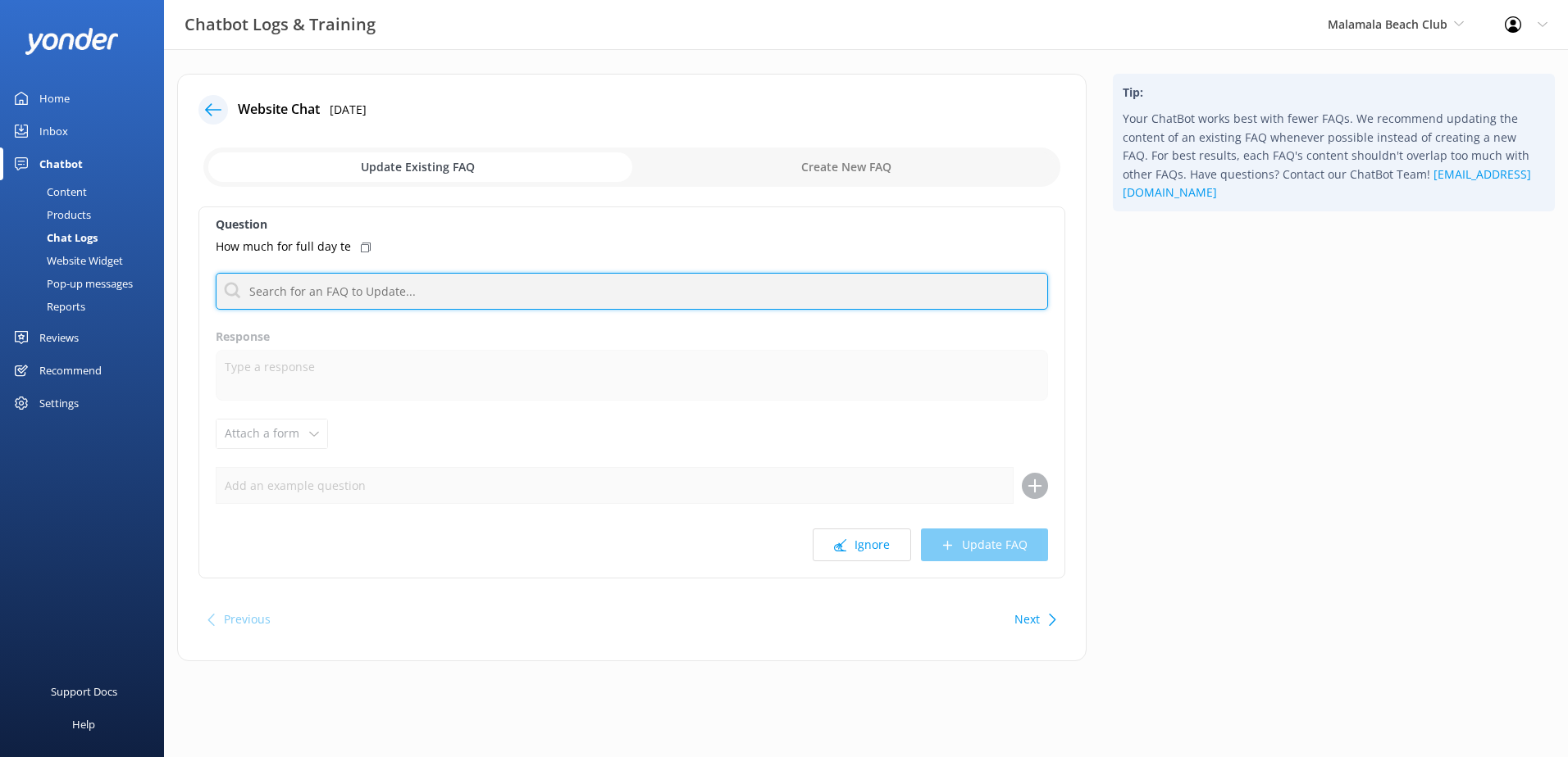
click at [341, 295] on input "text" at bounding box center [631, 292] width 833 height 37
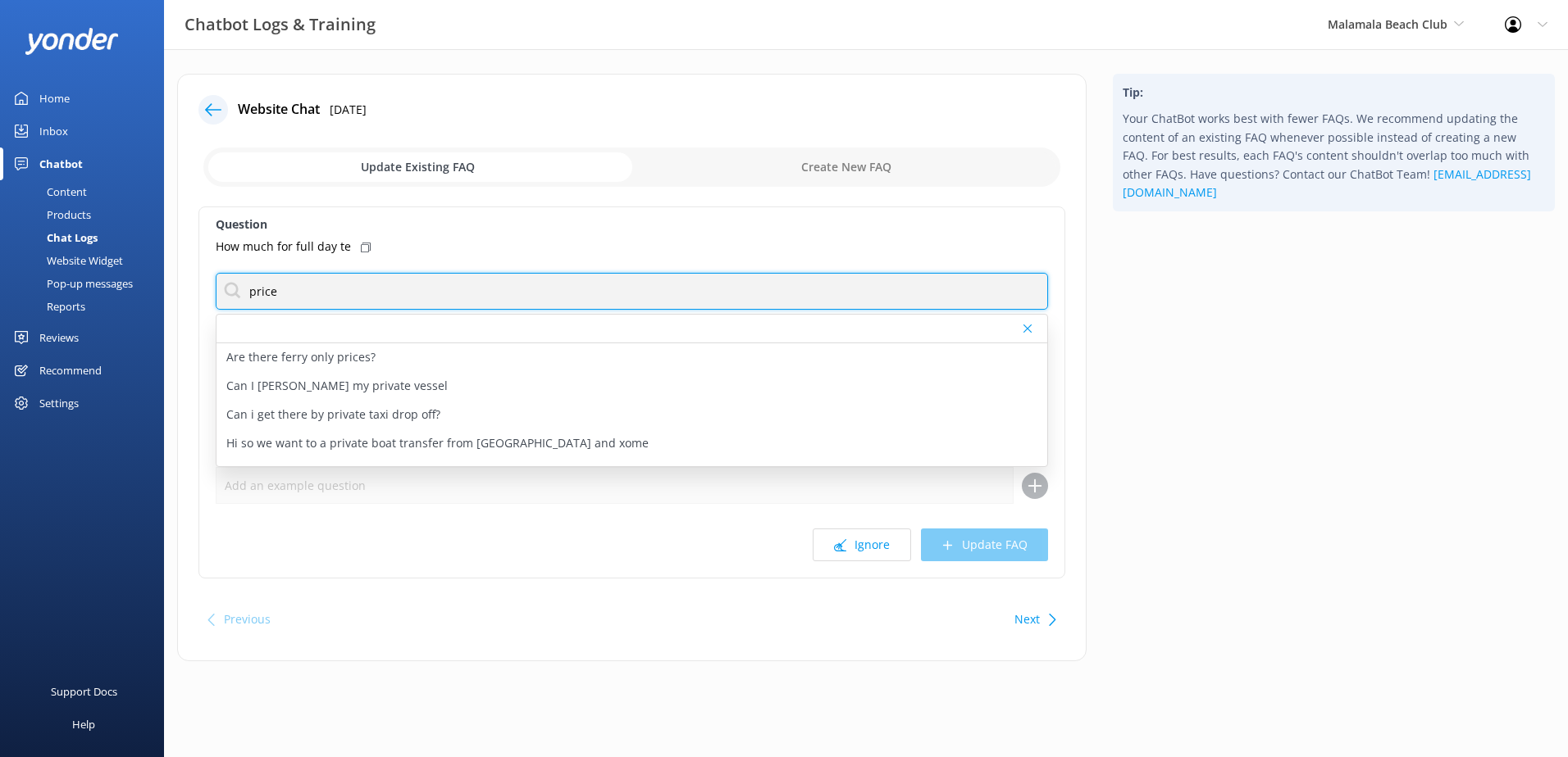
drag, startPoint x: 358, startPoint y: 293, endPoint x: 211, endPoint y: 262, distance: 150.2
click at [211, 262] on div "Question How much for full day te price Are there ferry only prices? Can I moor…" at bounding box center [631, 393] width 866 height 372
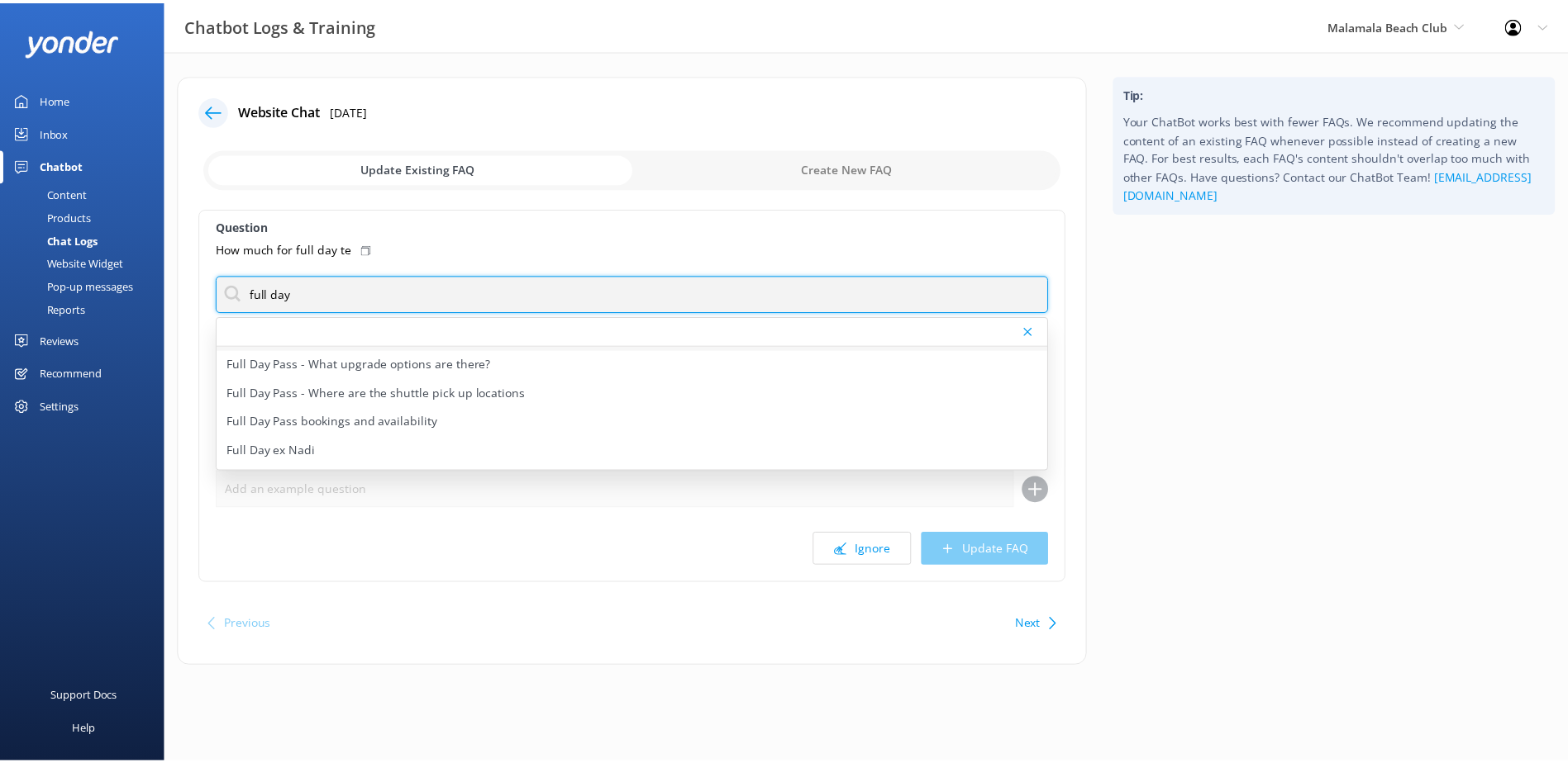
scroll to position [165, 0]
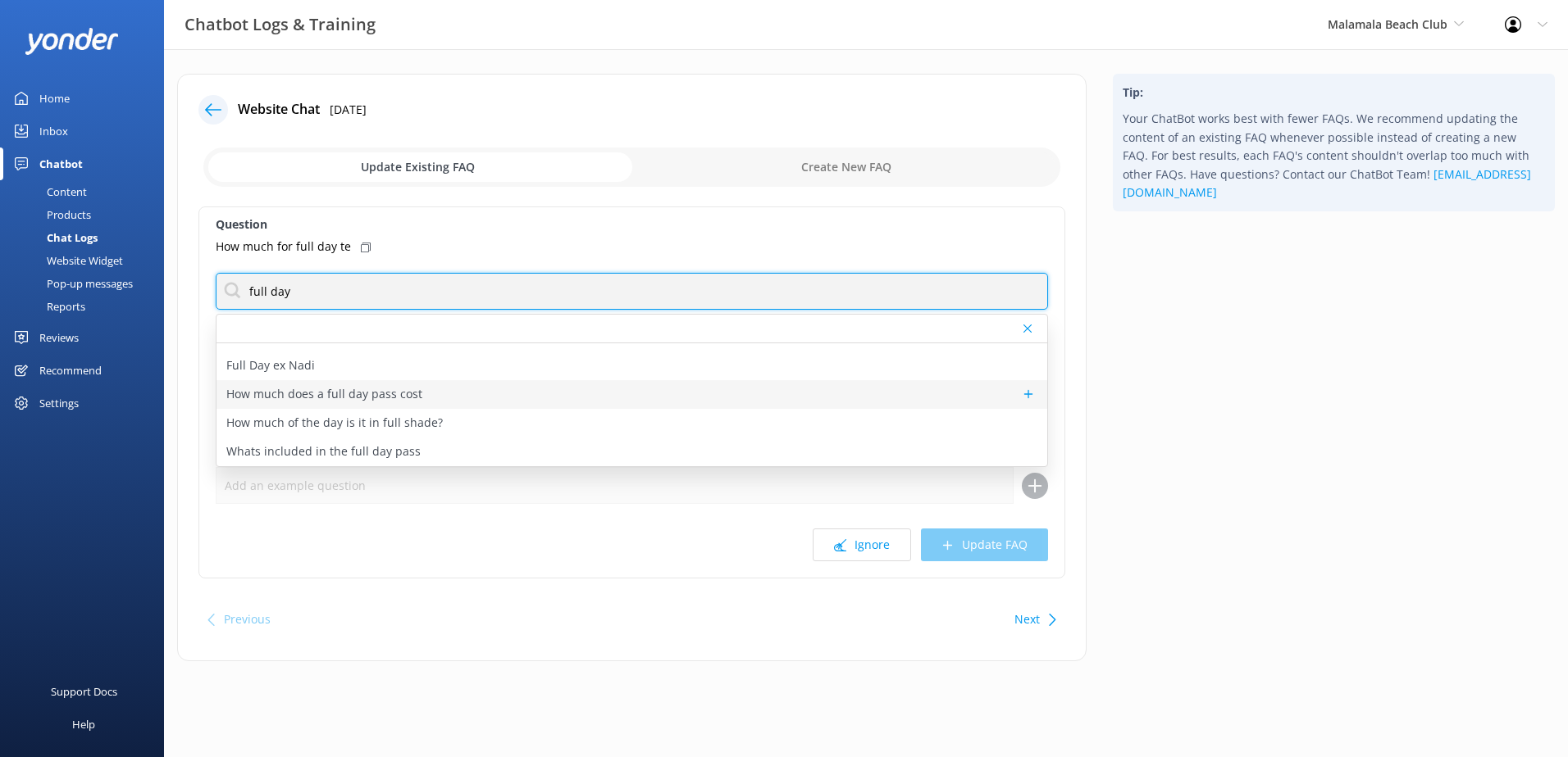
type input "full day"
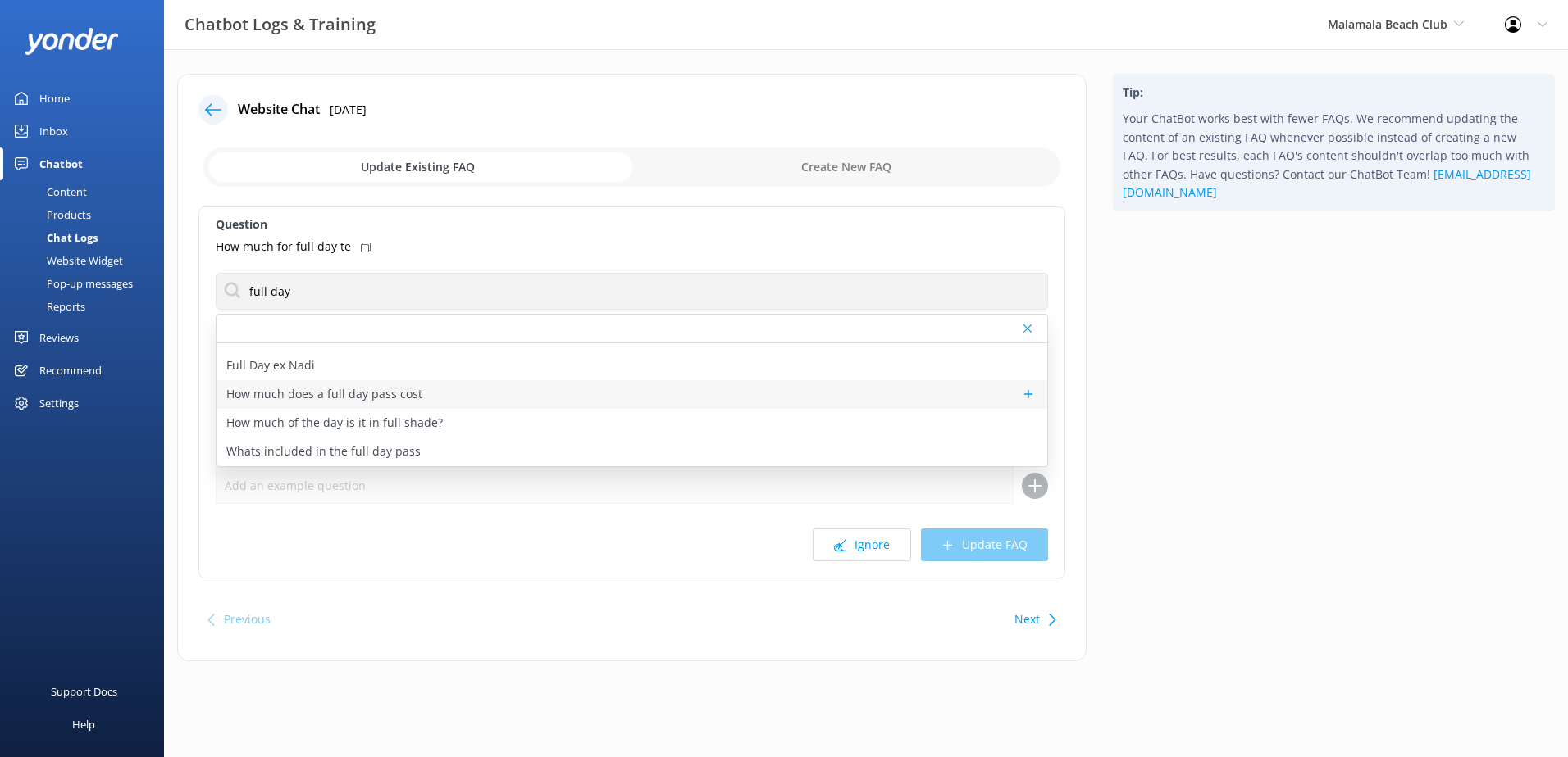
click at [631, 398] on div "How much does a full day pass cost" at bounding box center [631, 394] width 831 height 28
type textarea "For Malamala Beach Club Full Day pass pricing, please visit: https://www.malama…"
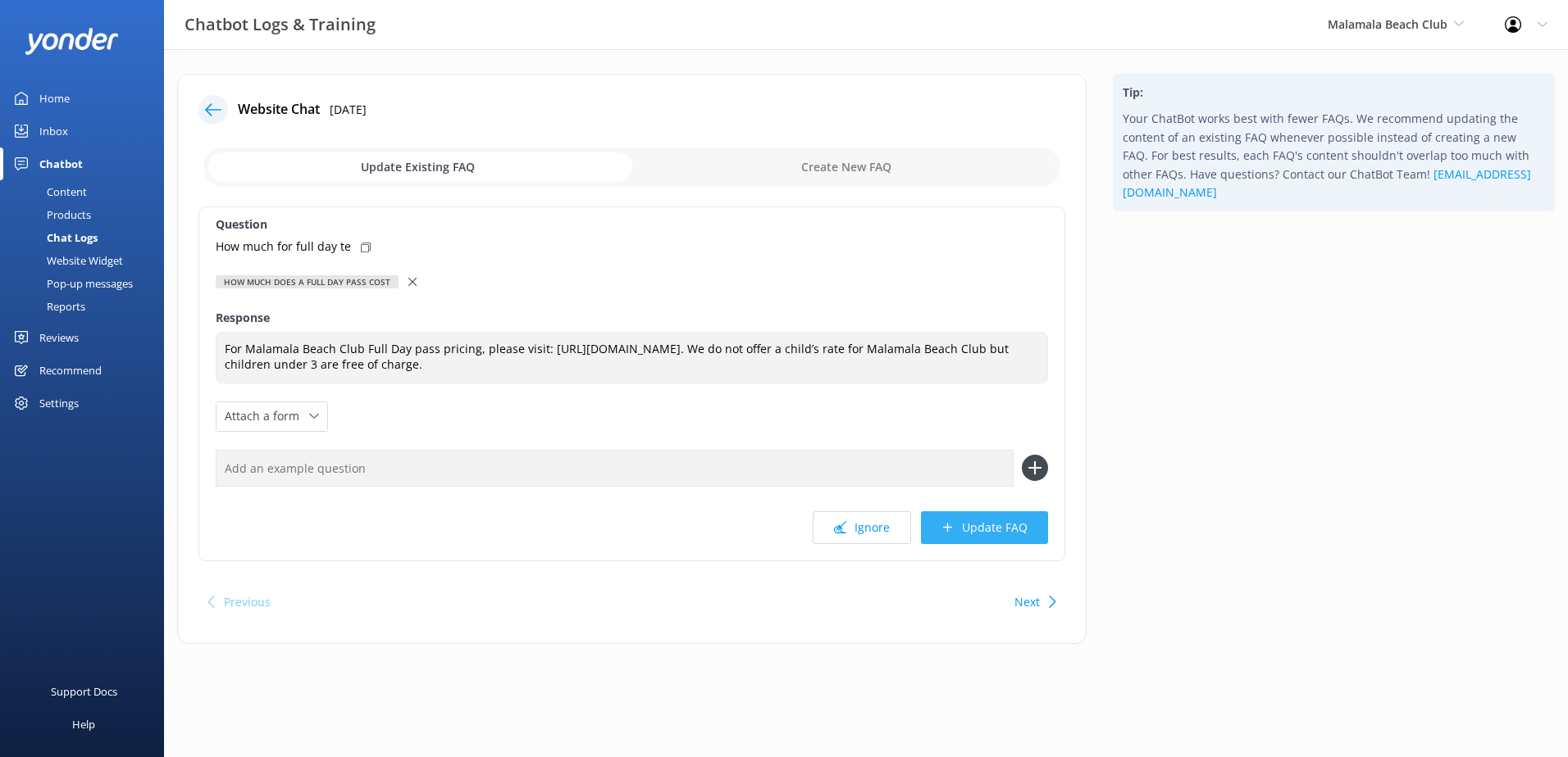
click at [1008, 522] on button "Update FAQ" at bounding box center [984, 527] width 127 height 33
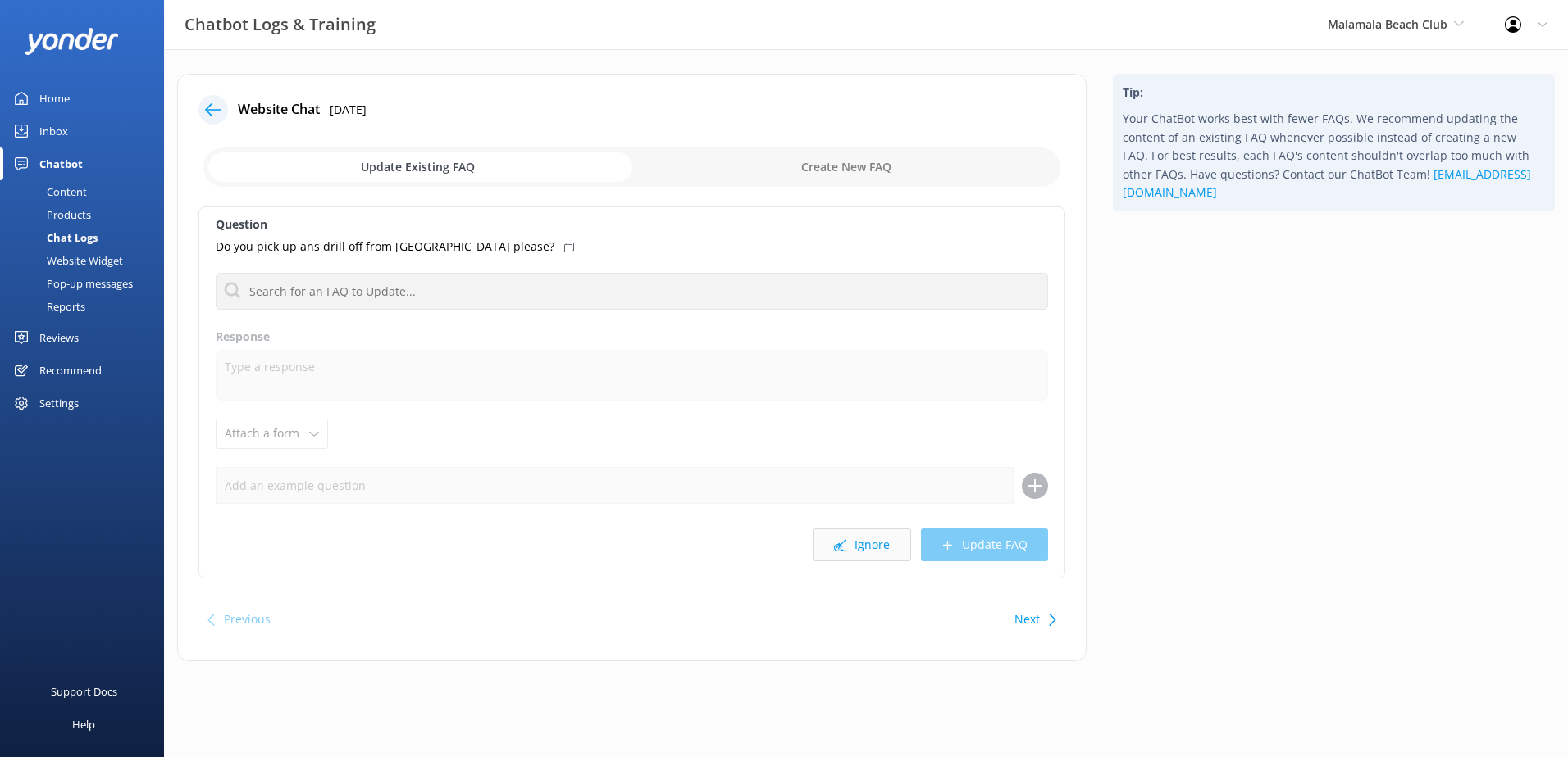
click at [873, 541] on button "Ignore" at bounding box center [861, 544] width 98 height 33
click at [874, 550] on button "Ignore" at bounding box center [861, 544] width 98 height 33
click at [874, 548] on button "Ignore" at bounding box center [861, 544] width 98 height 33
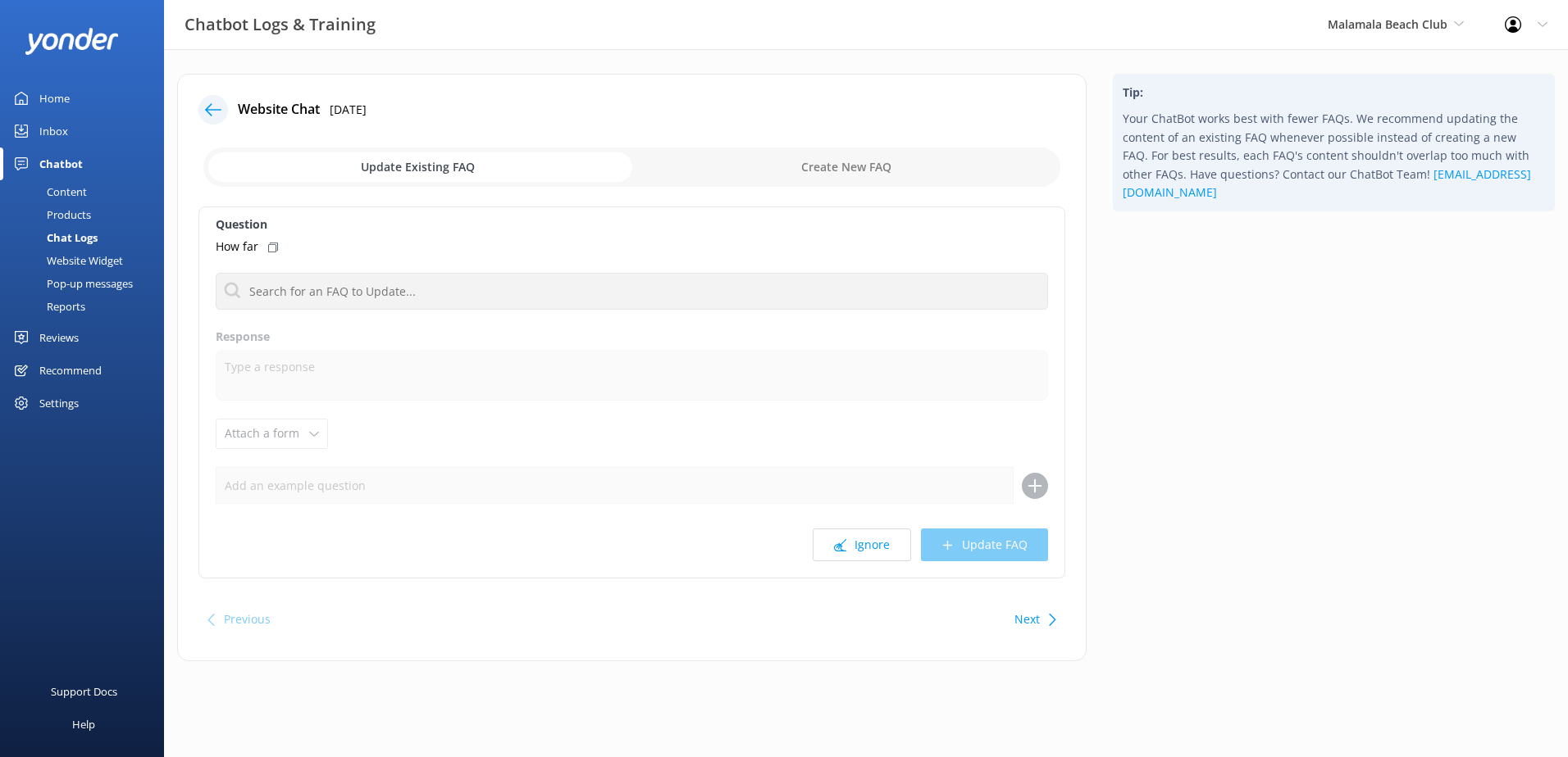
click at [874, 548] on button "Ignore" at bounding box center [861, 544] width 98 height 33
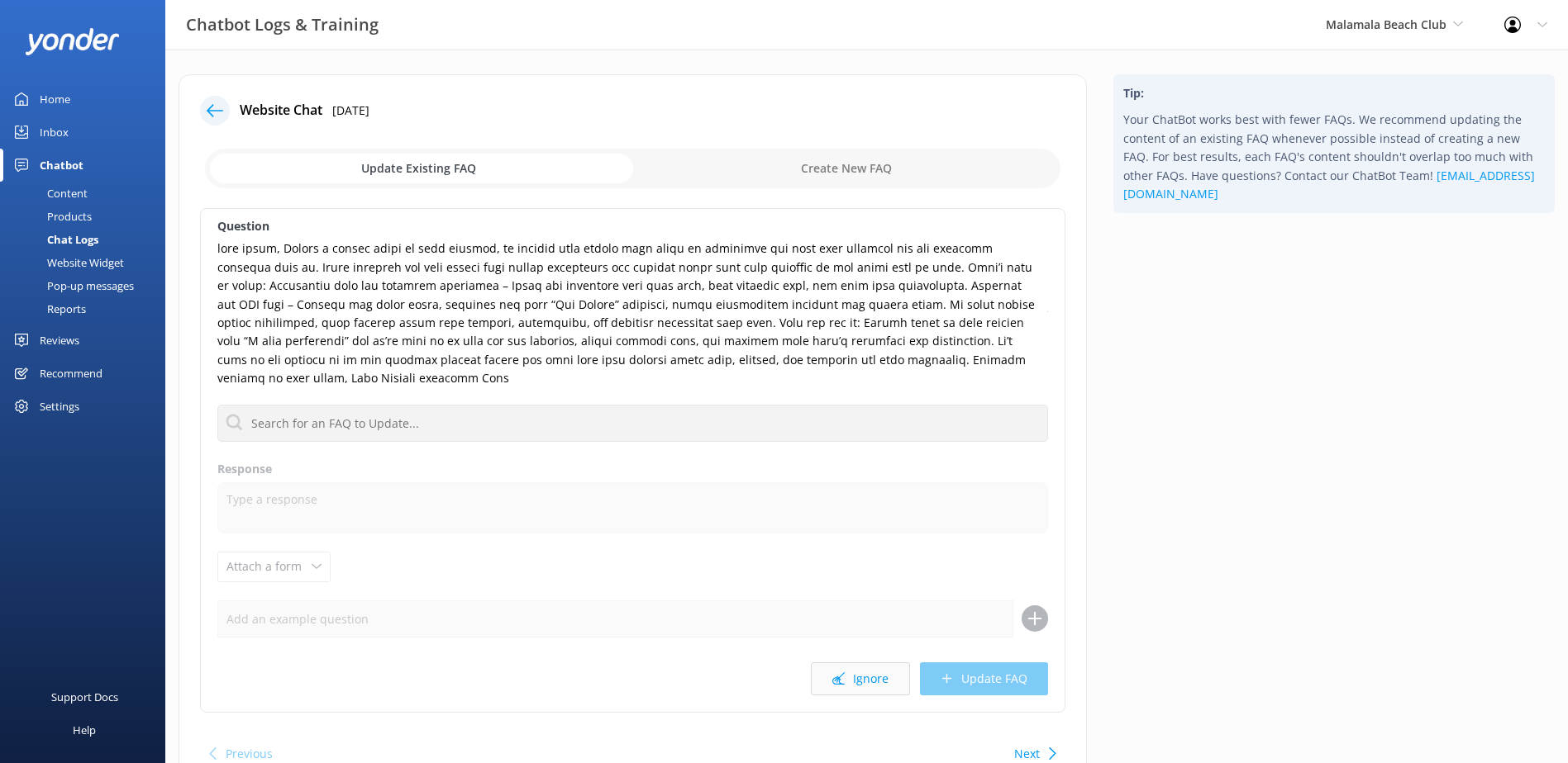
click at [883, 682] on button "Ignore" at bounding box center [860, 679] width 99 height 33
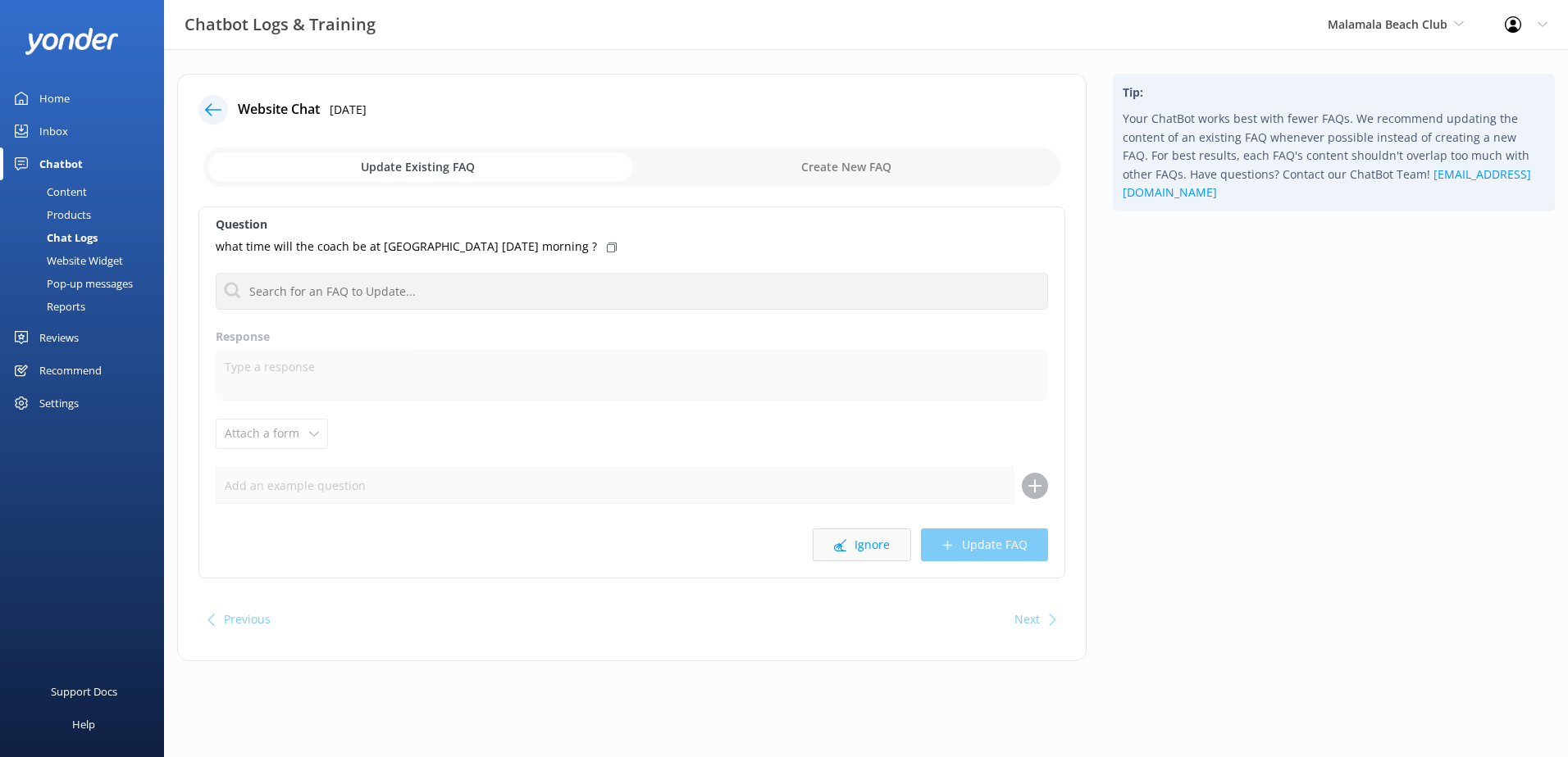
click at [866, 550] on button "Ignore" at bounding box center [861, 544] width 98 height 33
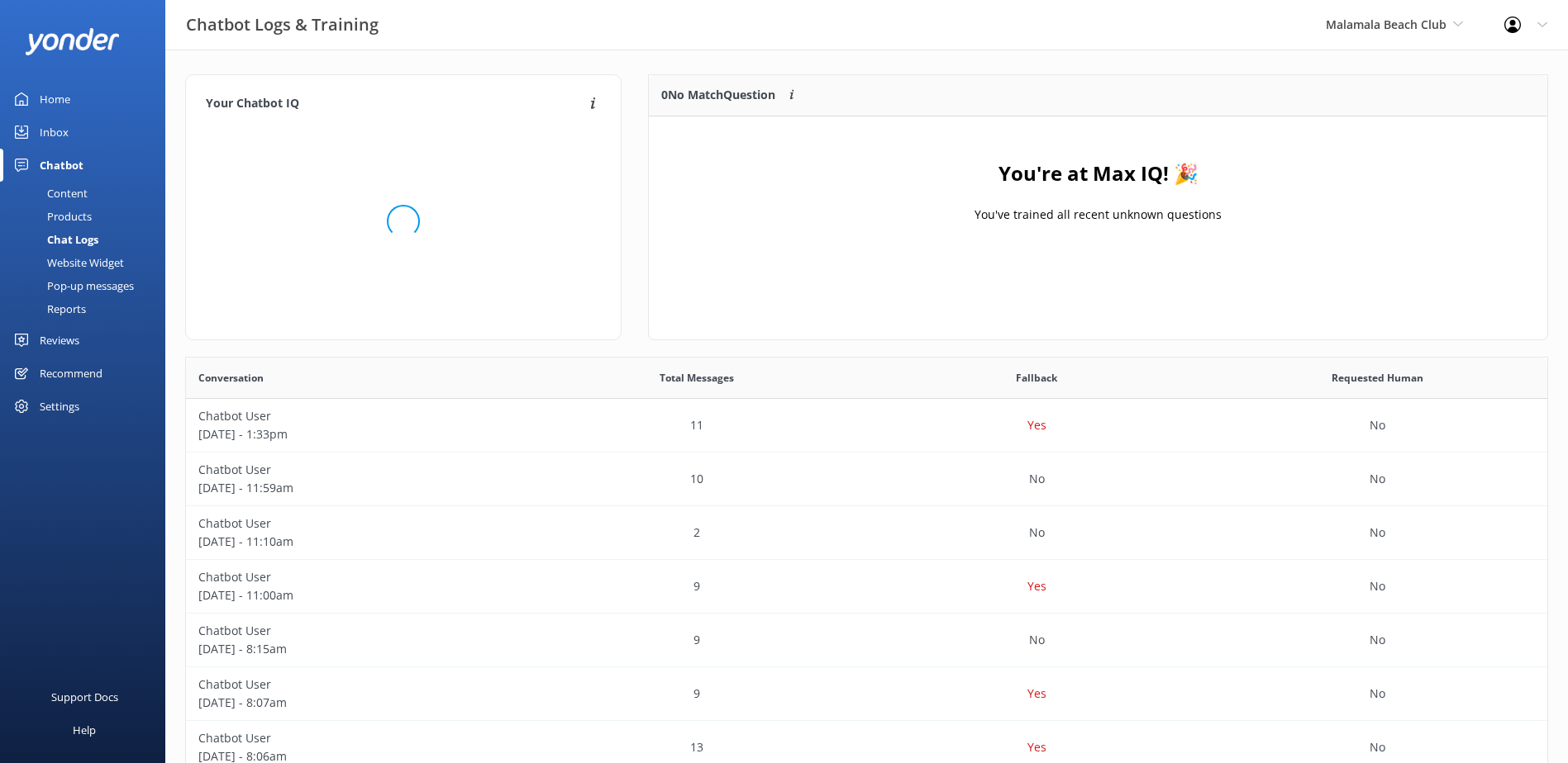
scroll to position [194, 885]
click at [70, 126] on link "Inbox" at bounding box center [82, 131] width 165 height 33
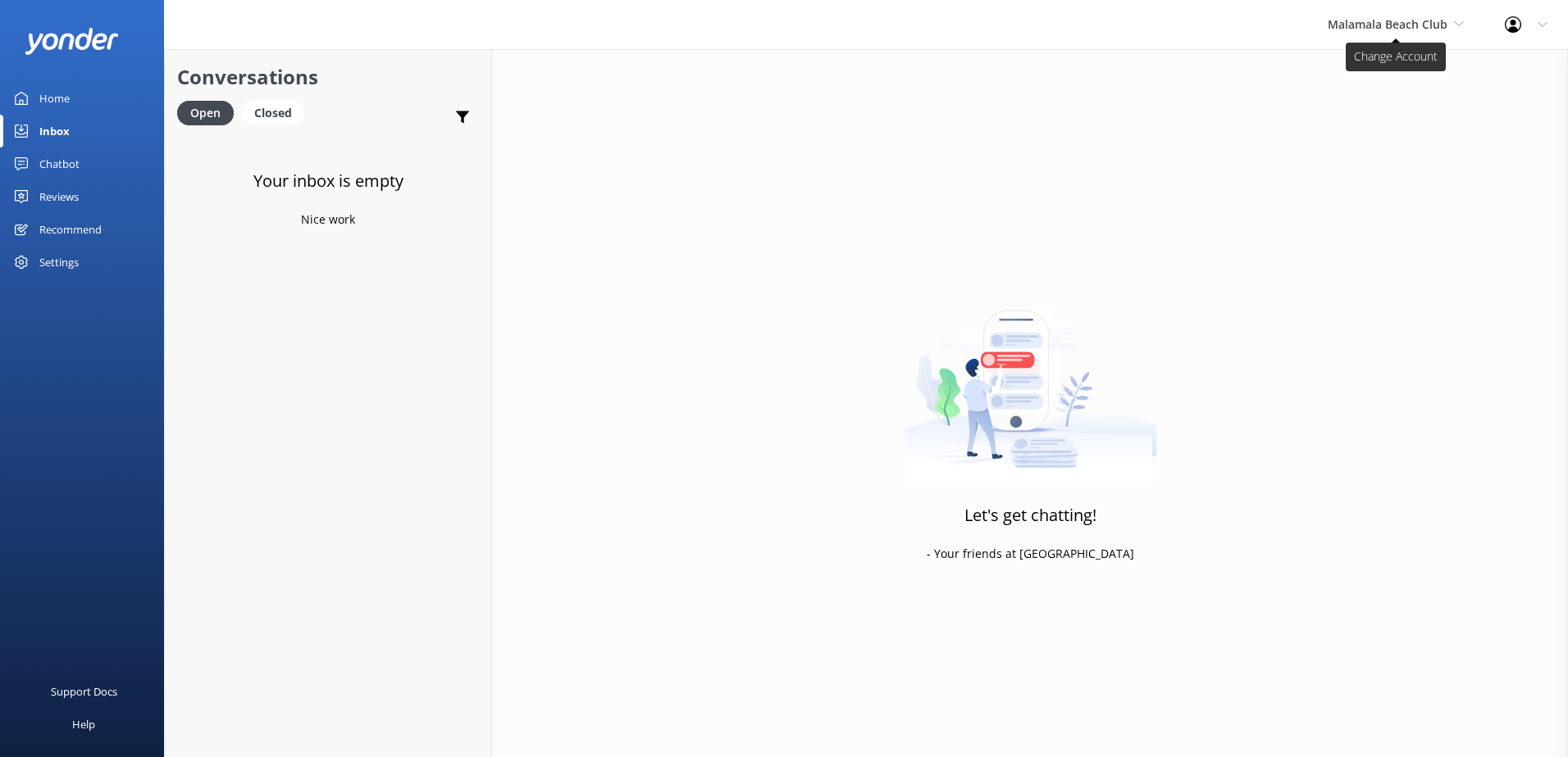
click at [1422, 28] on span "Malamala Beach Club" at bounding box center [1387, 24] width 120 height 16
click at [1402, 102] on link "South Sea Cruises" at bounding box center [1389, 108] width 164 height 39
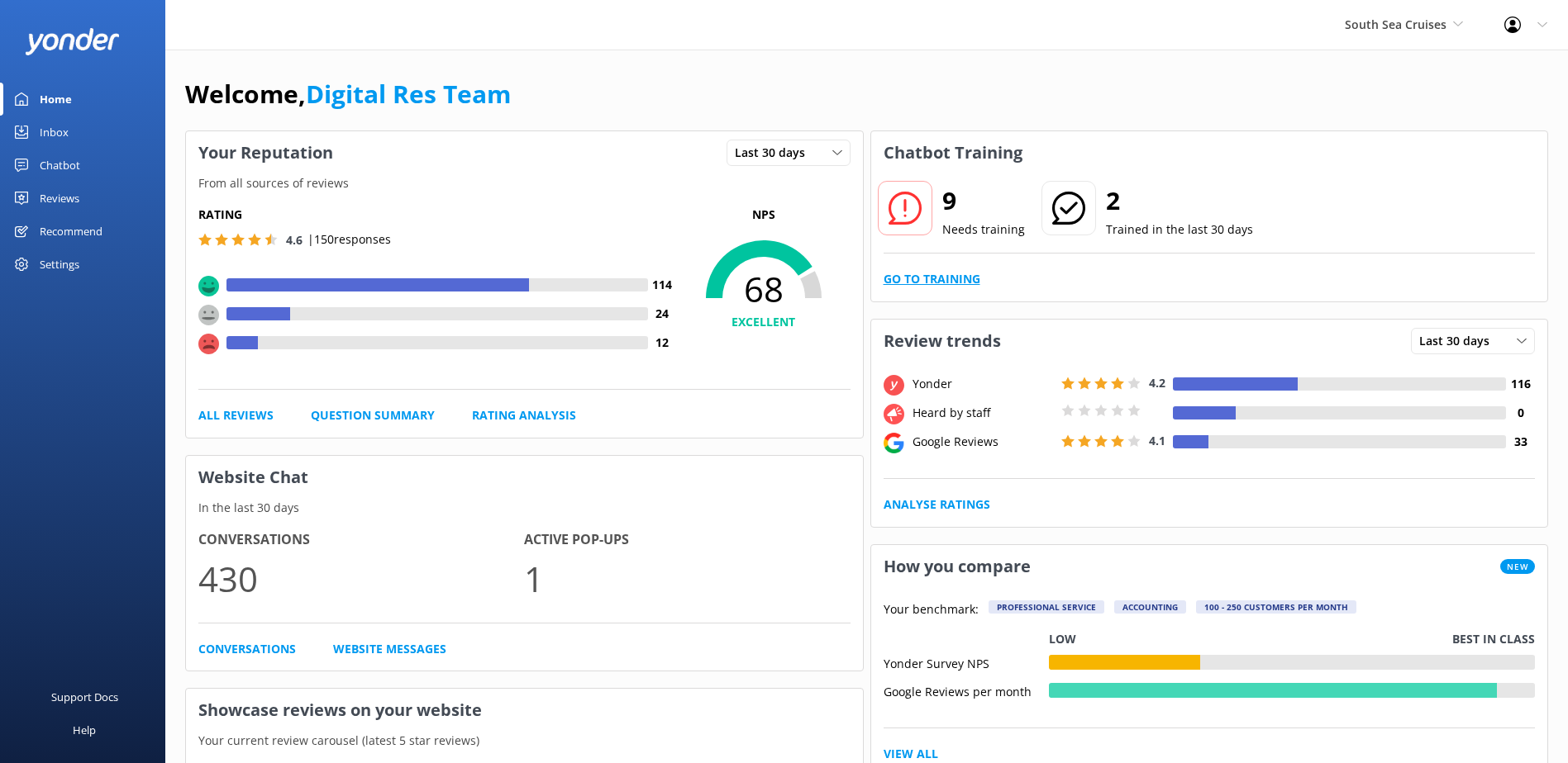
click at [943, 277] on link "Go to Training" at bounding box center [932, 279] width 97 height 18
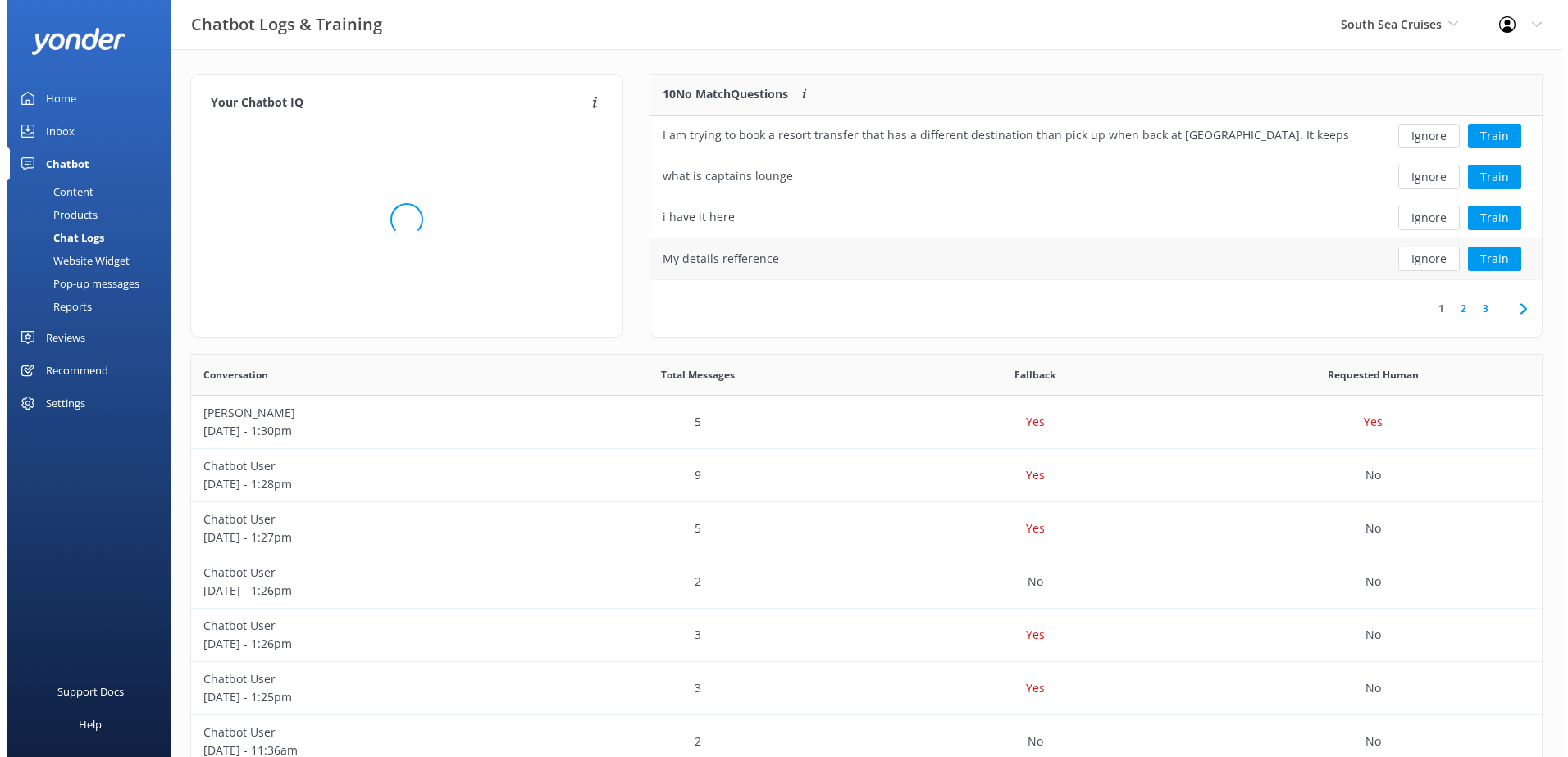
scroll to position [193, 878]
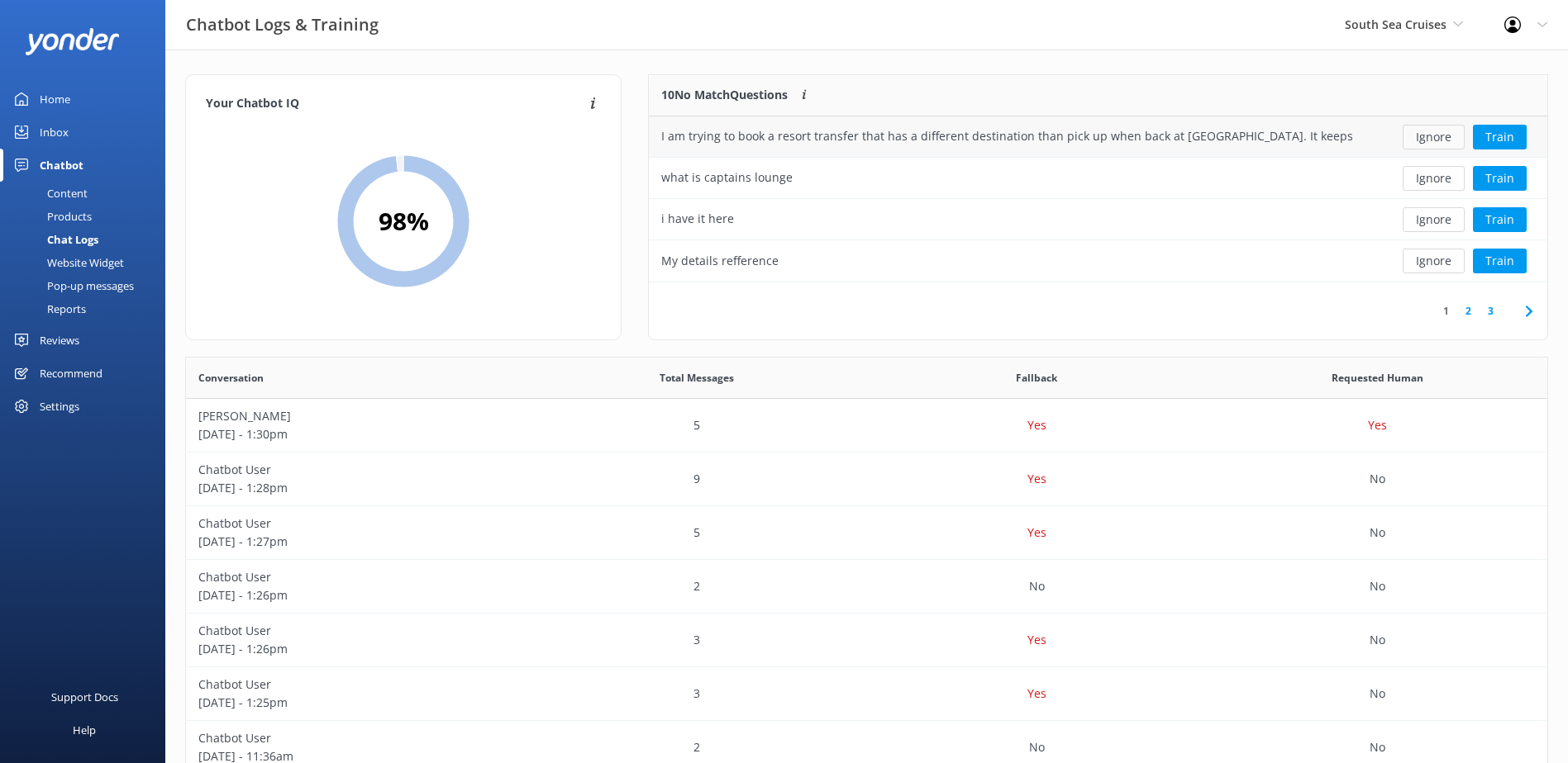
click at [1446, 138] on button "Ignore" at bounding box center [1433, 138] width 62 height 25
click at [1510, 138] on button "Train" at bounding box center [1500, 138] width 54 height 25
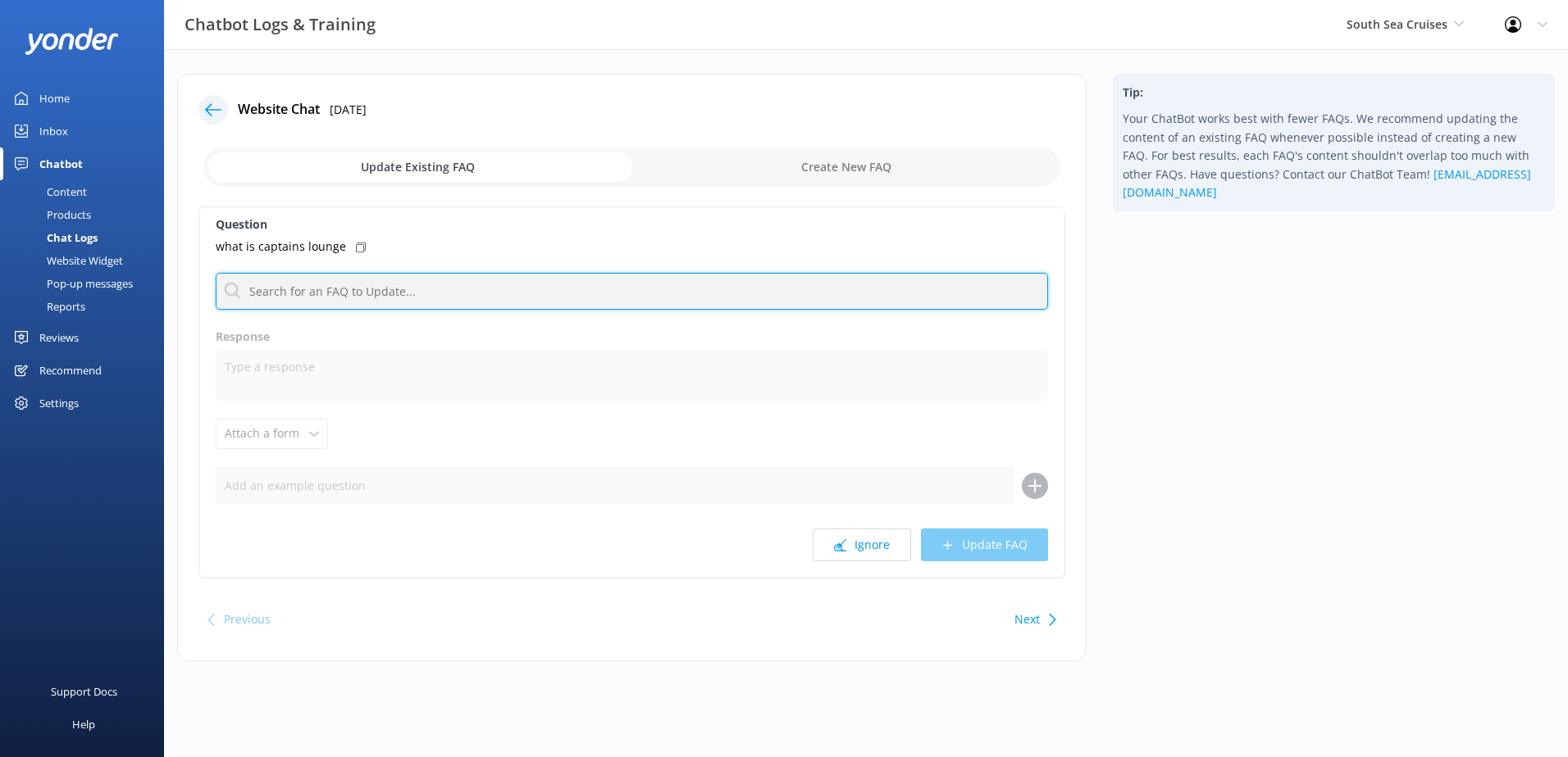
click at [357, 285] on input "text" at bounding box center [631, 292] width 833 height 37
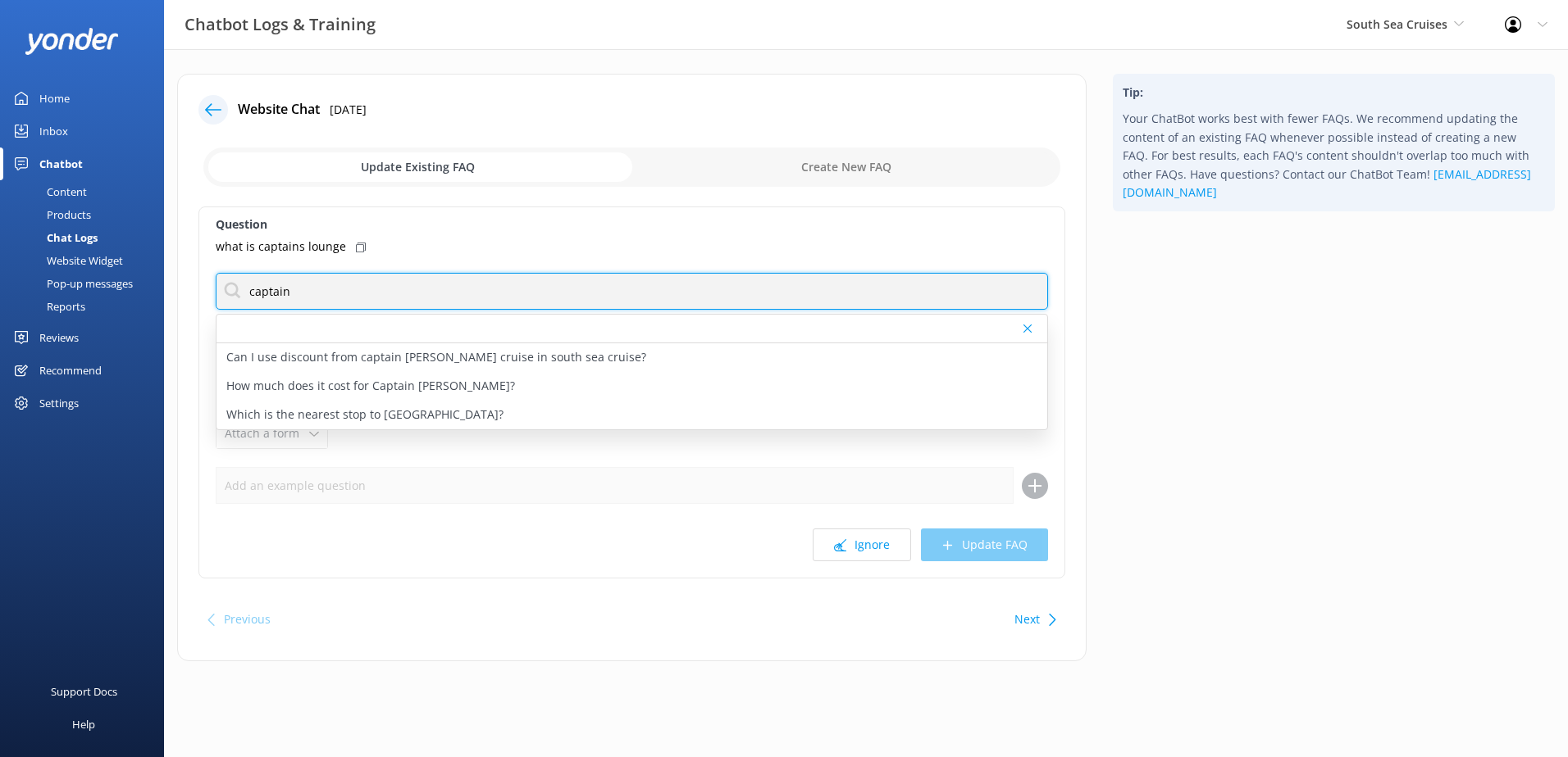
type input "captain"
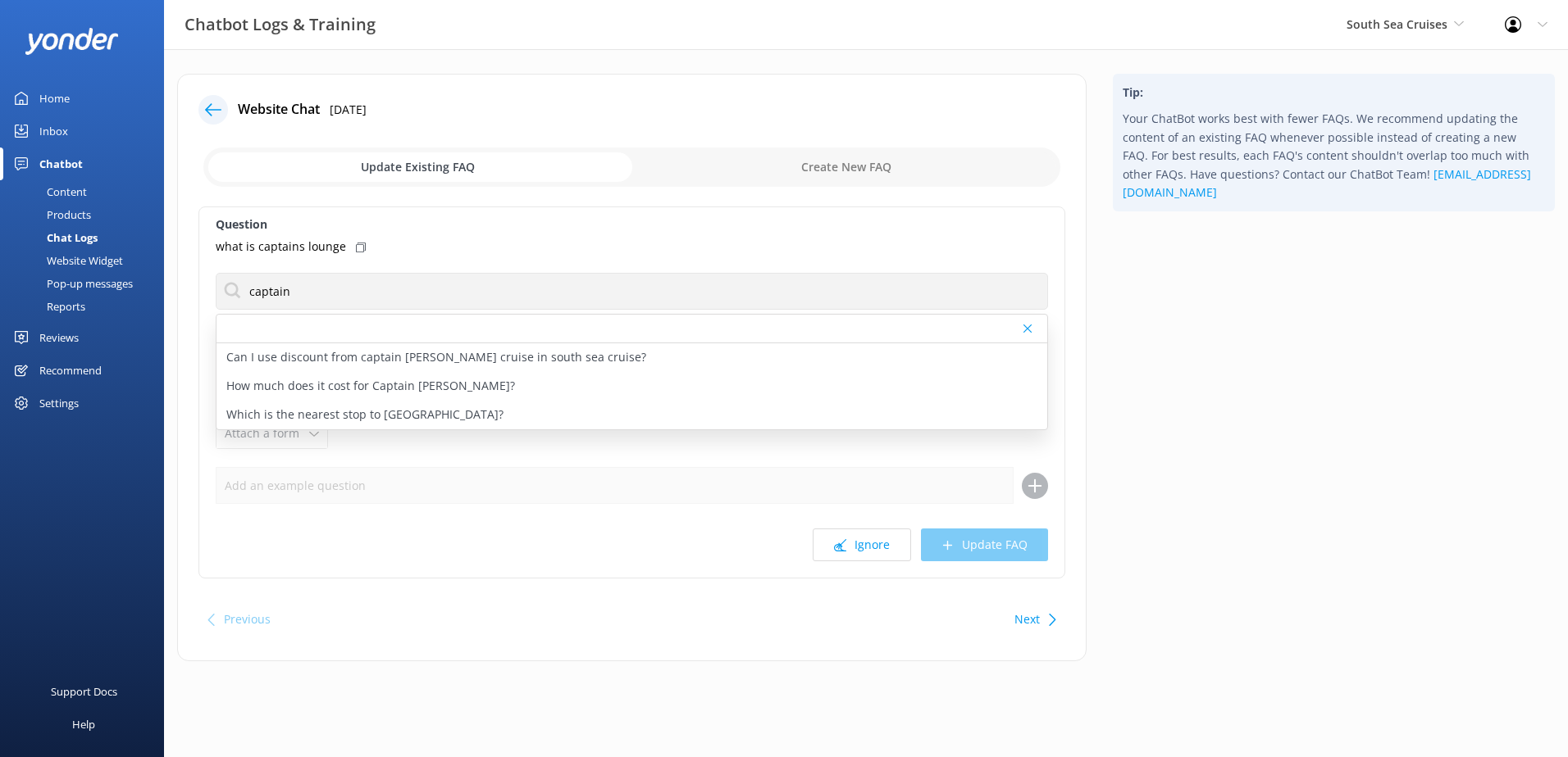
click at [829, 165] on input "checkbox" at bounding box center [631, 167] width 857 height 39
checkbox input "true"
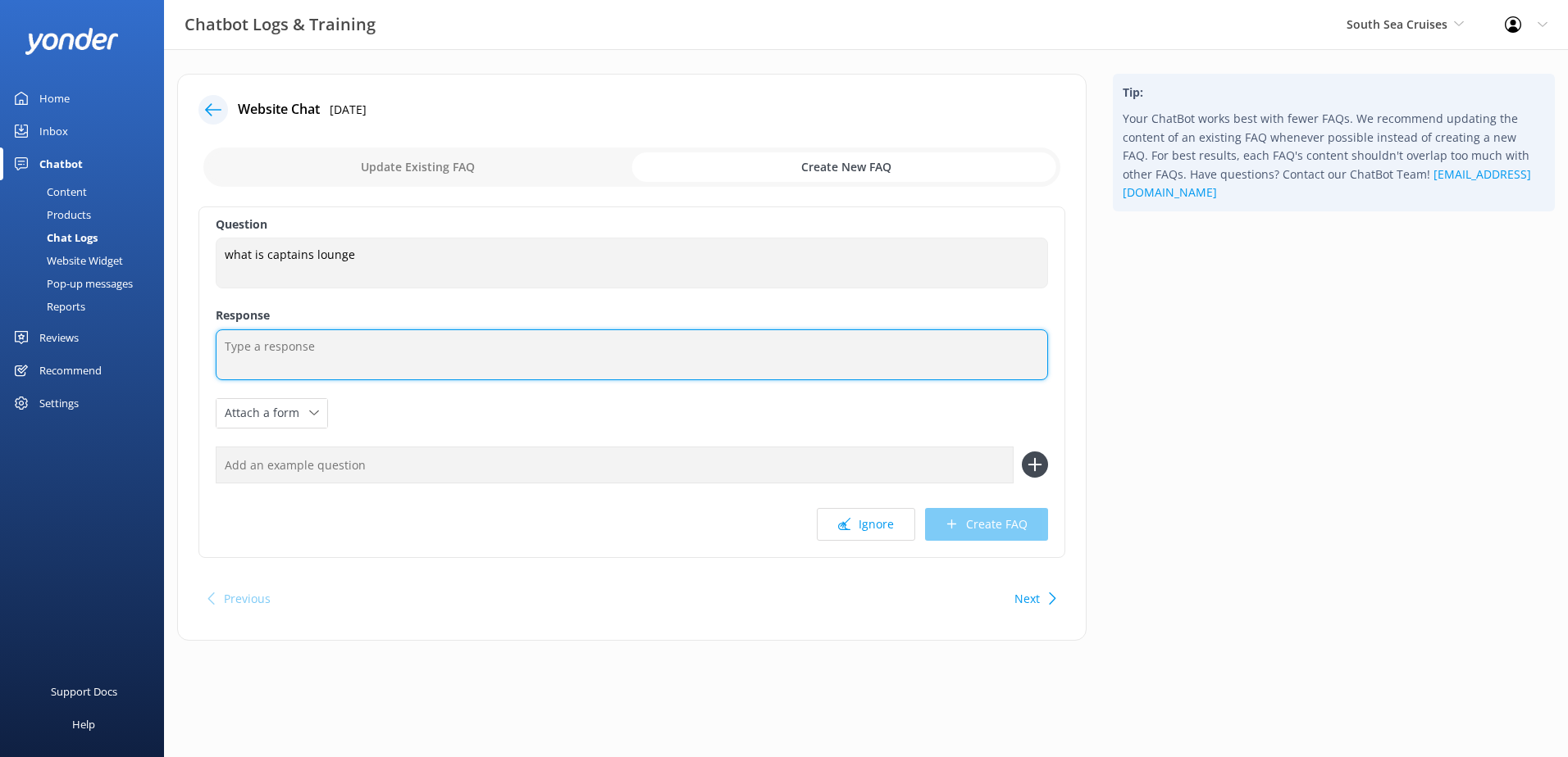
click at [365, 337] on textarea at bounding box center [631, 355] width 833 height 51
paste textarea "An air-conditioned lounge with complimentary snacks and drinks will be provided…"
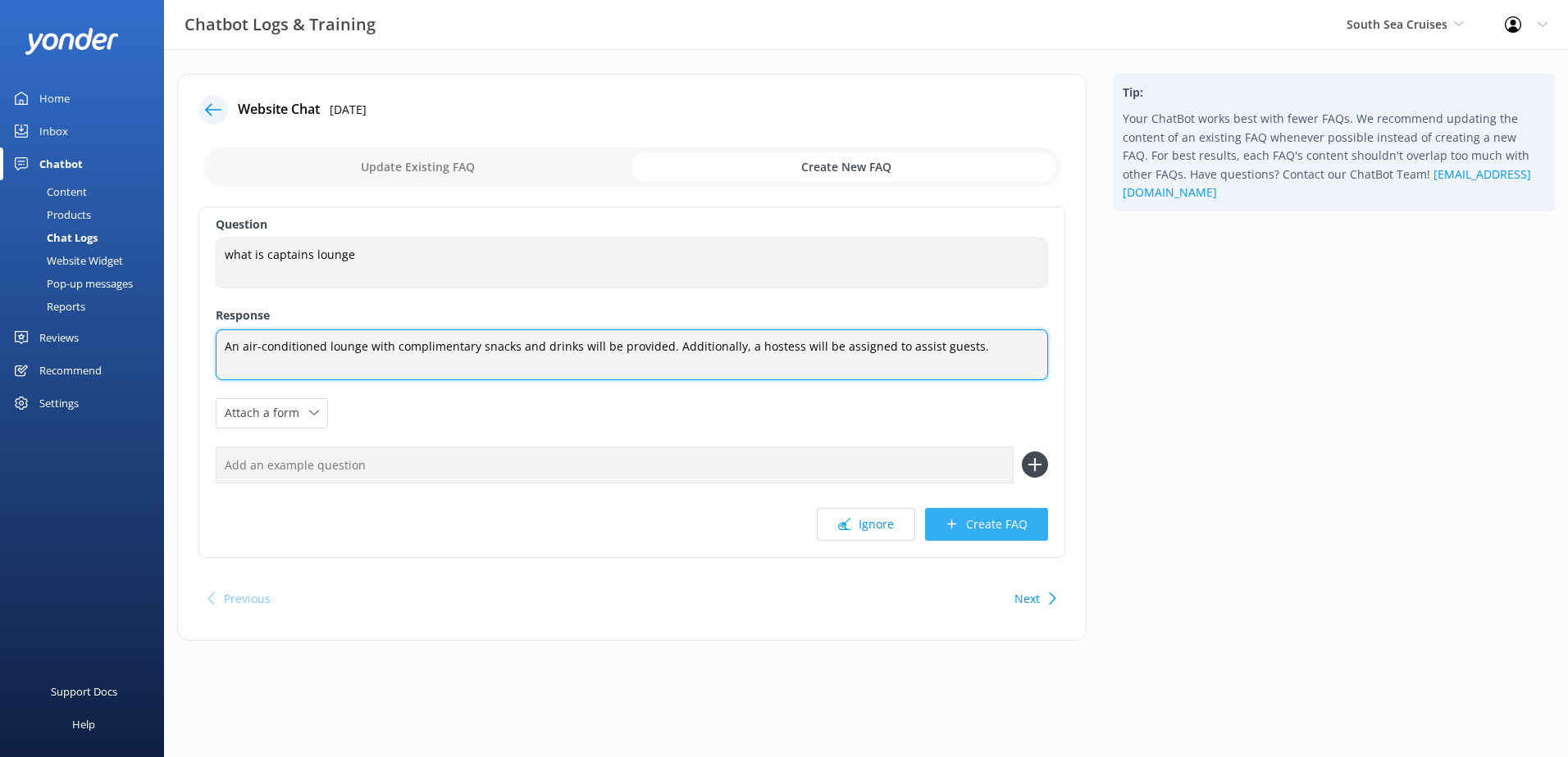
type textarea "An air-conditioned lounge with complimentary snacks and drinks will be provided…"
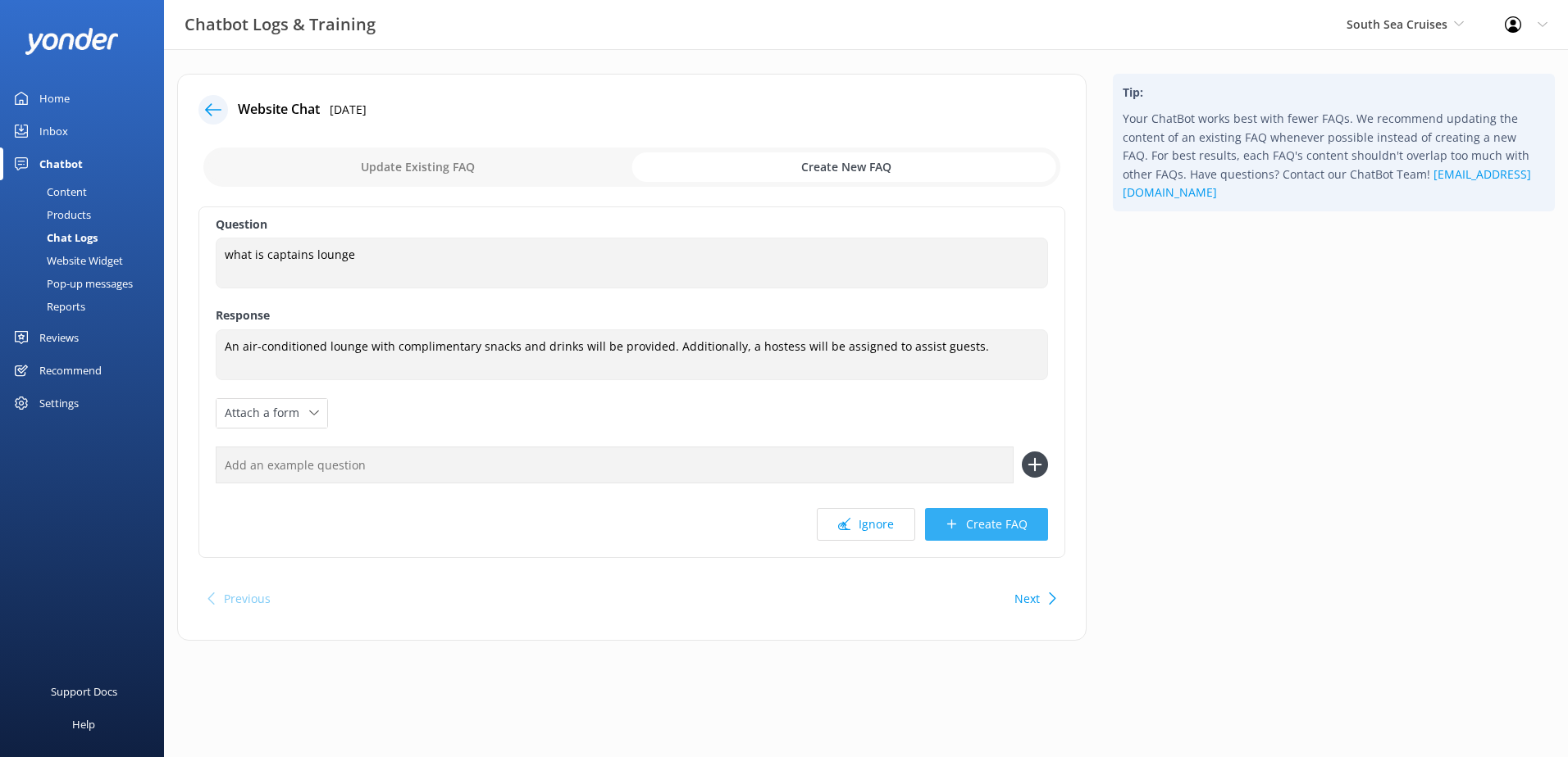
click at [989, 528] on button "Create FAQ" at bounding box center [986, 524] width 123 height 33
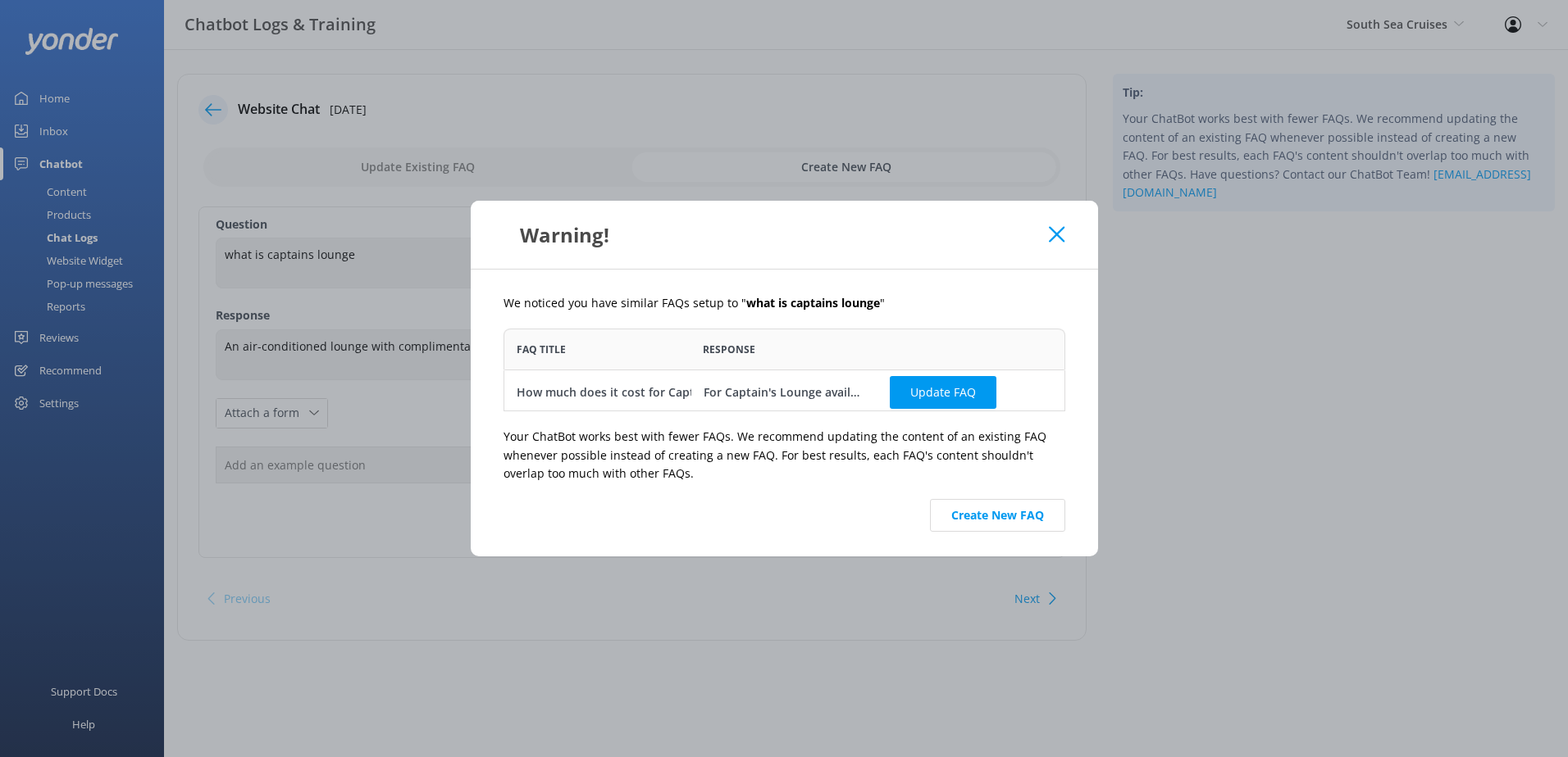
scroll to position [71, 550]
click at [1045, 513] on button "Create New FAQ" at bounding box center [998, 515] width 136 height 33
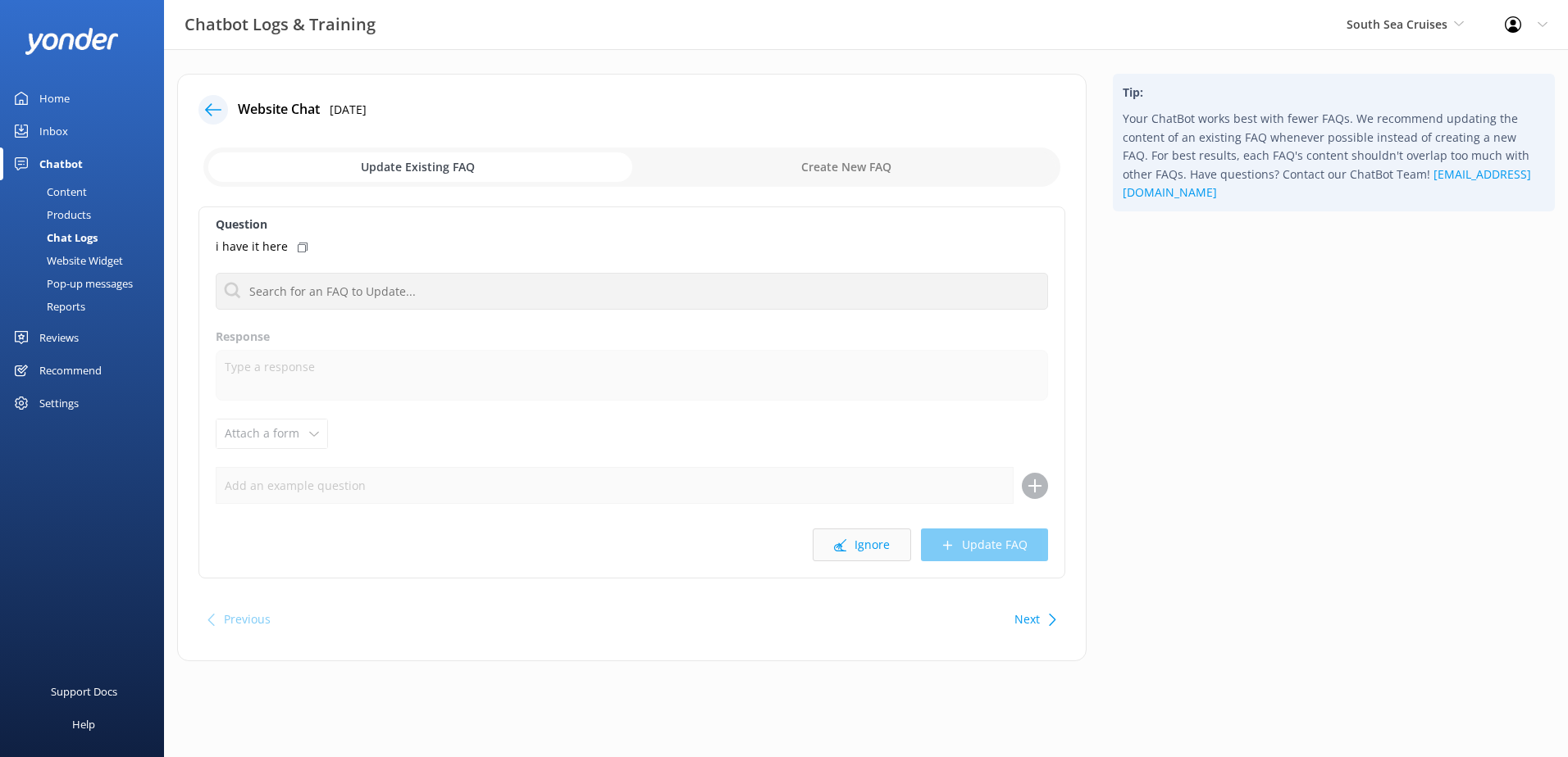
click at [874, 538] on button "Ignore" at bounding box center [861, 544] width 98 height 33
click at [877, 542] on button "Ignore" at bounding box center [861, 544] width 98 height 33
click at [879, 536] on button "Ignore" at bounding box center [861, 544] width 98 height 33
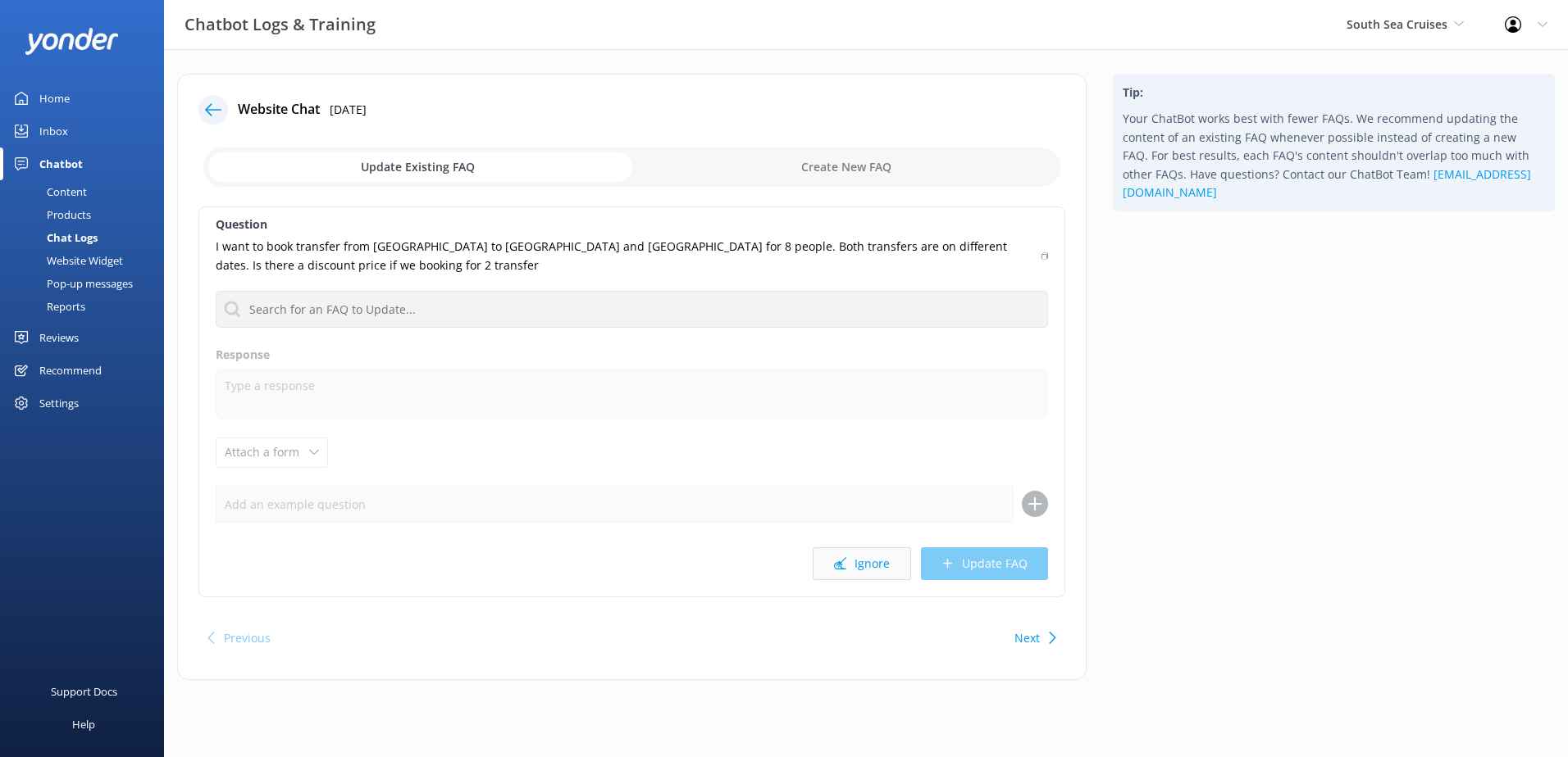
click at [884, 549] on button "Ignore" at bounding box center [861, 564] width 98 height 33
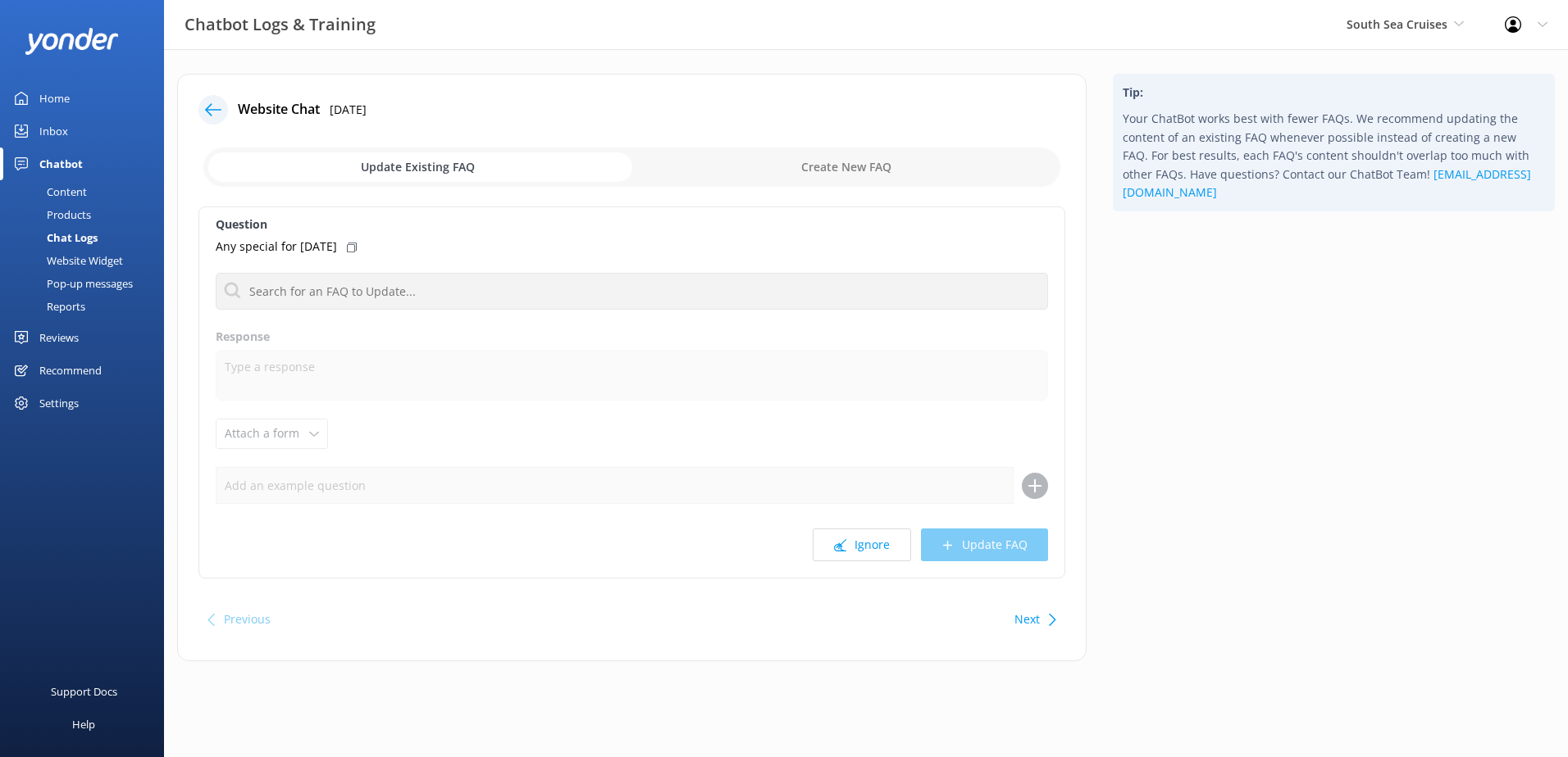
click at [884, 549] on button "Ignore" at bounding box center [861, 544] width 98 height 33
drag, startPoint x: 884, startPoint y: 549, endPoint x: 877, endPoint y: 457, distance: 92.3
click at [884, 536] on button "Ignore" at bounding box center [861, 544] width 98 height 33
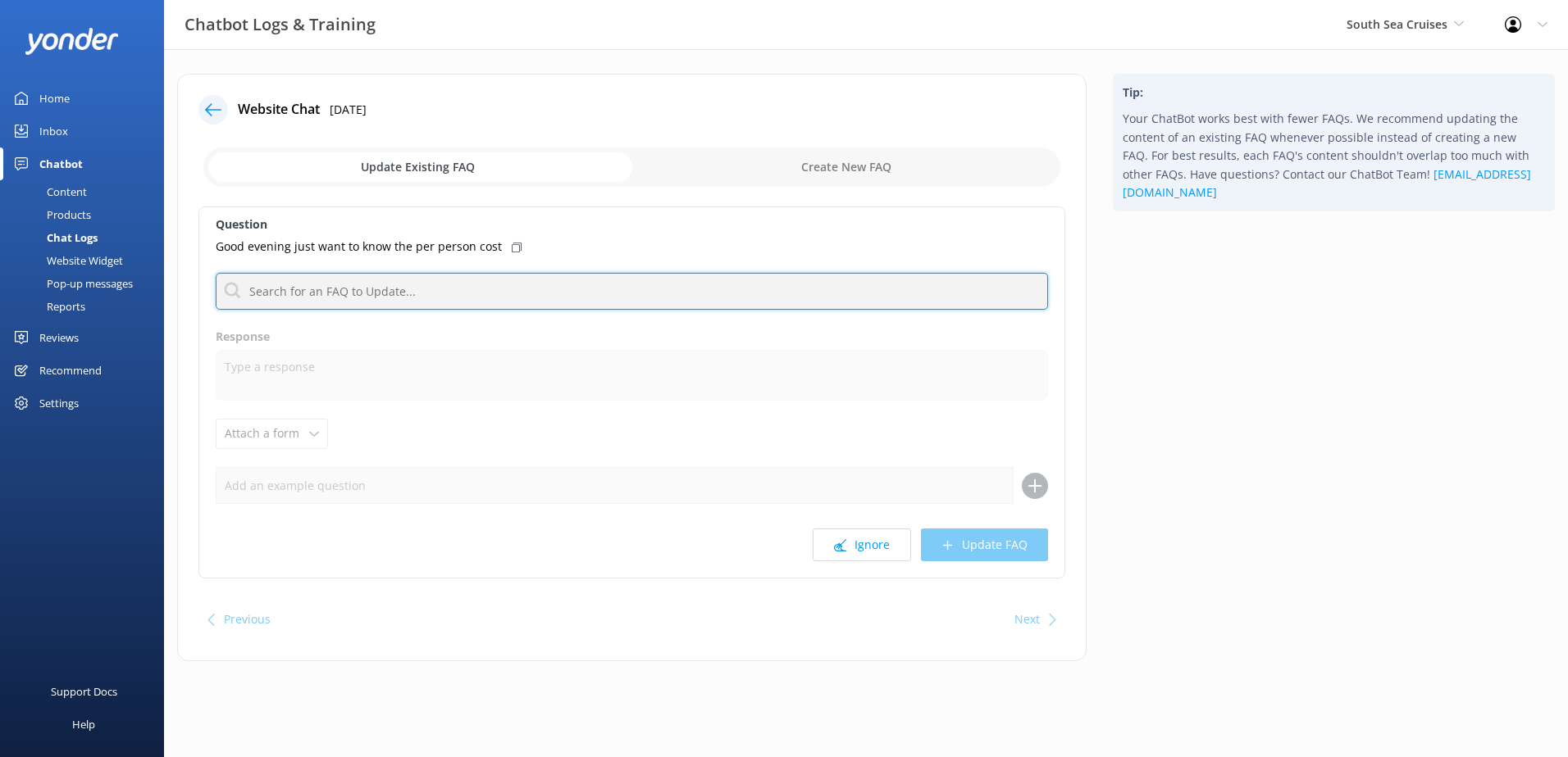
click at [419, 277] on input "text" at bounding box center [631, 292] width 833 height 37
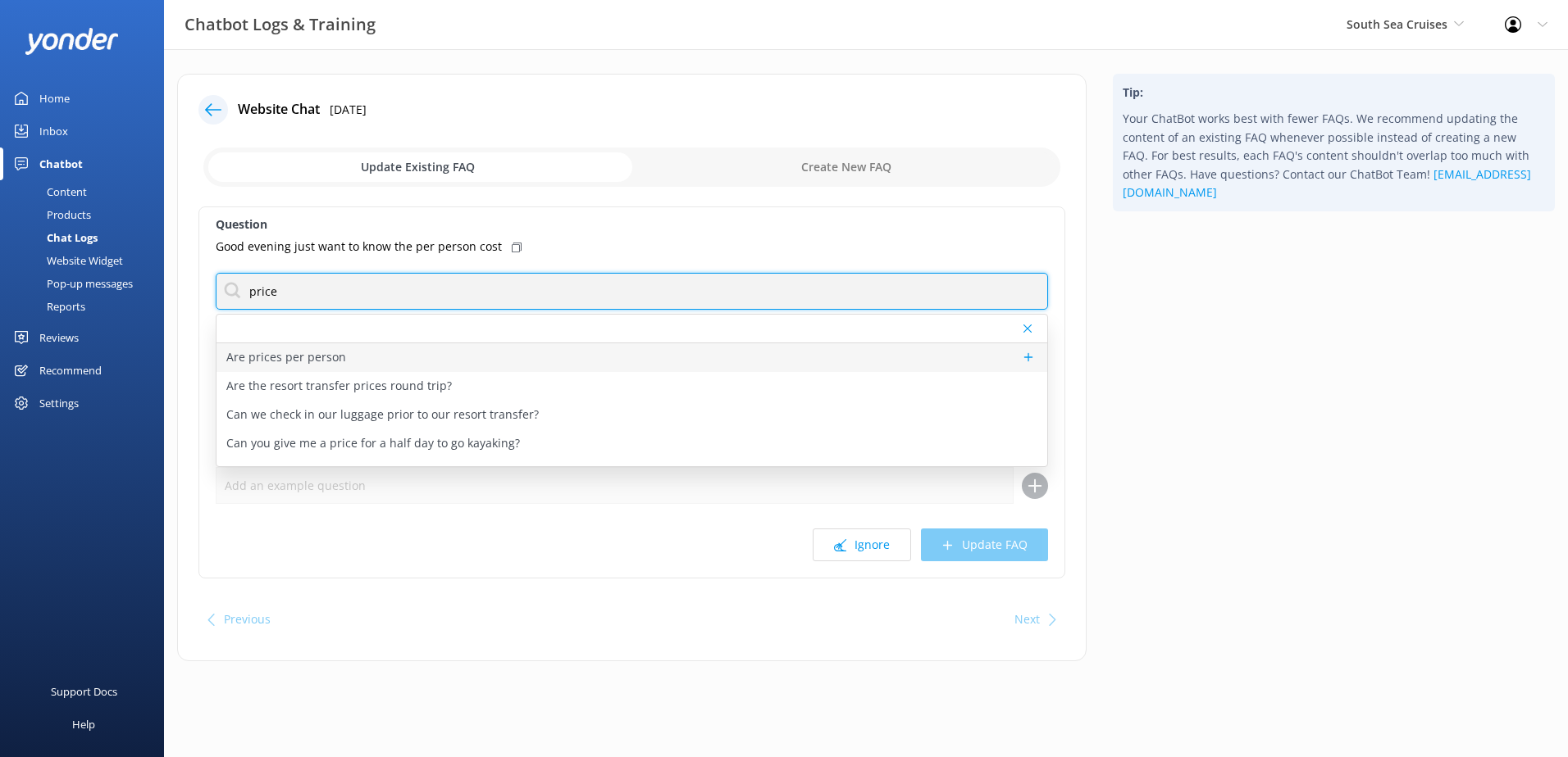
type input "price"
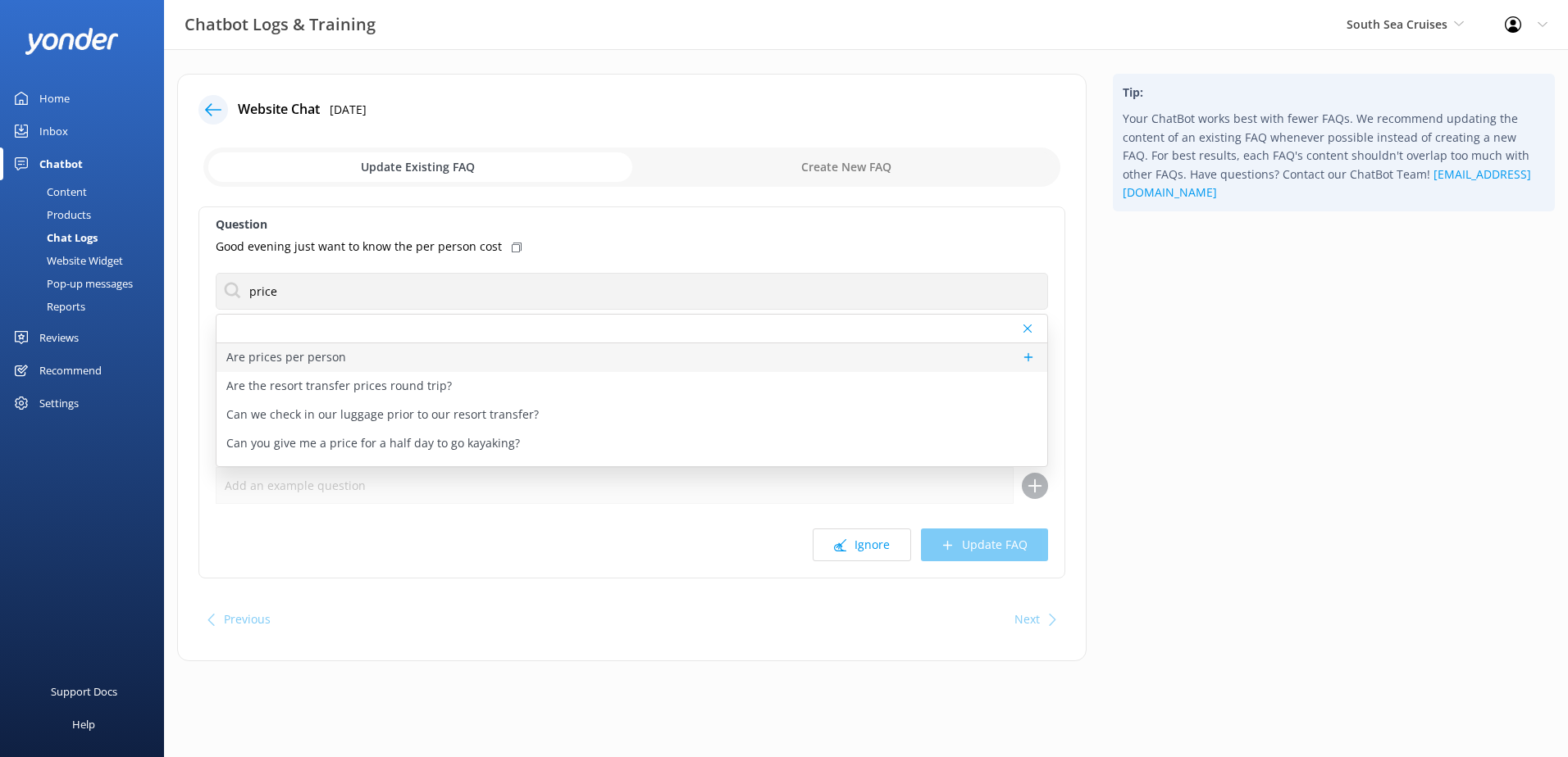
click at [442, 358] on div "Are prices per person" at bounding box center [631, 357] width 831 height 28
type textarea "All pricing is per person and in Fiji Dollars unless otherwise stated."
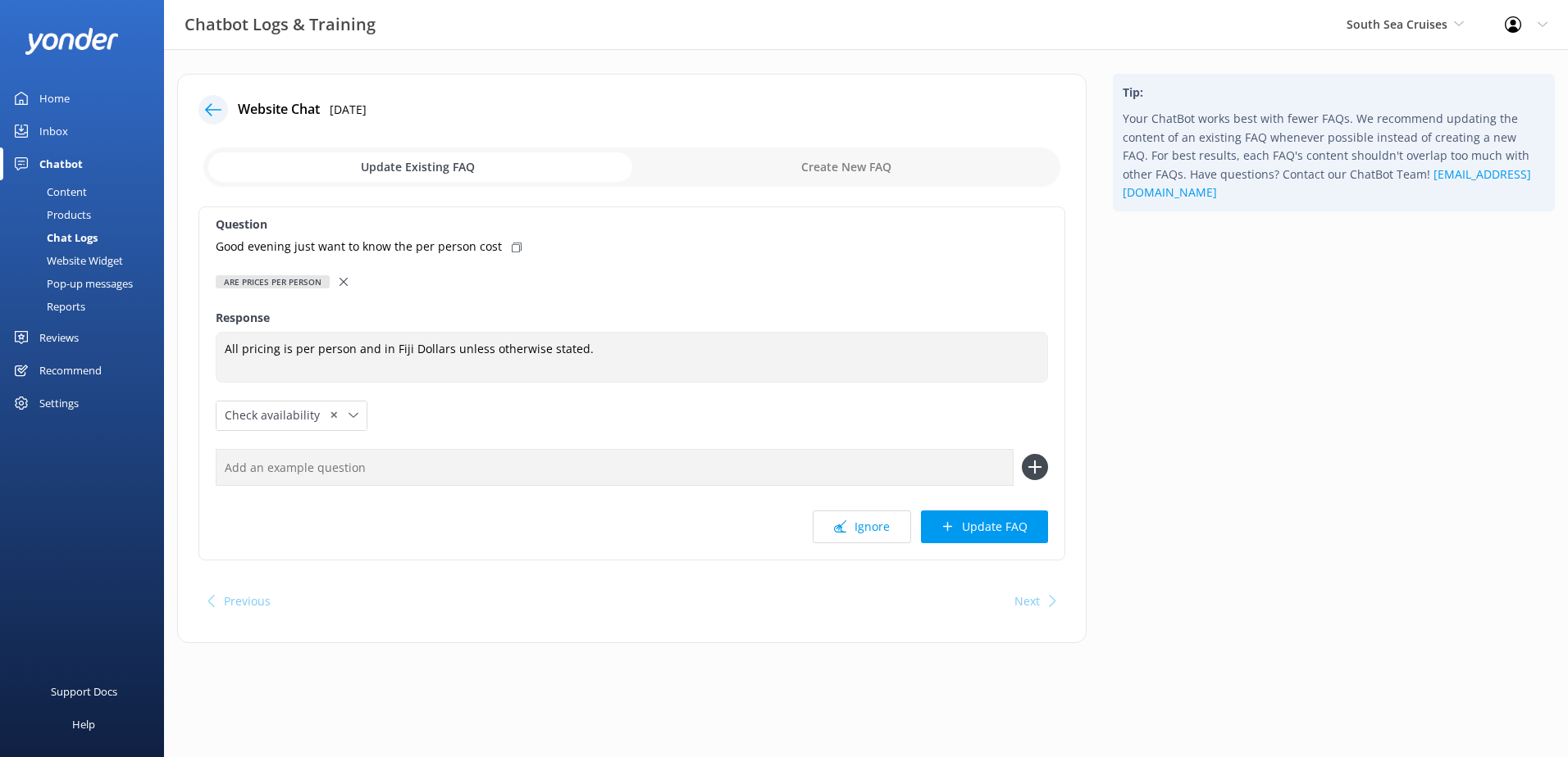
click at [345, 283] on icon at bounding box center [343, 281] width 8 height 8
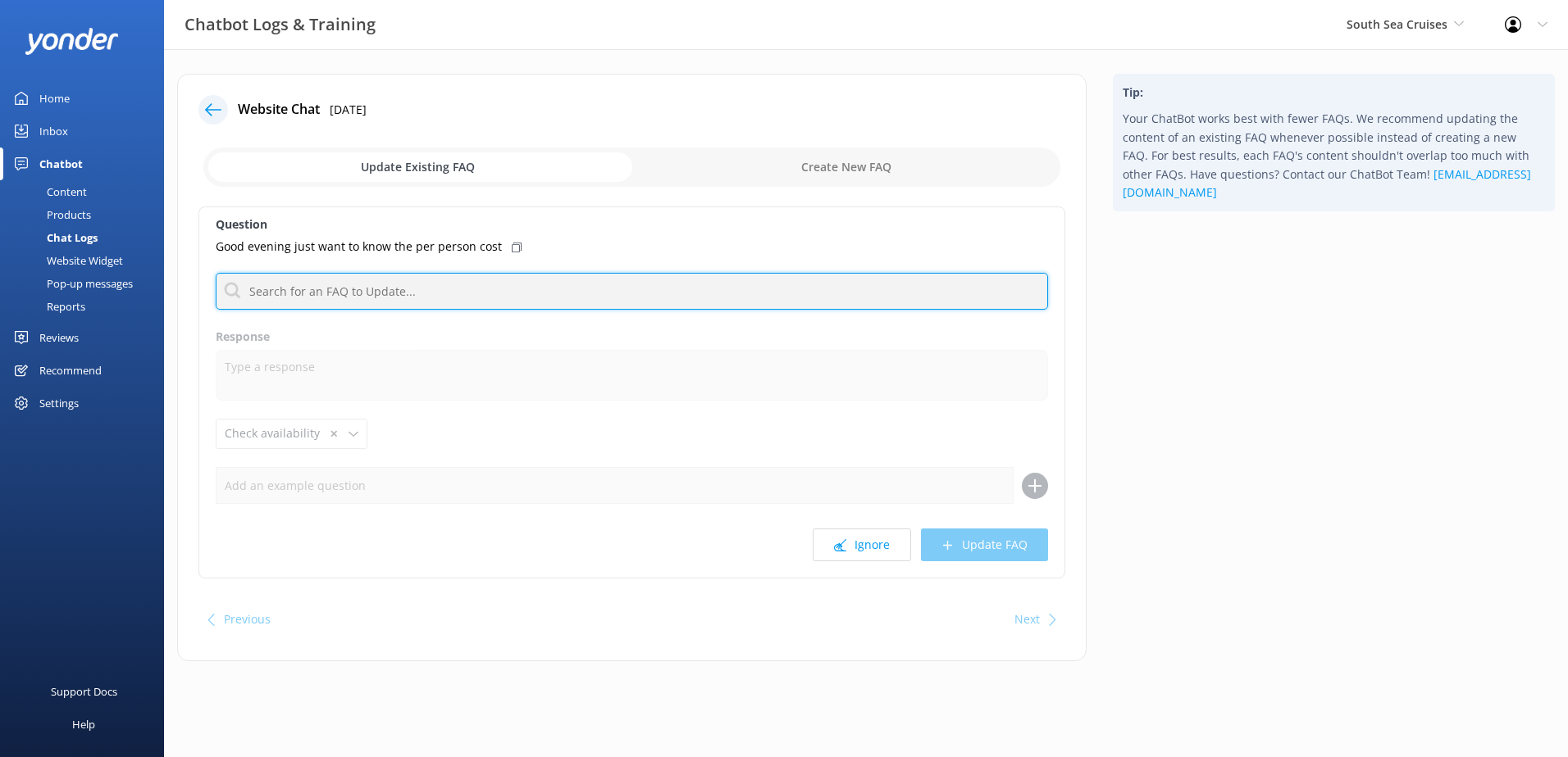
click at [349, 284] on input "text" at bounding box center [631, 292] width 833 height 37
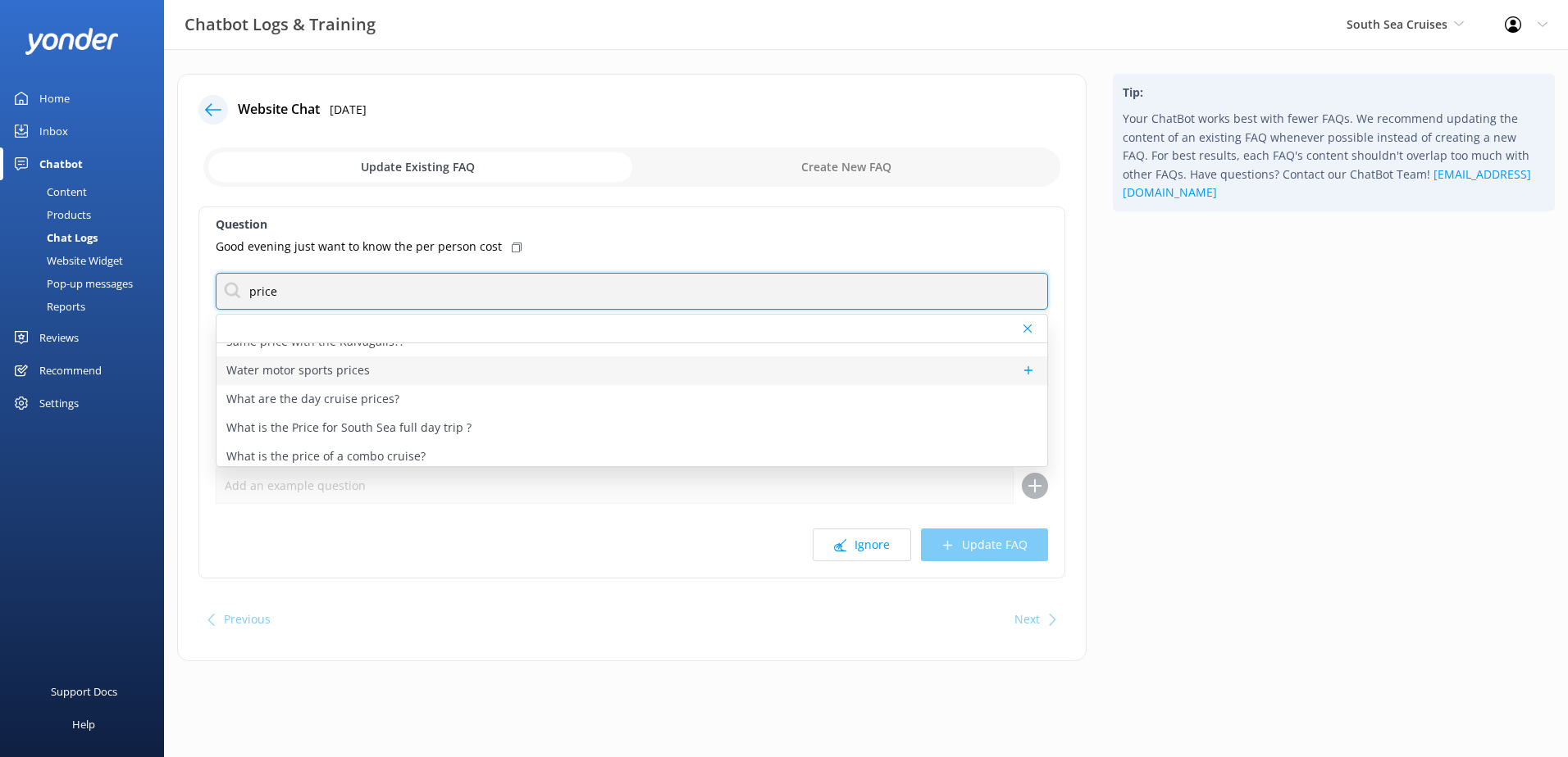
scroll to position [410, 0]
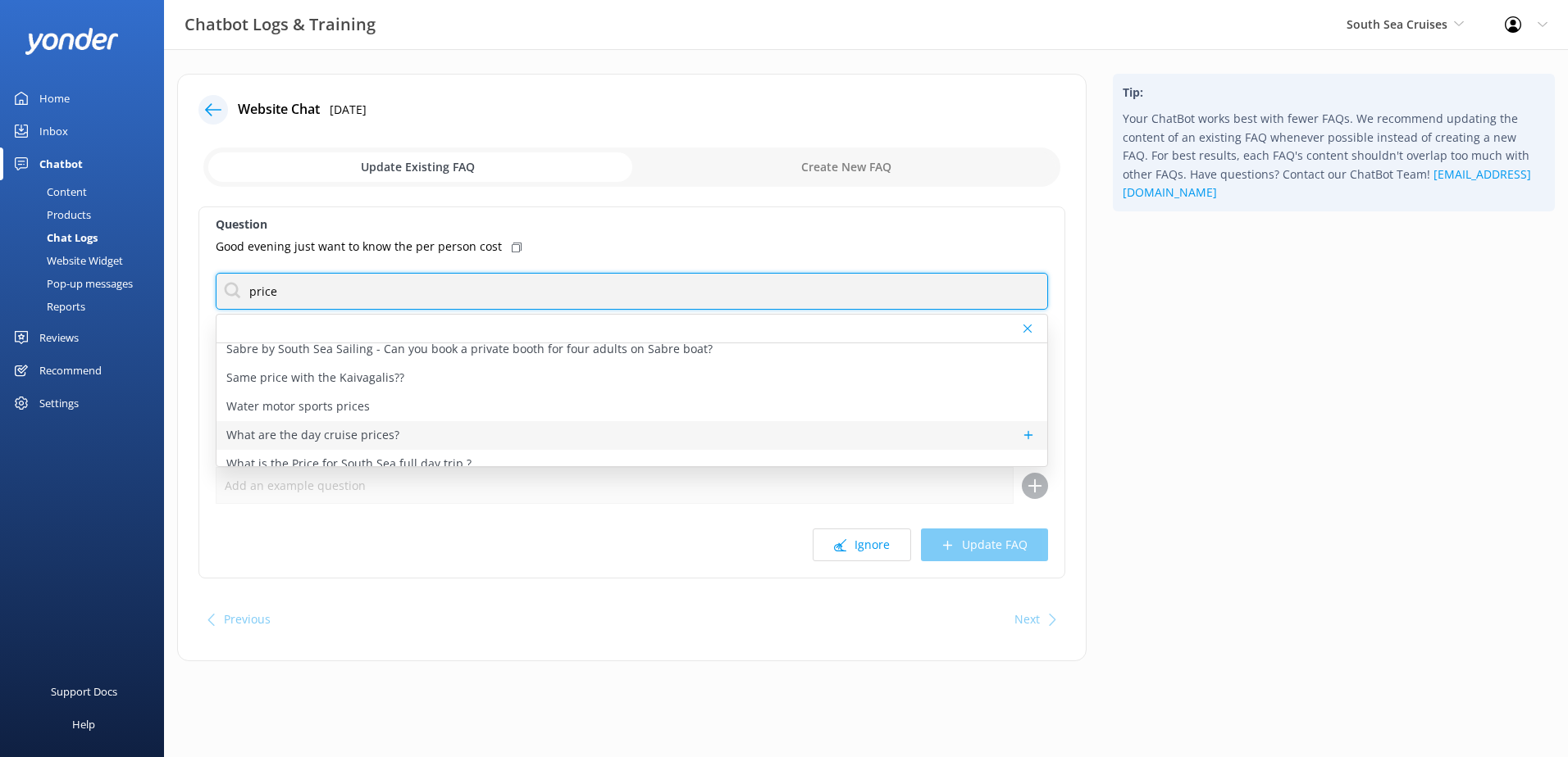
type input "price"
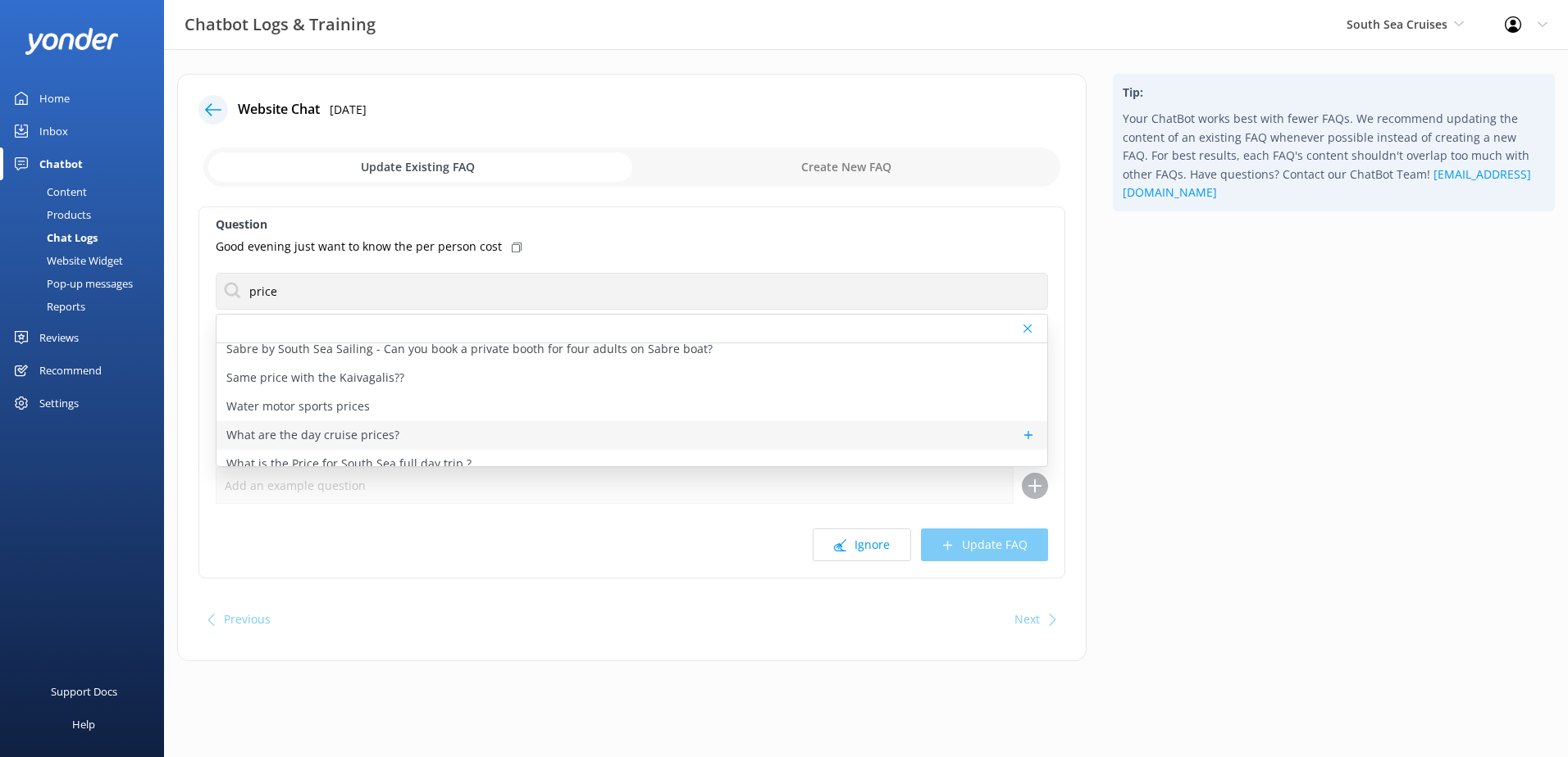
click at [523, 425] on div "What are the day cruise prices?" at bounding box center [631, 435] width 831 height 28
type textarea "The pricing is shown for each of our day trips on the specific page for that to…"
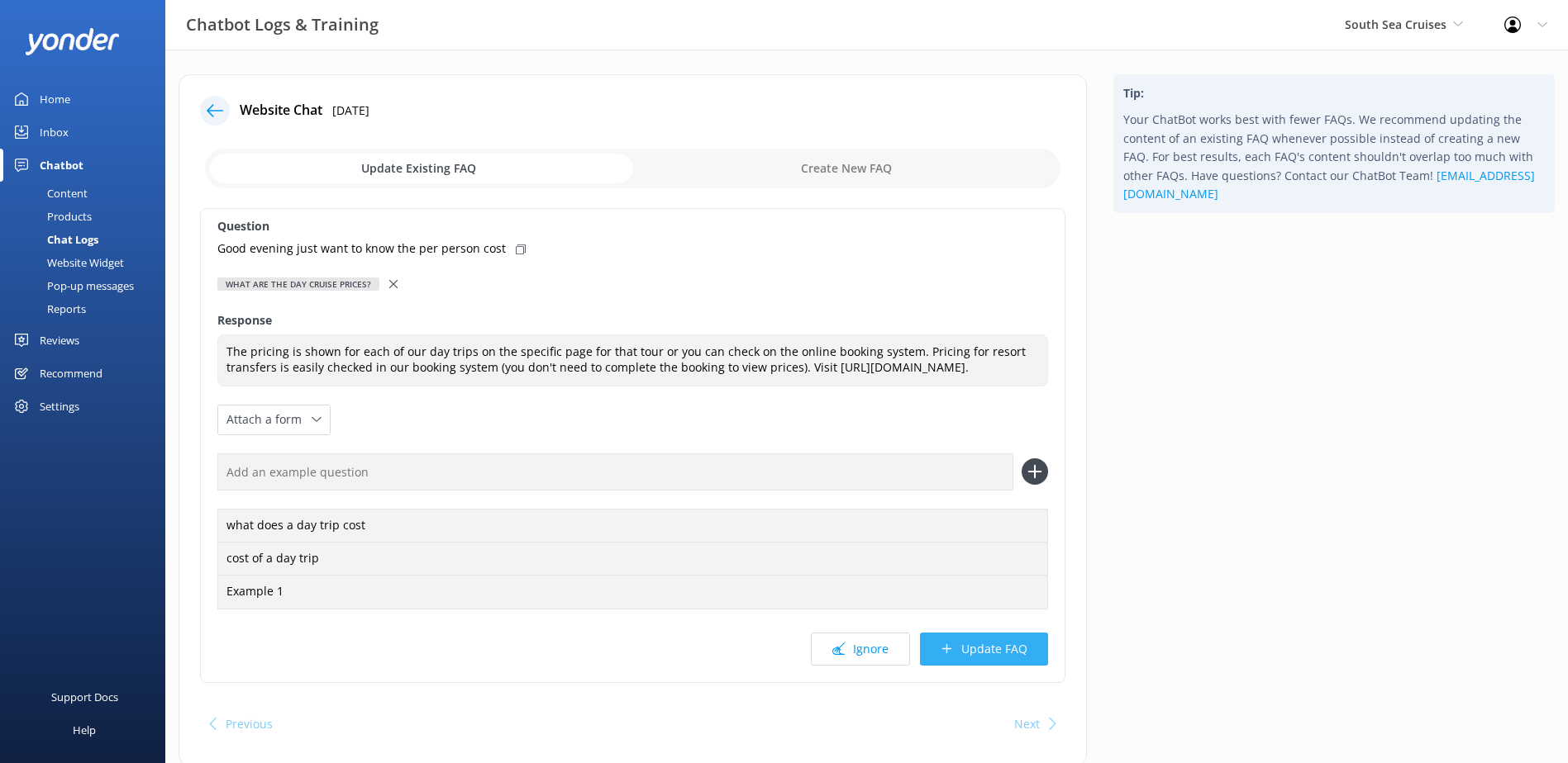
click at [983, 666] on button "Update FAQ" at bounding box center [983, 649] width 128 height 33
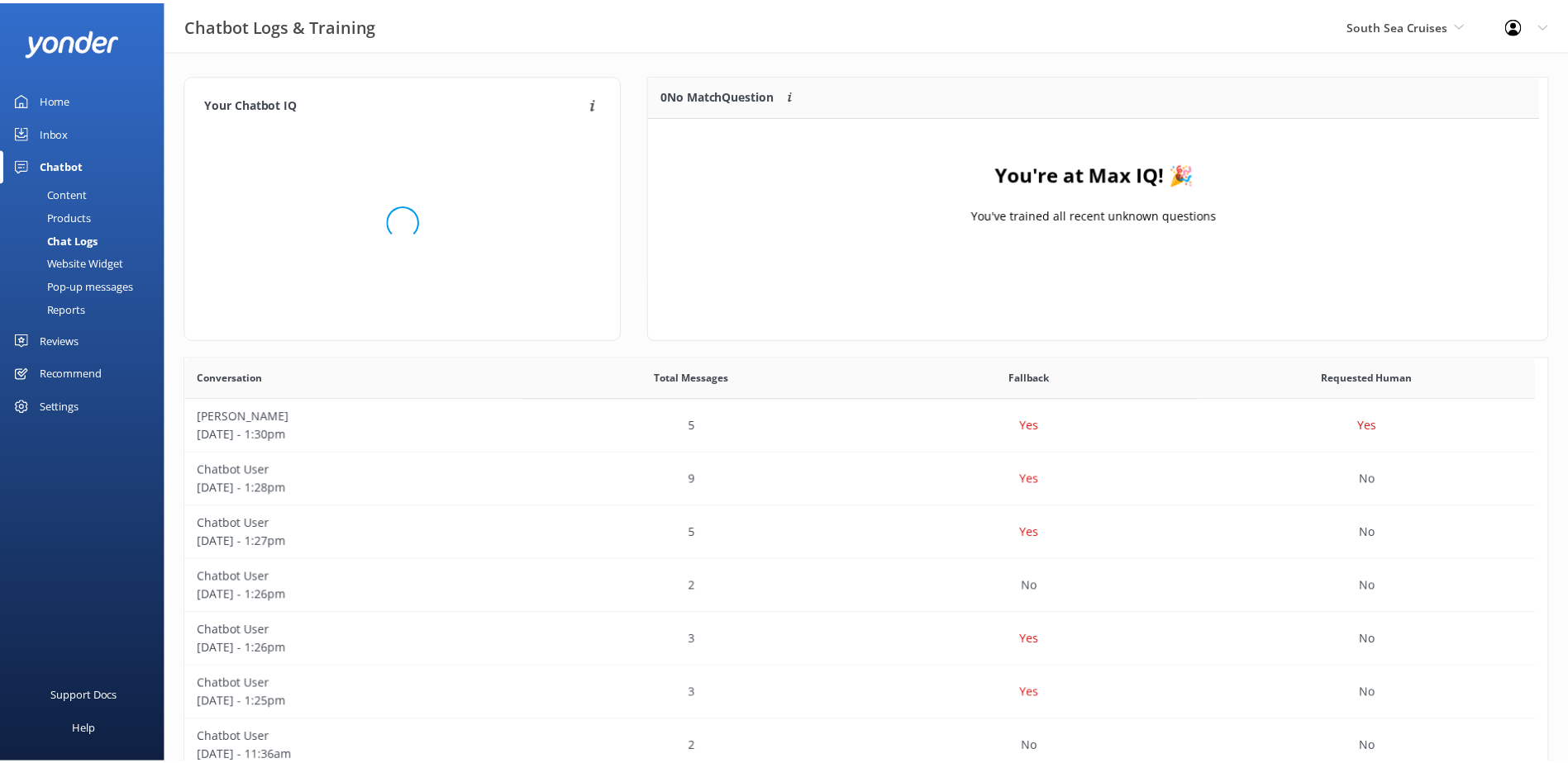
scroll to position [194, 885]
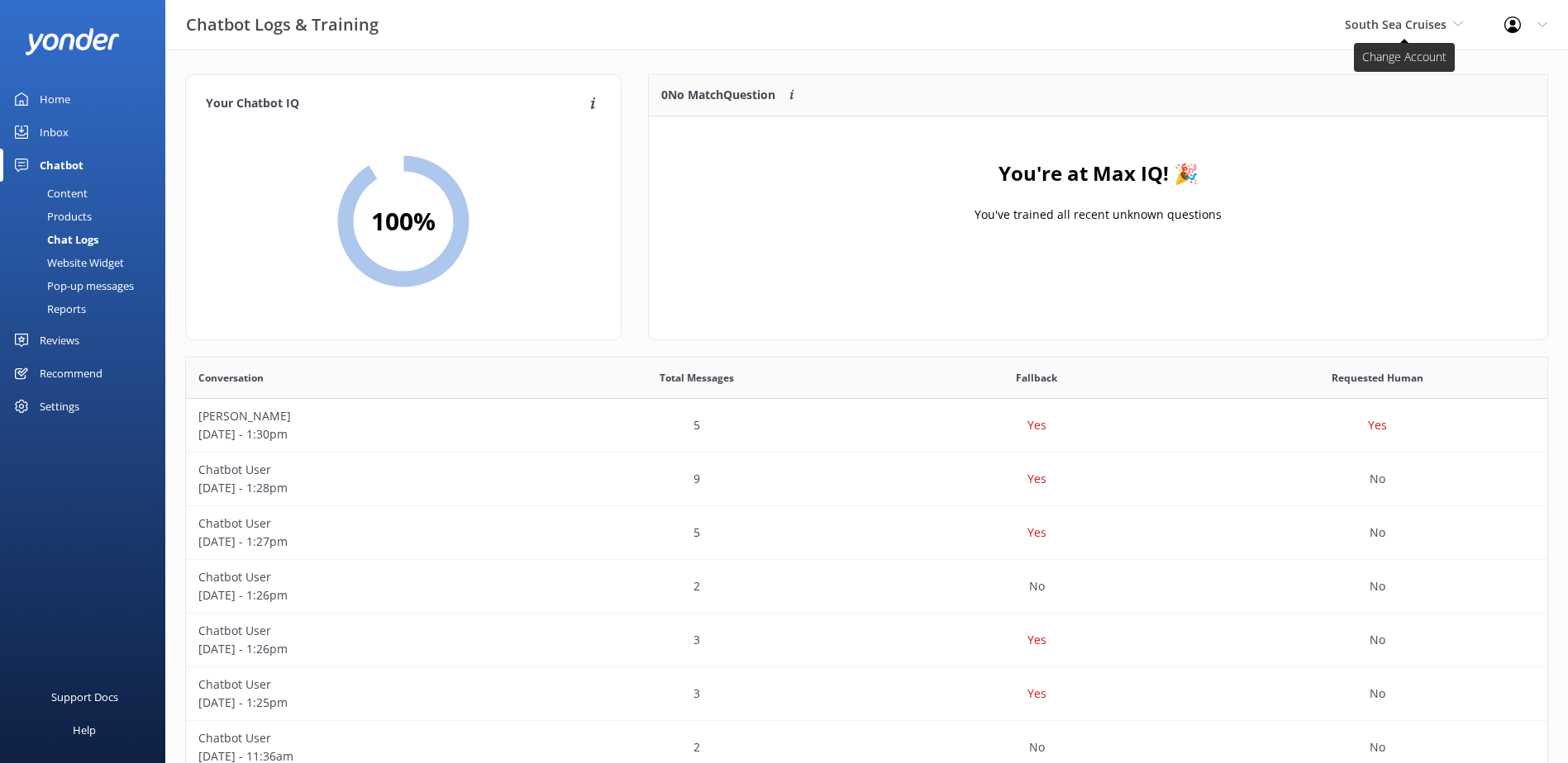
click at [1403, 31] on span "South Sea Cruises" at bounding box center [1396, 24] width 102 height 16
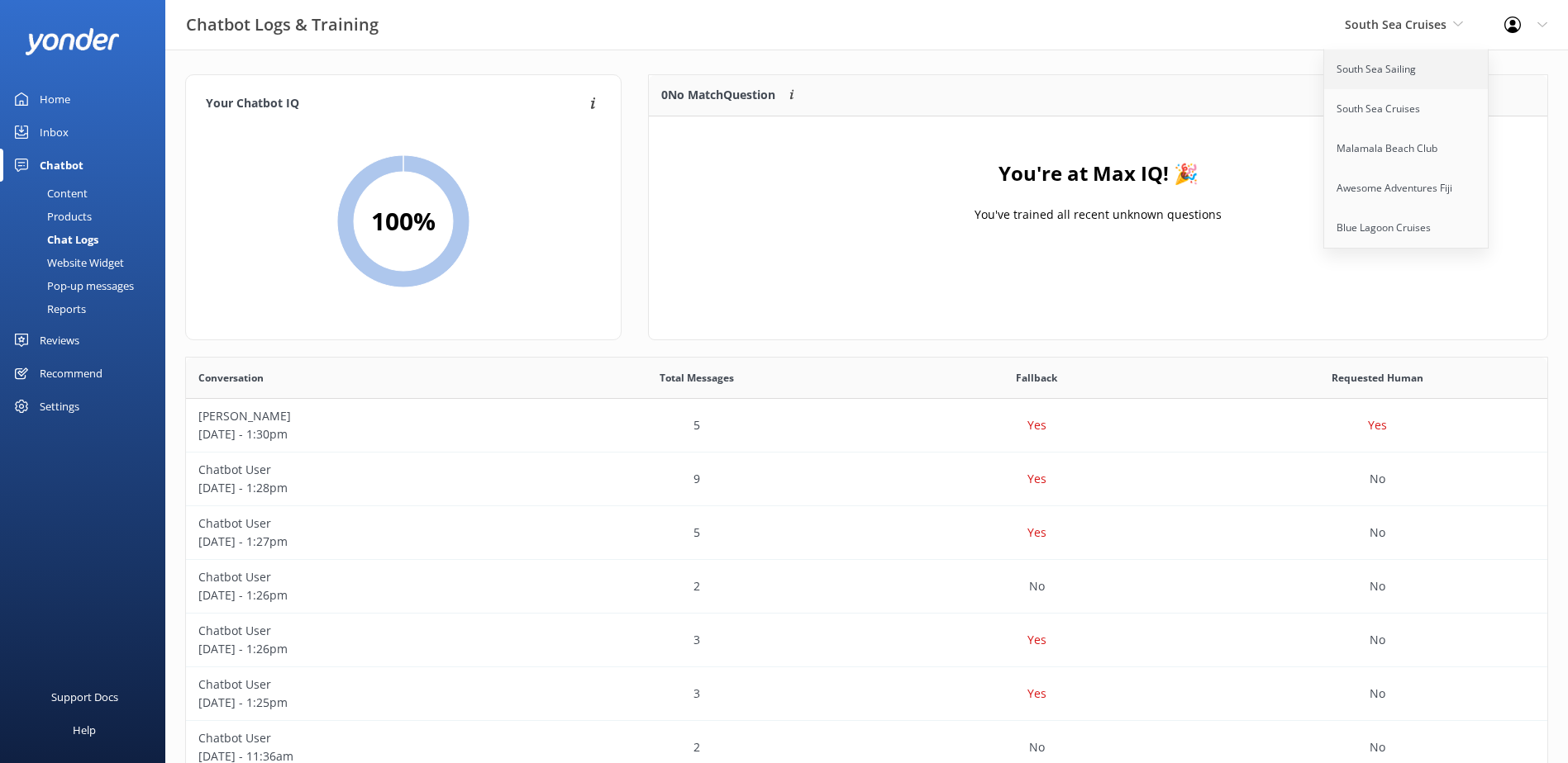
click at [1402, 70] on link "South Sea Sailing" at bounding box center [1406, 69] width 165 height 39
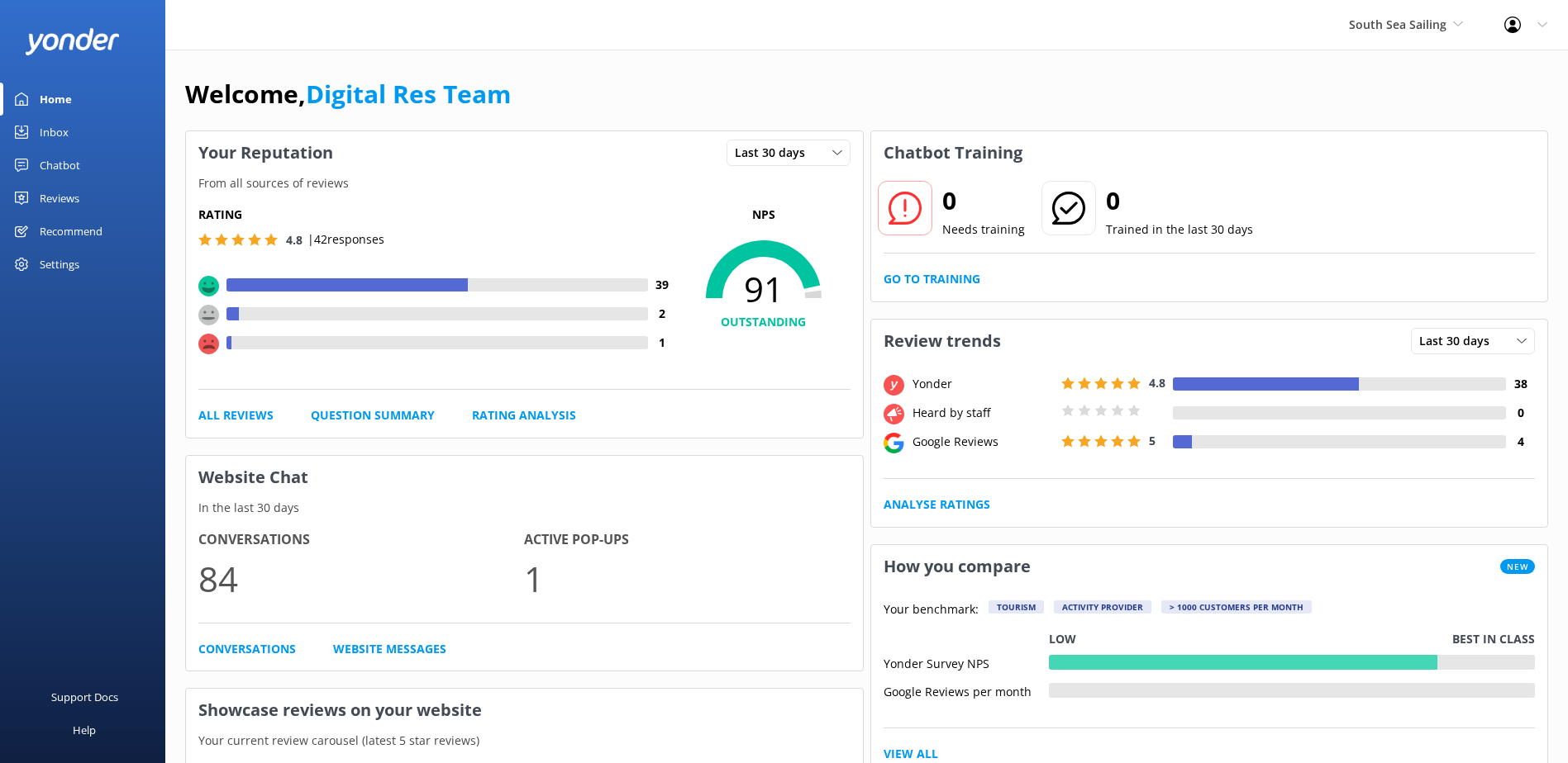
click at [996, 281] on div "Go to Training" at bounding box center [1210, 279] width 653 height 18
click at [935, 285] on link "Go to Training" at bounding box center [932, 279] width 97 height 18
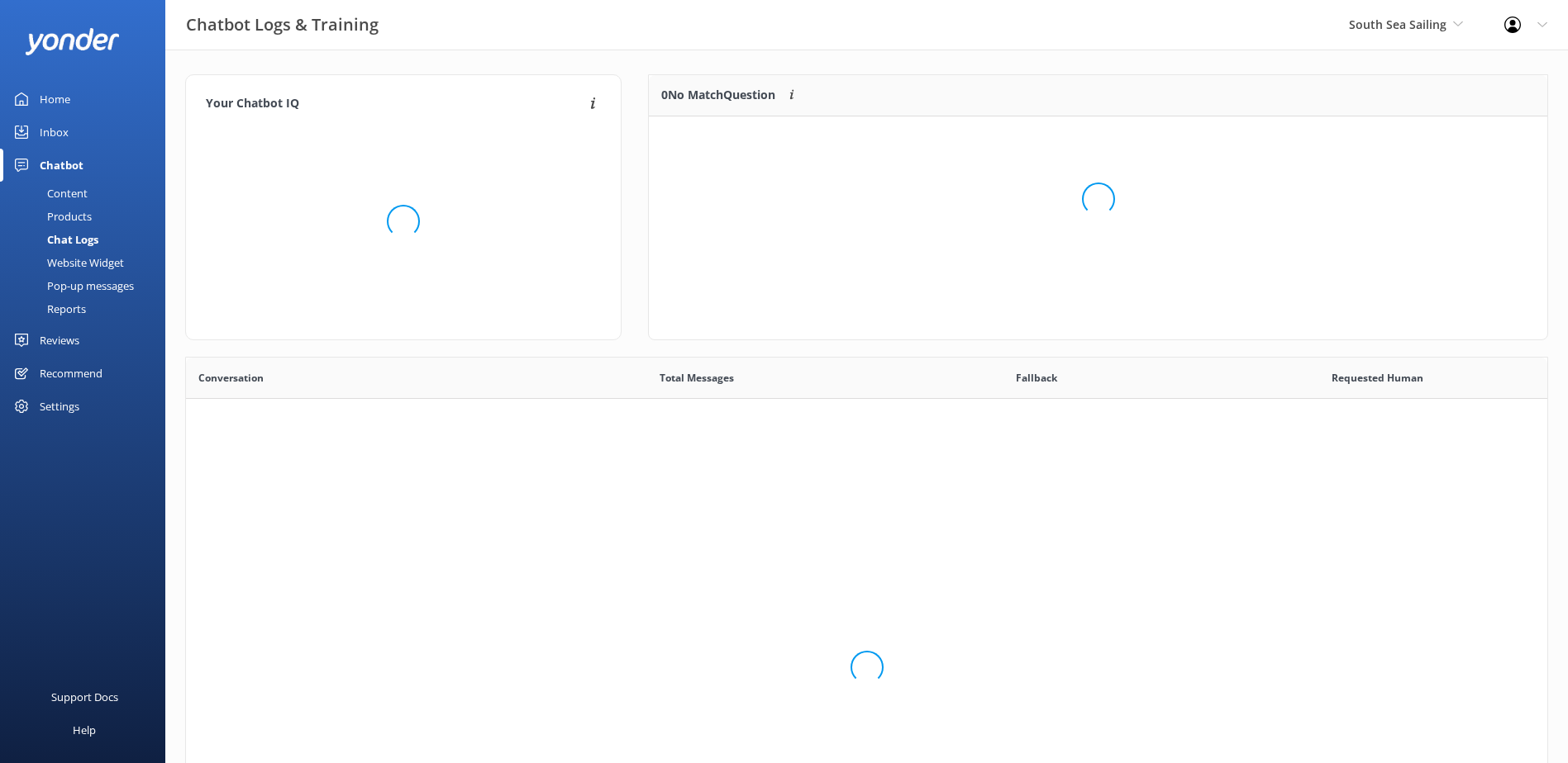
scroll to position [566, 1349]
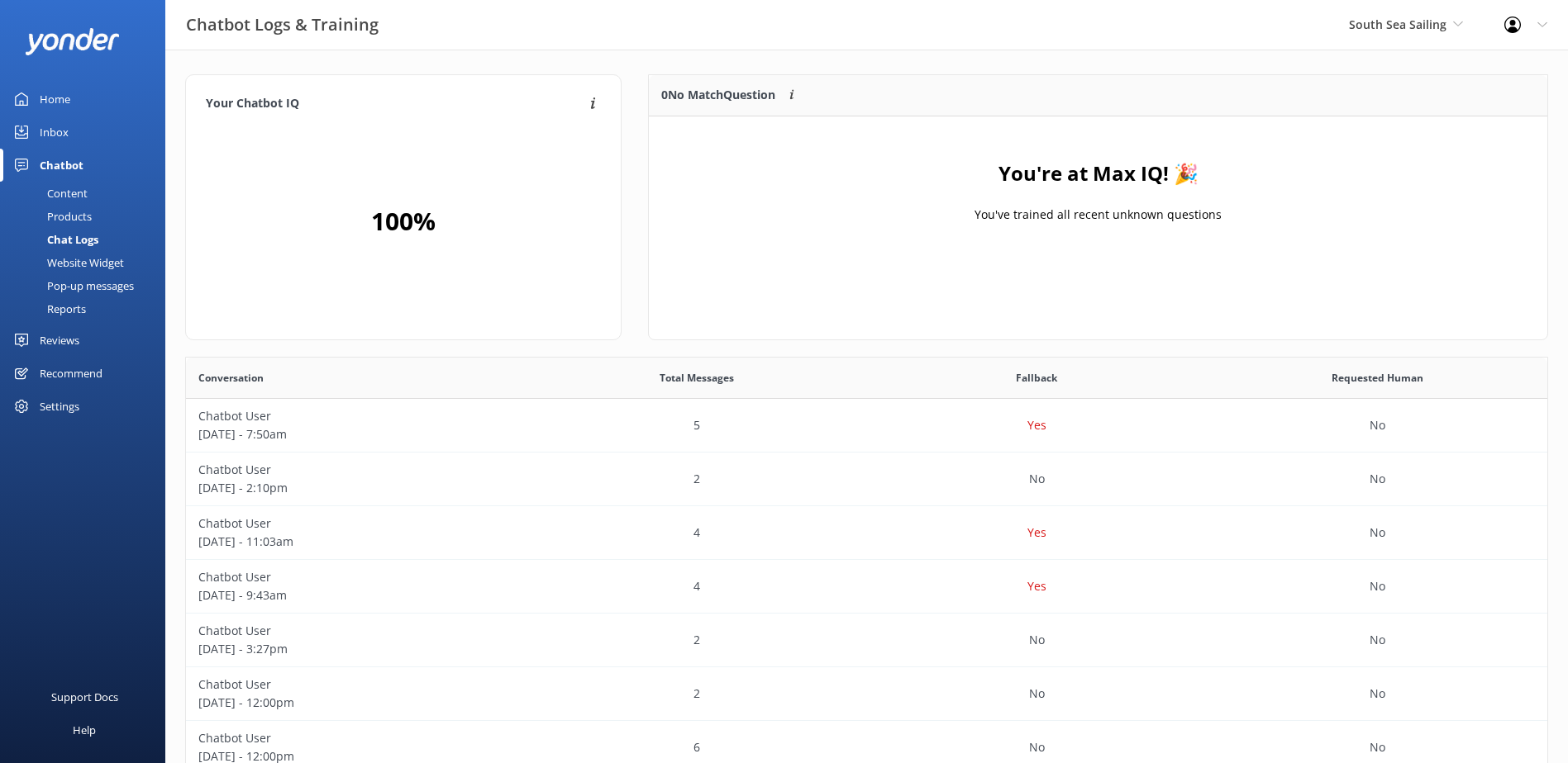
scroll to position [13, 13]
